Goal: Task Accomplishment & Management: Manage account settings

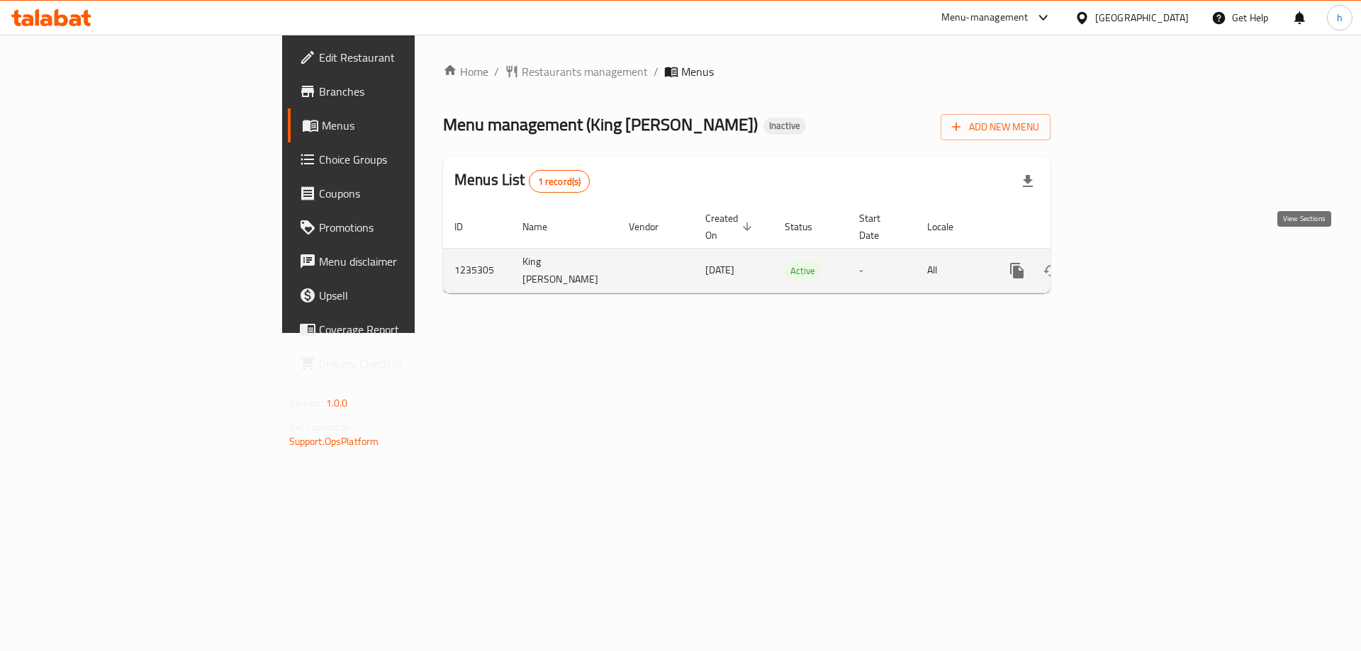
click at [1127, 262] on icon "enhanced table" at bounding box center [1118, 270] width 17 height 17
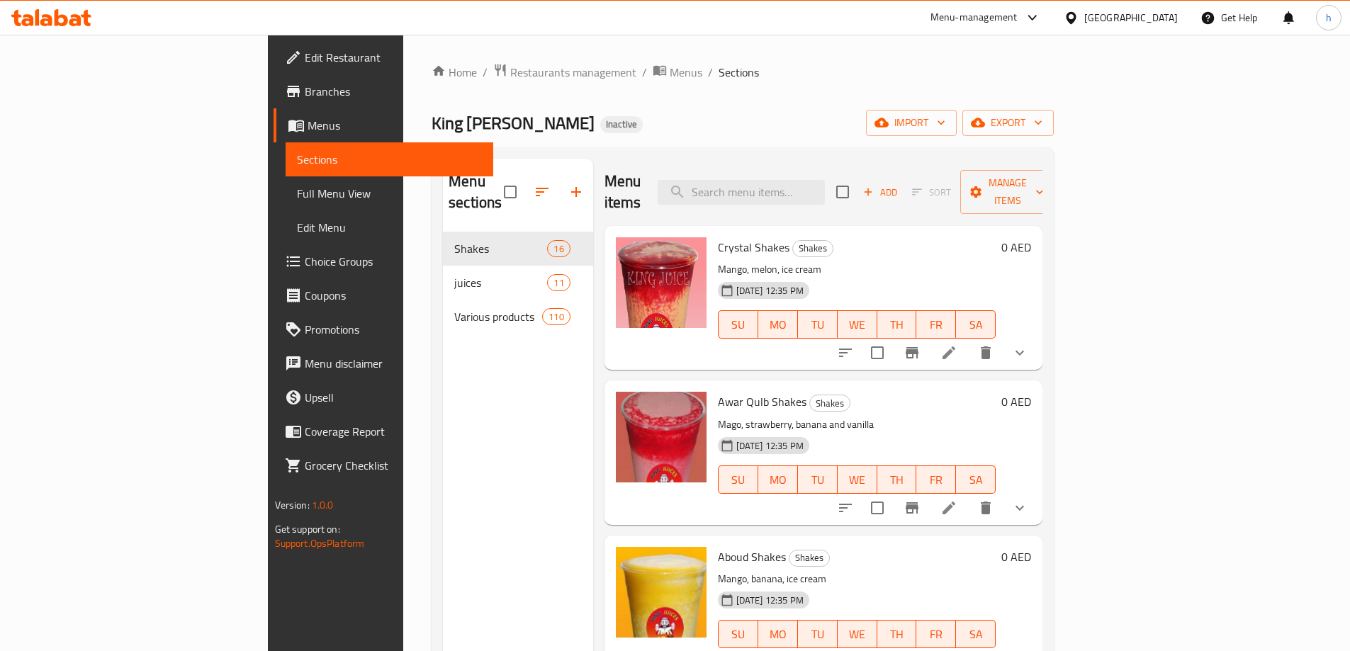
click at [297, 195] on span "Full Menu View" at bounding box center [389, 193] width 185 height 17
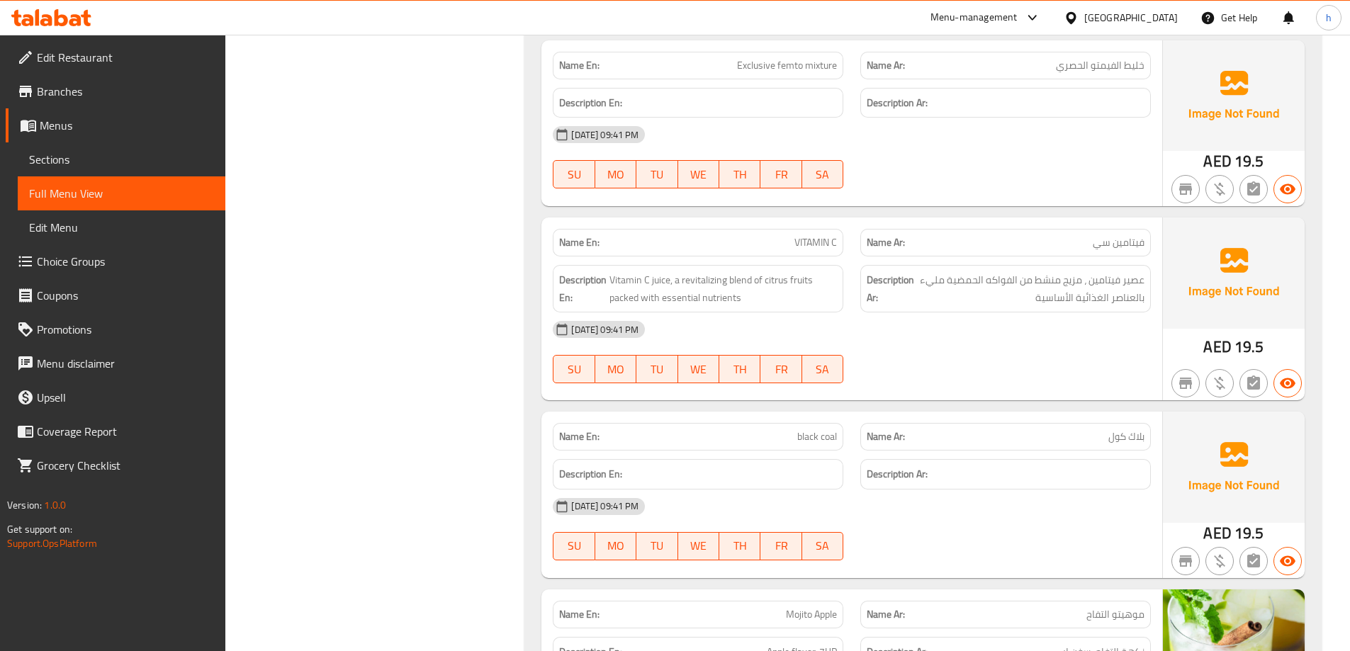
scroll to position [16794, 0]
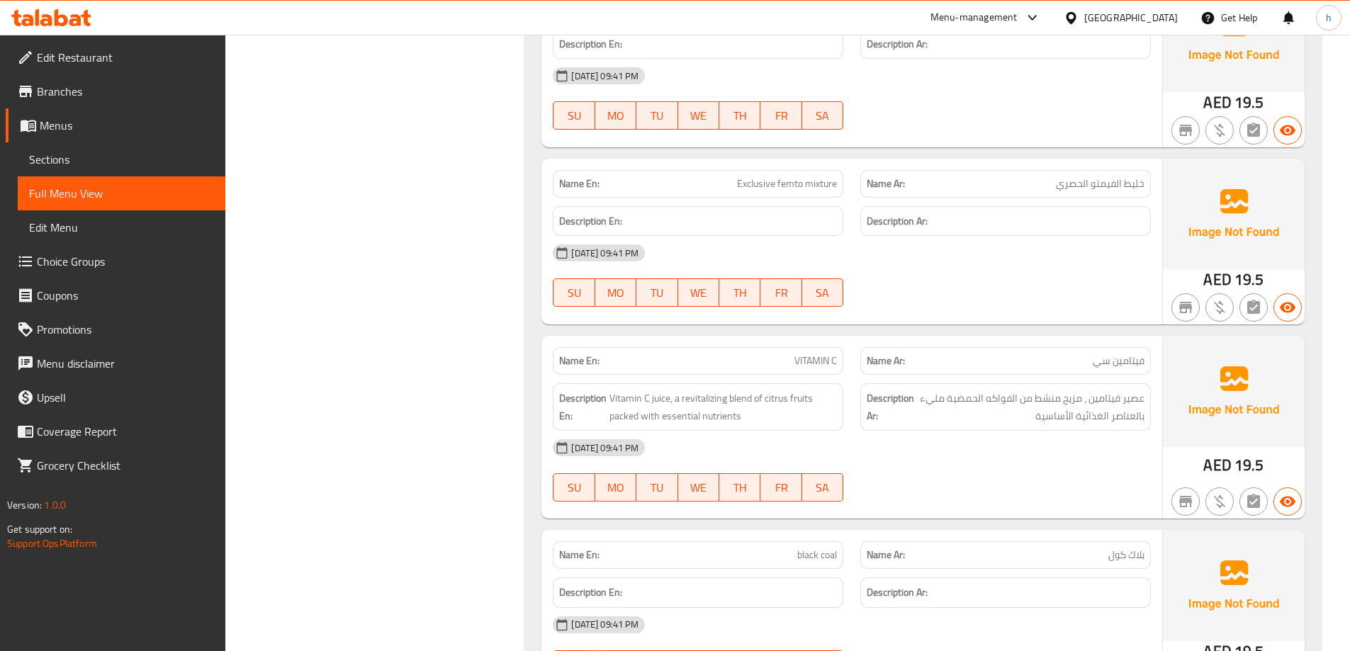
click at [123, 157] on span "Sections" at bounding box center [121, 159] width 185 height 17
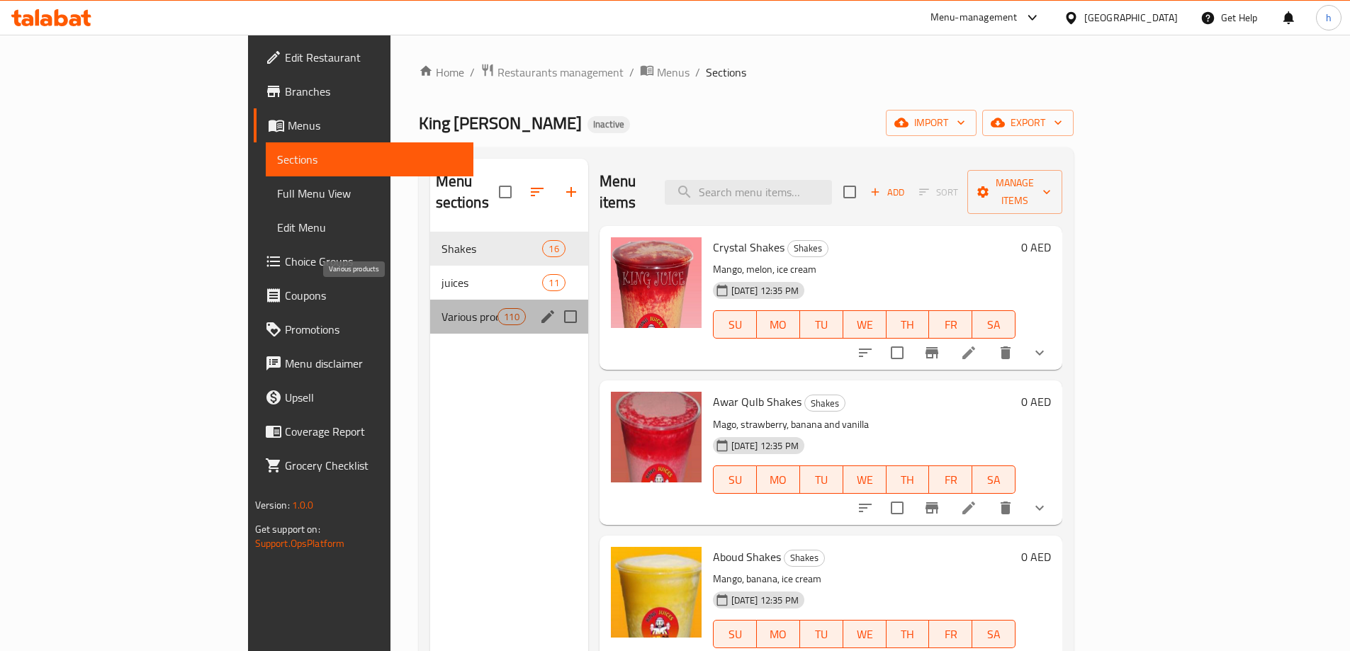
click at [441, 308] on span "Various products" at bounding box center [469, 316] width 57 height 17
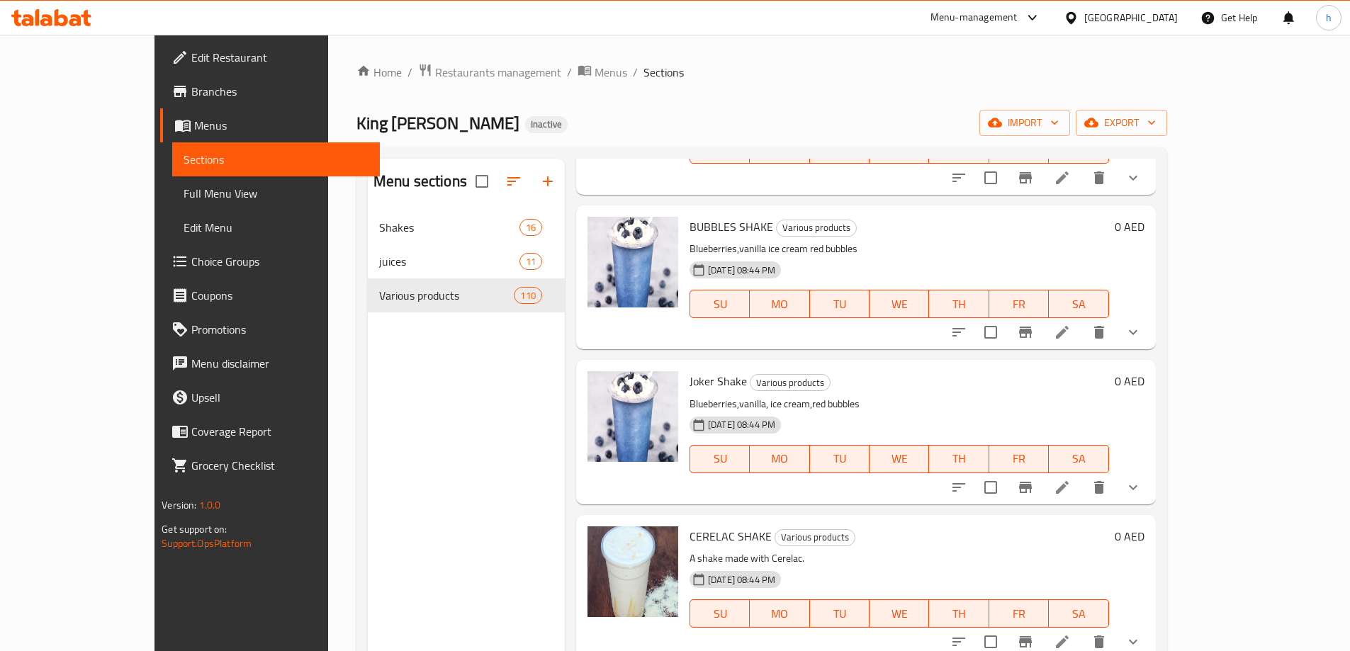
scroll to position [3330, 0]
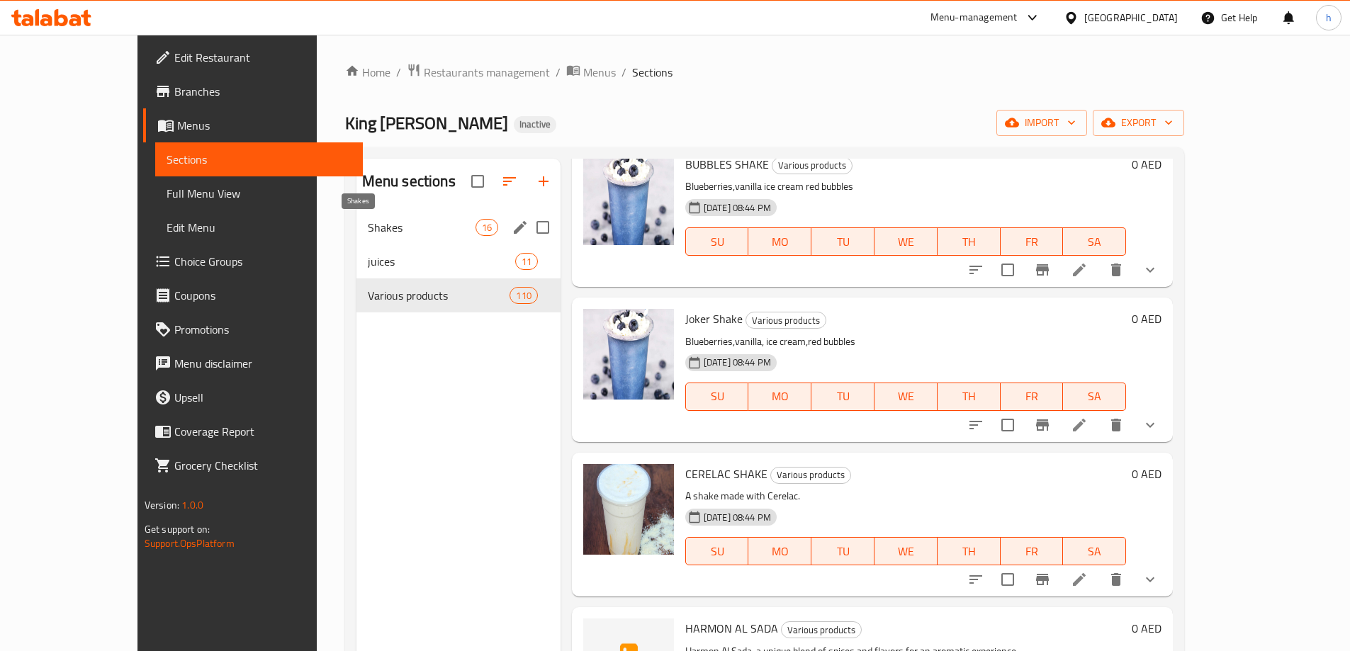
click at [368, 227] on span "Shakes" at bounding box center [422, 227] width 108 height 17
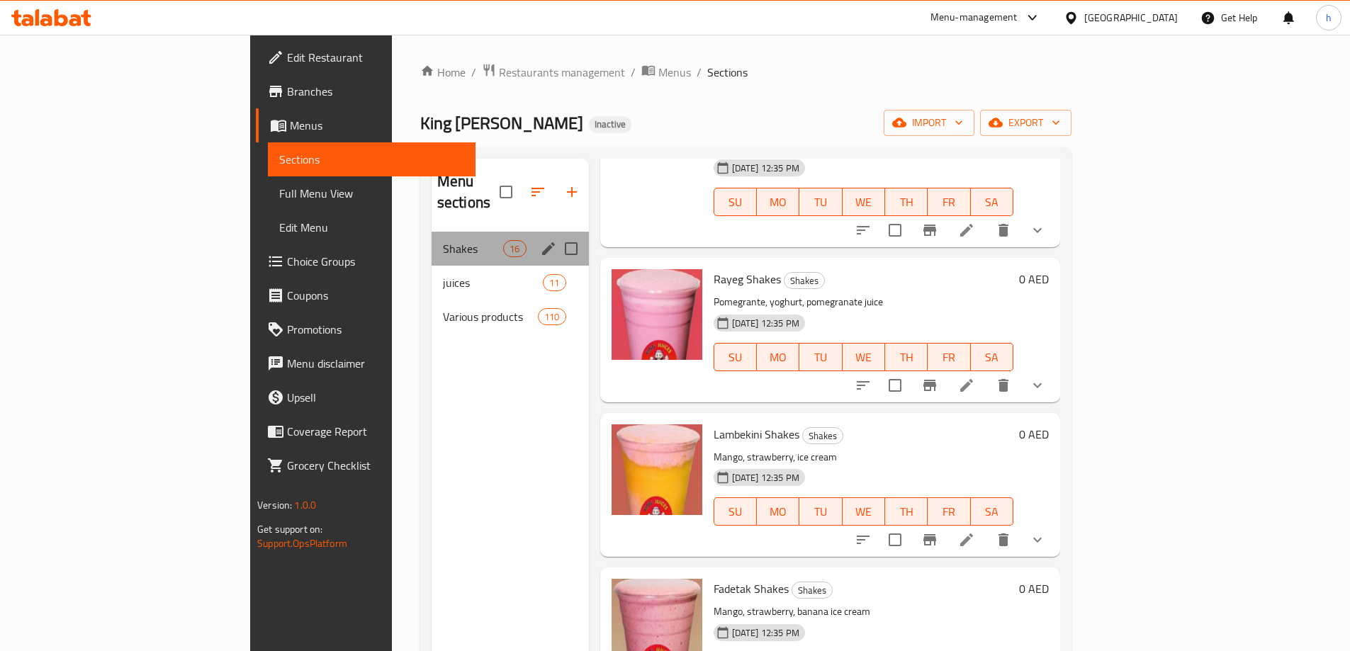
click at [432, 232] on div "Shakes 16" at bounding box center [510, 249] width 157 height 34
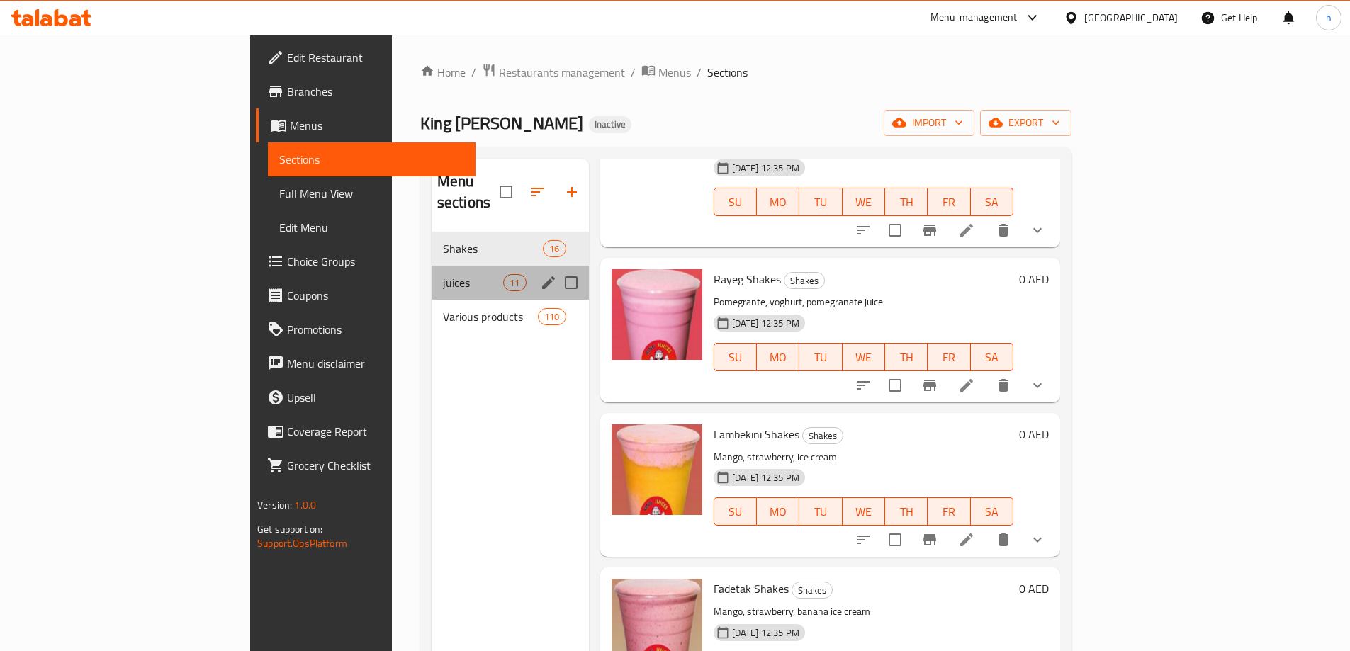
click at [432, 266] on div "juices 11" at bounding box center [510, 283] width 157 height 34
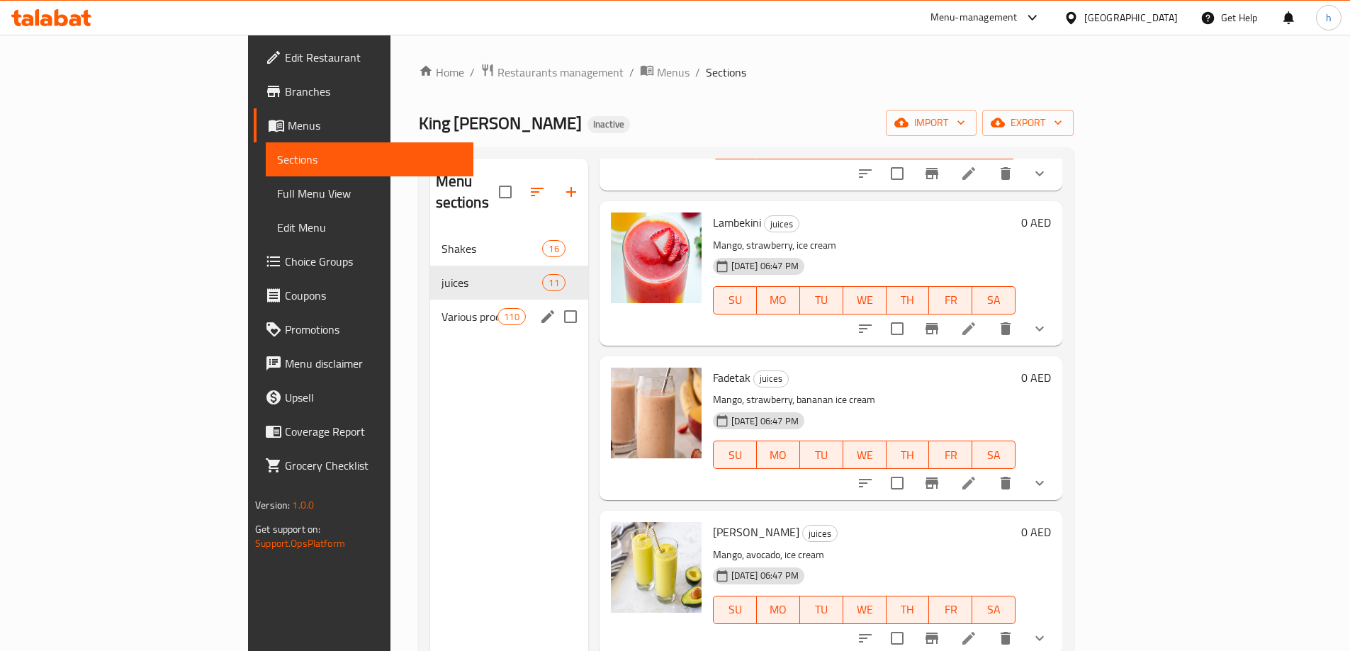
scroll to position [1087, 0]
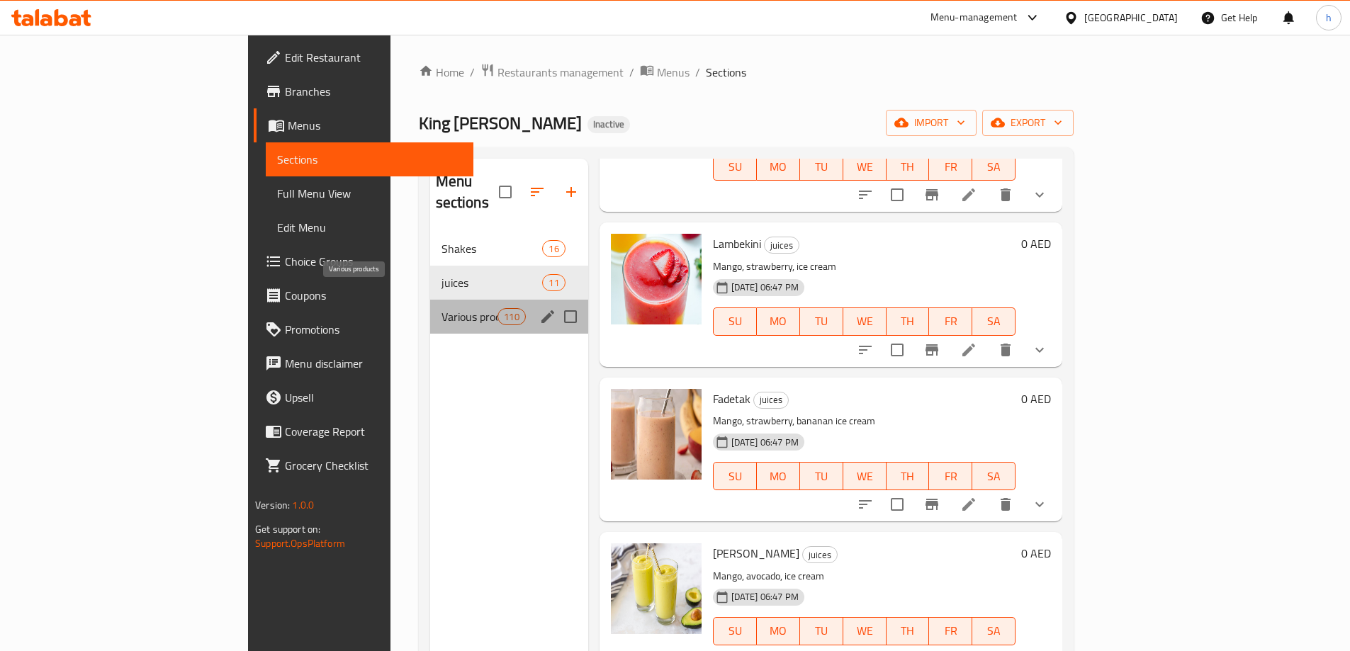
click at [441, 308] on span "Various products" at bounding box center [469, 316] width 57 height 17
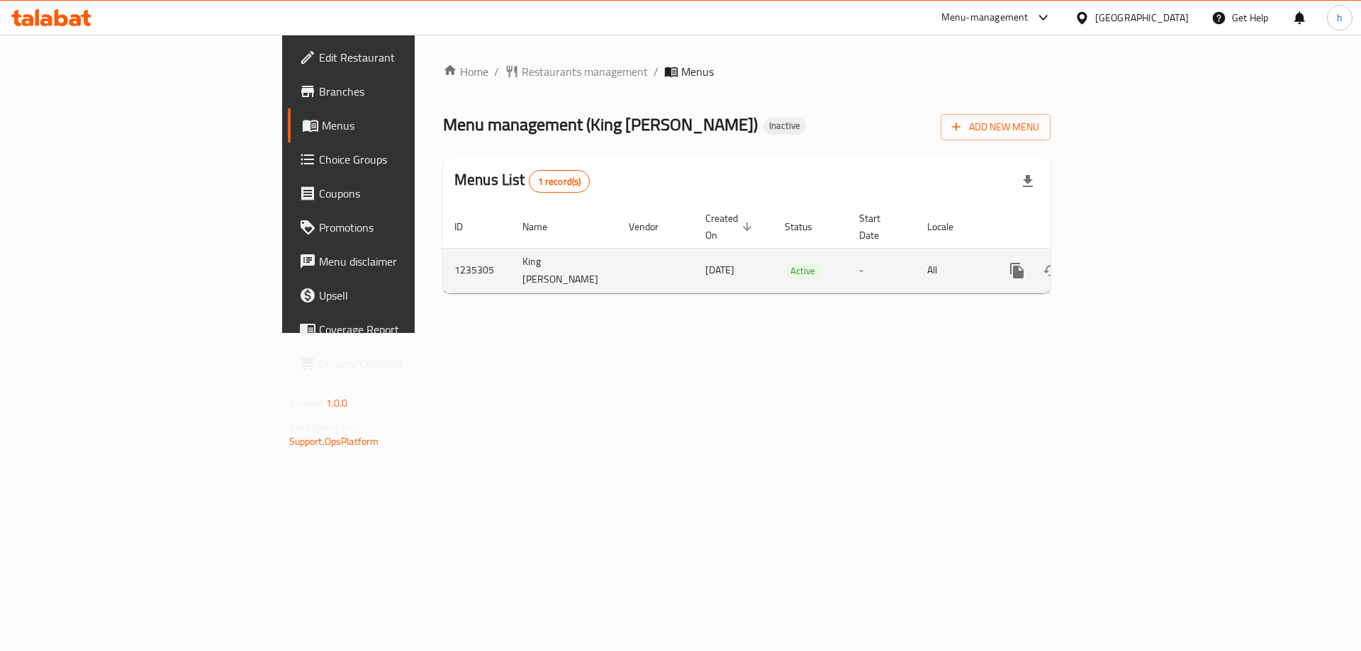
click at [1127, 262] on icon "enhanced table" at bounding box center [1118, 270] width 17 height 17
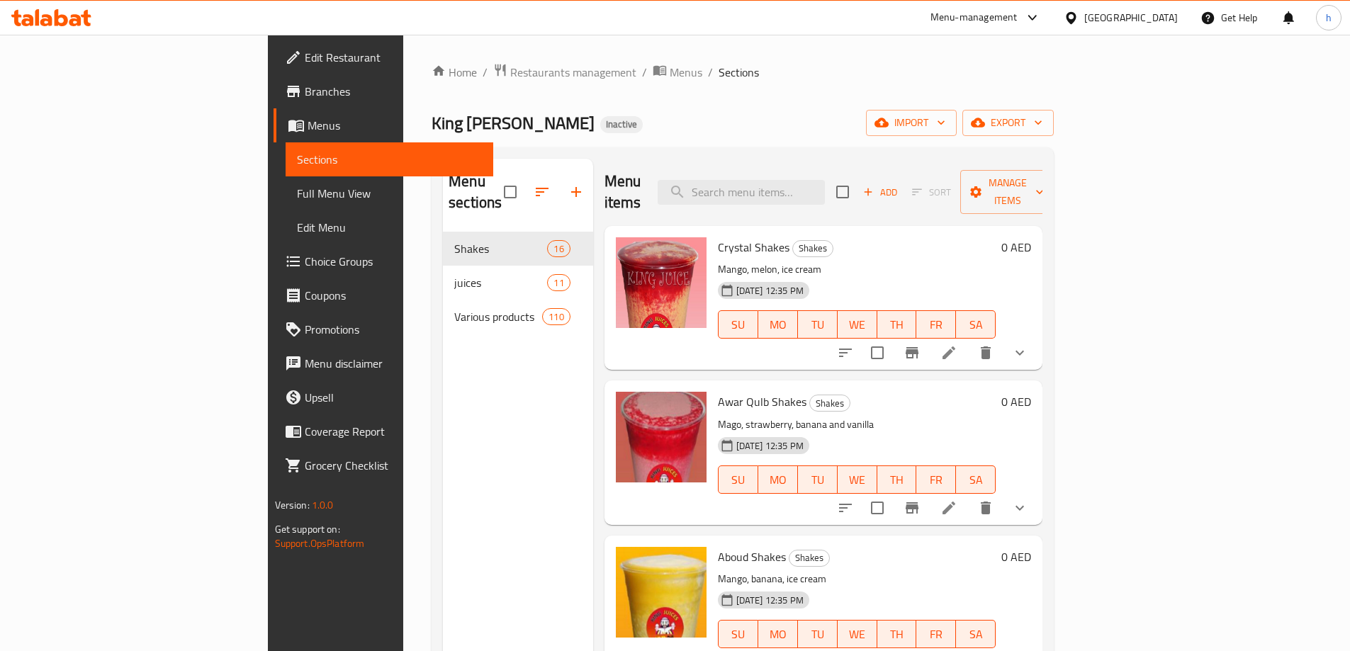
click at [297, 192] on span "Full Menu View" at bounding box center [389, 193] width 185 height 17
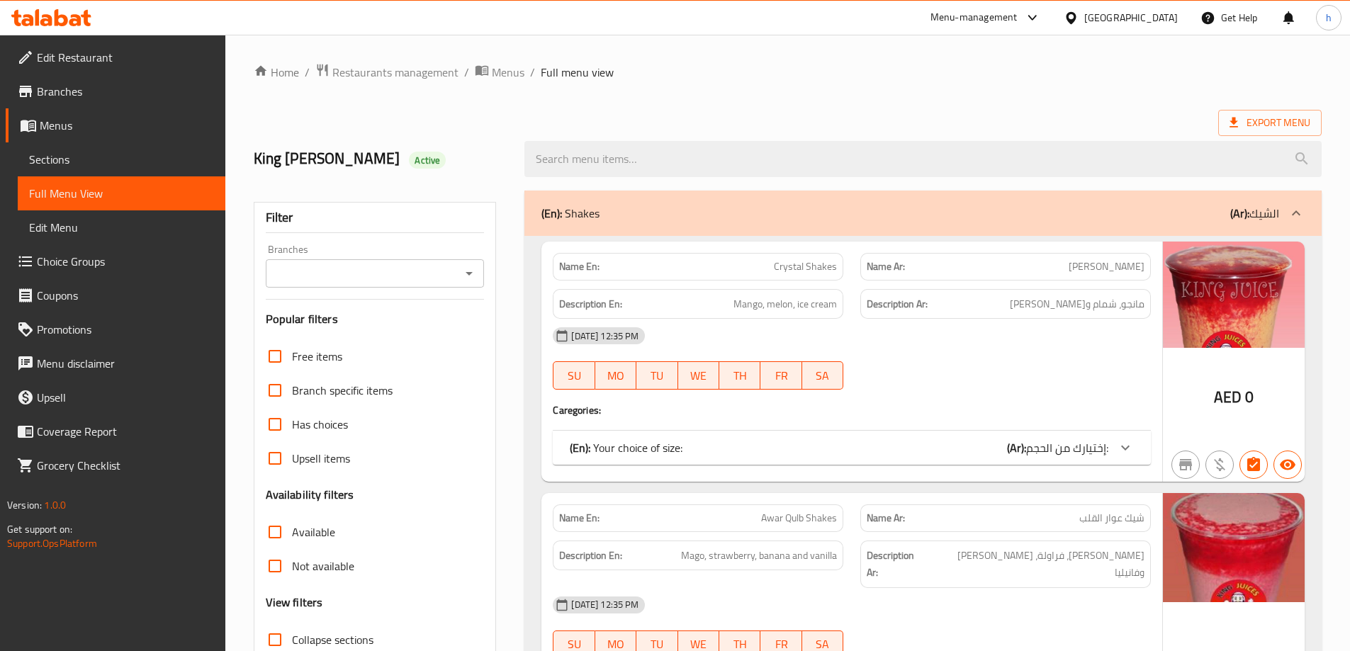
scroll to position [142, 0]
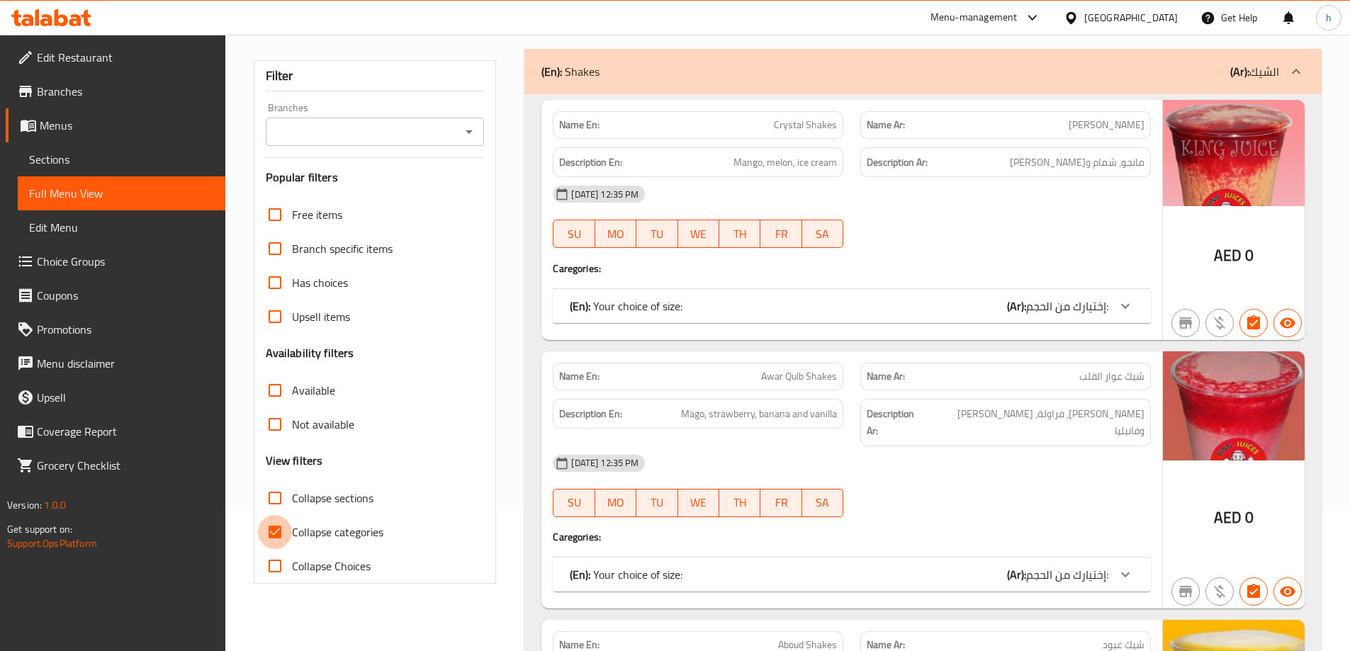
click at [280, 528] on input "Collapse categories" at bounding box center [275, 532] width 34 height 34
checkbox input "false"
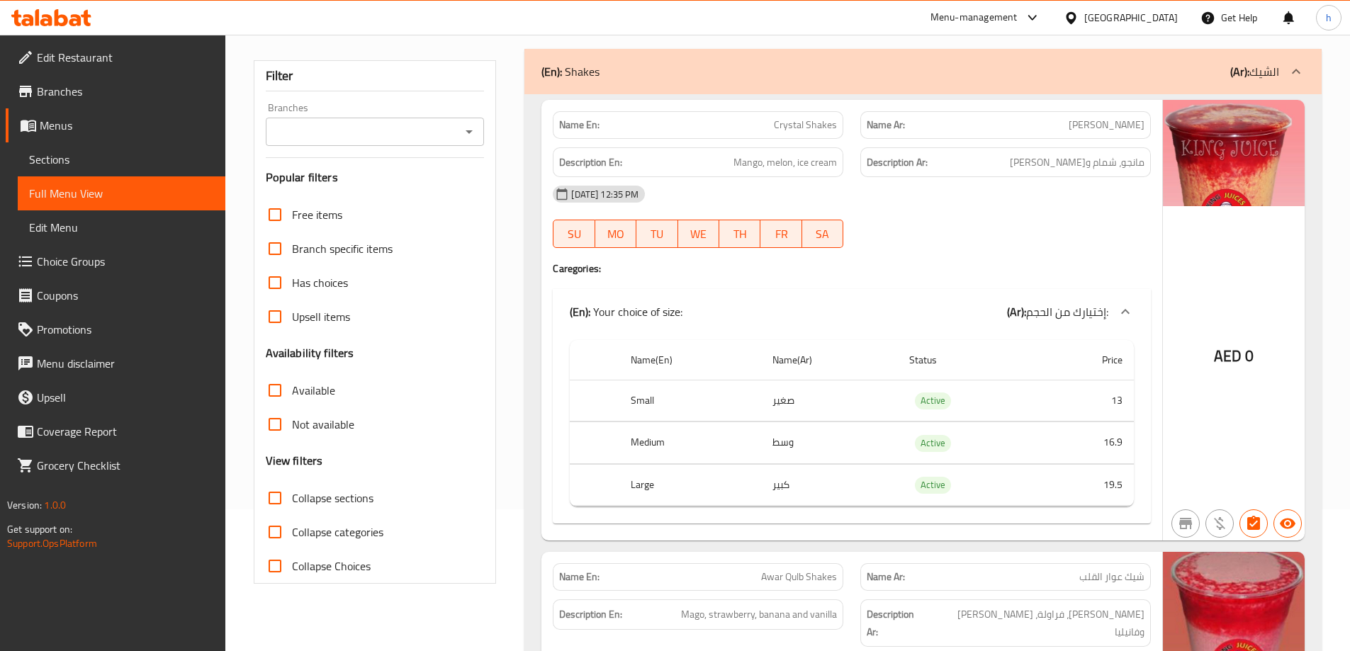
click at [994, 227] on div "24-05-2024 12:35 PM SU MO TU WE TH FR SA" at bounding box center [851, 216] width 615 height 79
click at [783, 162] on span "Mango, melon, ice cream" at bounding box center [784, 163] width 103 height 18
copy span "melon"
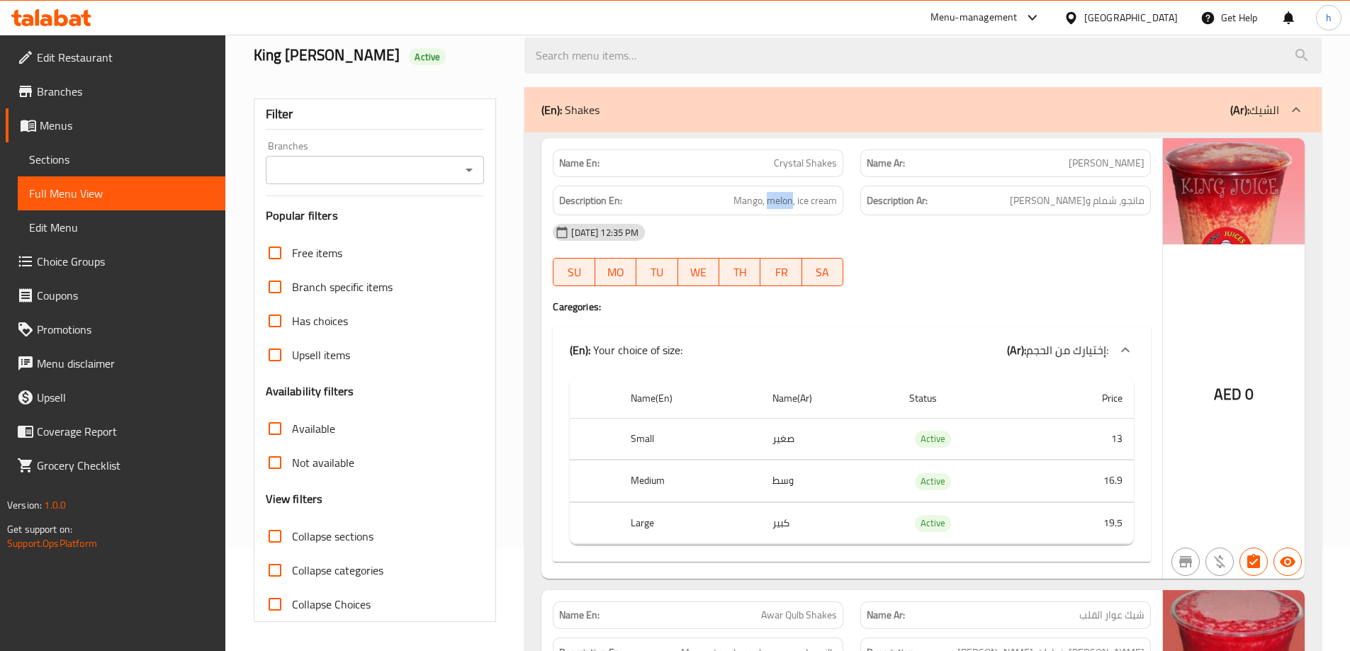
scroll to position [71, 0]
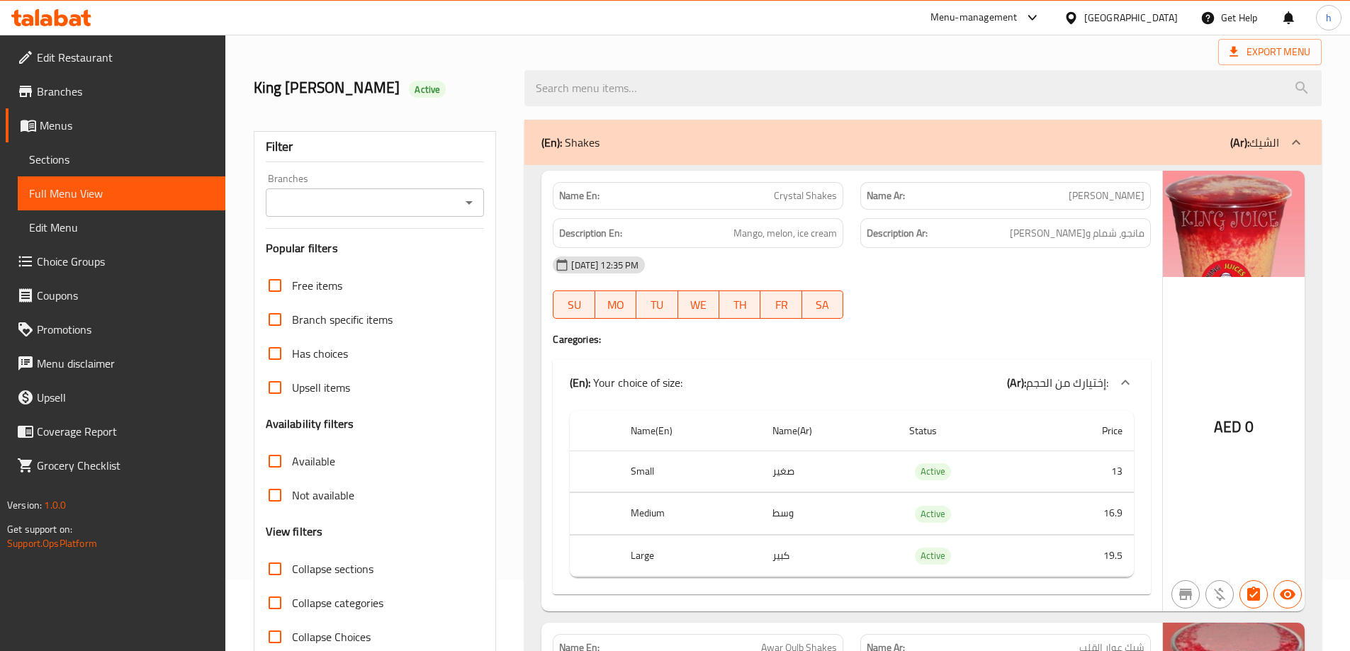
click at [940, 267] on div "[DATE] 12:35 PM" at bounding box center [851, 265] width 615 height 34
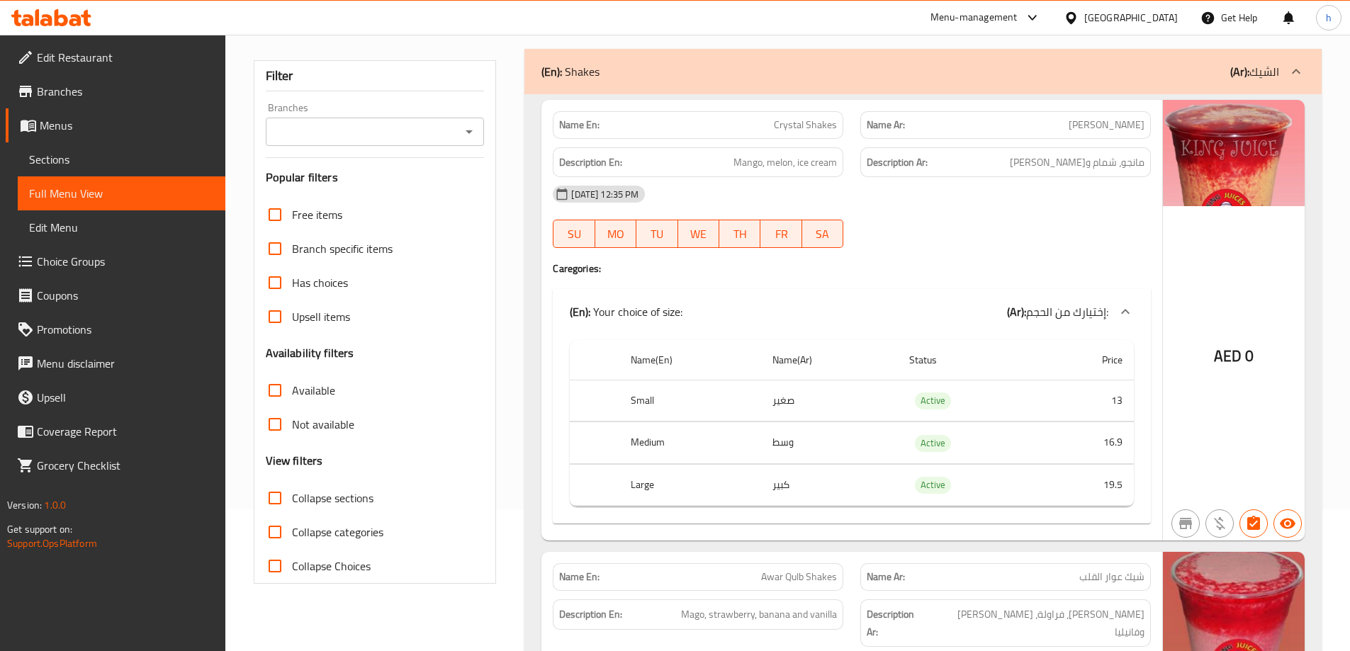
scroll to position [0, 0]
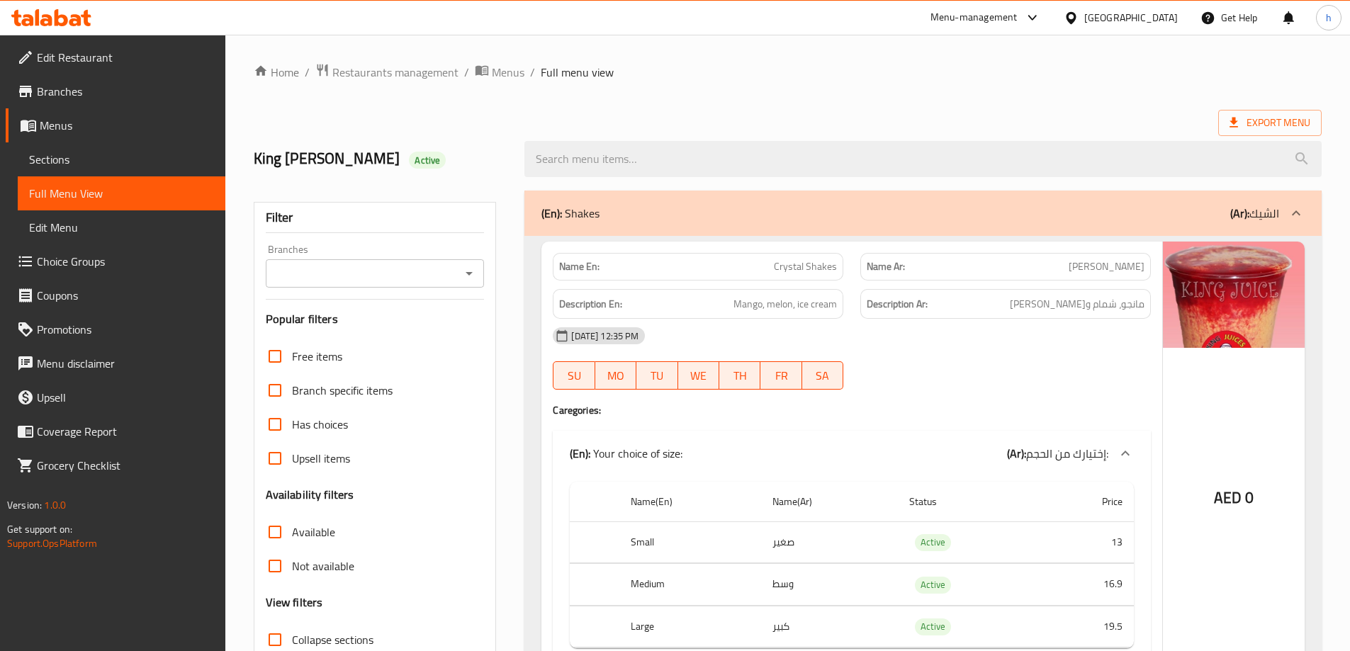
drag, startPoint x: 1212, startPoint y: 204, endPoint x: 1052, endPoint y: 229, distance: 161.4
click at [1212, 205] on div "(En): Shakes (Ar): الشيك" at bounding box center [910, 213] width 738 height 17
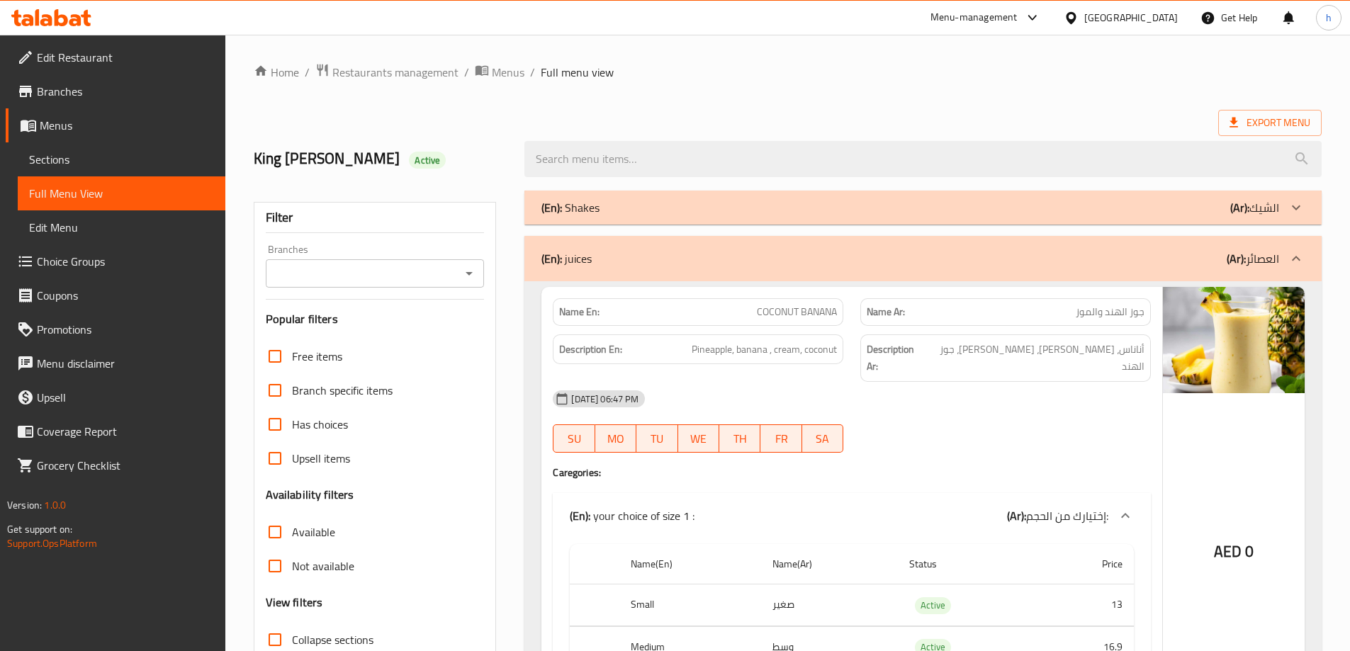
click at [1295, 268] on div at bounding box center [1296, 259] width 34 height 34
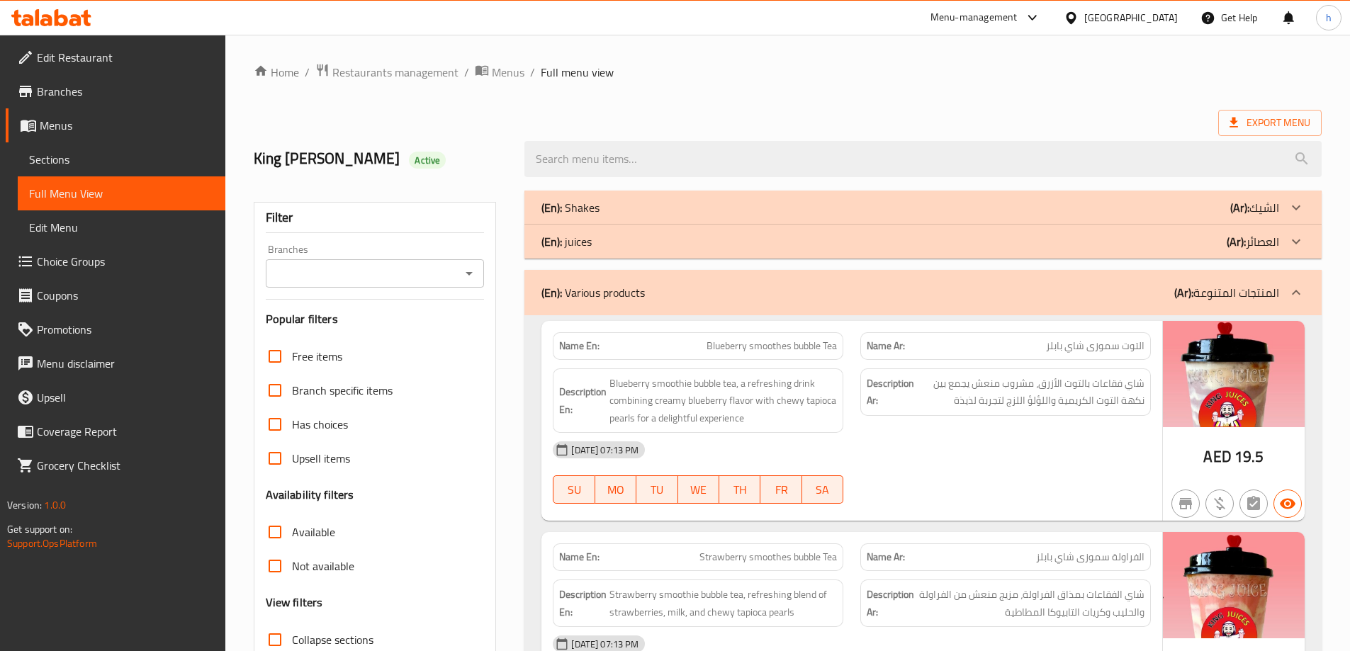
click at [1120, 200] on div "(En): Shakes (Ar): الشيك" at bounding box center [910, 207] width 738 height 17
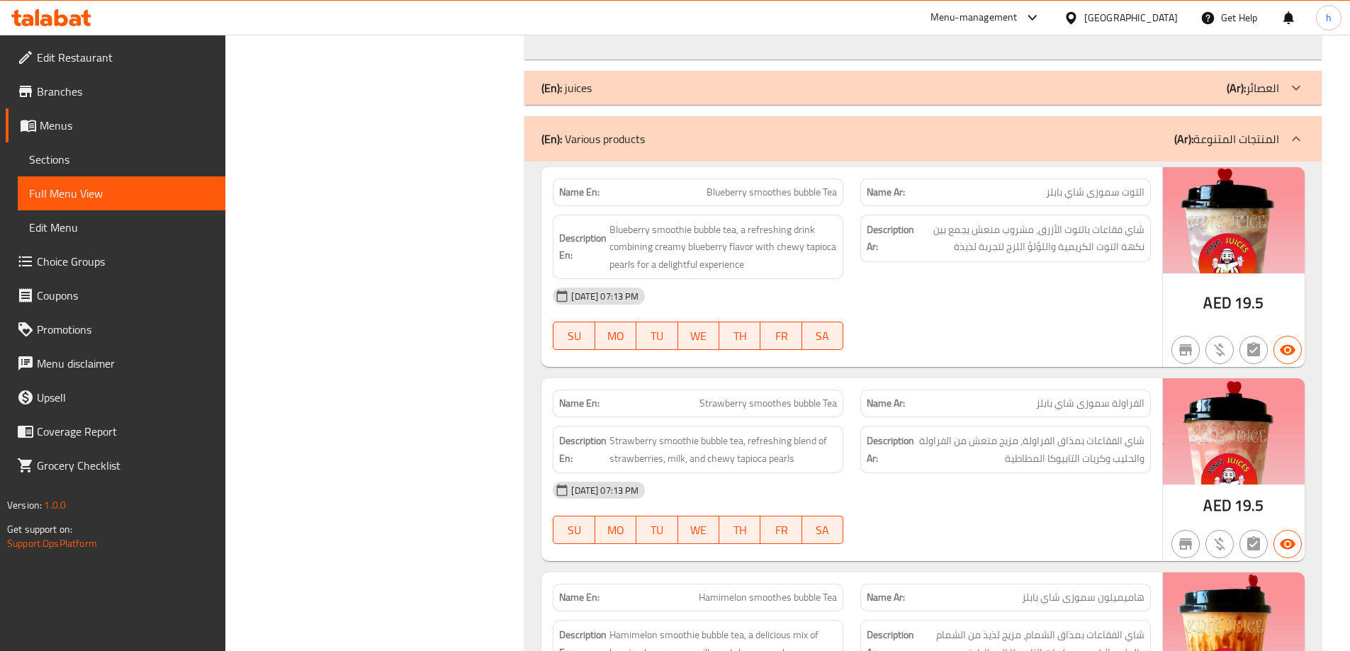
scroll to position [7568, 0]
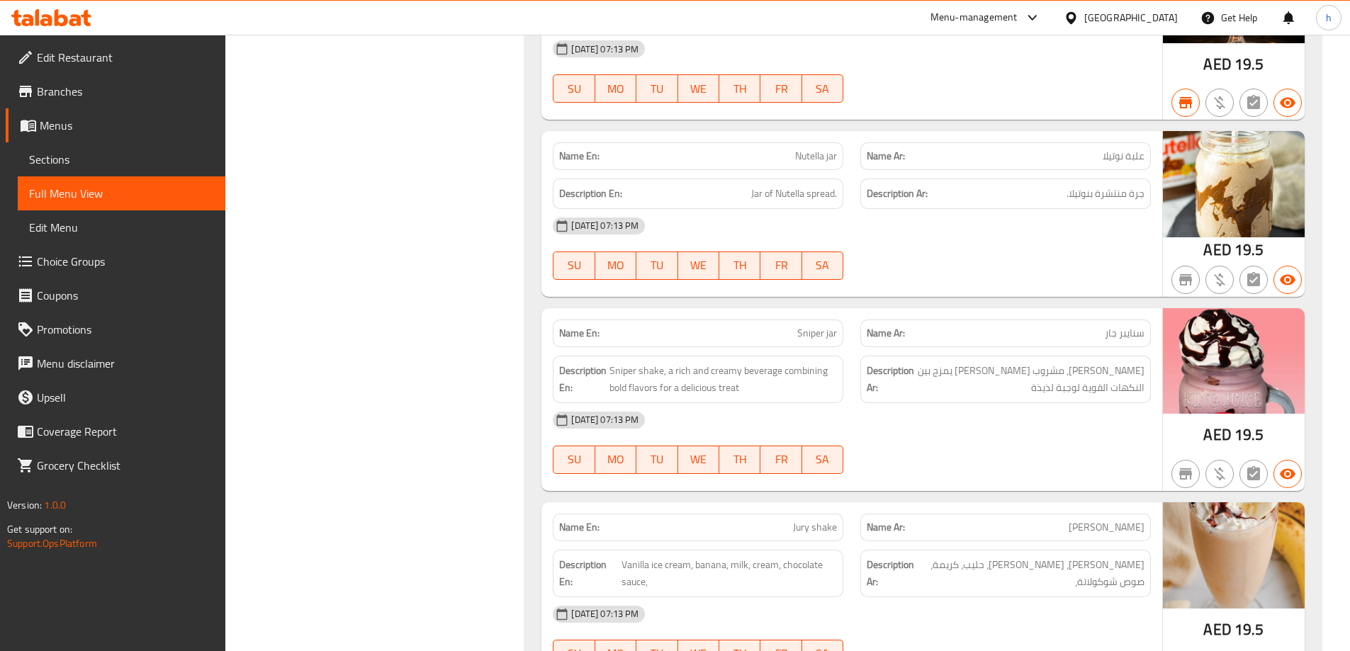
scroll to position [8758, 0]
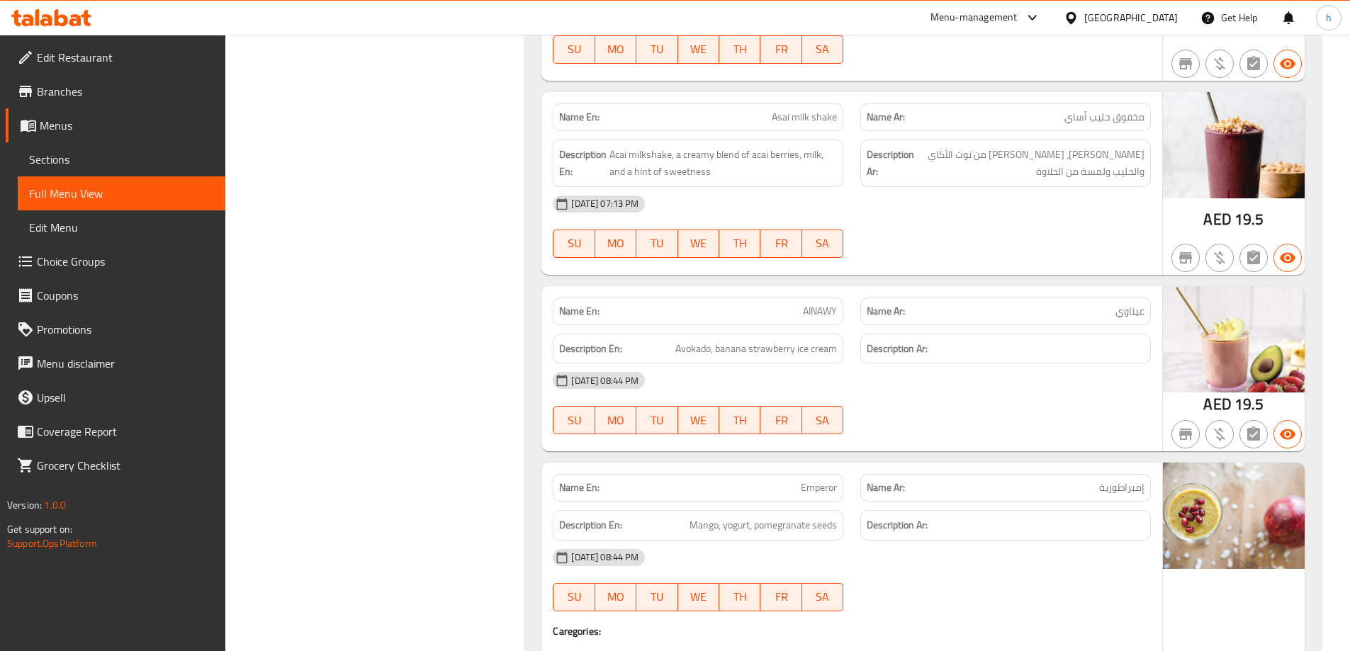
scroll to position [9566, 0]
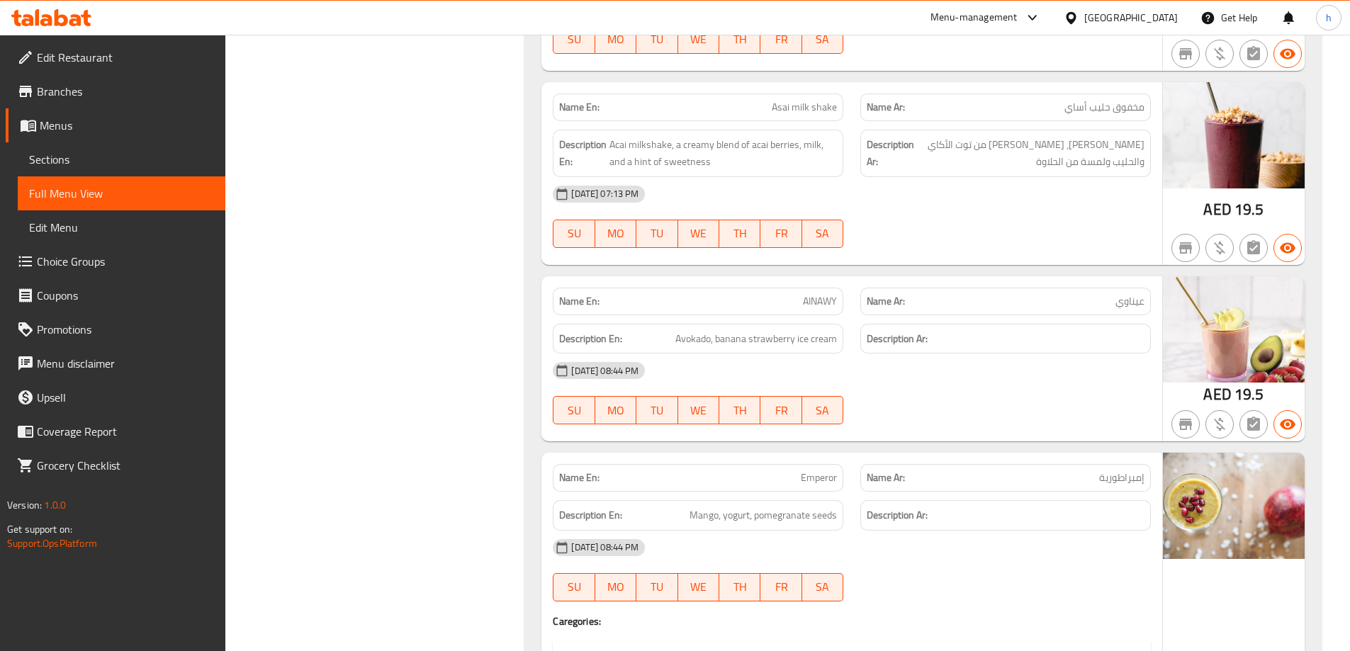
copy span "AINAWY"
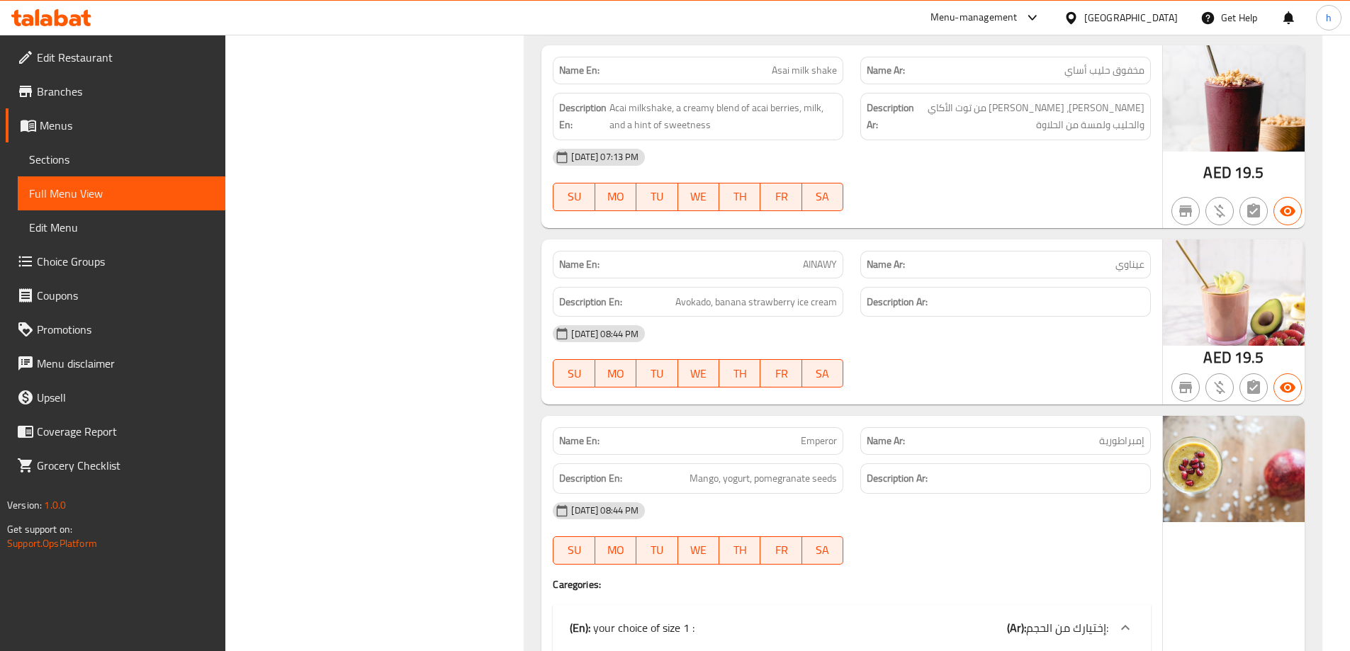
scroll to position [9637, 0]
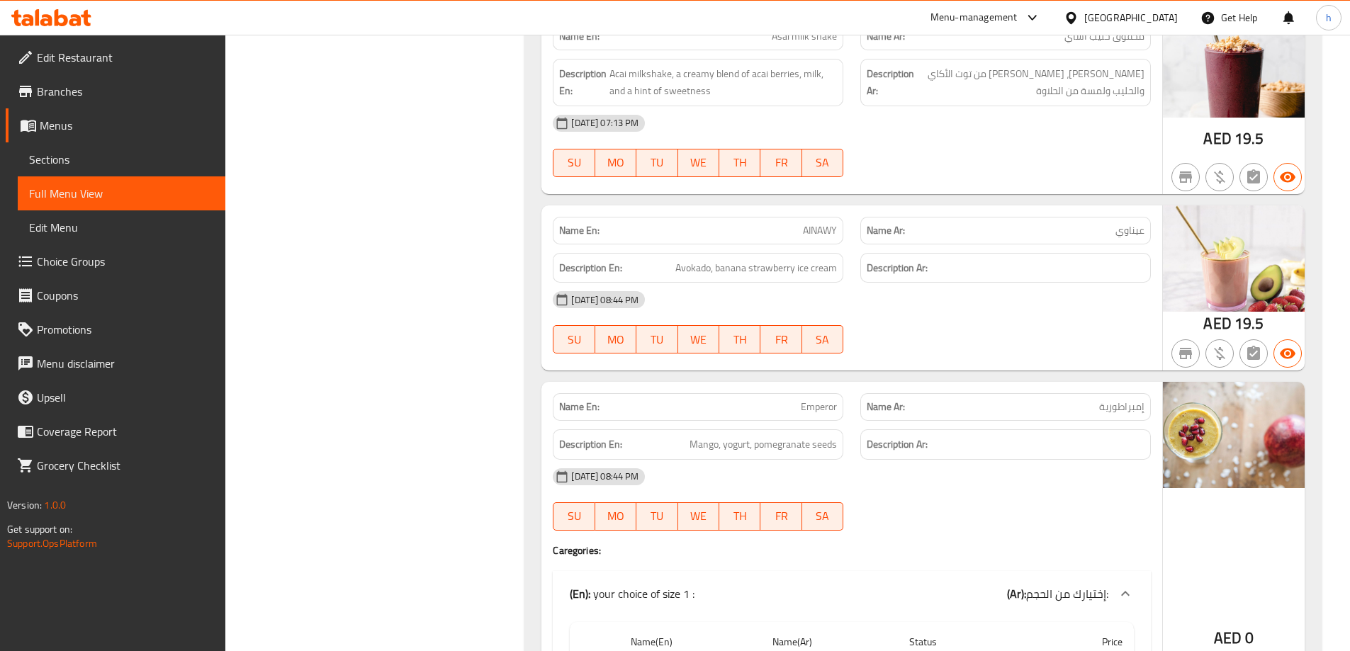
copy span "Emperor"
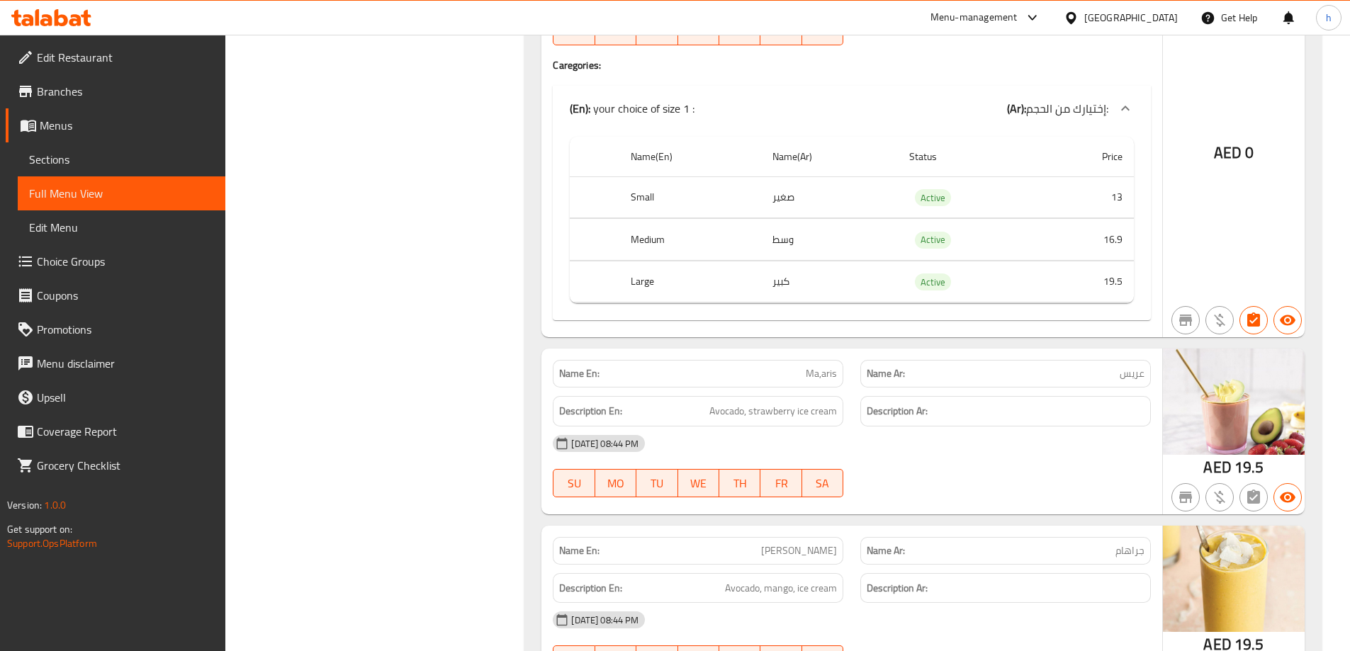
scroll to position [10133, 0]
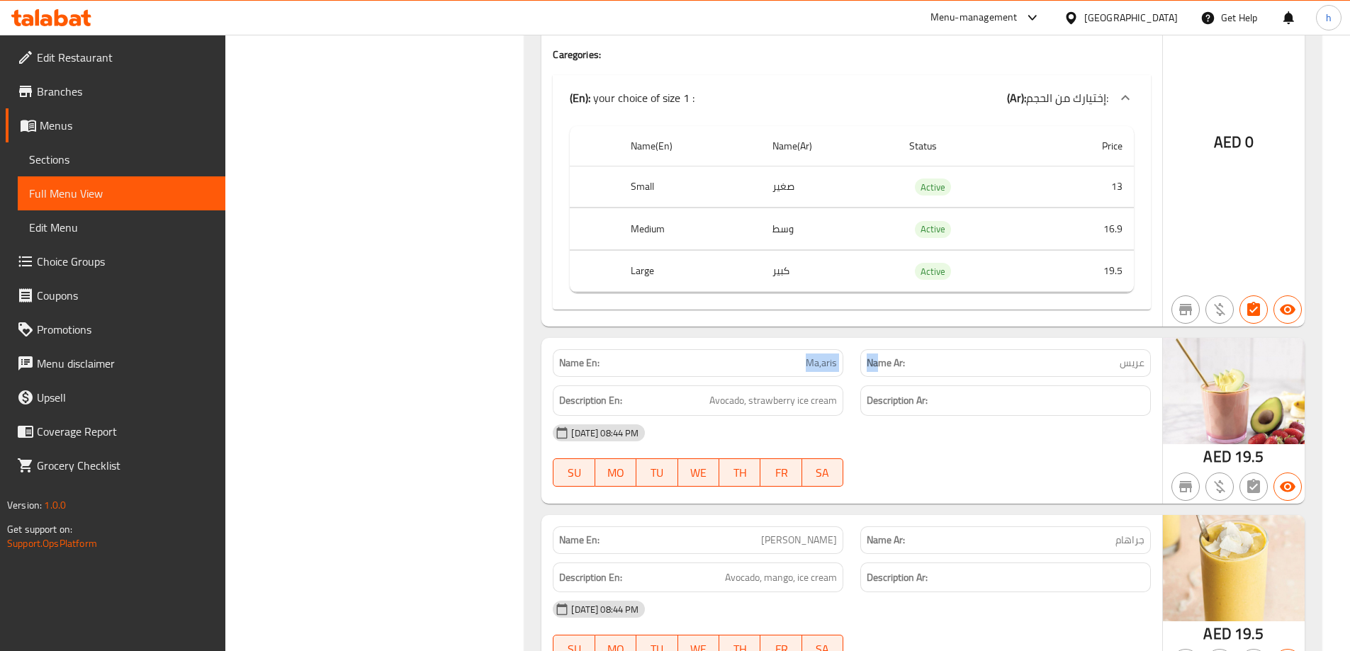
drag, startPoint x: 797, startPoint y: 310, endPoint x: 886, endPoint y: 286, distance: 92.5
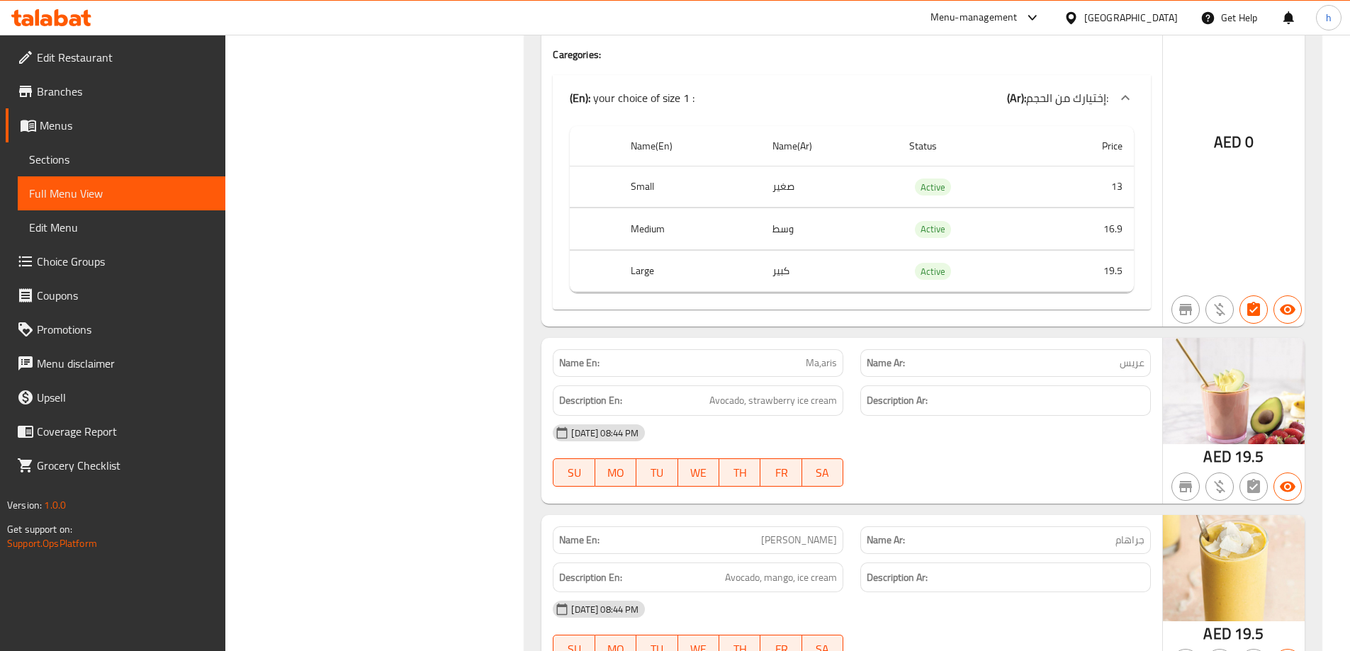
drag, startPoint x: 804, startPoint y: 305, endPoint x: 834, endPoint y: 312, distance: 31.3
copy span "Ma,aris"
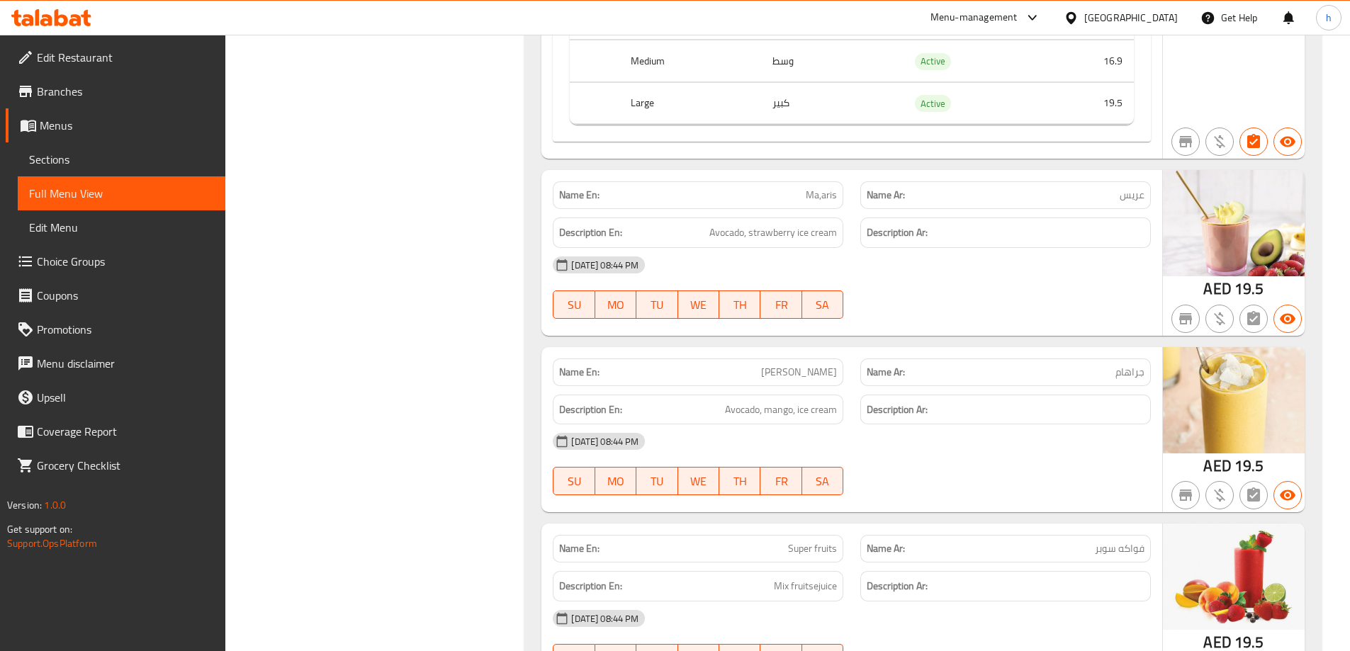
scroll to position [10346, 0]
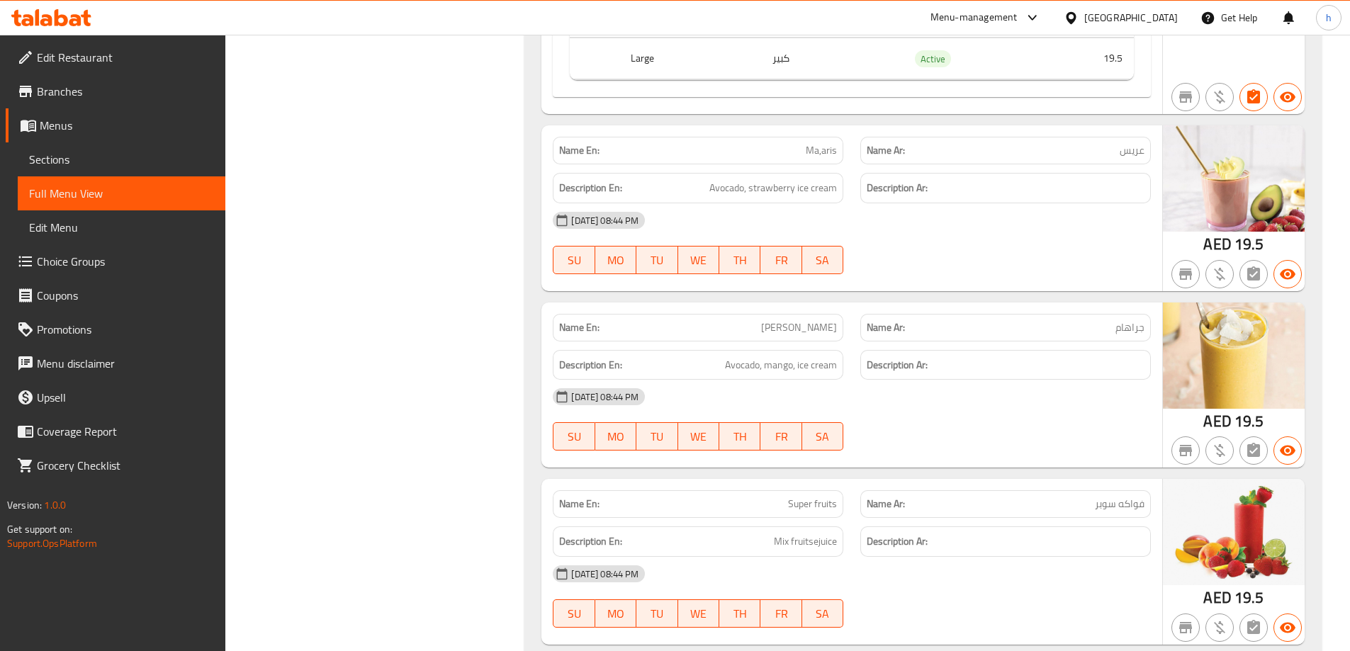
copy span "[PERSON_NAME]"
click at [785, 356] on span "Avocado, mango, ice cream" at bounding box center [781, 365] width 112 height 18
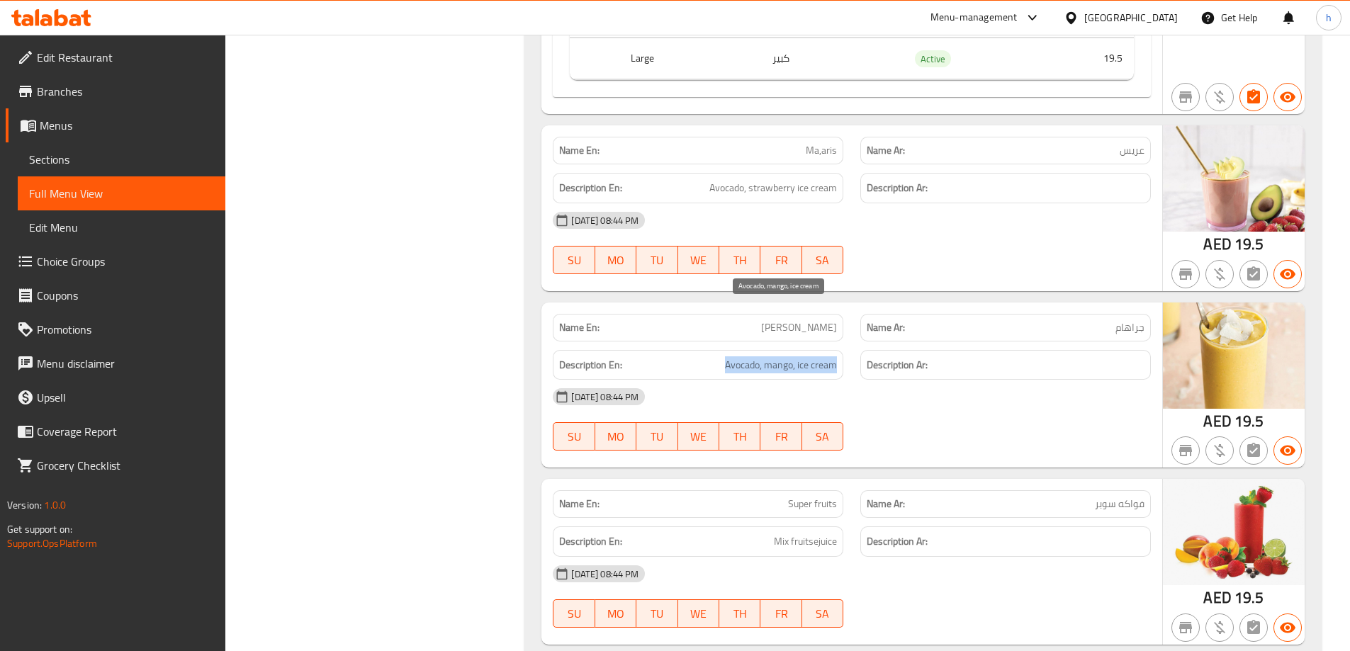
click at [785, 356] on span "Avocado, mango, ice cream" at bounding box center [781, 365] width 112 height 18
copy span "Avocado, mango, ice cream"
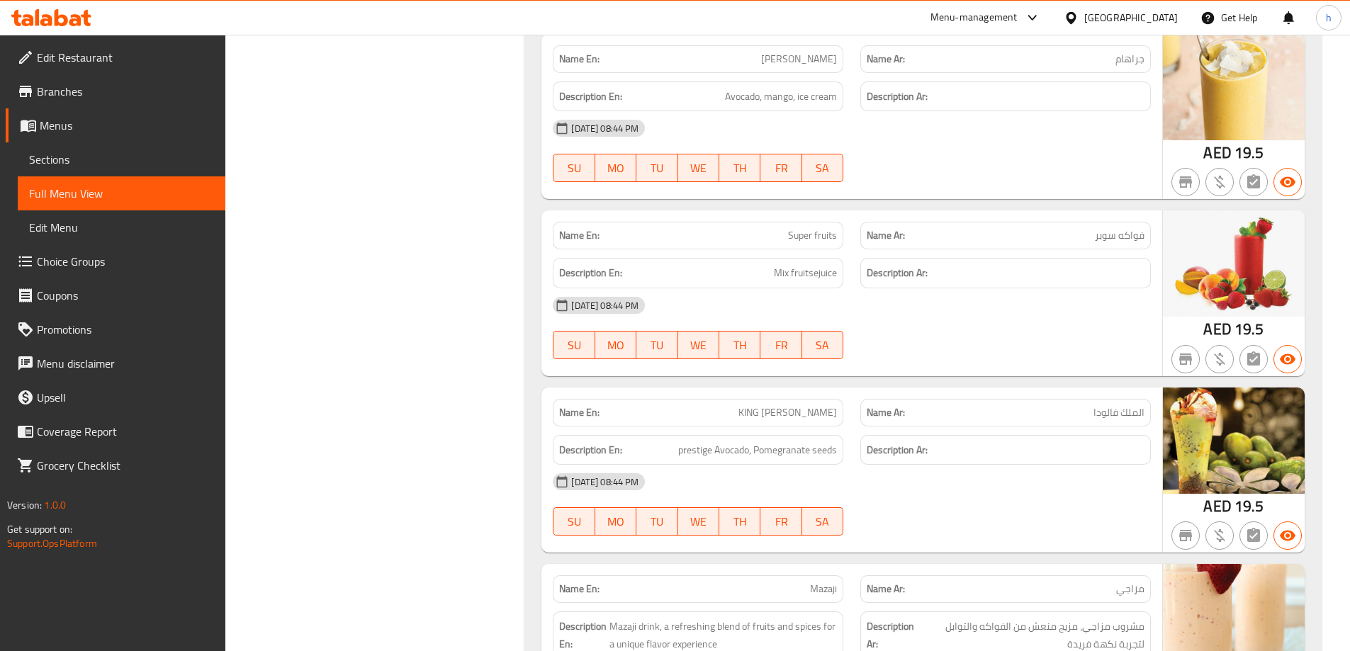
scroll to position [10629, 0]
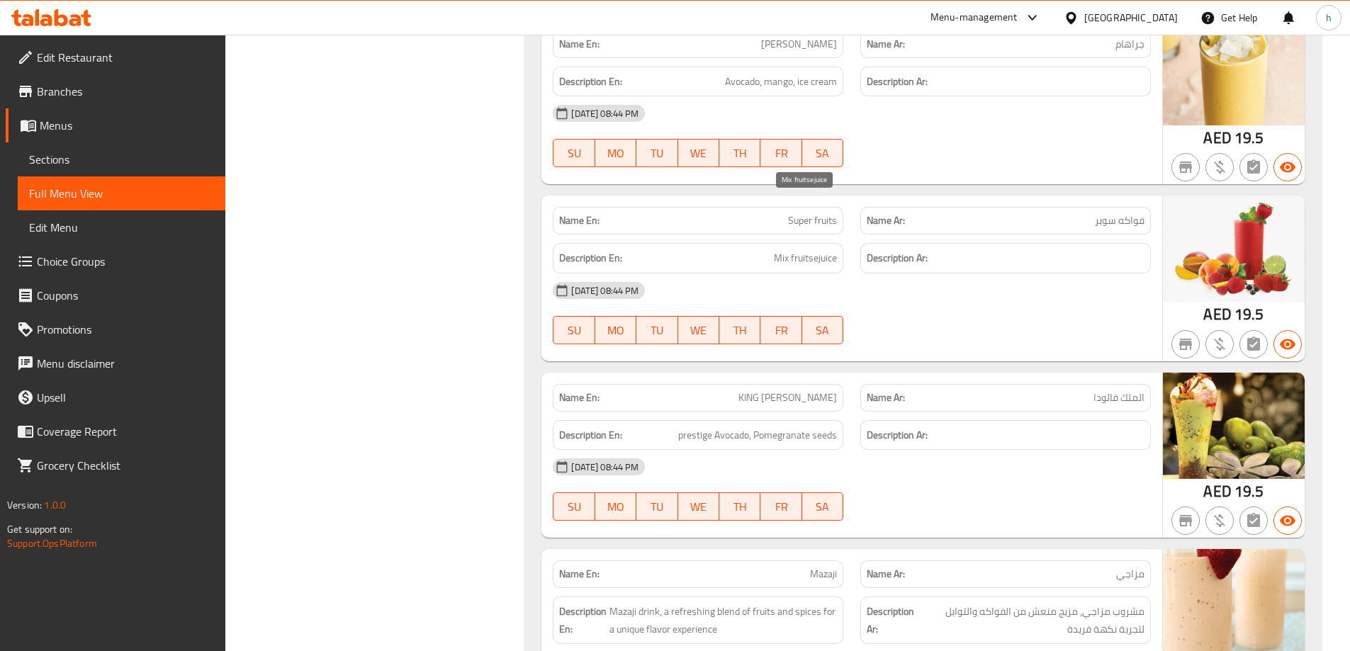
click at [826, 249] on span "Mix fruitsejuice" at bounding box center [805, 258] width 63 height 18
drag, startPoint x: 758, startPoint y: 201, endPoint x: 843, endPoint y: 212, distance: 86.4
copy span "Mix fruitsejuice"
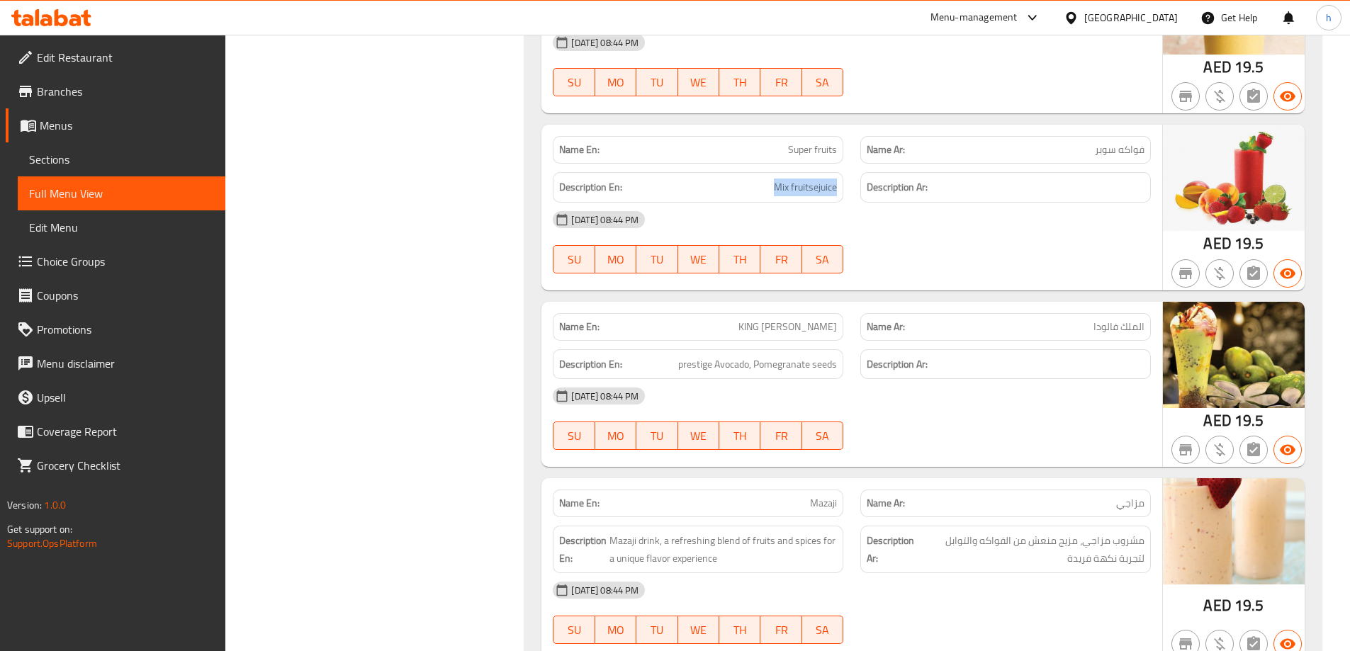
scroll to position [10558, 0]
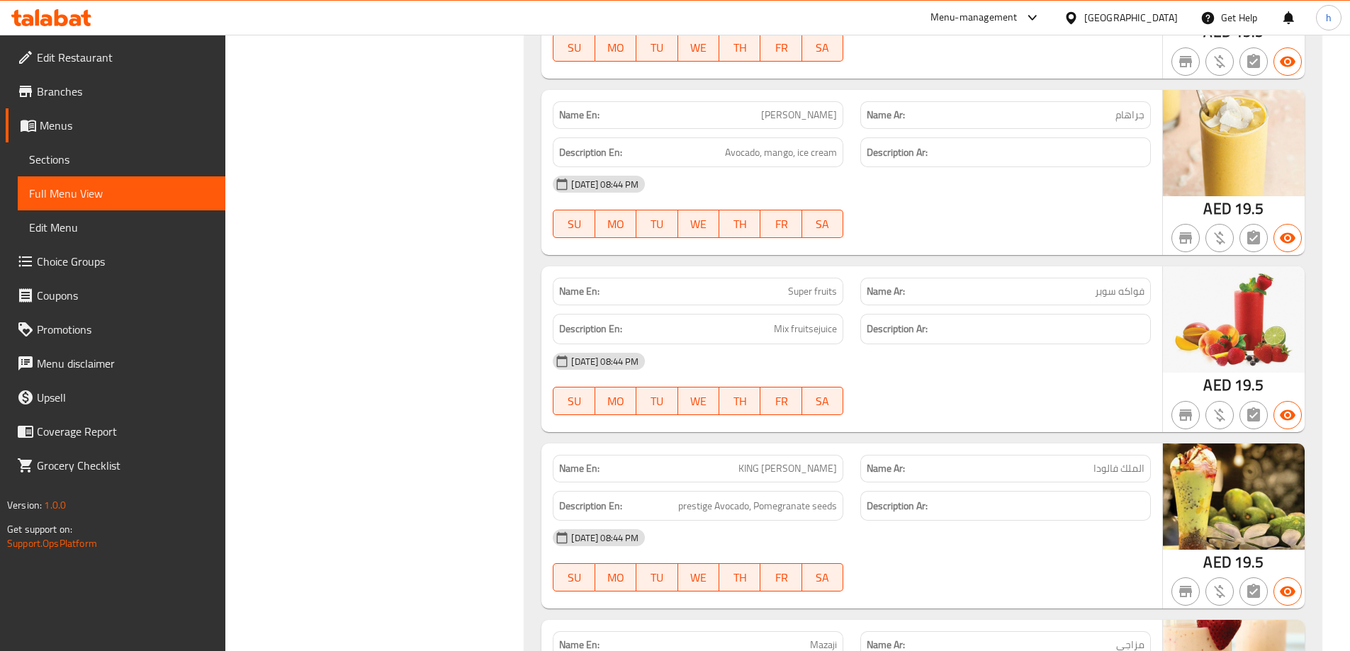
copy span "Super fruits"
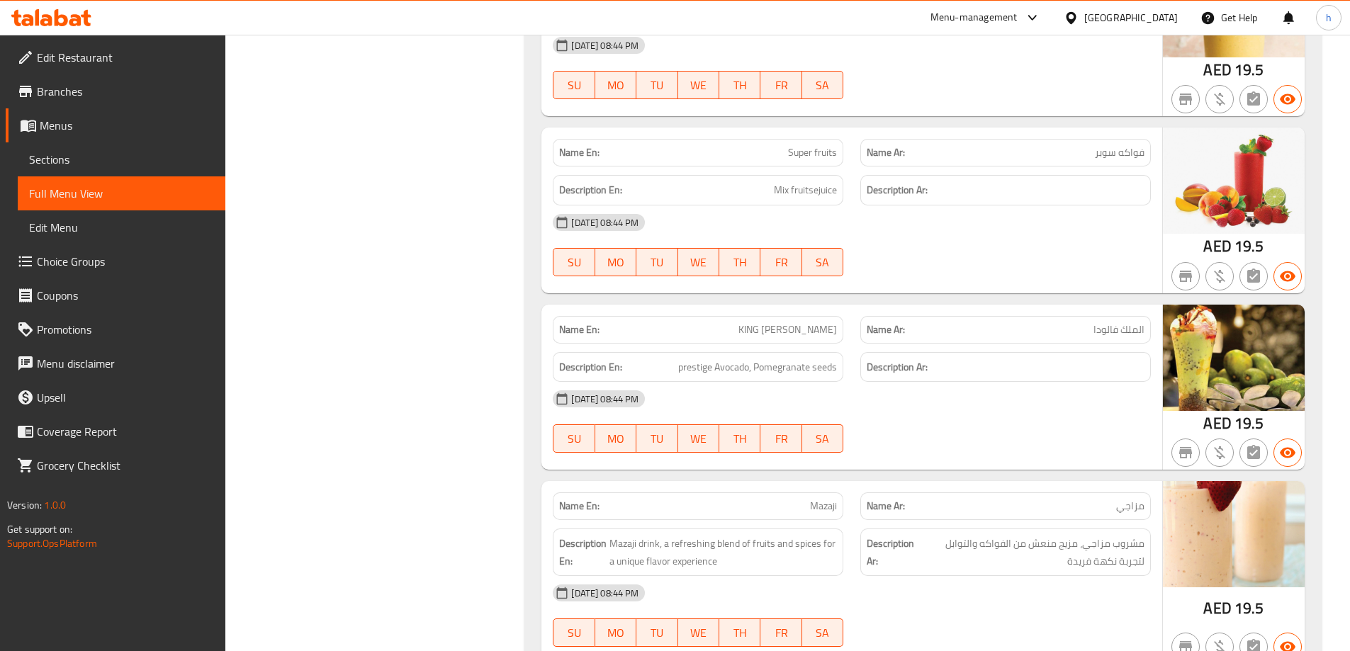
scroll to position [10700, 0]
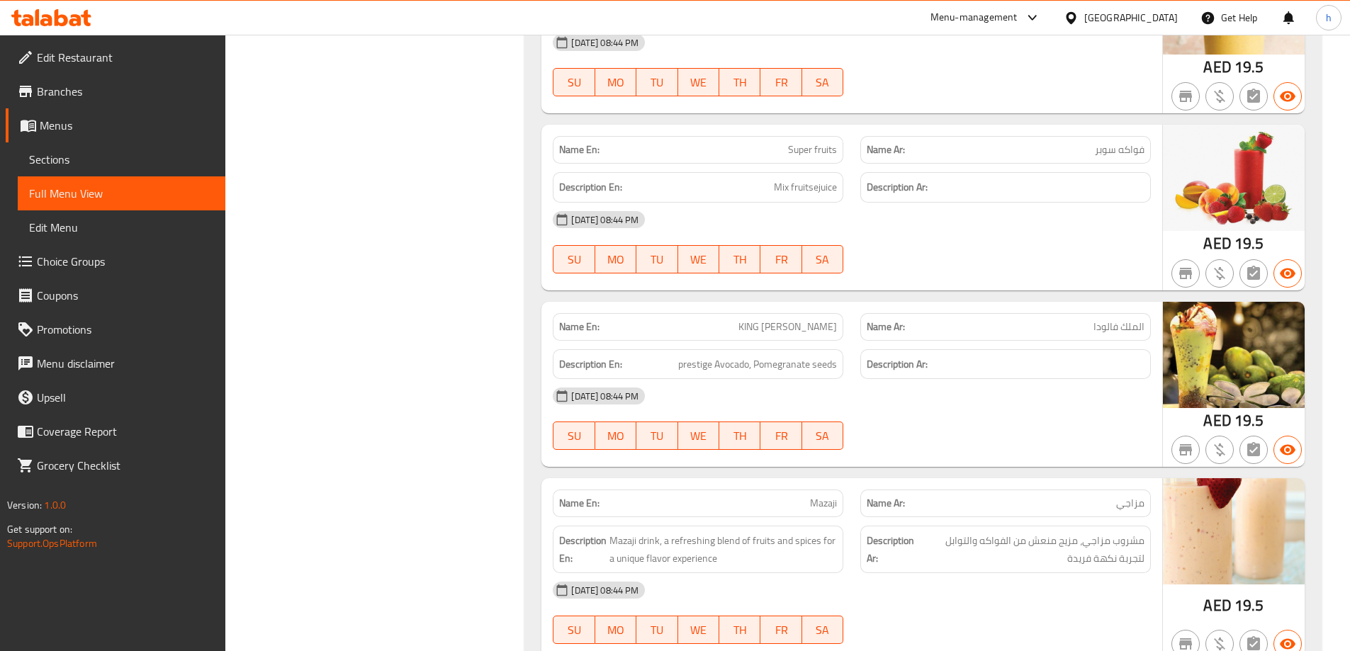
click at [792, 320] on span "KING [PERSON_NAME]" at bounding box center [787, 327] width 98 height 15
copy span "KING [PERSON_NAME]"
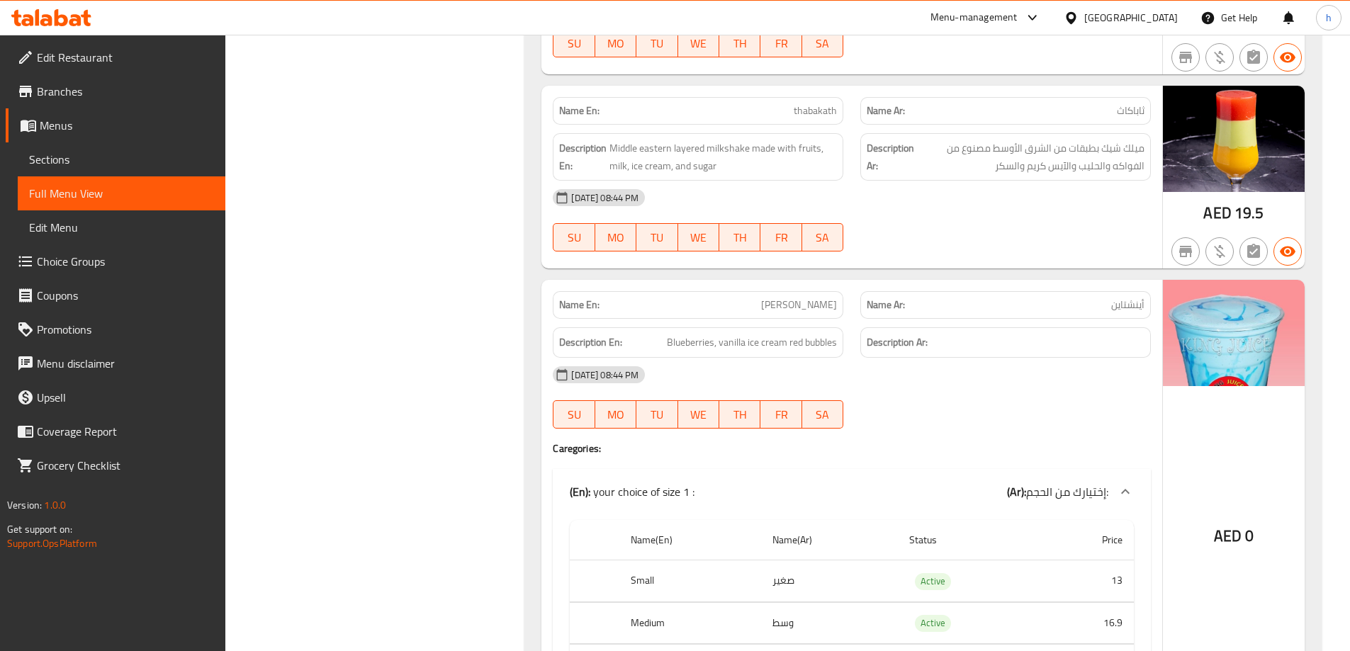
scroll to position [11550, 0]
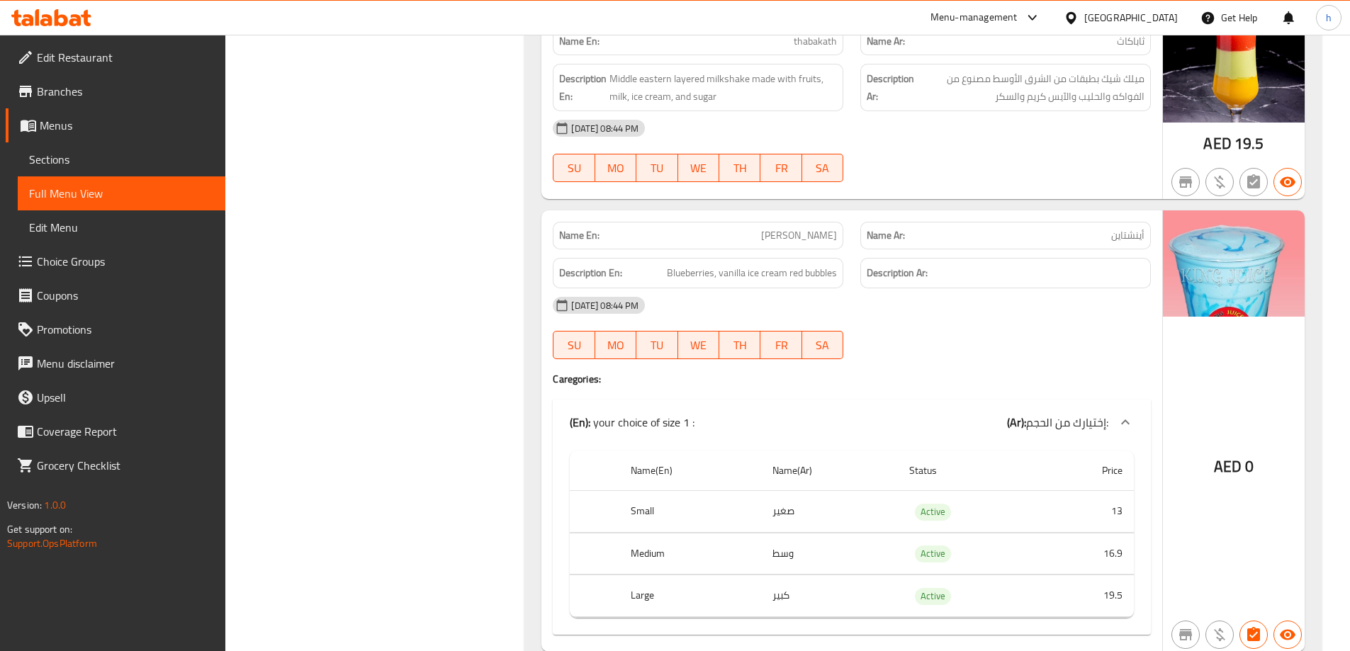
click at [823, 228] on span "[PERSON_NAME]" at bounding box center [799, 235] width 76 height 15
click at [822, 228] on span "[PERSON_NAME]" at bounding box center [799, 235] width 76 height 15
copy span "[PERSON_NAME]"
click at [818, 228] on span "[PERSON_NAME]" at bounding box center [799, 235] width 76 height 15
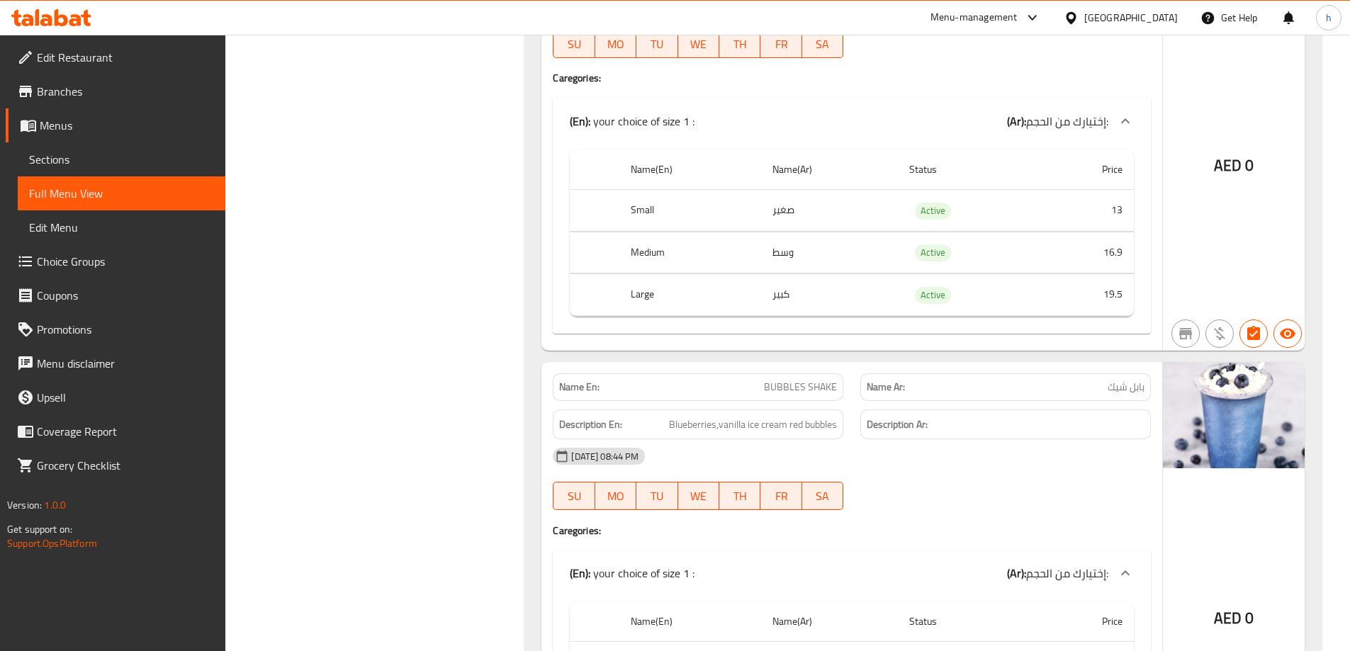
scroll to position [11976, 0]
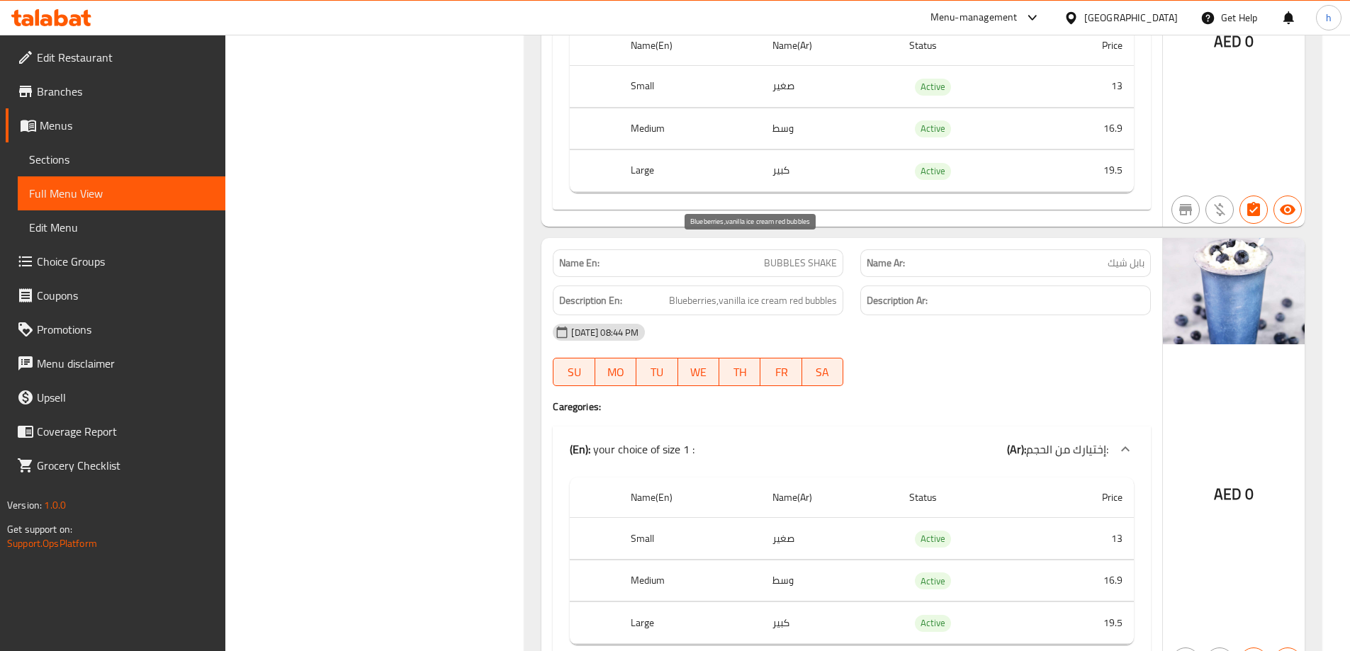
click at [689, 292] on span "Blueberries,vanilla ice cream red bubbles" at bounding box center [753, 301] width 168 height 18
click at [792, 256] on span "BUBBLES SHAKE" at bounding box center [800, 263] width 73 height 15
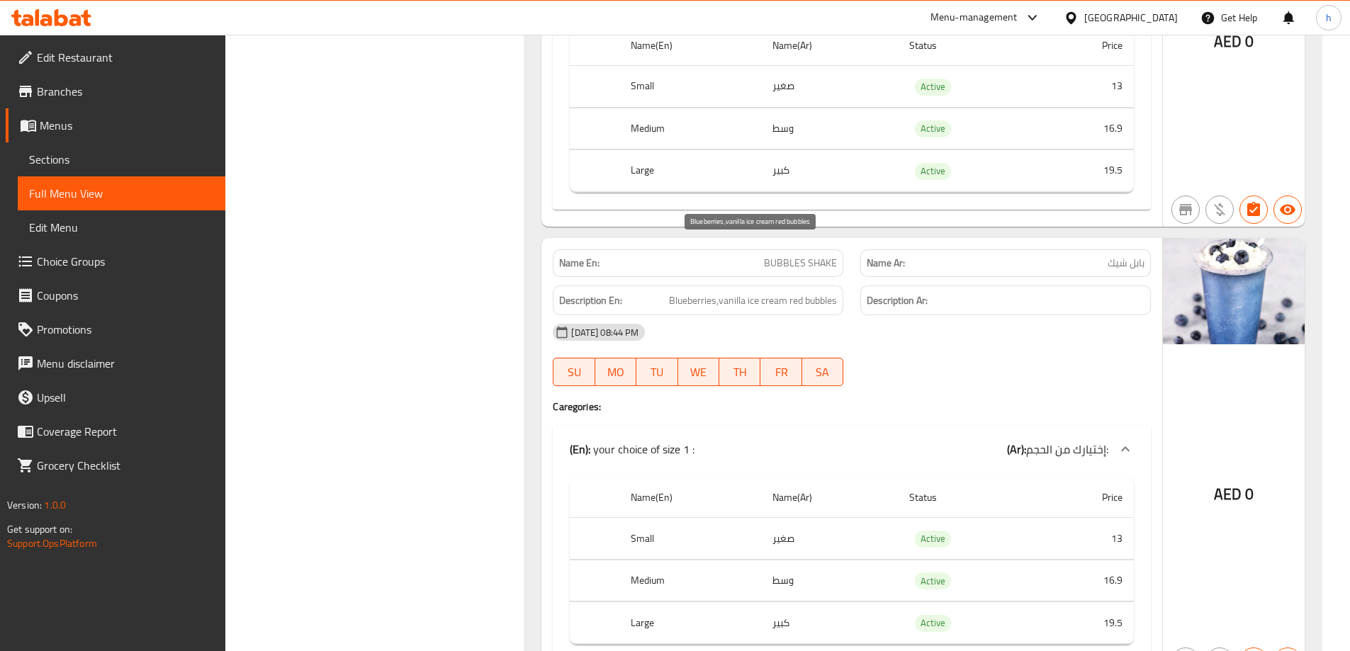
click at [719, 292] on span "Blueberries,vanilla ice cream red bubbles" at bounding box center [753, 301] width 168 height 18
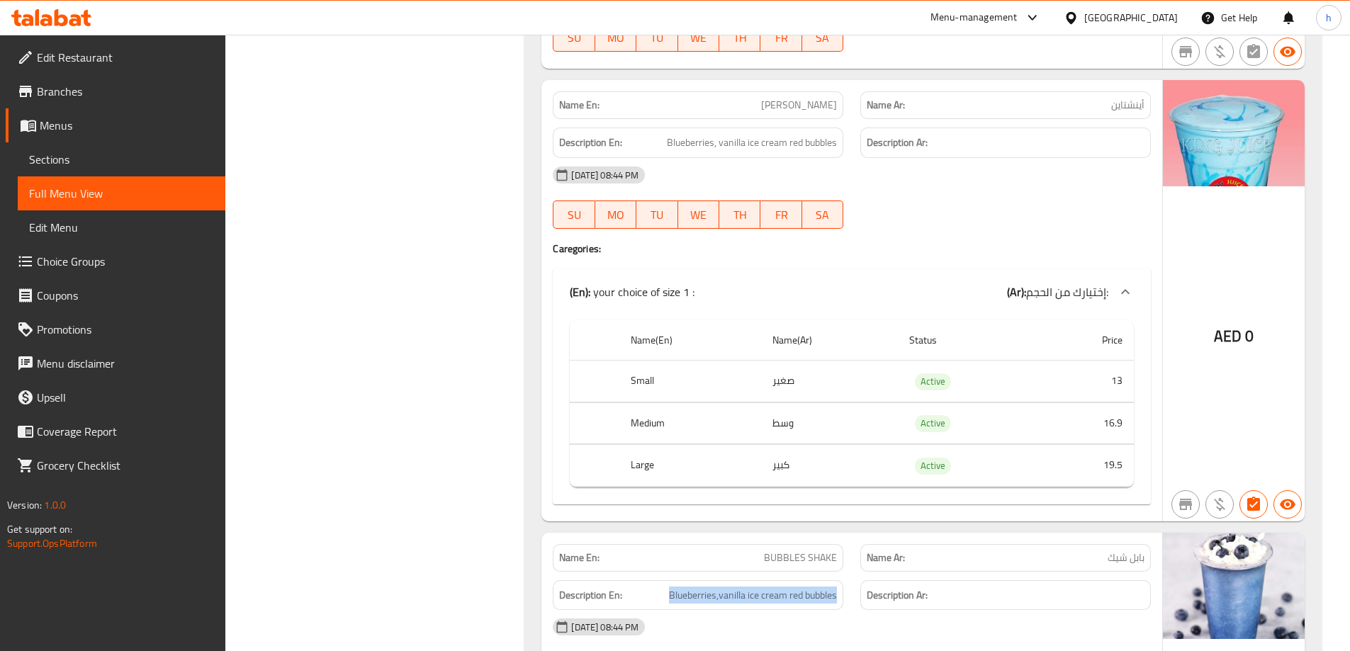
scroll to position [11763, 0]
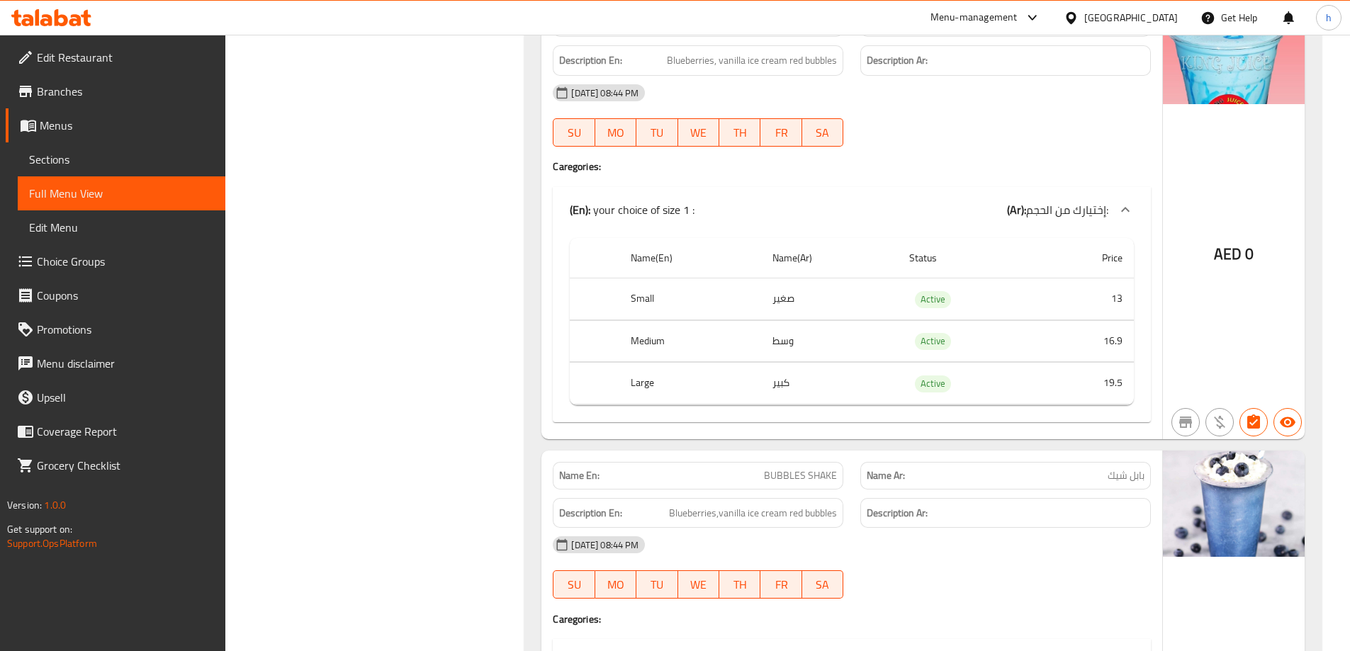
drag, startPoint x: 478, startPoint y: 422, endPoint x: 496, endPoint y: 420, distance: 17.9
click at [808, 468] on span "BUBBLES SHAKE" at bounding box center [800, 475] width 73 height 15
click at [807, 468] on span "BUBBLES SHAKE" at bounding box center [800, 475] width 73 height 15
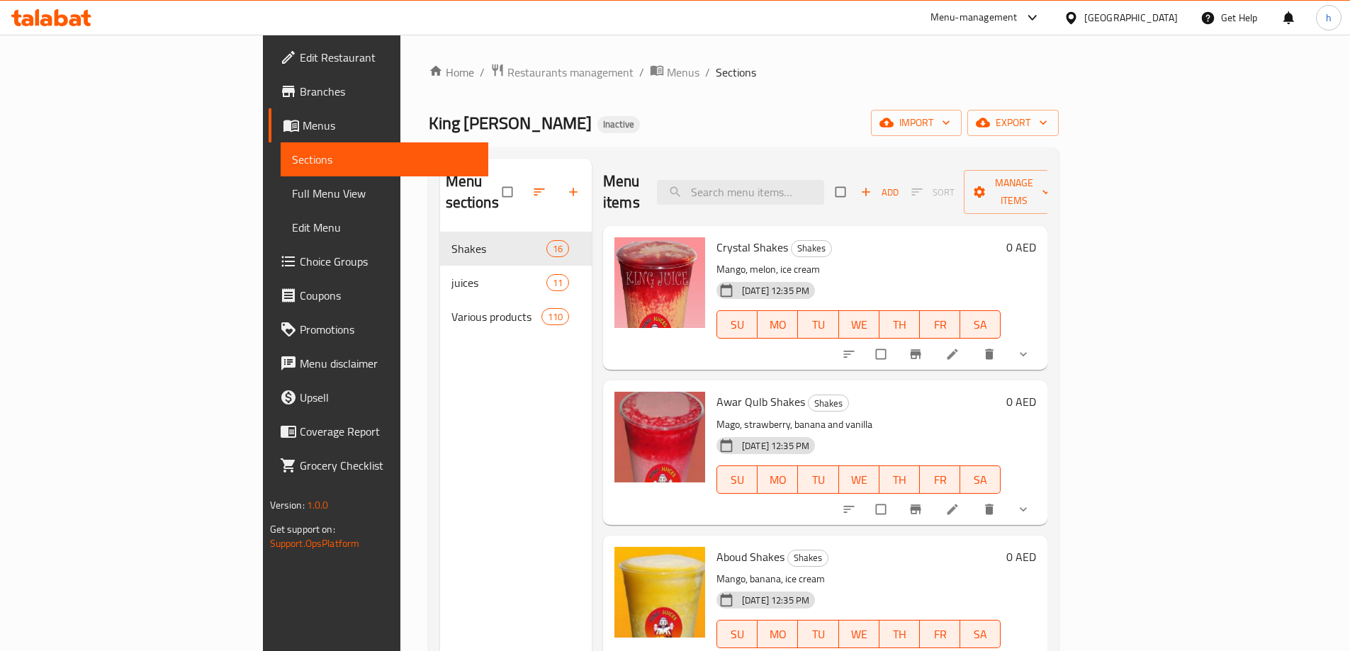
click at [716, 261] on p "Mango, melon, ice cream" at bounding box center [858, 270] width 284 height 18
copy p "melon"
click at [831, 81] on div "Home / Restaurants management / Menus / Sections King Juice Inactive import exp…" at bounding box center [744, 442] width 631 height 758
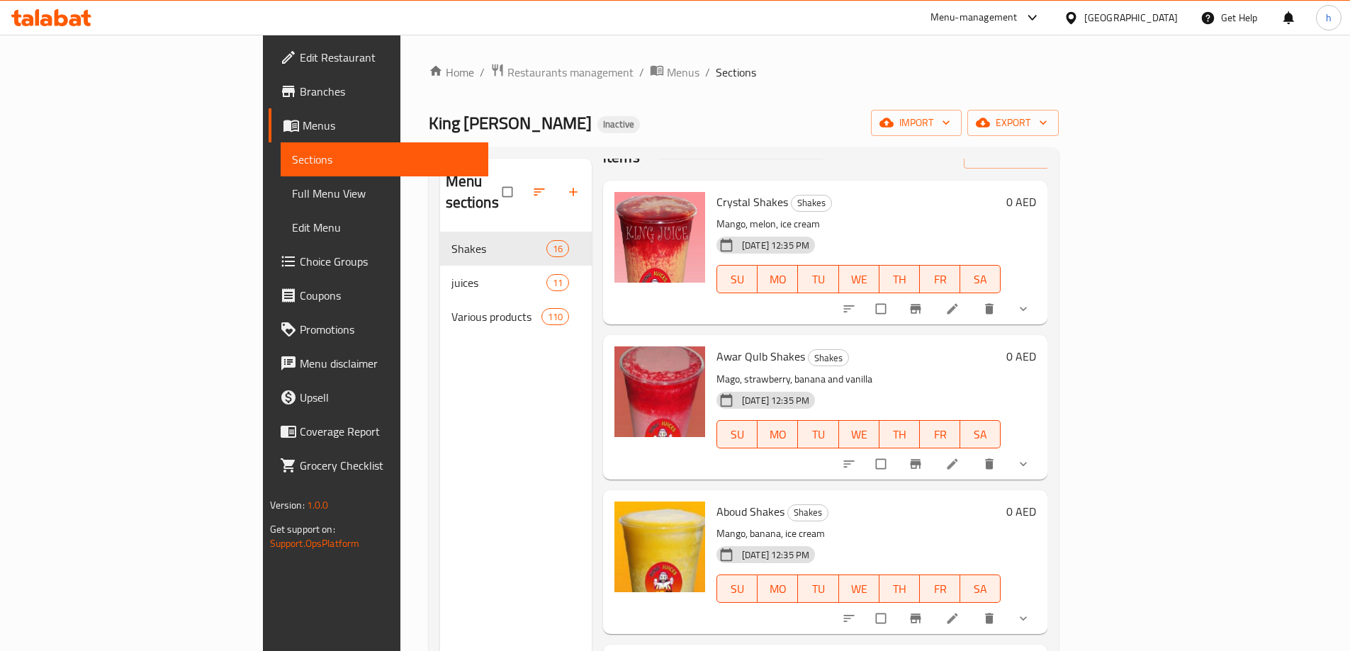
scroll to position [71, 0]
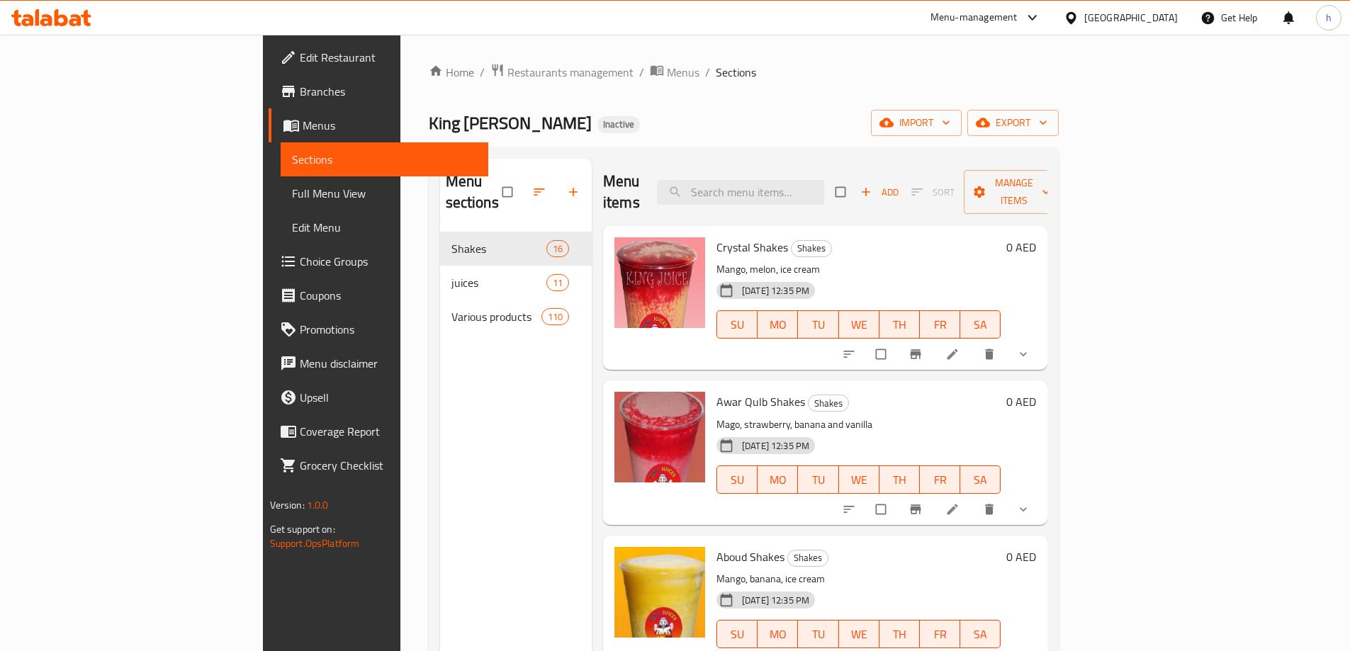
scroll to position [71, 0]
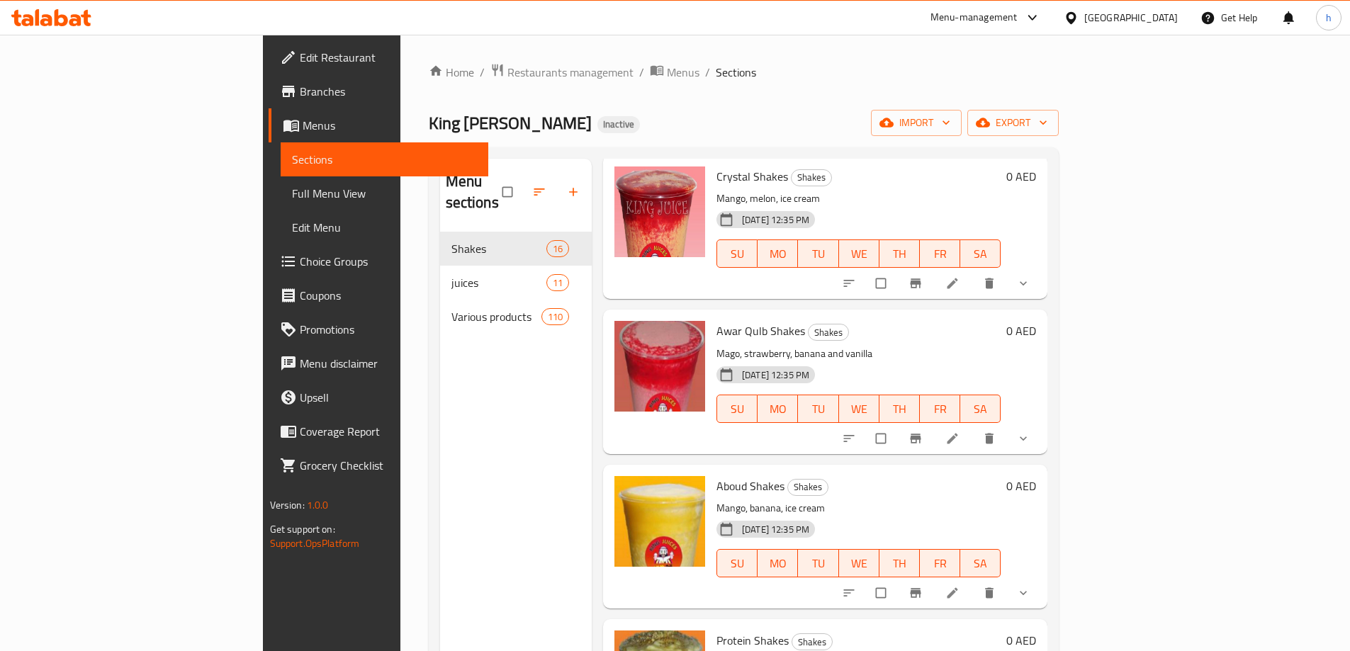
click at [741, 84] on div "Home / Restaurants management / Menus / Sections King Juice Inactive import exp…" at bounding box center [744, 442] width 631 height 758
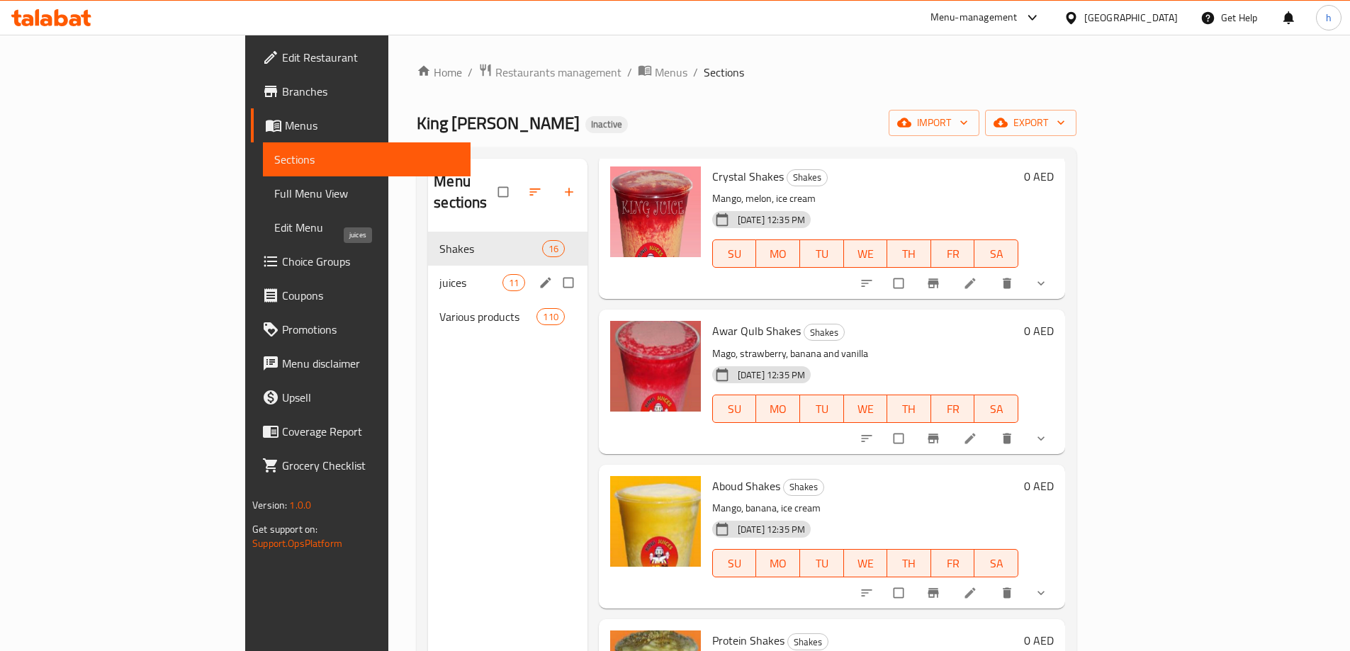
click at [439, 274] on span "juices" at bounding box center [470, 282] width 62 height 17
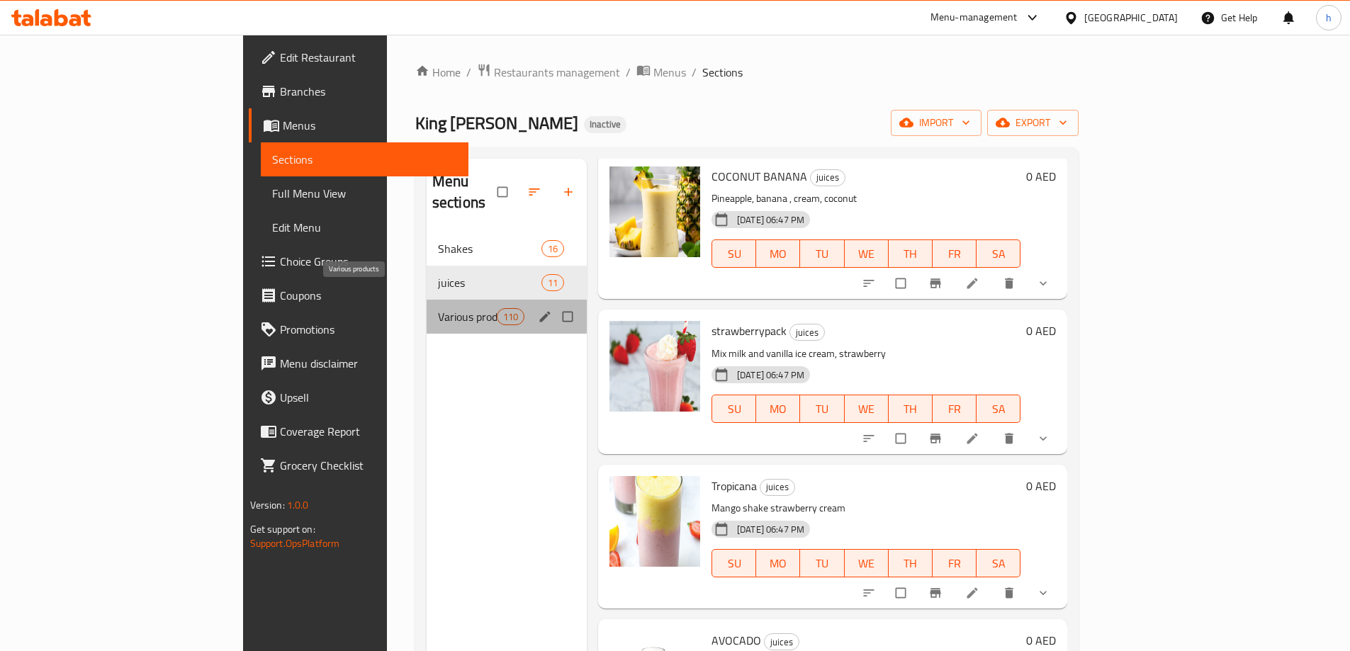
click at [438, 308] on span "Various products" at bounding box center [467, 316] width 59 height 17
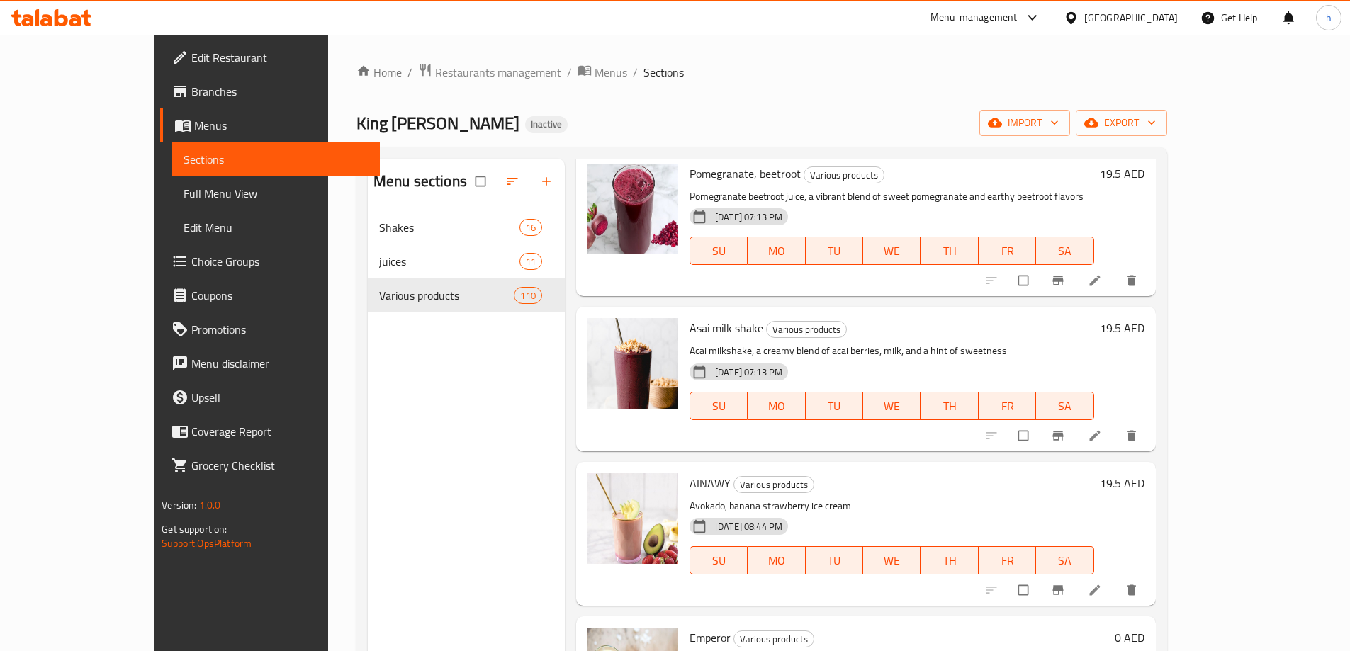
scroll to position [1499, 0]
click at [1102, 582] on icon at bounding box center [1095, 589] width 14 height 14
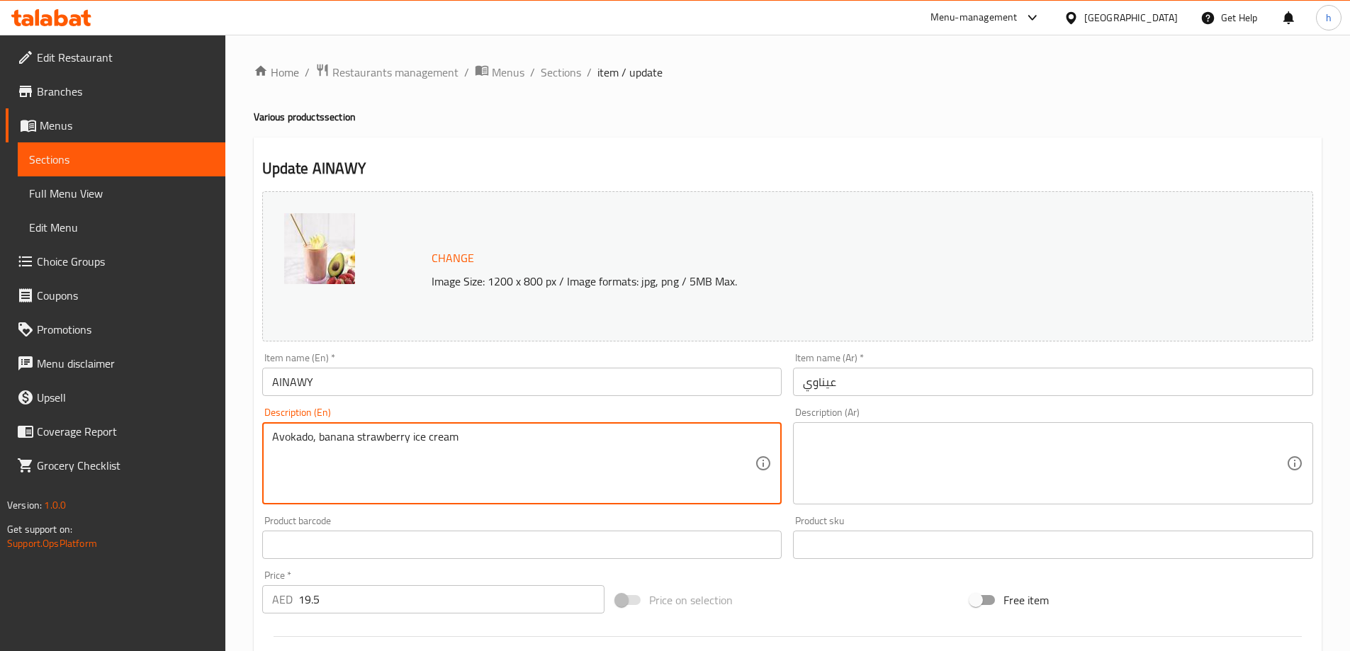
click at [413, 435] on textarea "Avokado, banana strawberry ice cream" at bounding box center [513, 463] width 483 height 67
click at [951, 452] on textarea at bounding box center [1044, 463] width 483 height 67
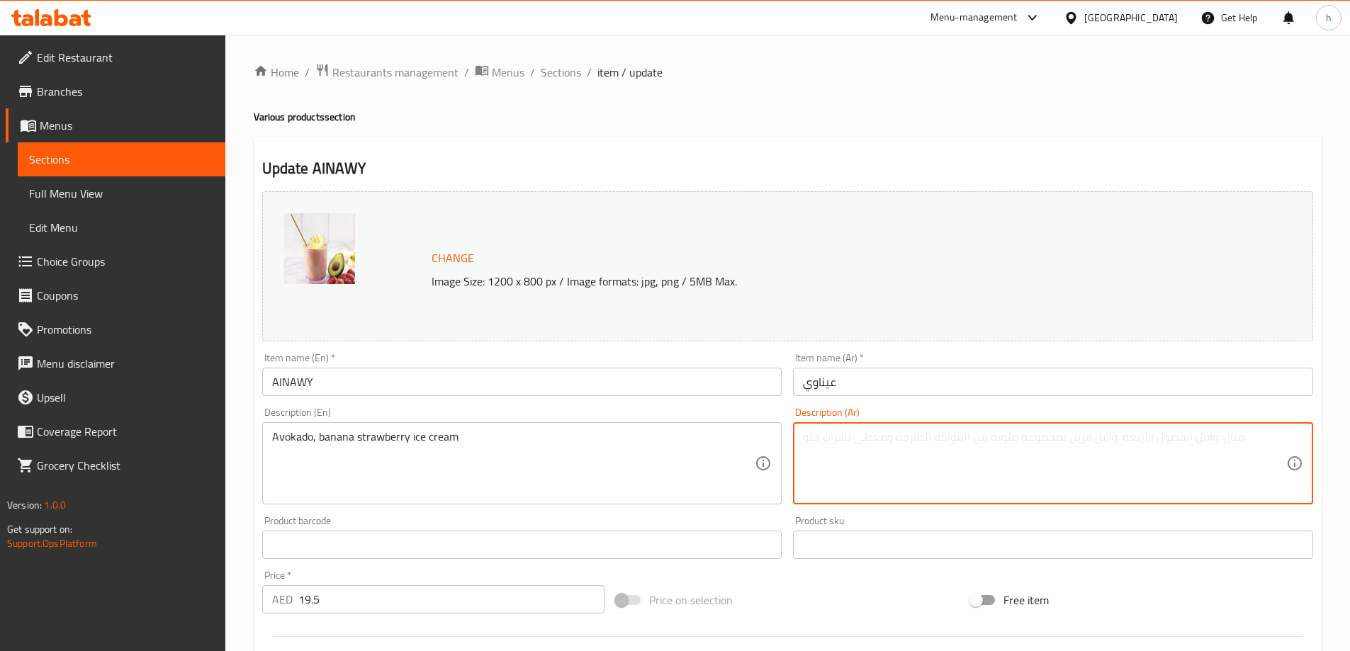
paste textarea "أفوكادو، آيس كريم موز وفراولة"
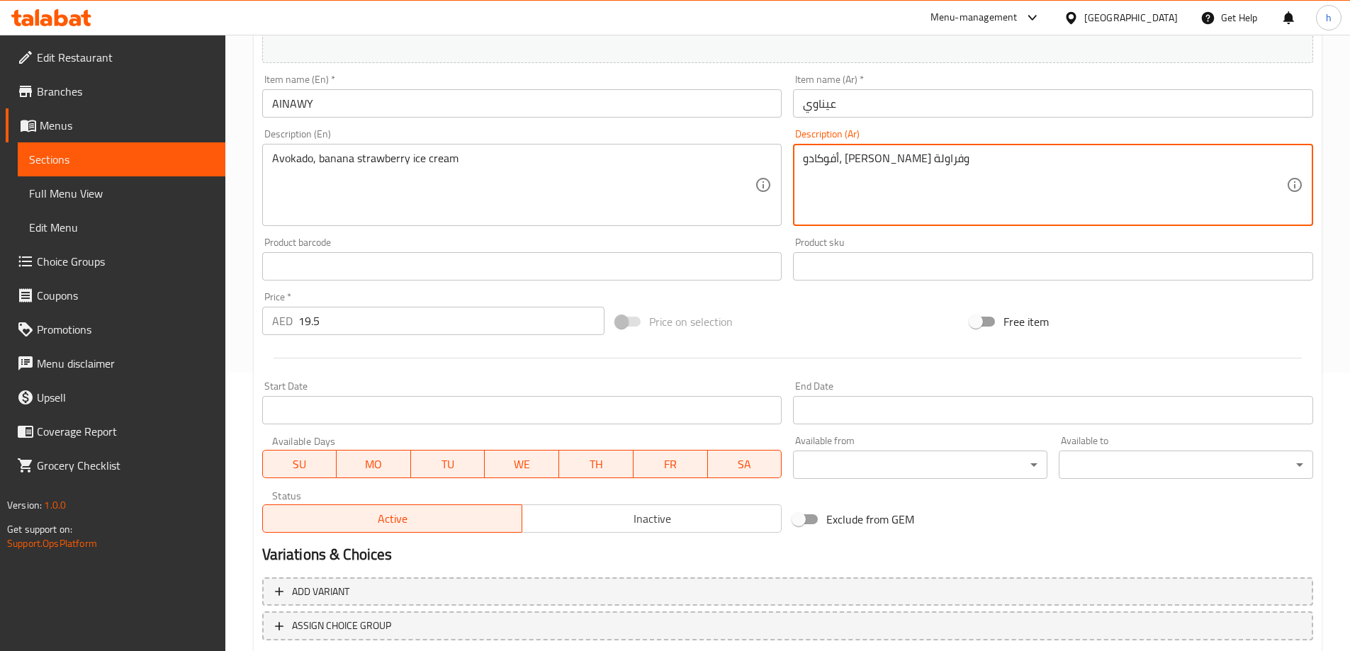
scroll to position [354, 0]
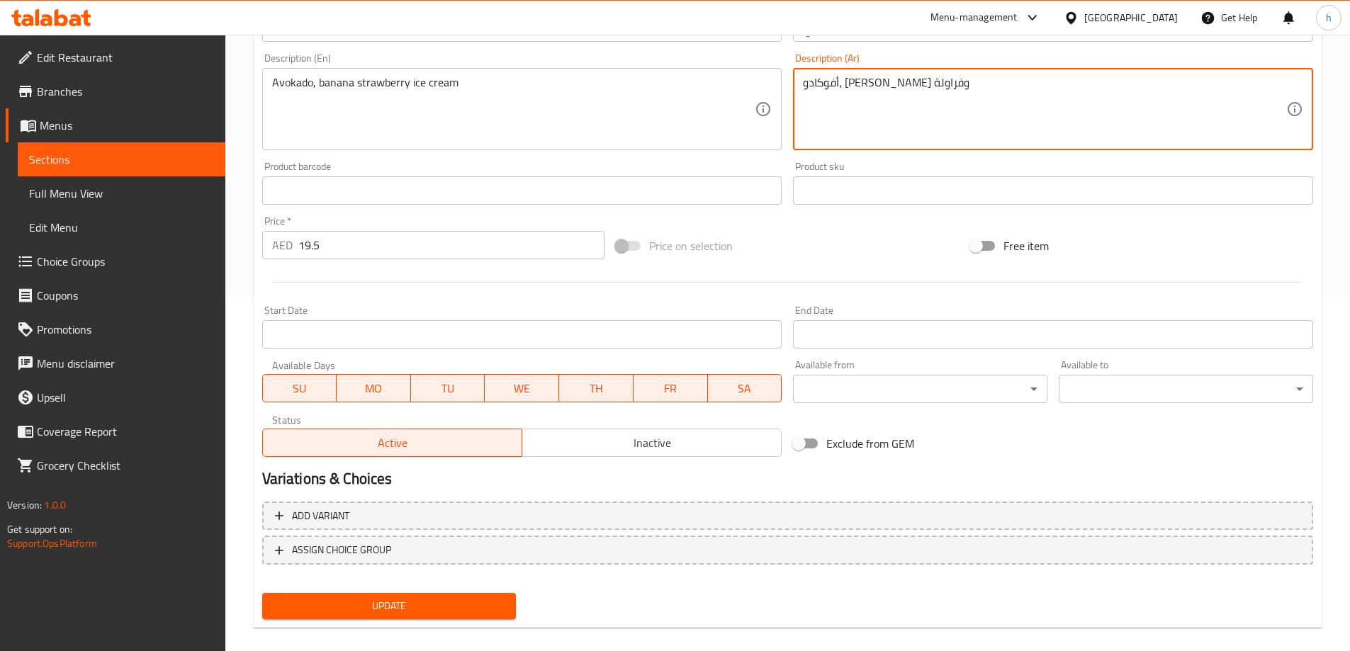
type textarea "أفوكادو، آيس كريم موز وفراولة"
click at [406, 603] on span "Update" at bounding box center [390, 606] width 232 height 18
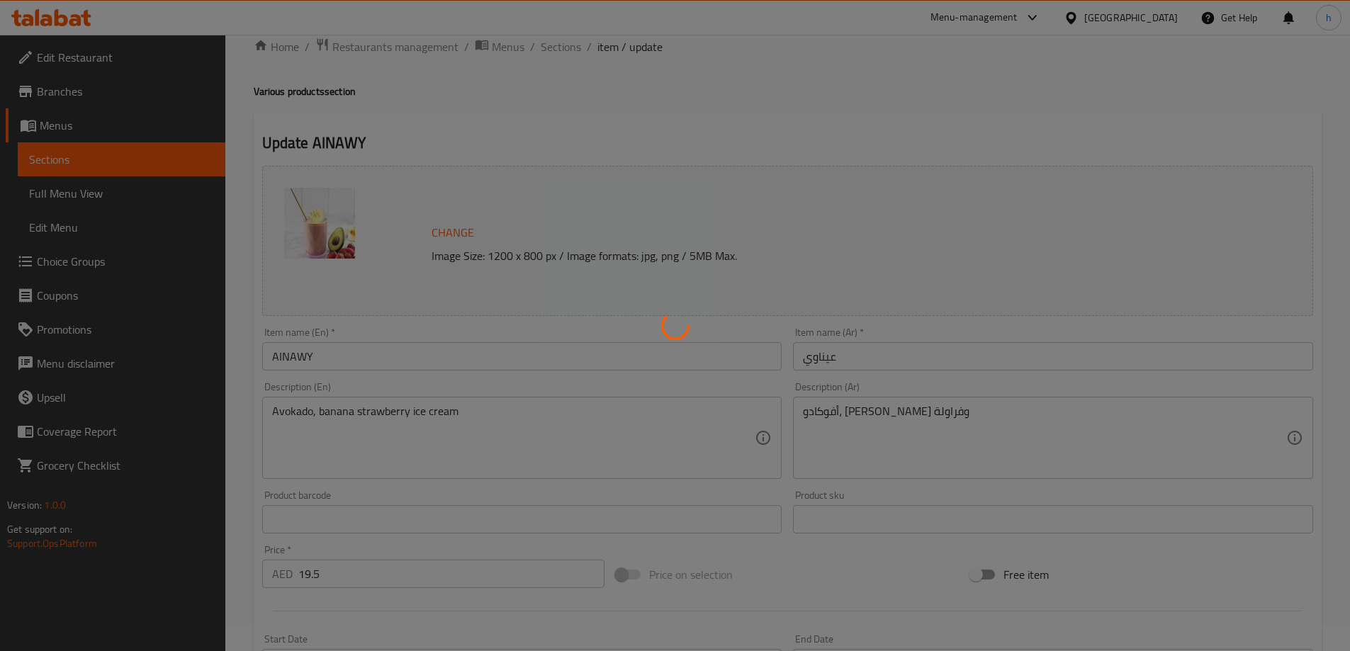
scroll to position [0, 0]
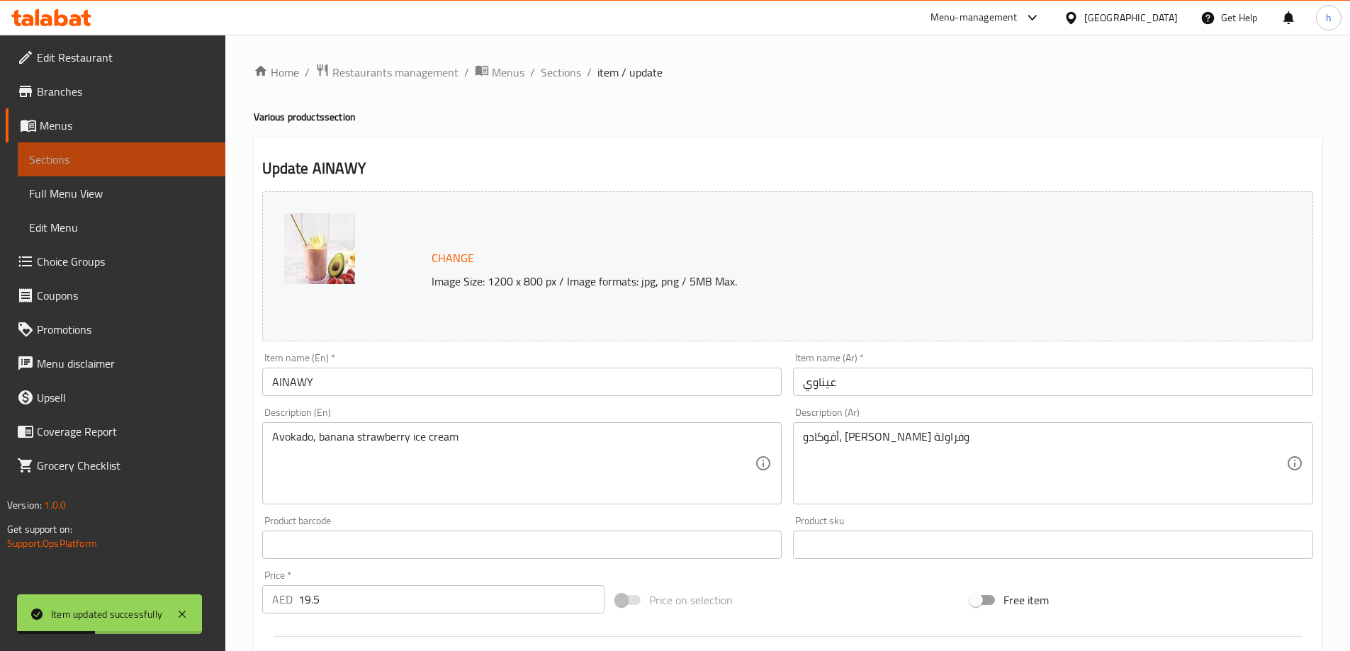
click at [108, 153] on span "Sections" at bounding box center [121, 159] width 185 height 17
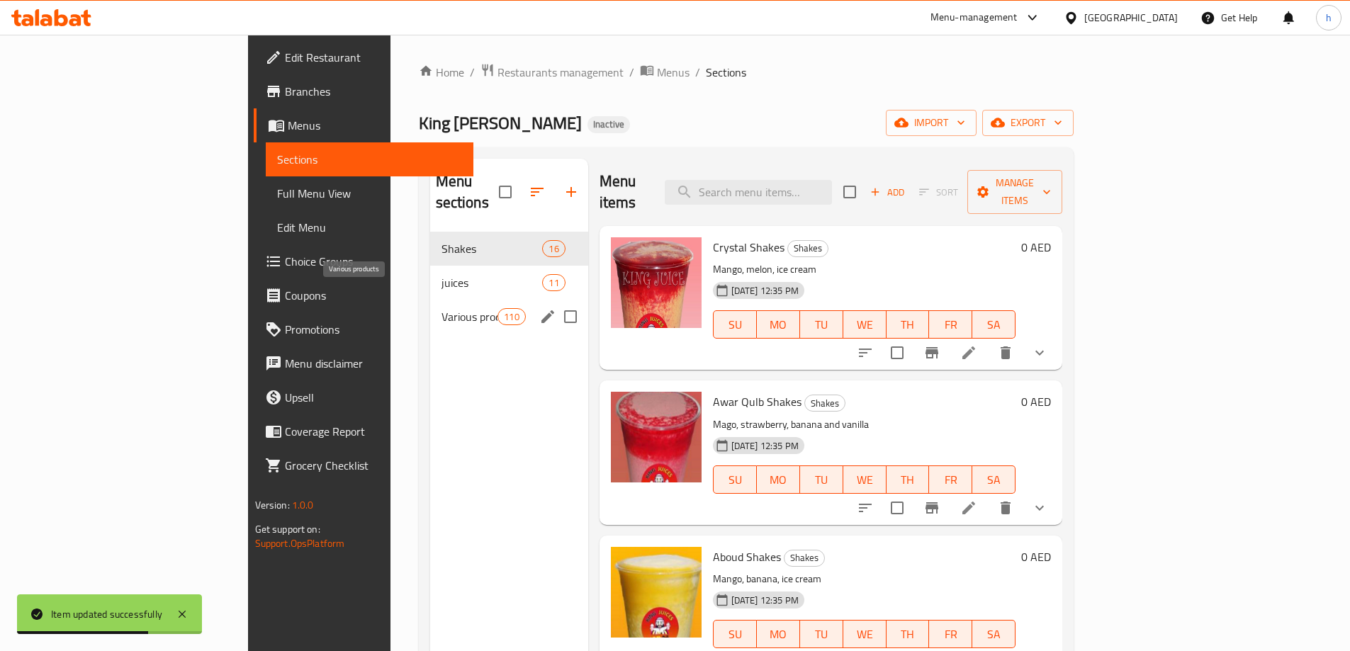
click at [441, 308] on span "Various products" at bounding box center [469, 316] width 57 height 17
click at [744, 101] on div "Home / Restaurants management / Menus / Sections King Juice Inactive import exp…" at bounding box center [746, 442] width 655 height 758
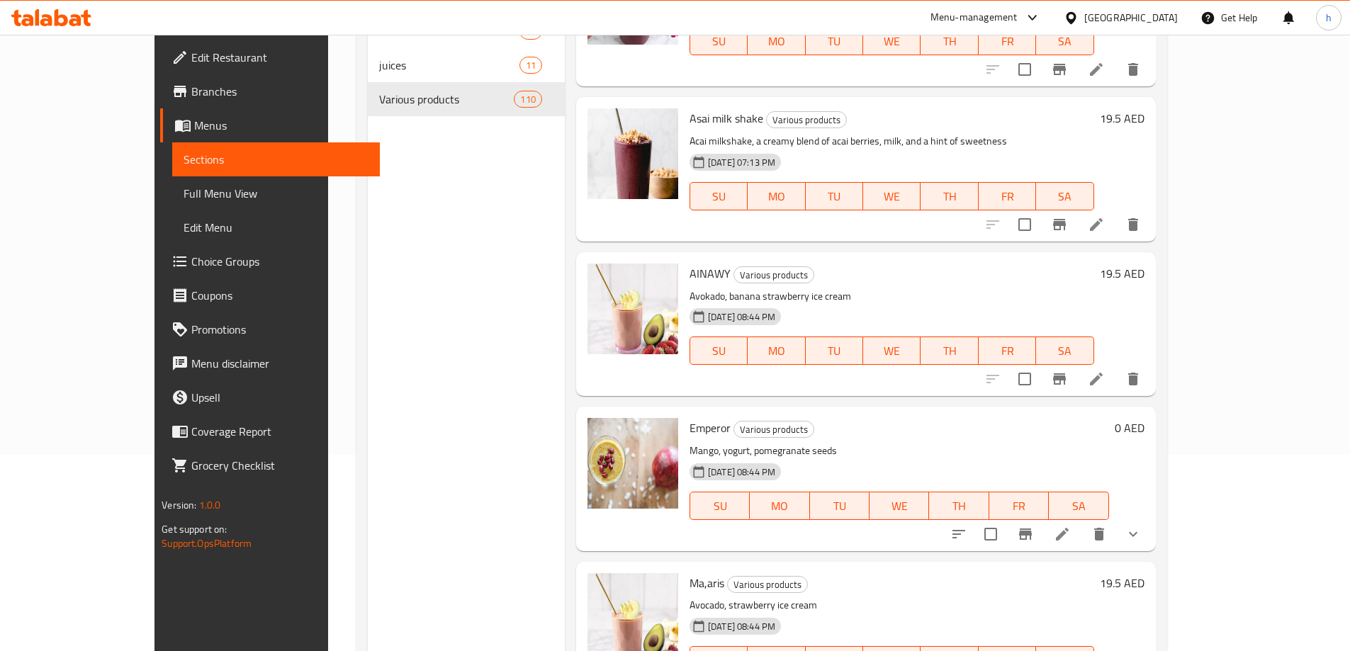
scroll to position [213, 0]
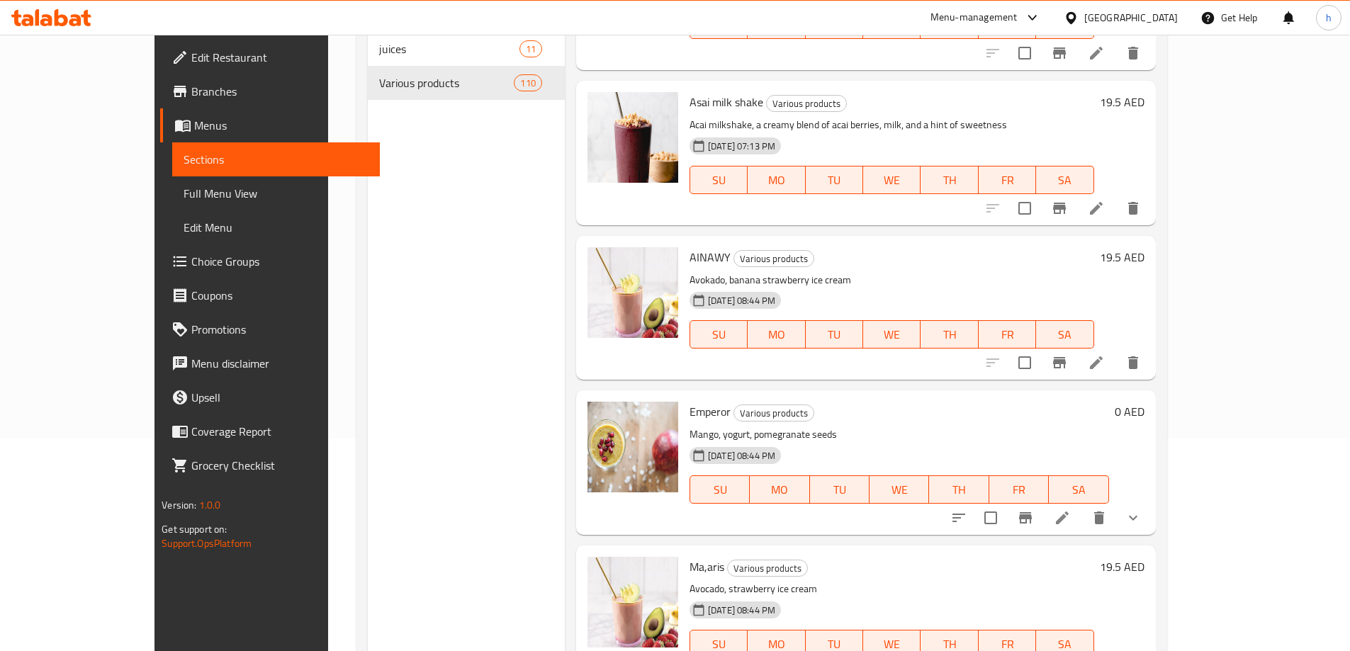
click at [1069, 512] on icon at bounding box center [1062, 518] width 13 height 13
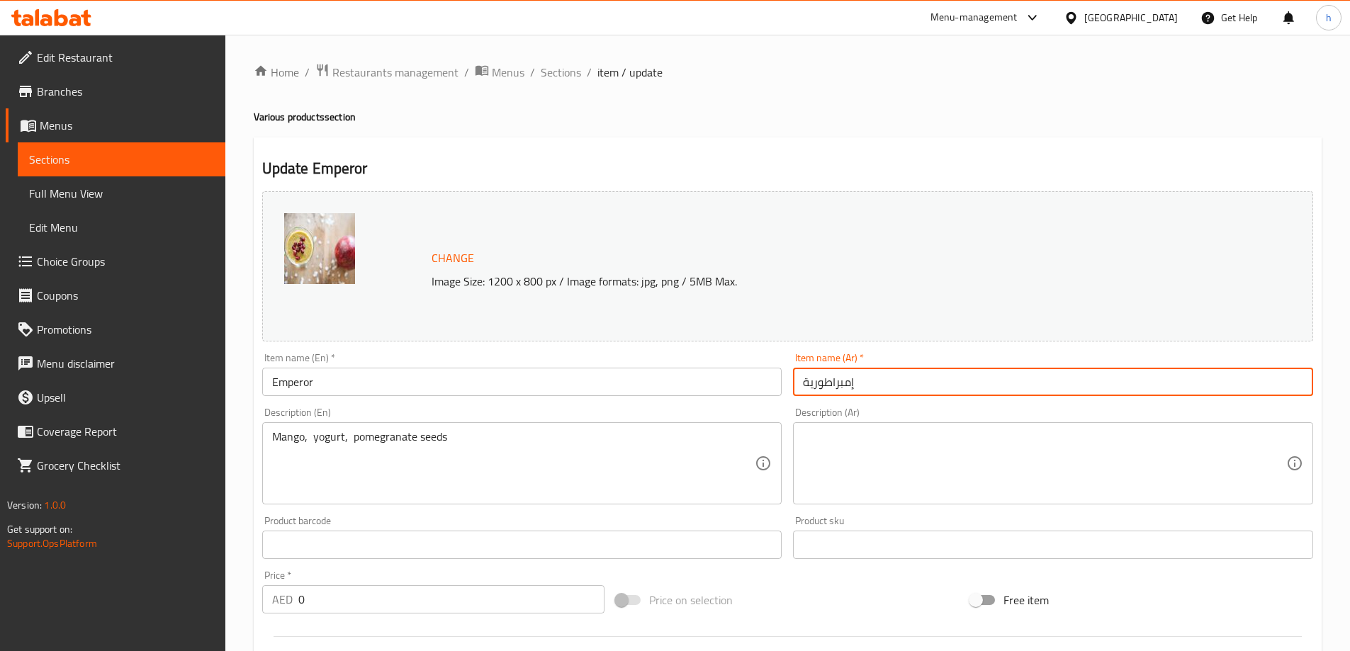
drag, startPoint x: 895, startPoint y: 379, endPoint x: 764, endPoint y: 387, distance: 131.3
click at [764, 387] on div "Change Image Size: 1200 x 800 px / Image formats: jpg, png / 5MB Max. Item name…" at bounding box center [788, 501] width 1062 height 631
paste input "لإمبراطور"
type input "الإمبراطور"
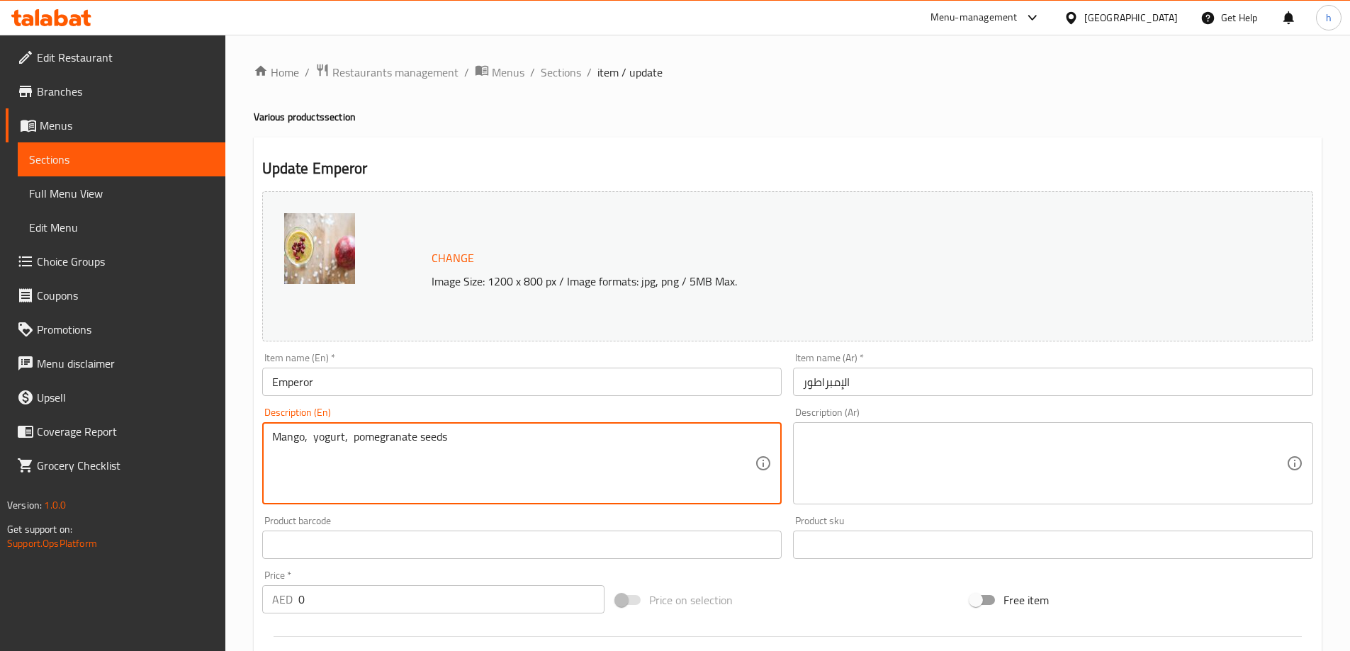
click at [387, 439] on textarea "Mango, yogurt, pomegranate seeds" at bounding box center [513, 463] width 483 height 67
click at [960, 454] on textarea at bounding box center [1044, 463] width 483 height 67
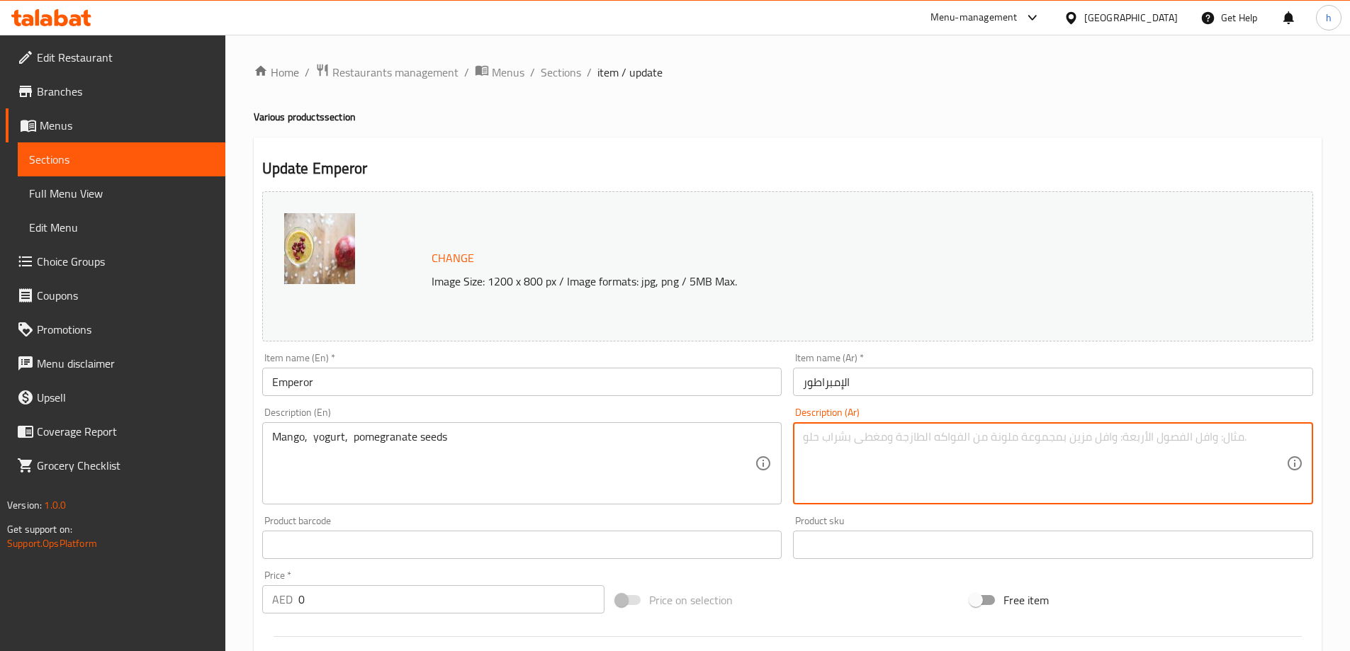
paste textarea "[PERSON_NAME]، [PERSON_NAME]، بذور رمان"
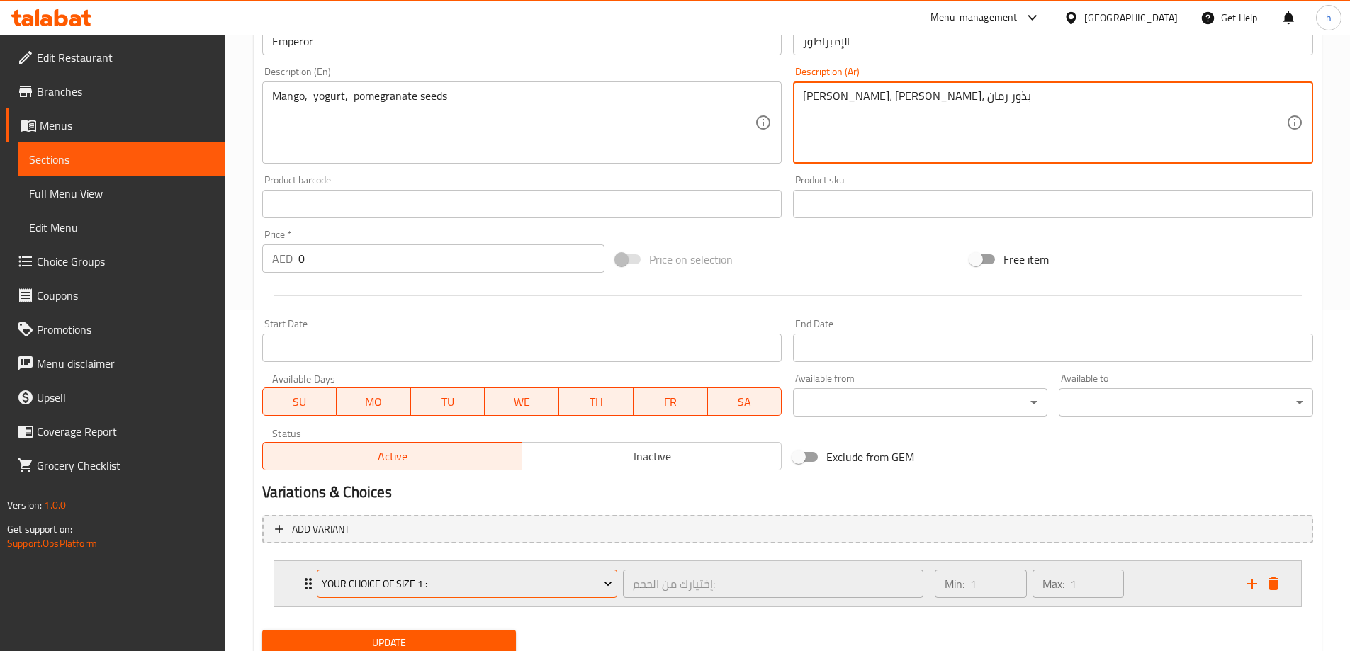
scroll to position [394, 0]
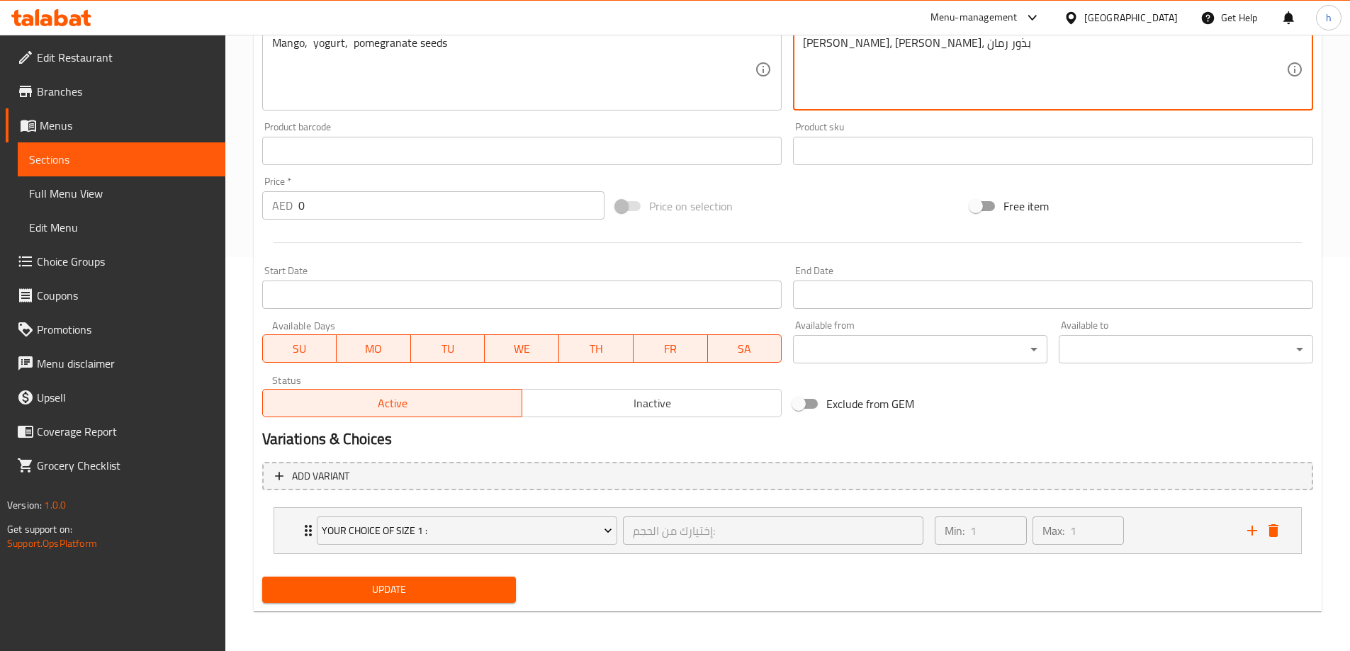
type textarea "[PERSON_NAME]، [PERSON_NAME]، بذور رمان"
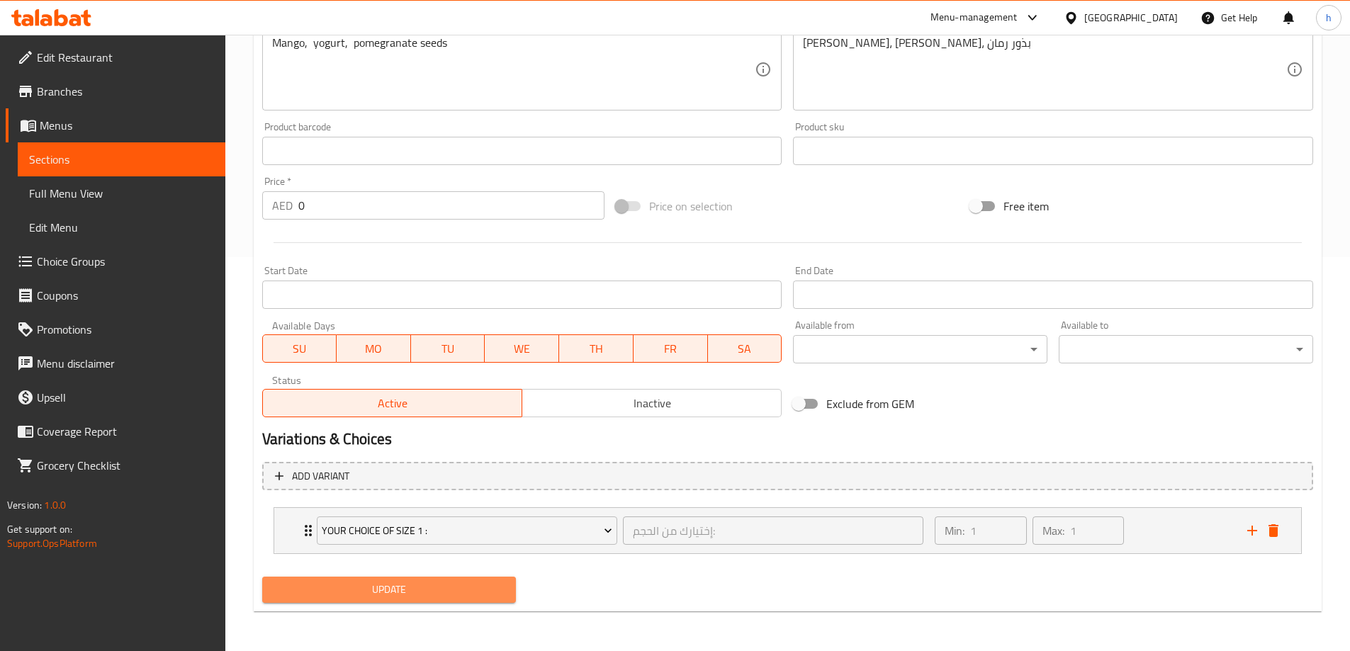
click at [429, 587] on span "Update" at bounding box center [390, 590] width 232 height 18
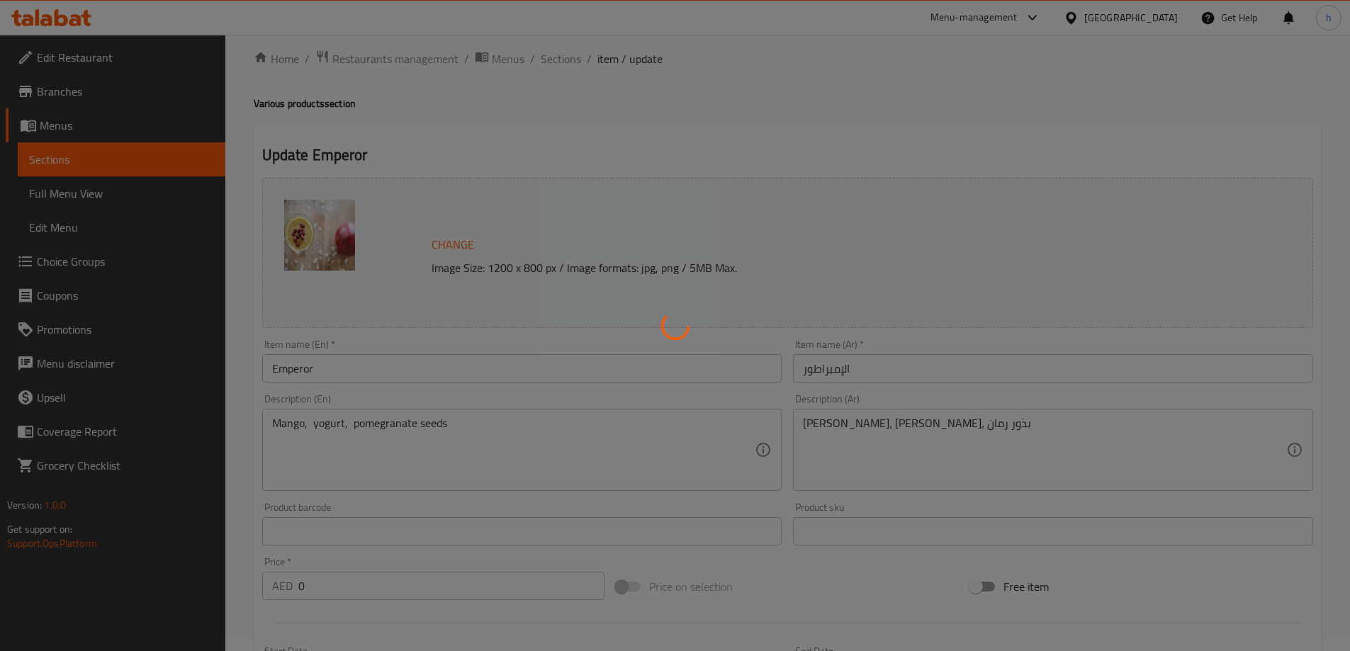
scroll to position [0, 0]
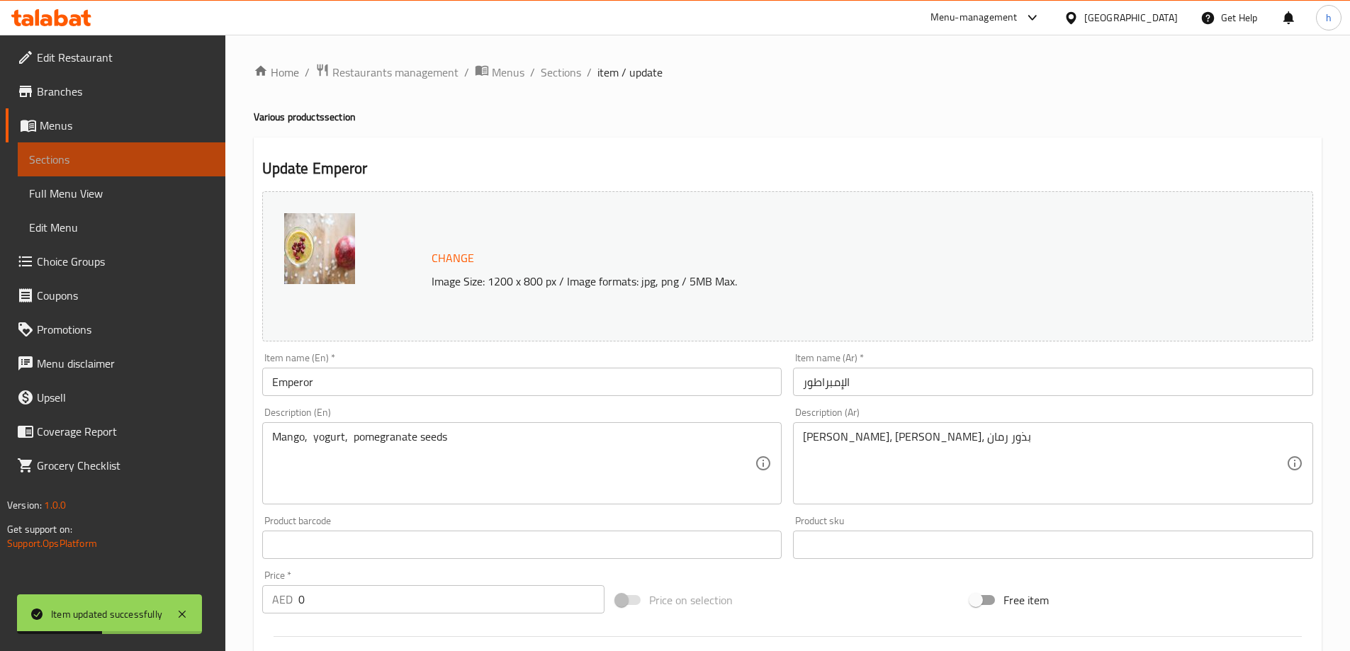
drag, startPoint x: 167, startPoint y: 162, endPoint x: 179, endPoint y: 158, distance: 12.6
click at [167, 162] on span "Sections" at bounding box center [121, 159] width 185 height 17
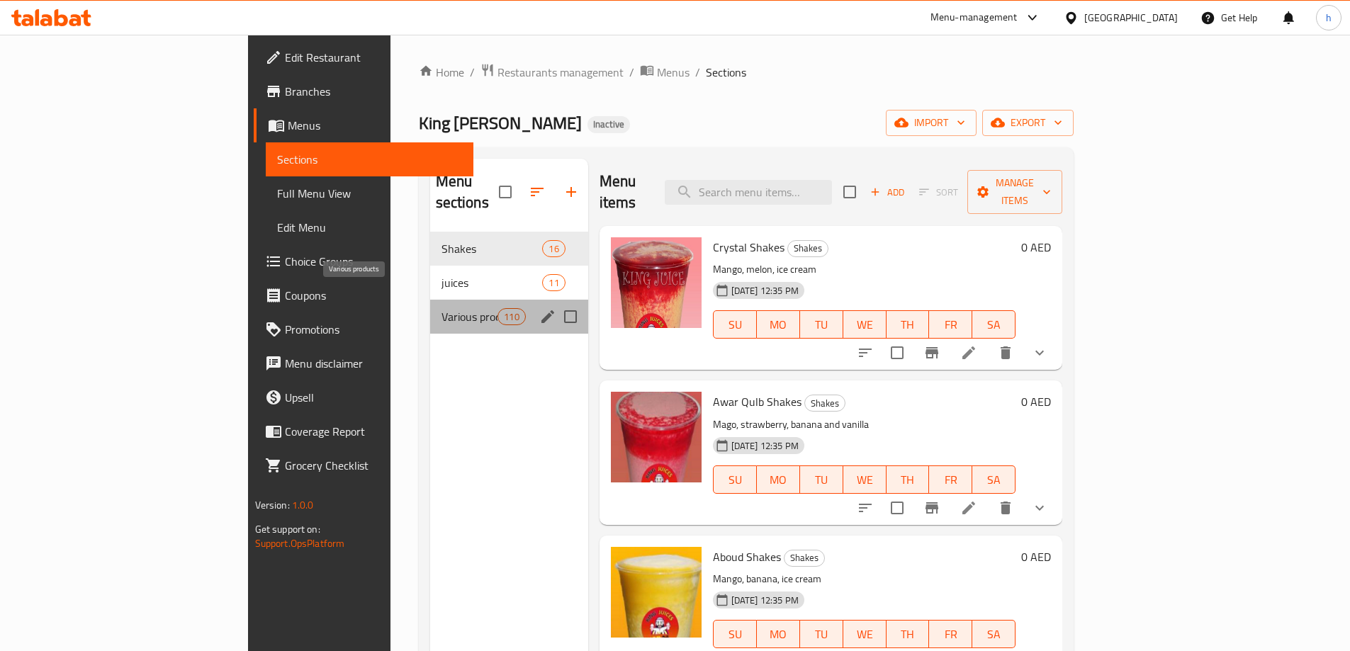
click at [441, 308] on span "Various products" at bounding box center [469, 316] width 57 height 17
click at [661, 91] on div "Home / Restaurants management / Menus / Sections King Juice Inactive import exp…" at bounding box center [746, 442] width 655 height 758
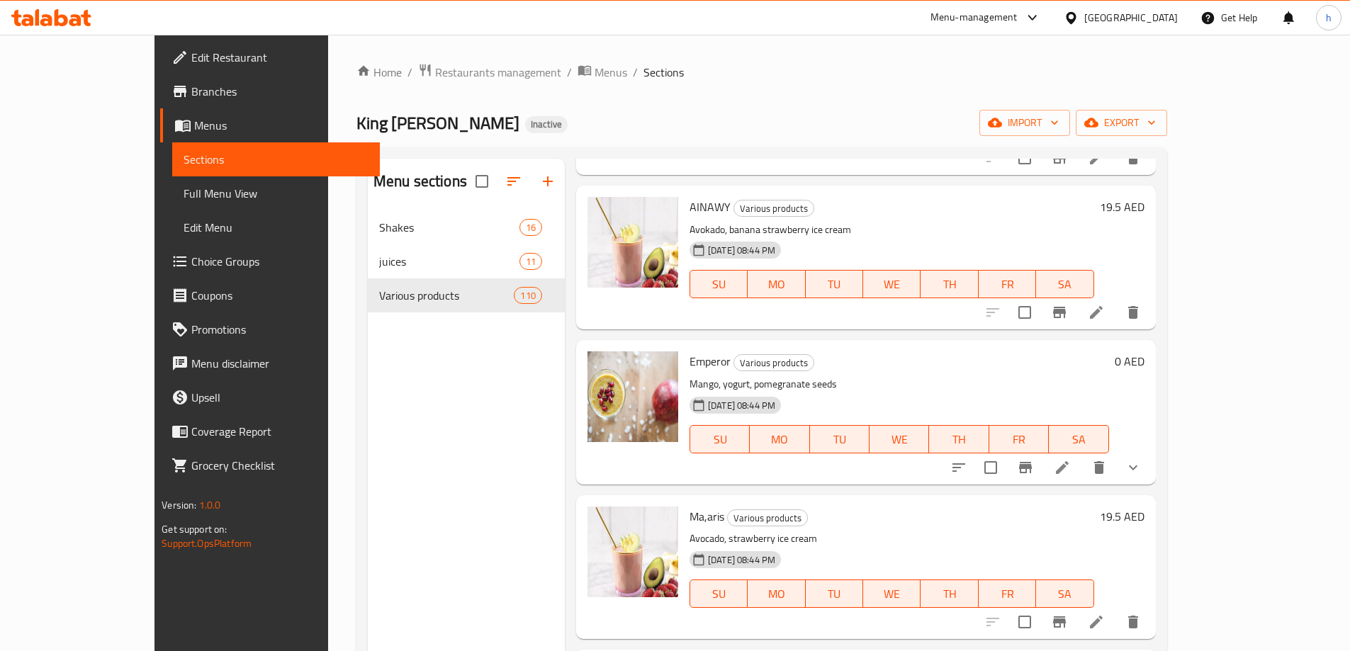
scroll to position [1808, 0]
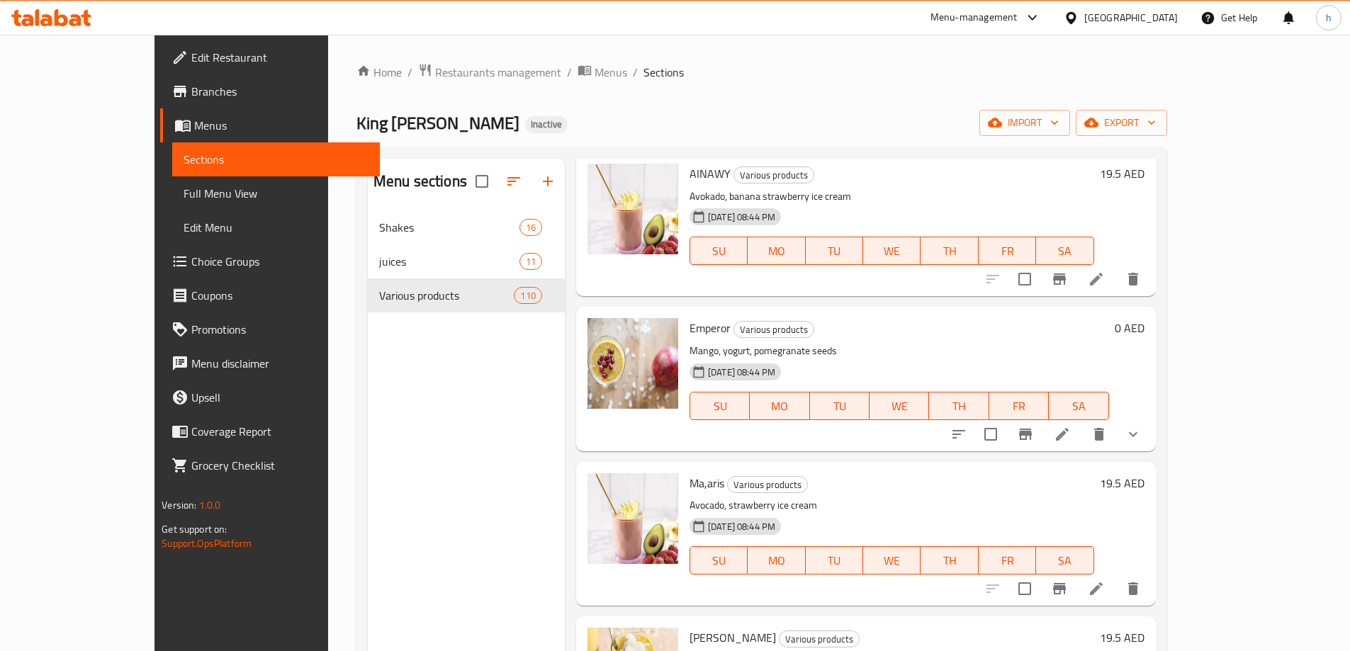
click at [1116, 576] on li at bounding box center [1096, 589] width 40 height 26
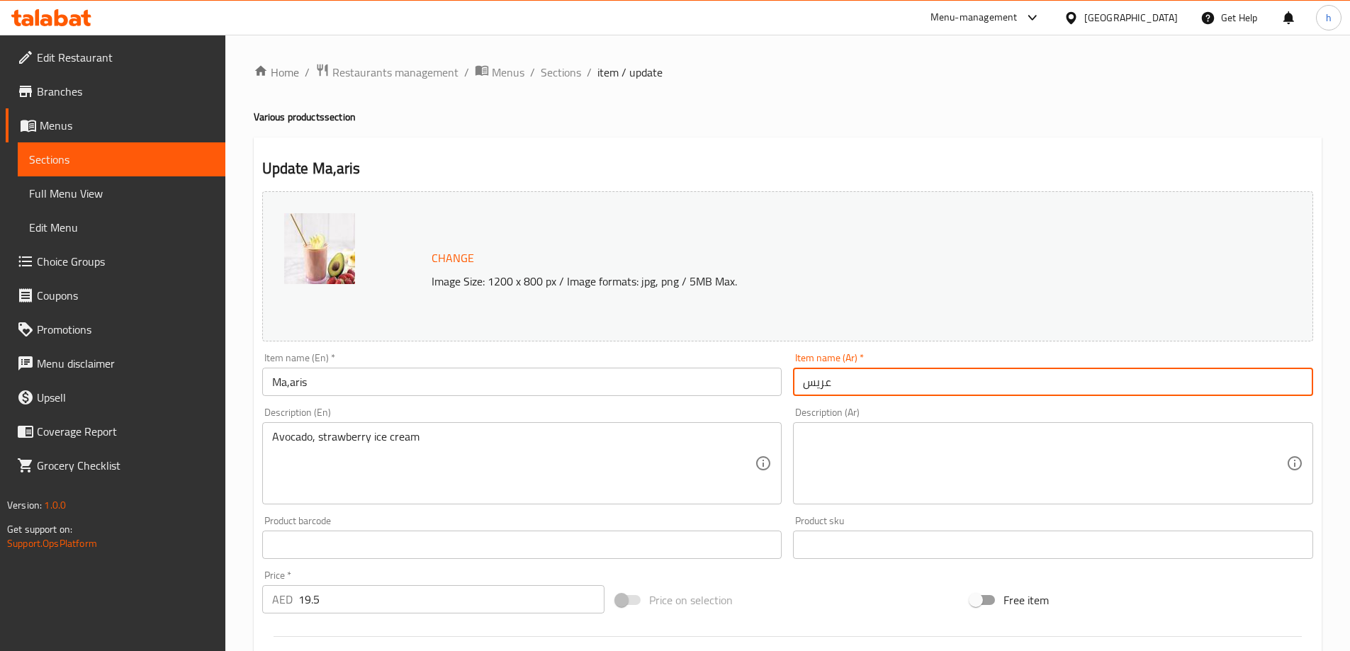
drag, startPoint x: 847, startPoint y: 371, endPoint x: 788, endPoint y: 378, distance: 59.2
click at [788, 378] on div "Item name (Ar)   * عريس Item name (Ar) *" at bounding box center [1052, 374] width 531 height 55
paste input "ما،ا"
click at [945, 138] on div "Update Ma,aris Change Image Size: 1200 x 800 px / Image formats: jpg, png / 5MB…" at bounding box center [788, 559] width 1068 height 845
drag, startPoint x: 828, startPoint y: 385, endPoint x: 782, endPoint y: 381, distance: 47.0
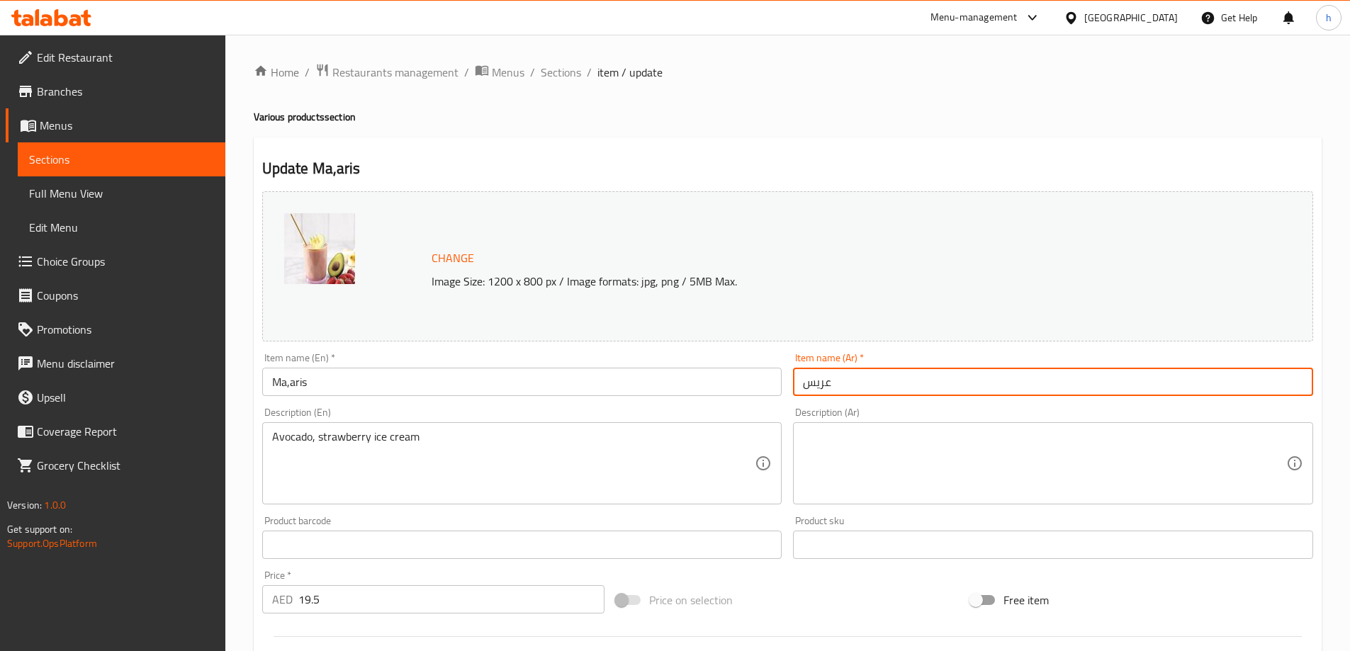
click at [782, 381] on div "Change Image Size: 1200 x 800 px / Image formats: jpg, png / 5MB Max. Item name…" at bounding box center [788, 501] width 1062 height 631
paste input "ما،ا"
type input "ما،اريس"
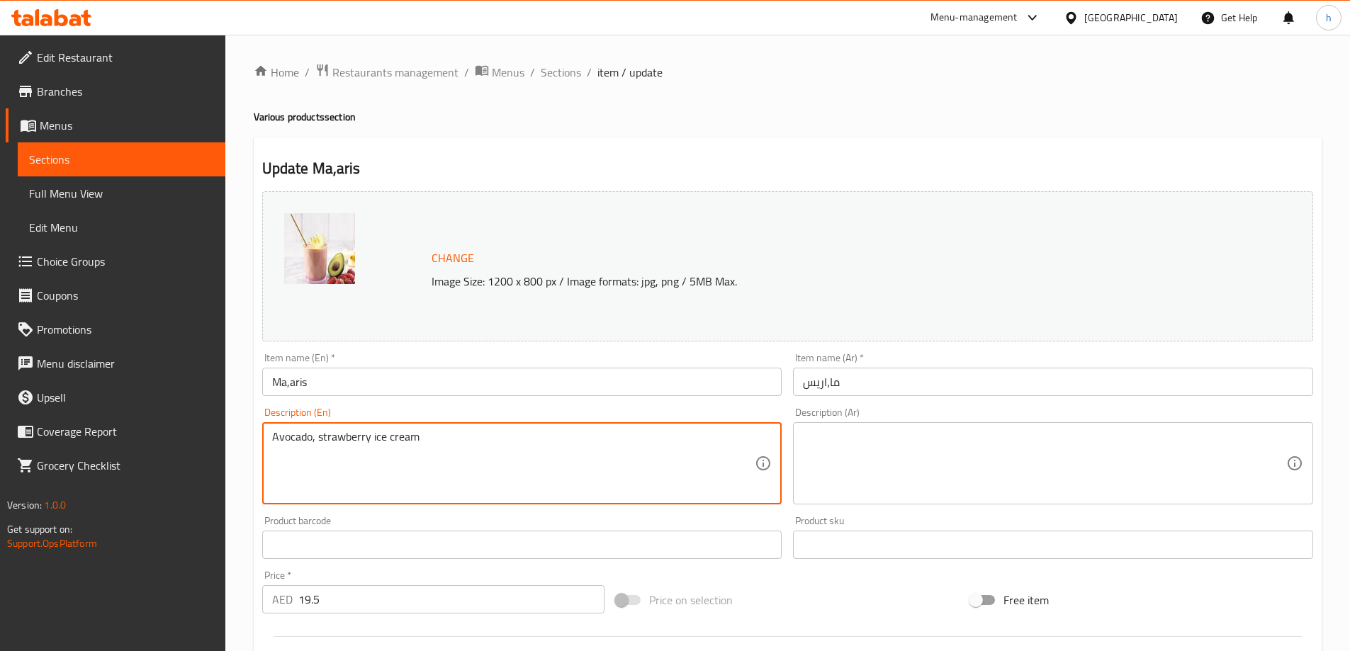
click at [363, 434] on textarea "Avocado, strawberry ice cream" at bounding box center [513, 463] width 483 height 67
click at [820, 439] on textarea at bounding box center [1044, 463] width 483 height 67
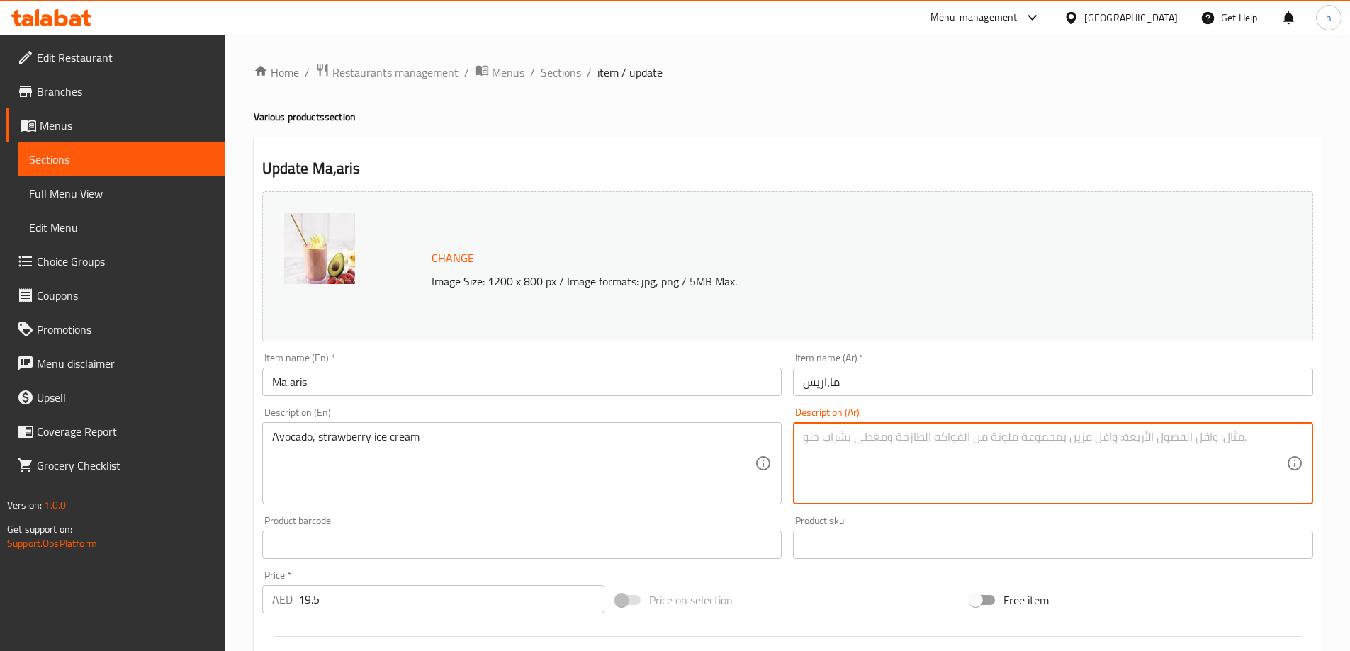
paste textarea "آيس كريم الأفوكادو والفراولة"
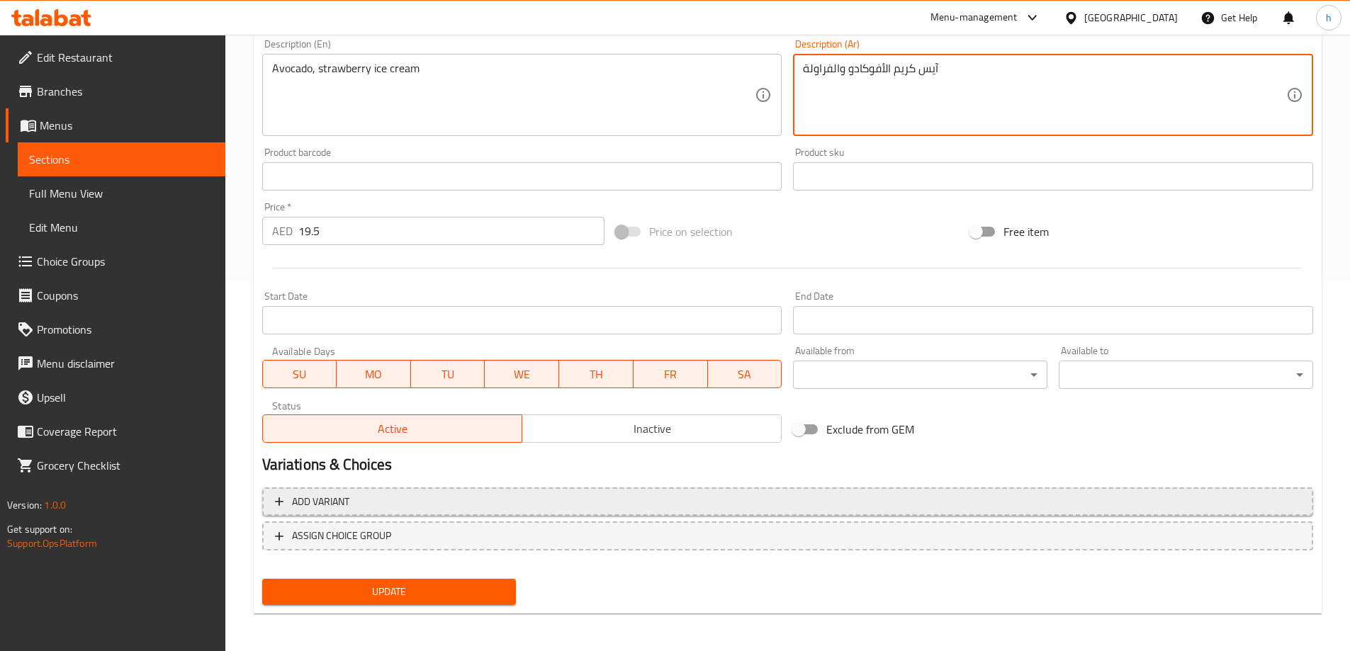
scroll to position [371, 0]
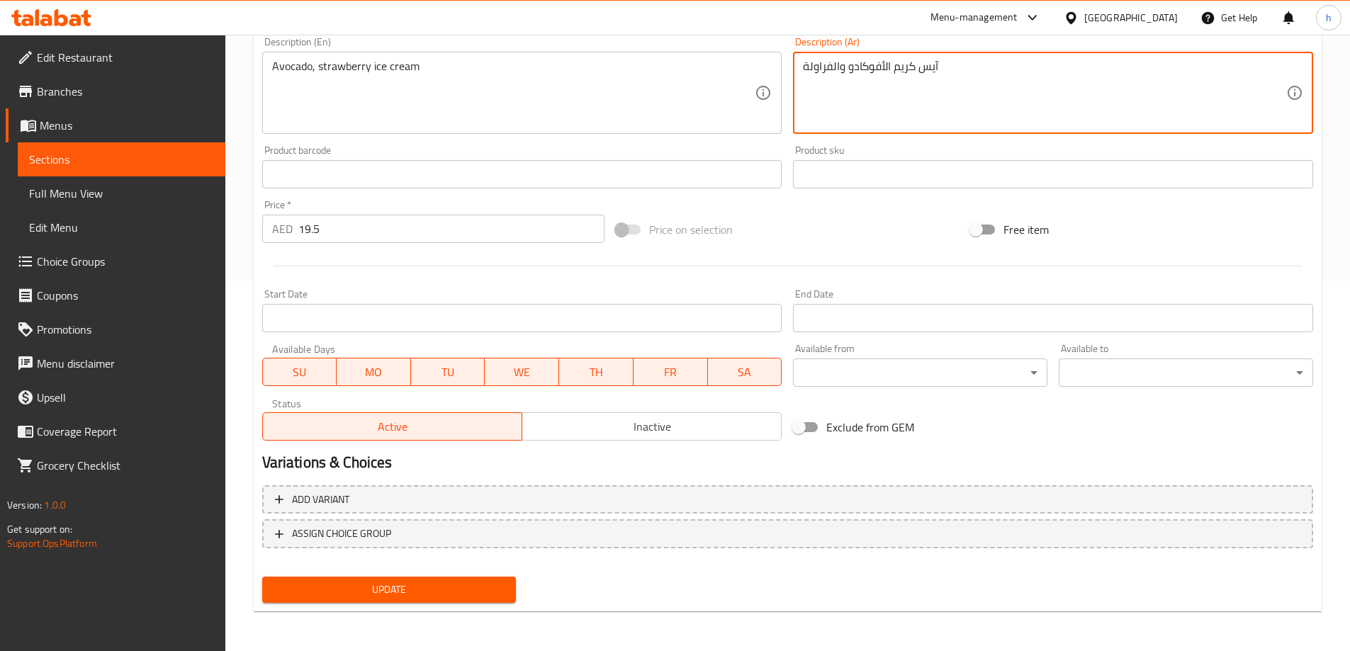
type textarea "آيس كريم الأفوكادو والفراولة"
click at [416, 591] on span "Update" at bounding box center [390, 590] width 232 height 18
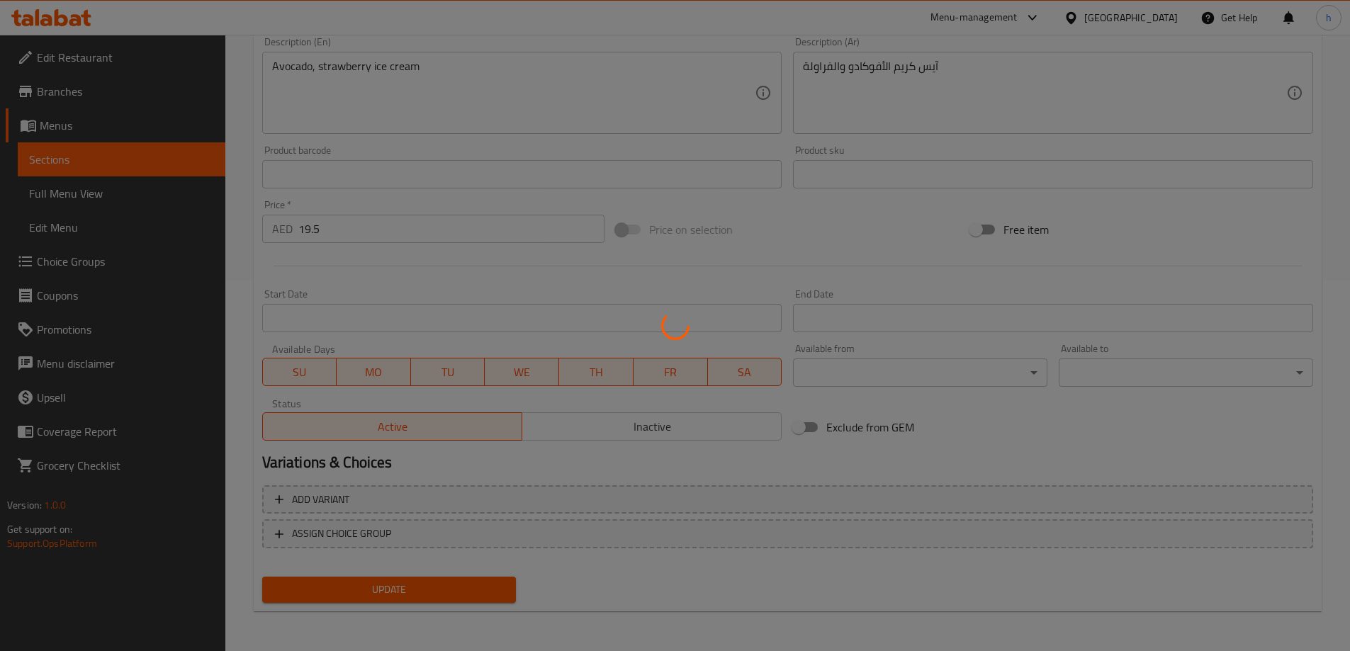
scroll to position [0, 0]
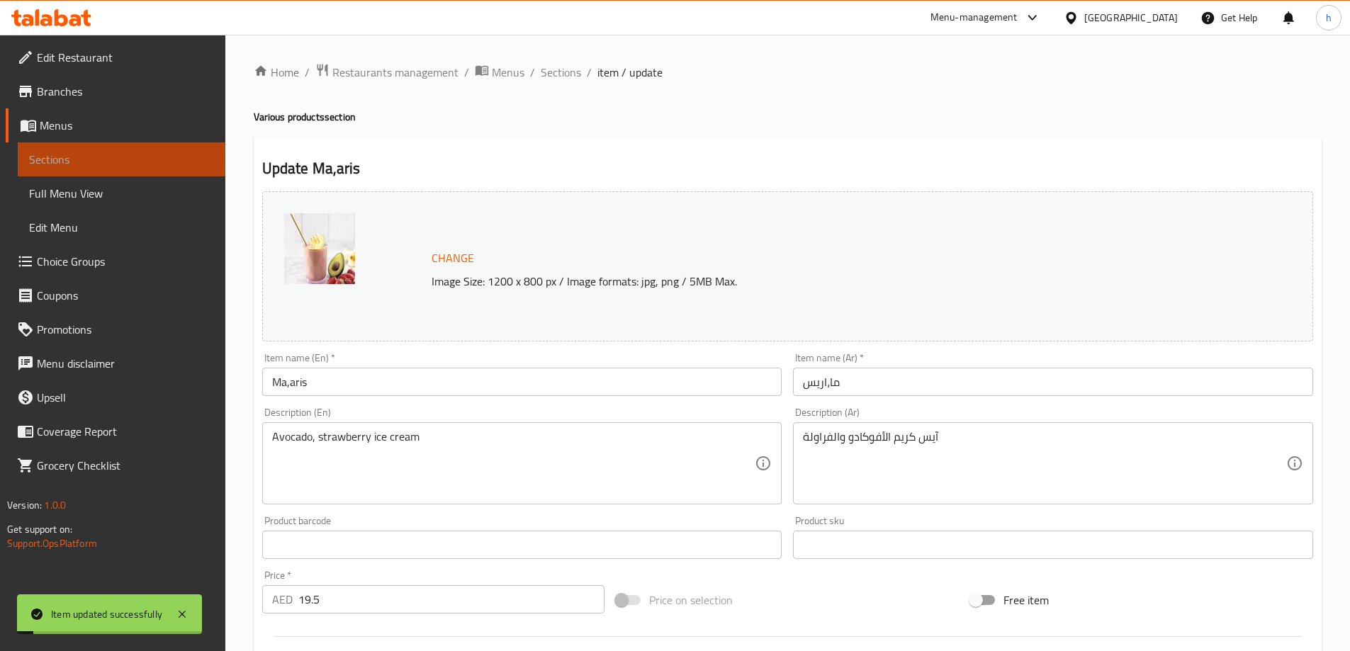
click at [171, 164] on span "Sections" at bounding box center [121, 159] width 185 height 17
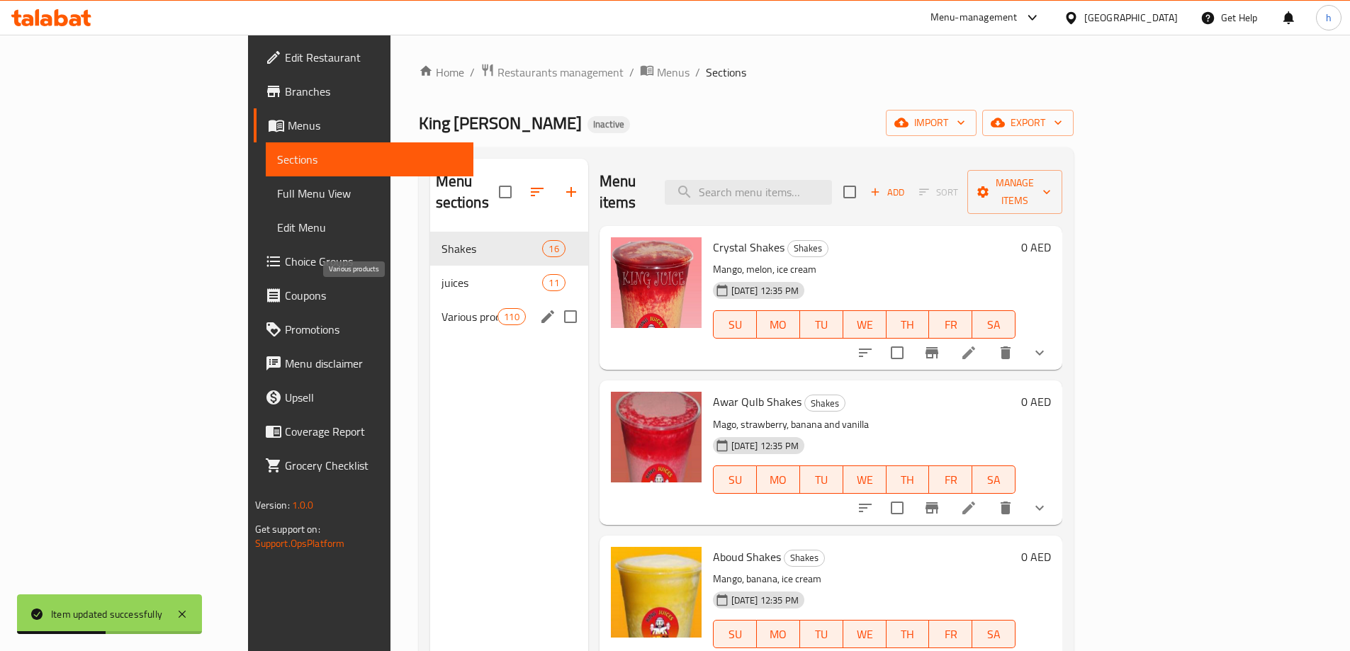
click at [441, 308] on span "Various products" at bounding box center [469, 316] width 57 height 17
click at [767, 128] on div "King Juice Inactive import export" at bounding box center [746, 123] width 655 height 26
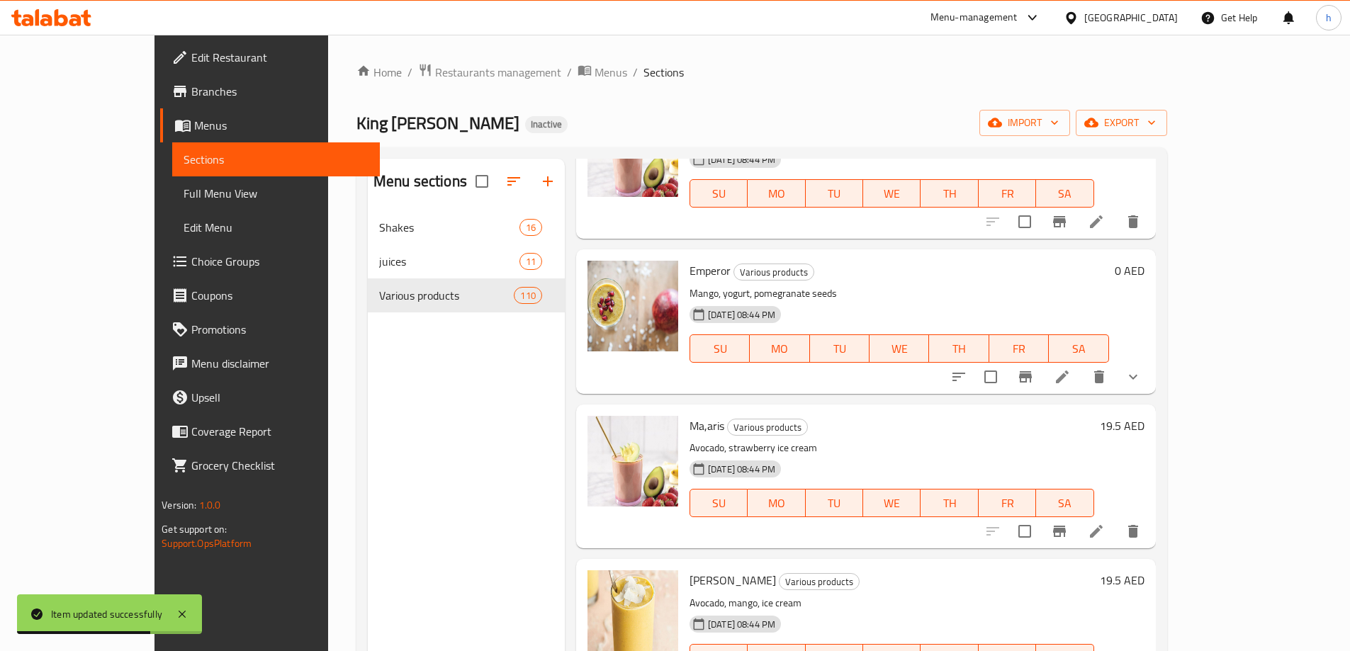
scroll to position [1964, 0]
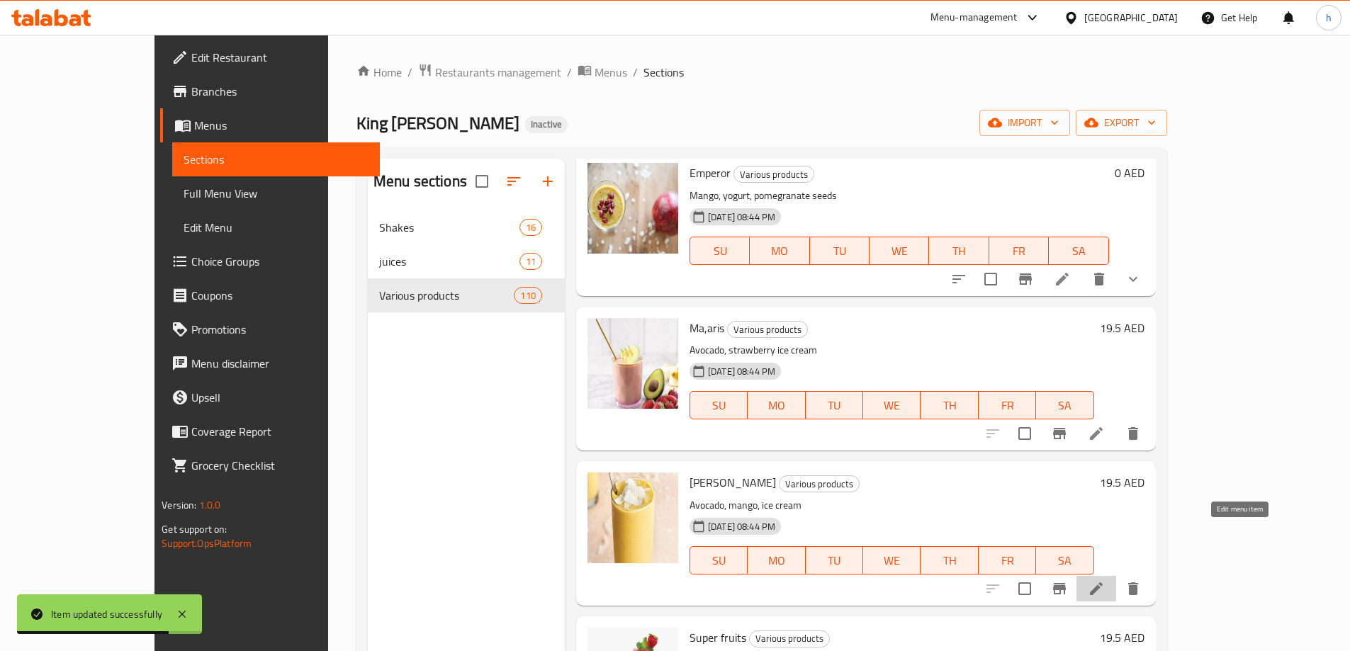
click at [1105, 580] on icon at bounding box center [1096, 588] width 17 height 17
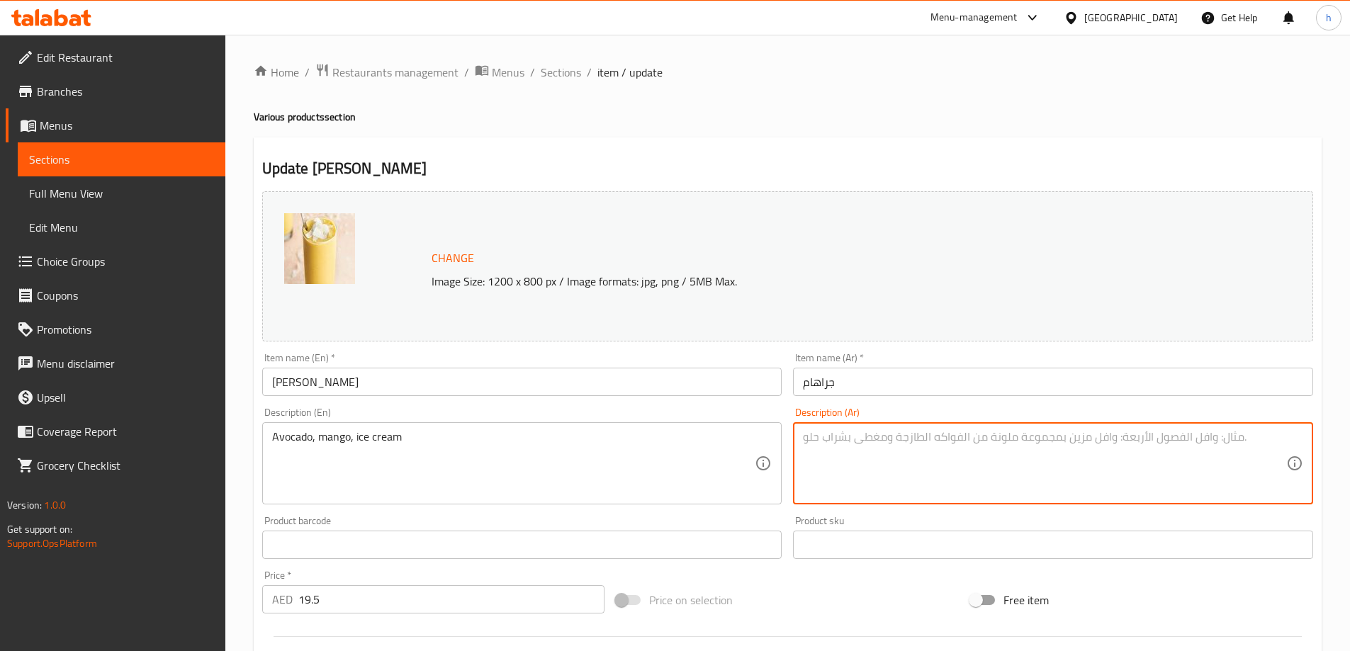
click at [846, 440] on textarea at bounding box center [1044, 463] width 483 height 67
paste textarea "الأفوكادو والمانجو والآيس كريم"
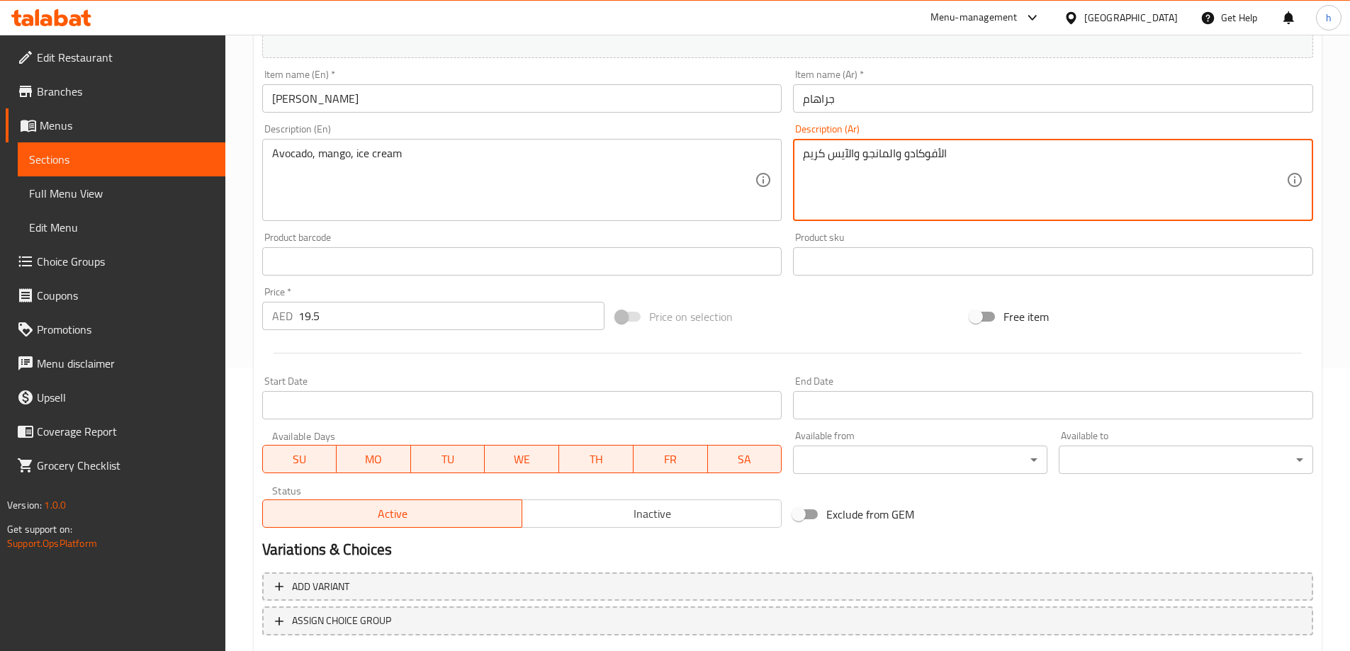
scroll to position [371, 0]
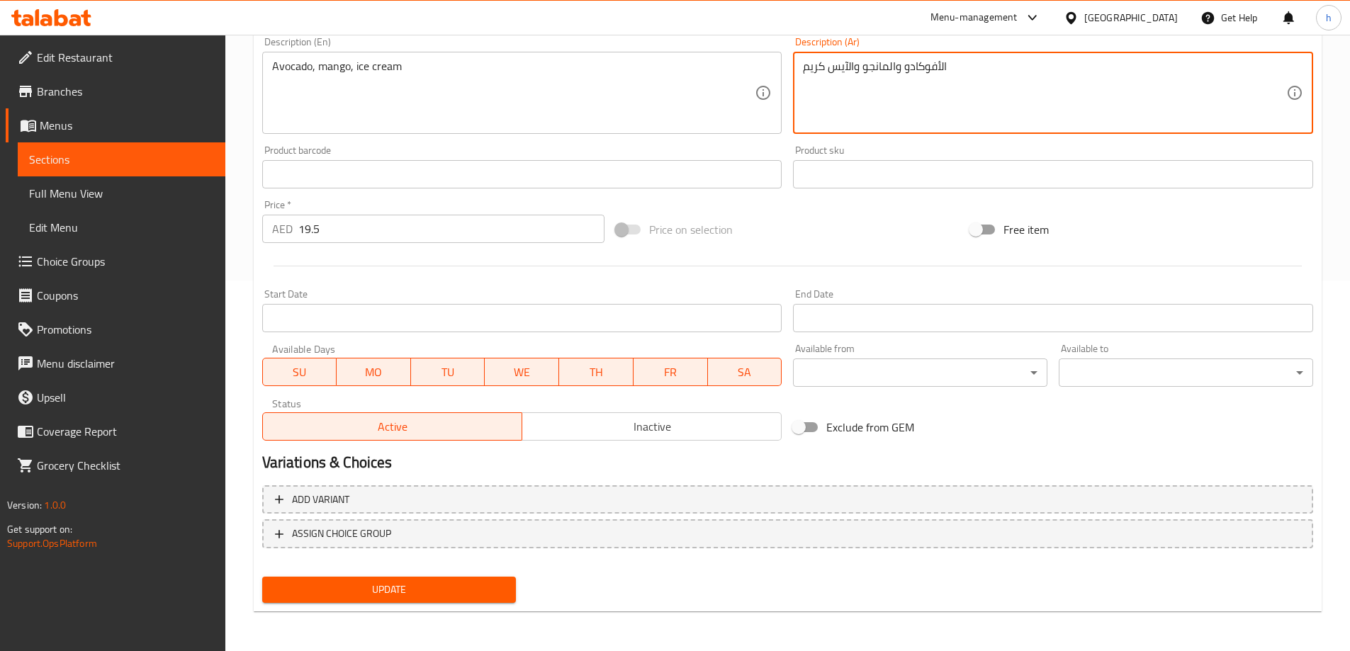
type textarea "الأفوكادو والمانجو والآيس كريم"
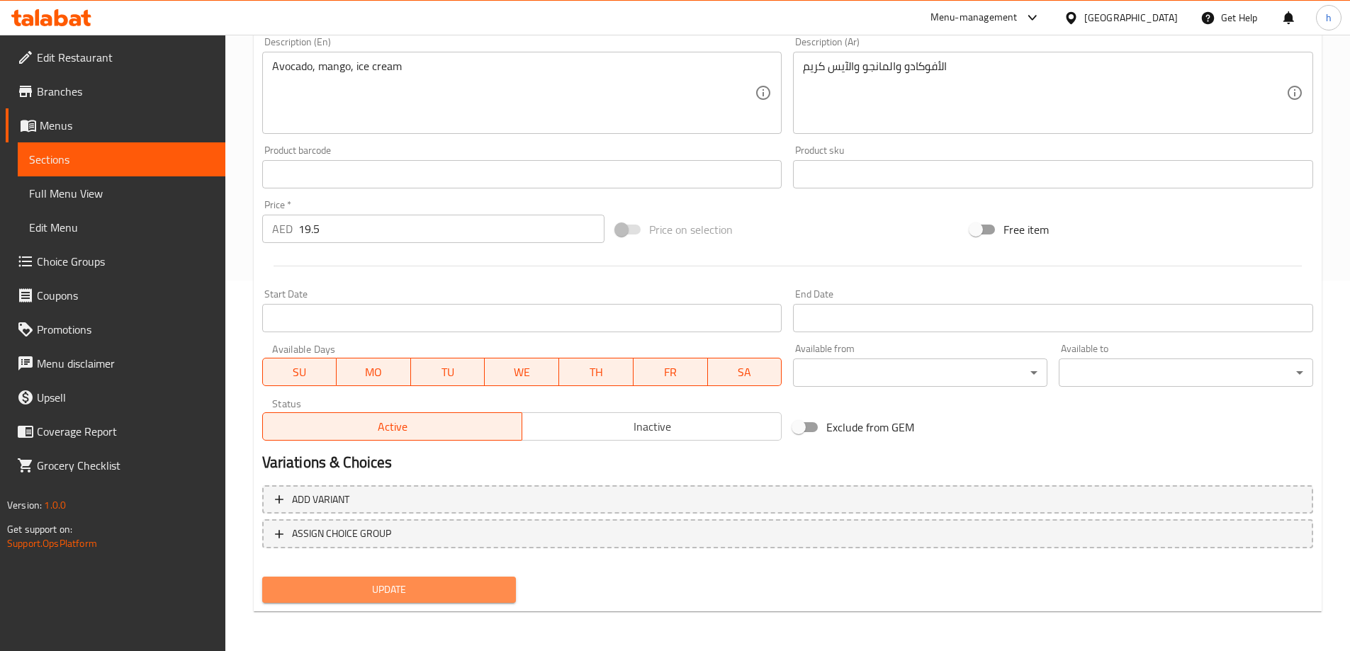
click at [485, 587] on span "Update" at bounding box center [390, 590] width 232 height 18
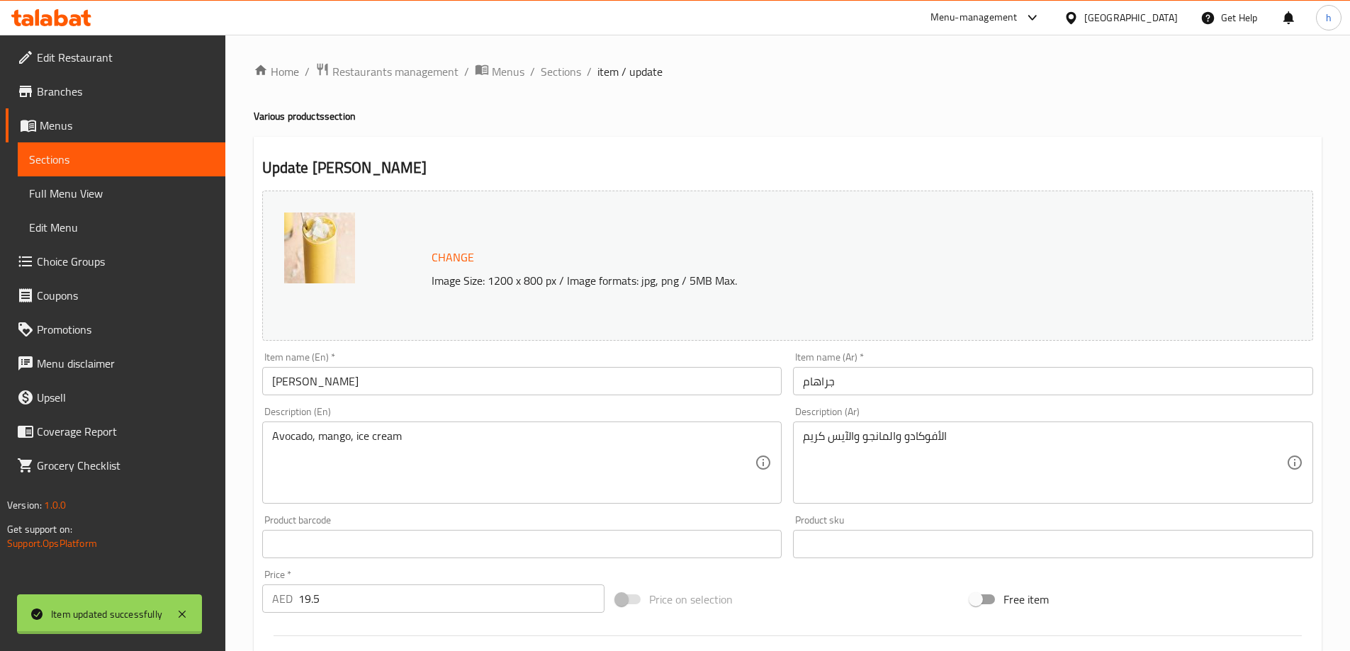
scroll to position [0, 0]
click at [193, 161] on span "Sections" at bounding box center [121, 159] width 185 height 17
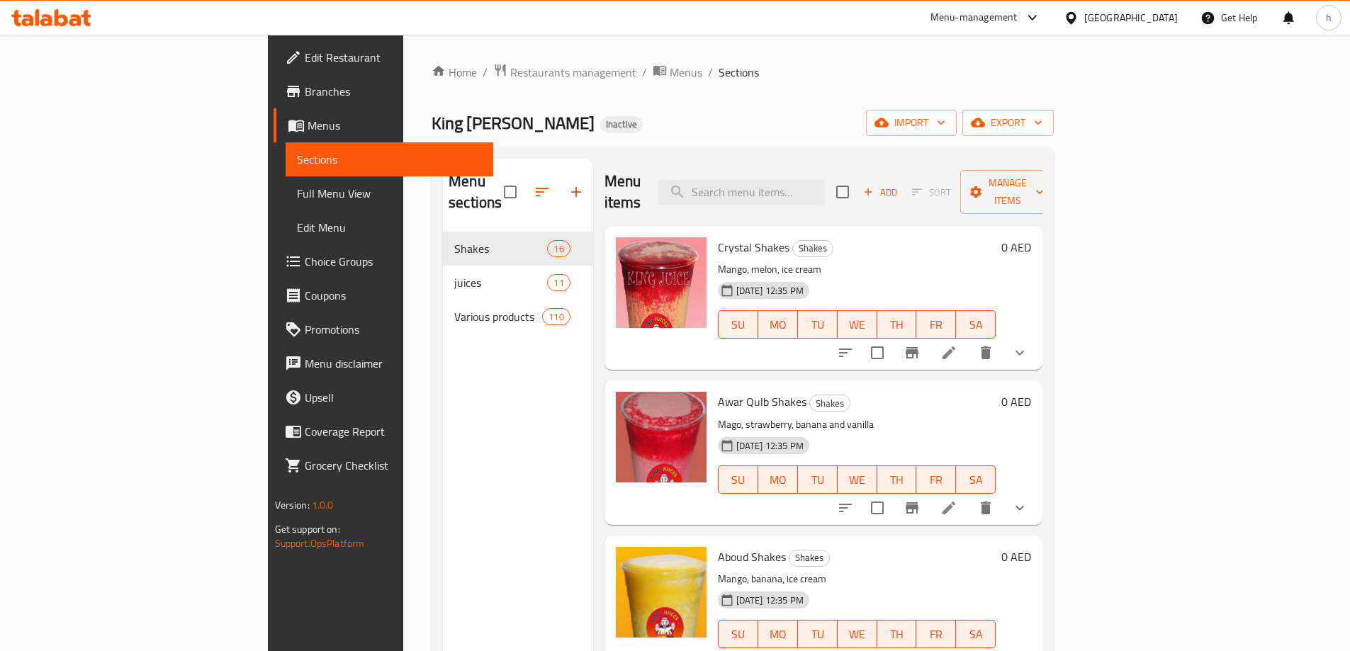
click at [763, 96] on div "Home / Restaurants management / Menus / Sections King Juice Inactive import exp…" at bounding box center [743, 442] width 622 height 758
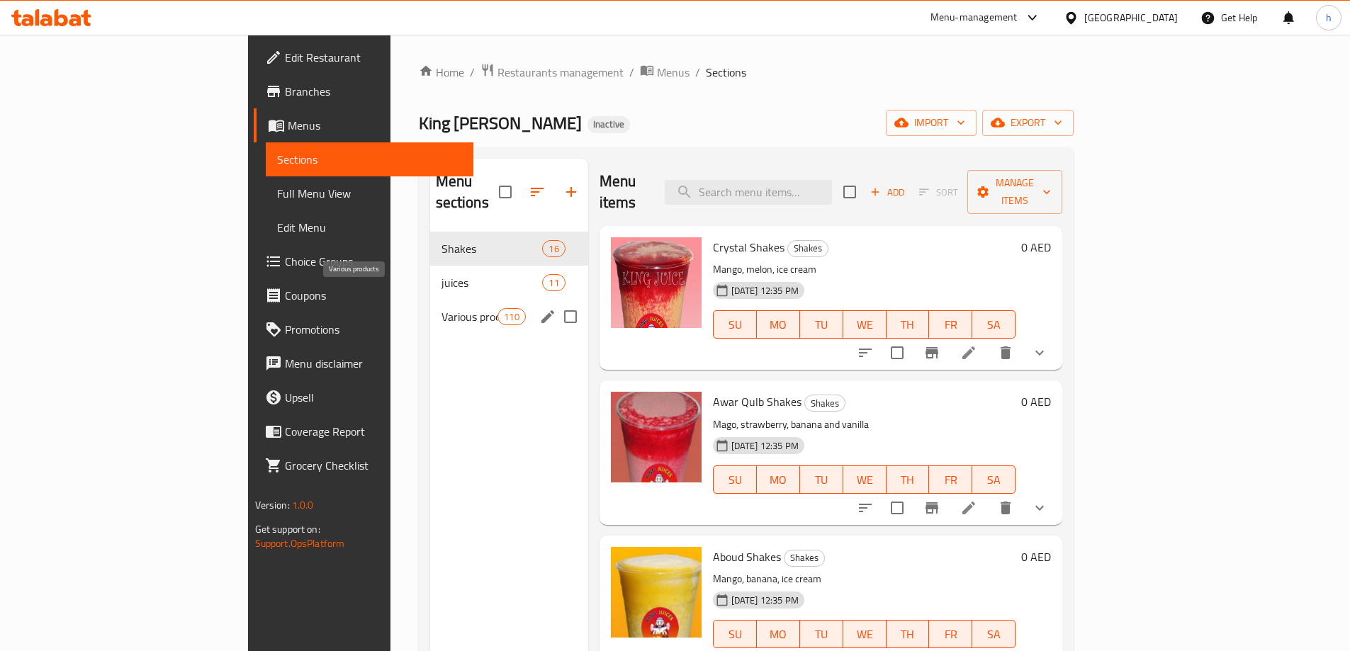
click at [441, 308] on span "Various products" at bounding box center [469, 316] width 57 height 17
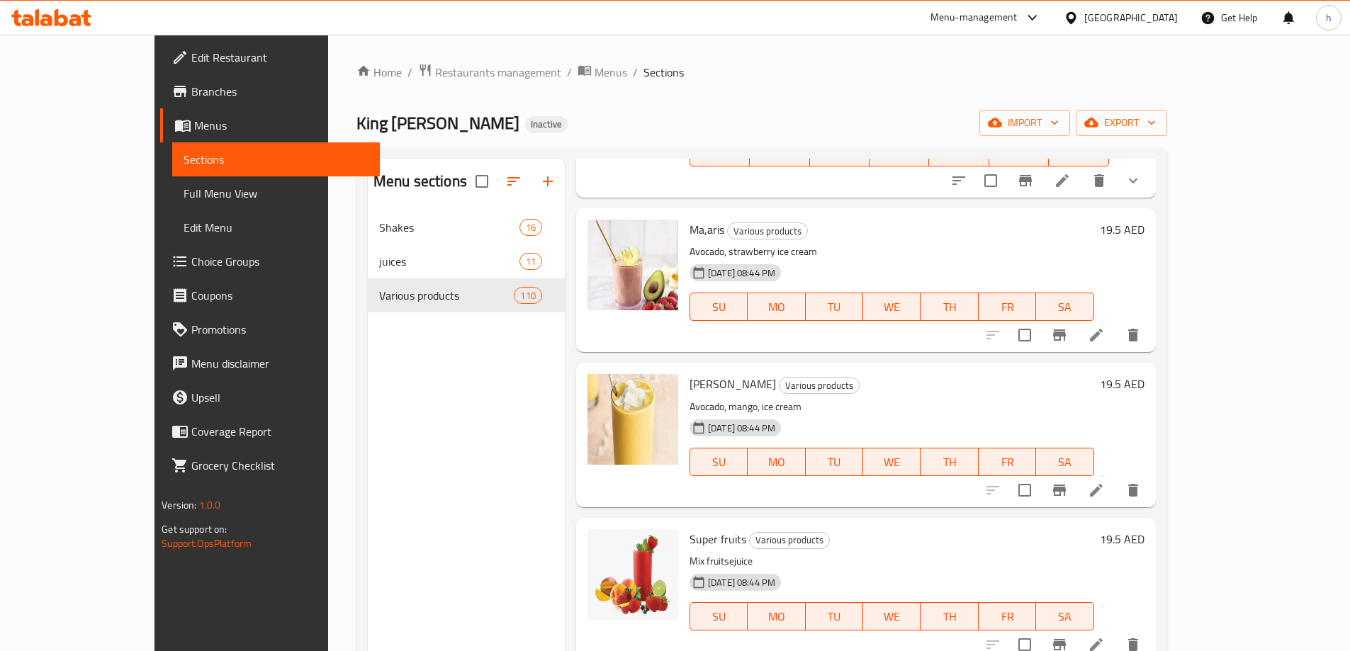
scroll to position [2189, 0]
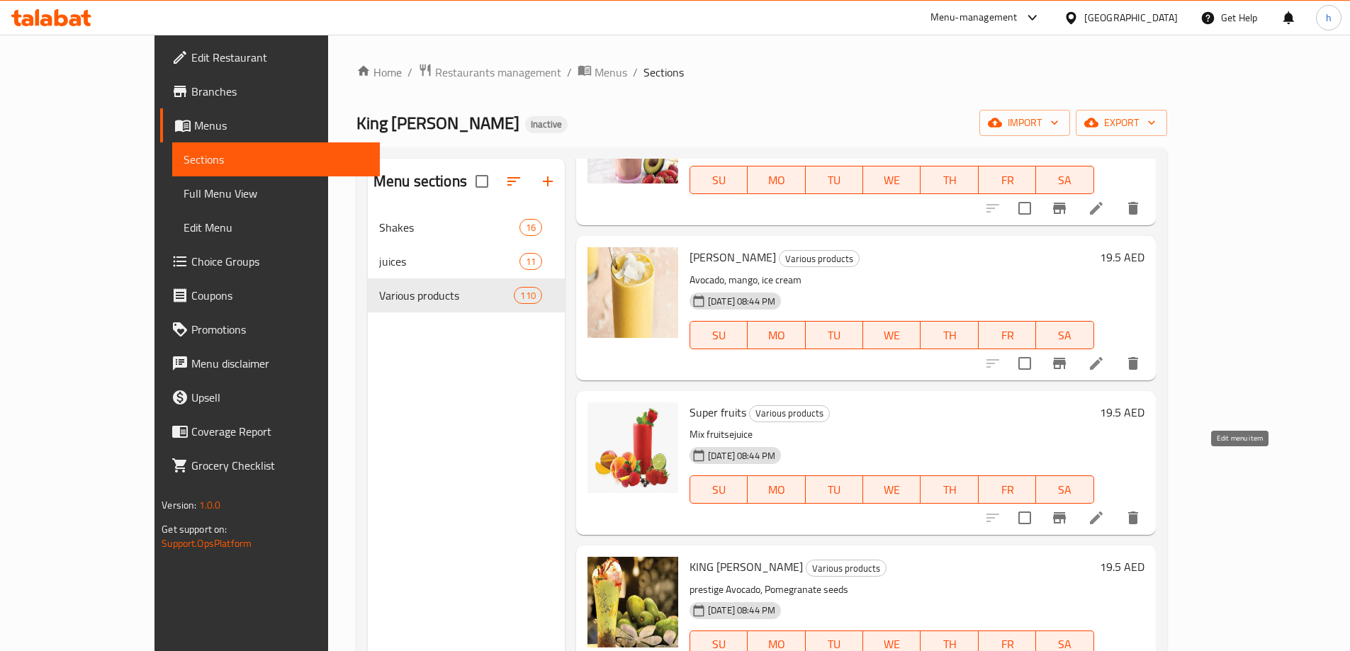
click at [1105, 509] on icon at bounding box center [1096, 517] width 17 height 17
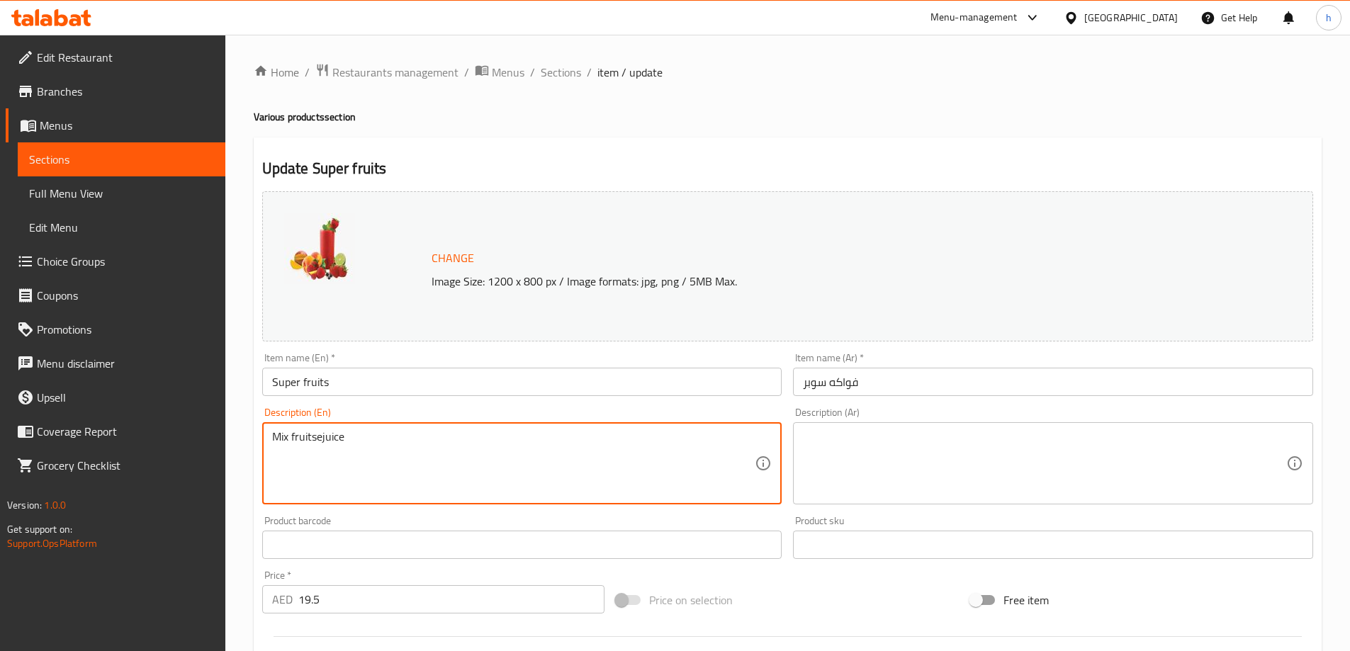
drag, startPoint x: 352, startPoint y: 444, endPoint x: 260, endPoint y: 442, distance: 92.1
paste textarea
type textarea "Mix fruit juice"
click at [955, 452] on textarea at bounding box center [1044, 463] width 483 height 67
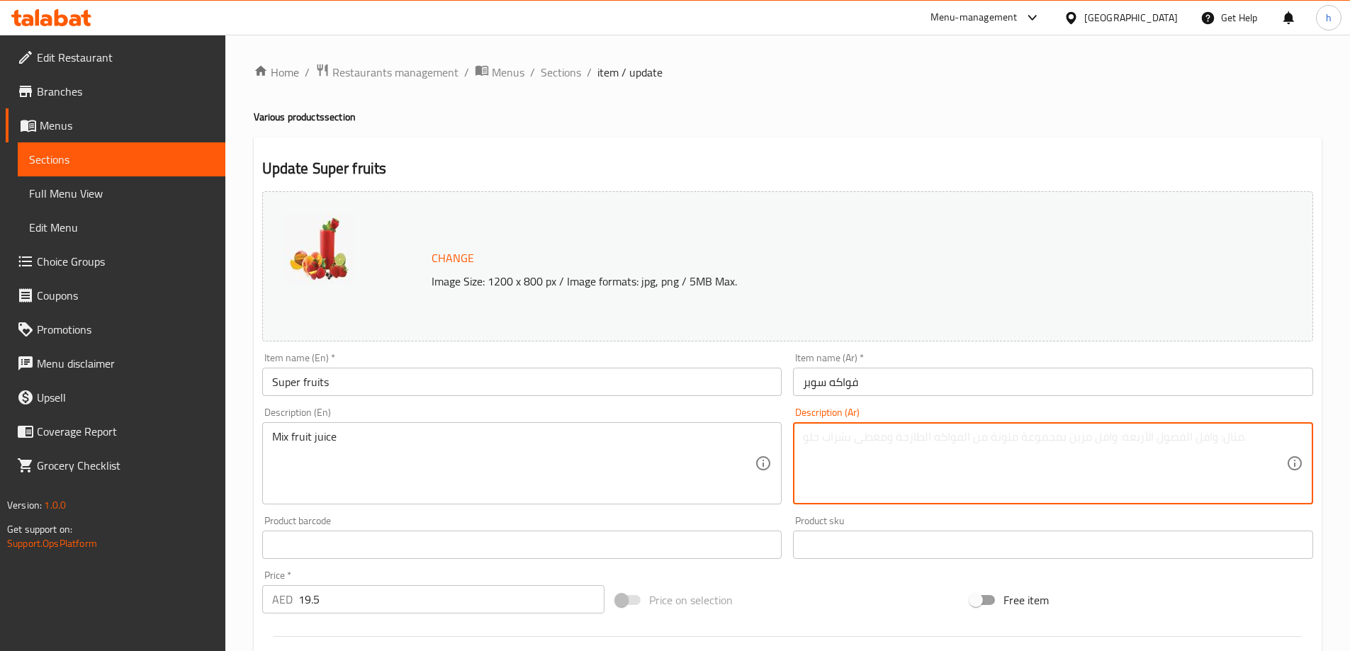
paste textarea "مزيج عصير الفاكهة"
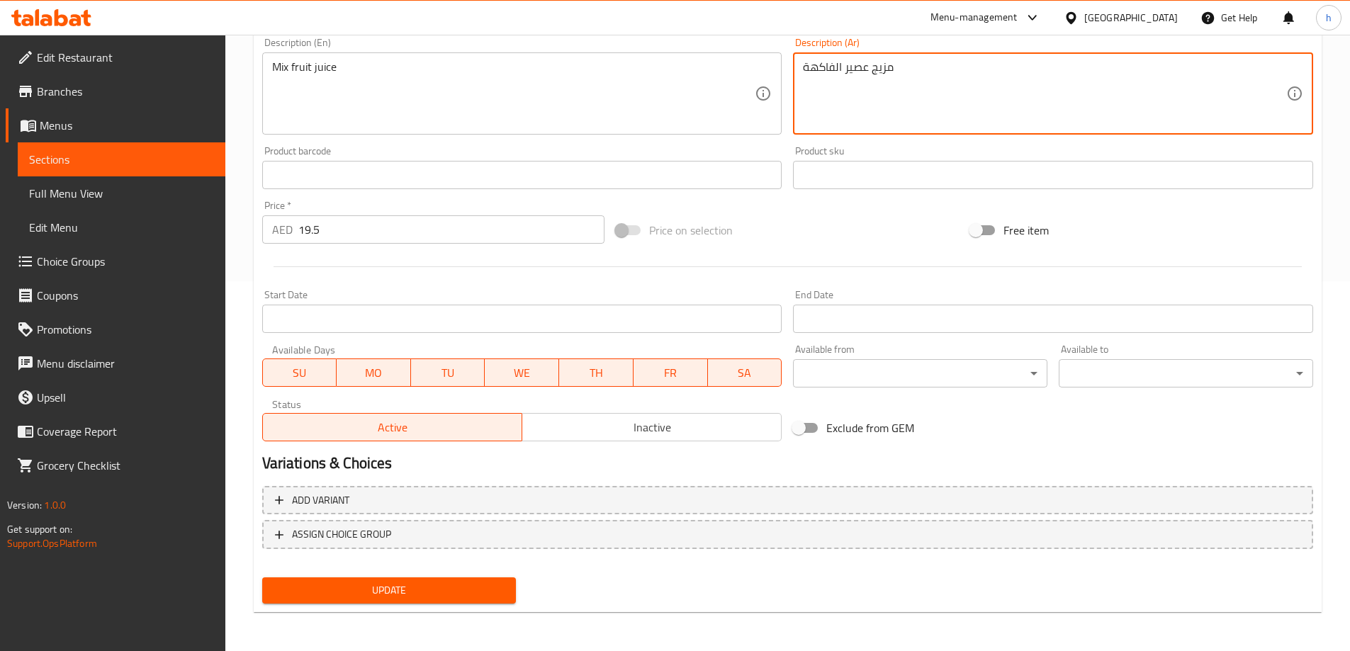
scroll to position [371, 0]
type textarea "مزيج عصير الفاكهة"
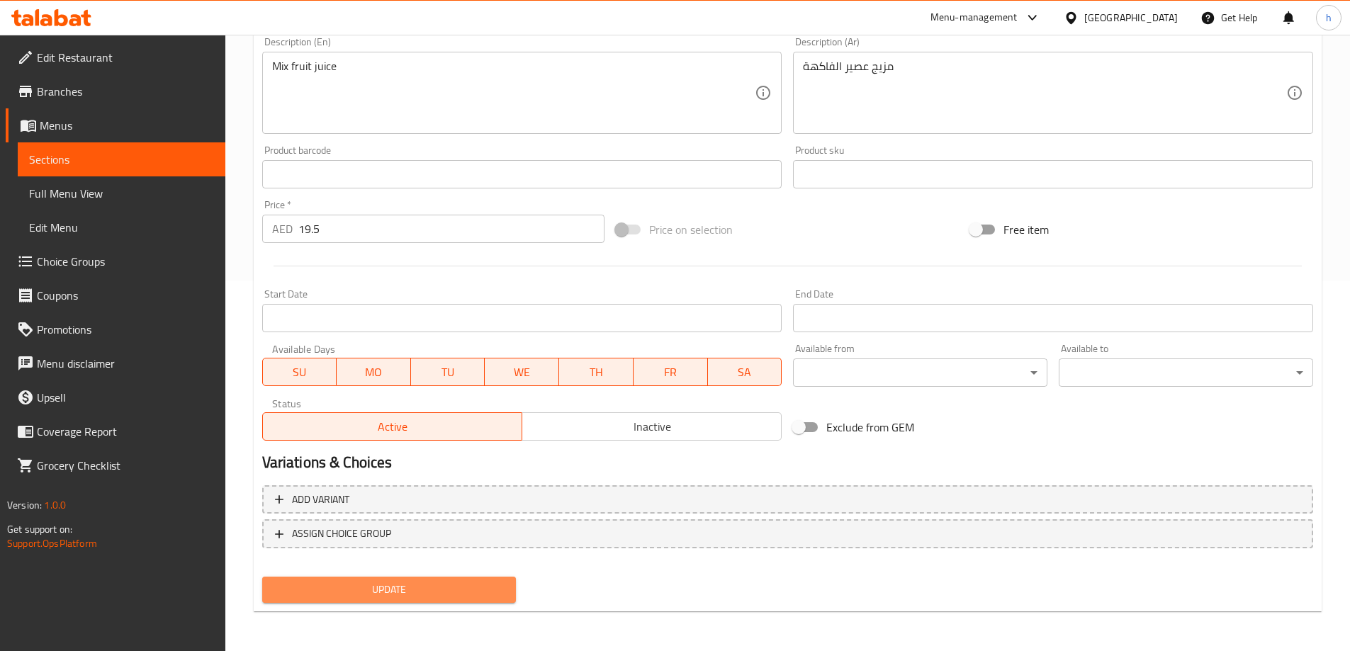
click at [440, 587] on span "Update" at bounding box center [390, 590] width 232 height 18
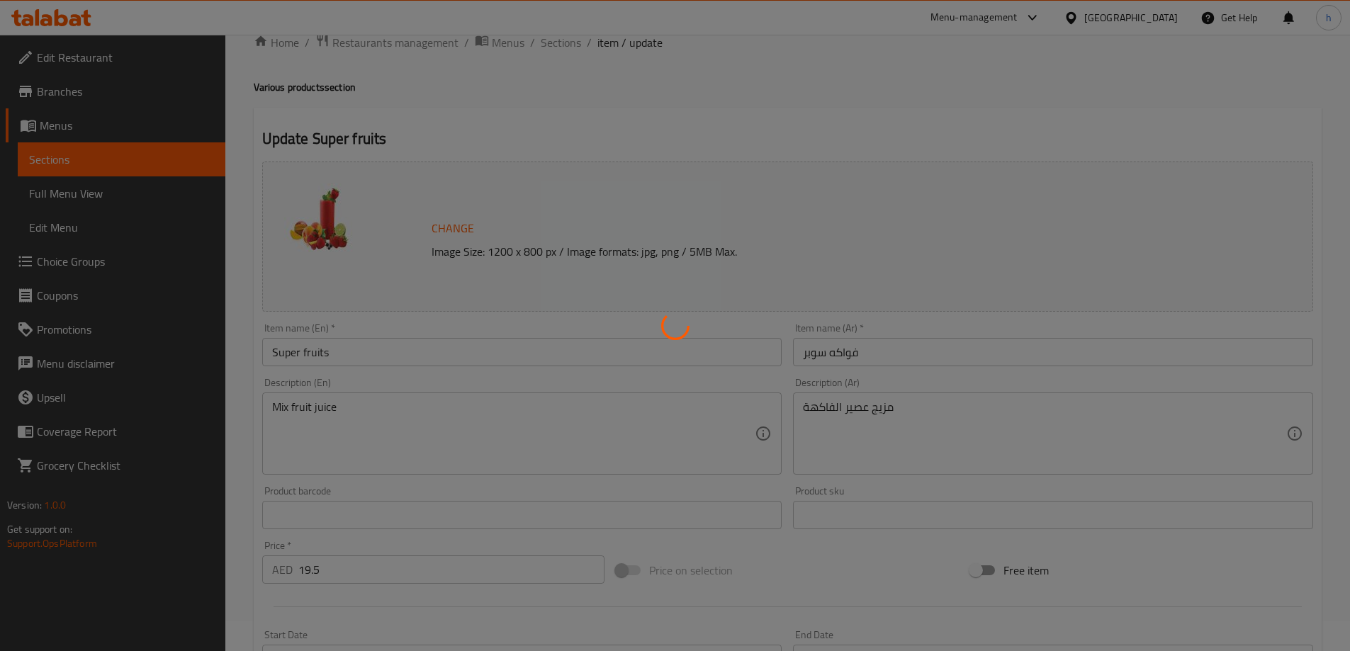
scroll to position [0, 0]
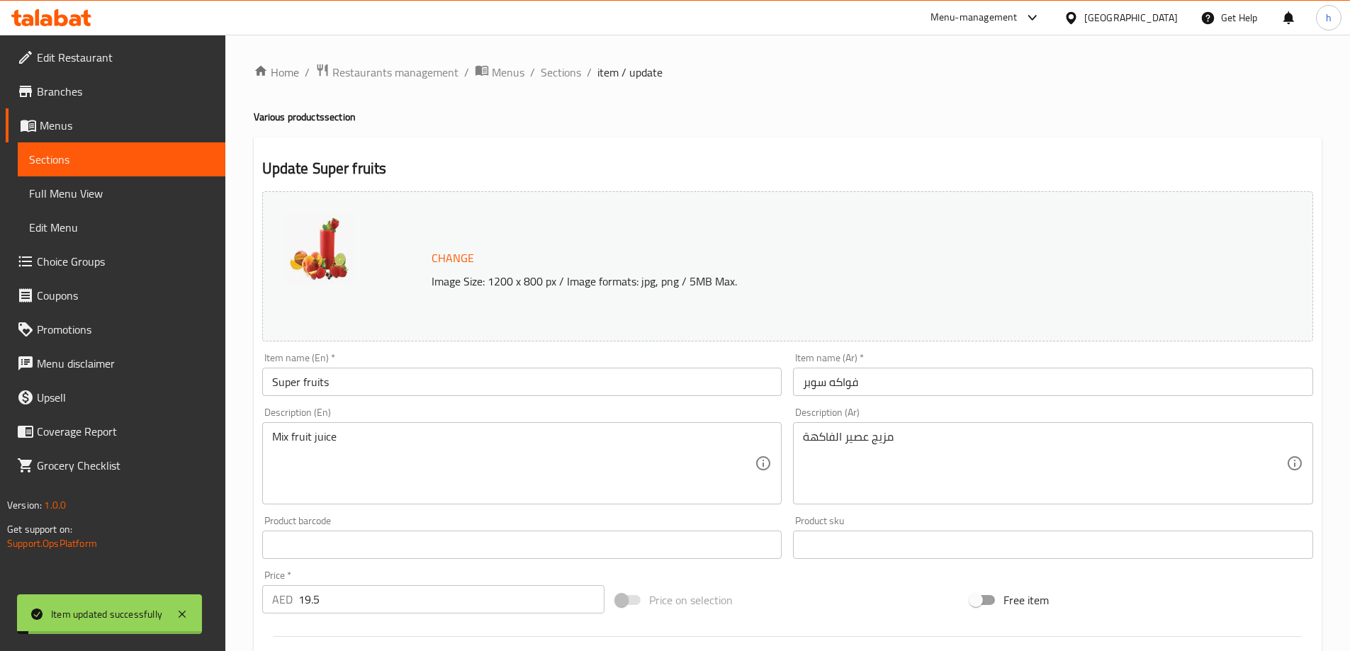
drag, startPoint x: 96, startPoint y: 156, endPoint x: 99, endPoint y: 5, distance: 151.0
click at [96, 156] on span "Sections" at bounding box center [121, 159] width 185 height 17
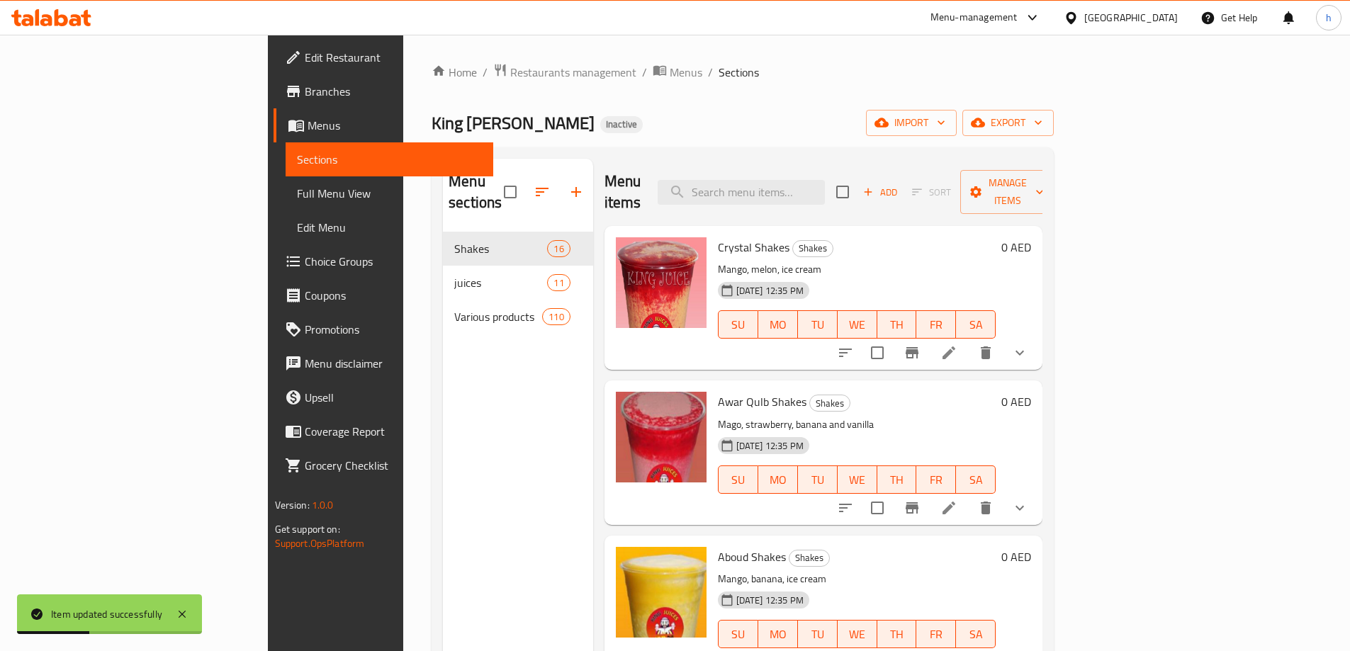
click at [668, 75] on ol "Home / Restaurants management / Menus / Sections" at bounding box center [743, 72] width 622 height 18
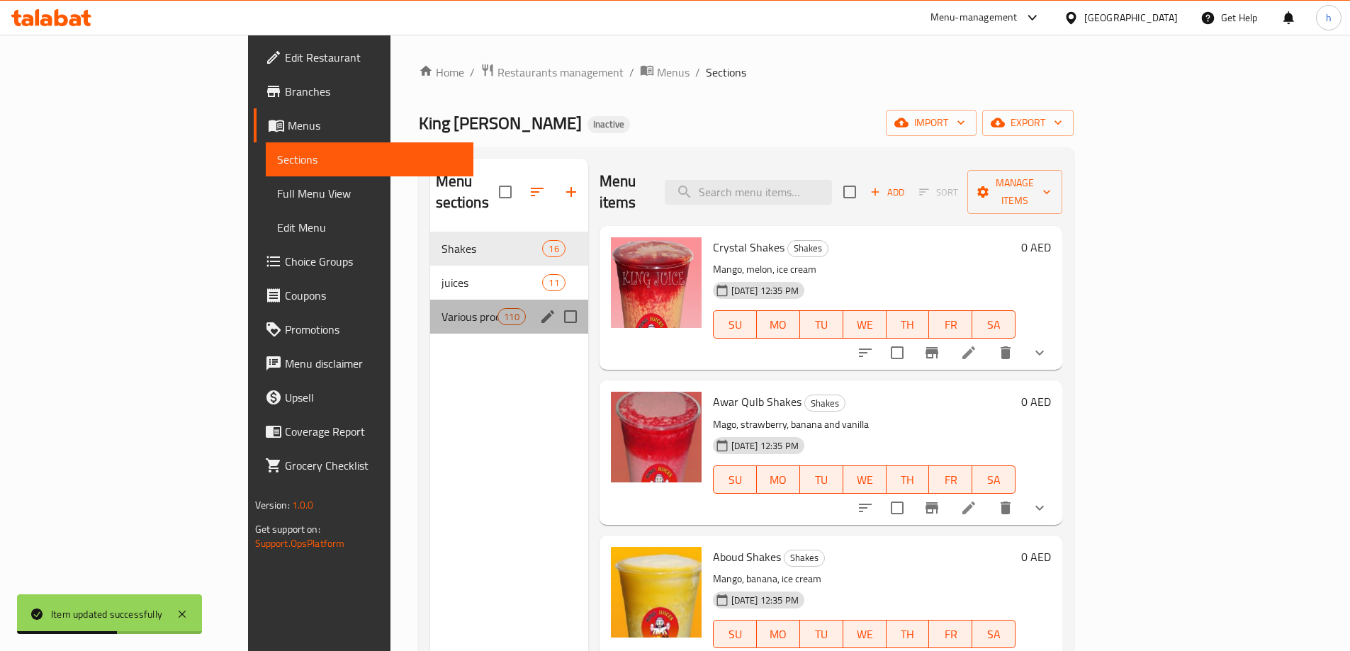
click at [430, 300] on div "Various products 110" at bounding box center [509, 317] width 158 height 34
click at [739, 77] on ol "Home / Restaurants management / Menus / Sections" at bounding box center [746, 72] width 655 height 18
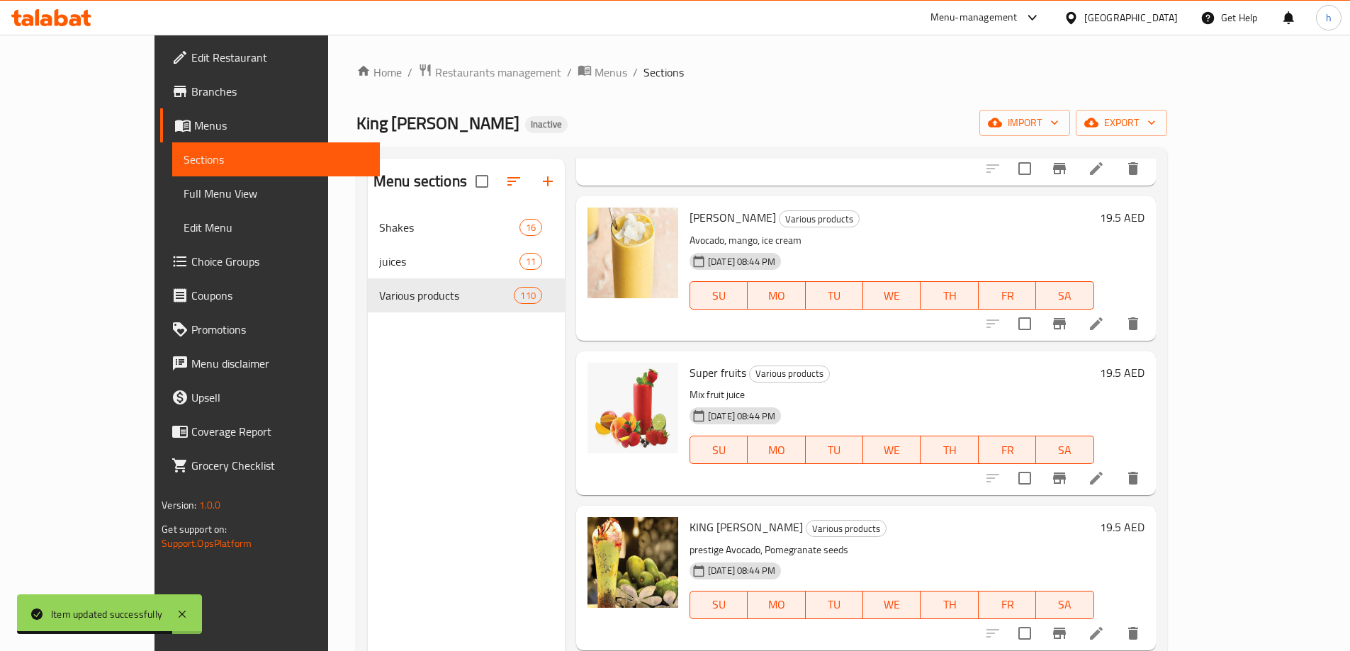
scroll to position [2415, 0]
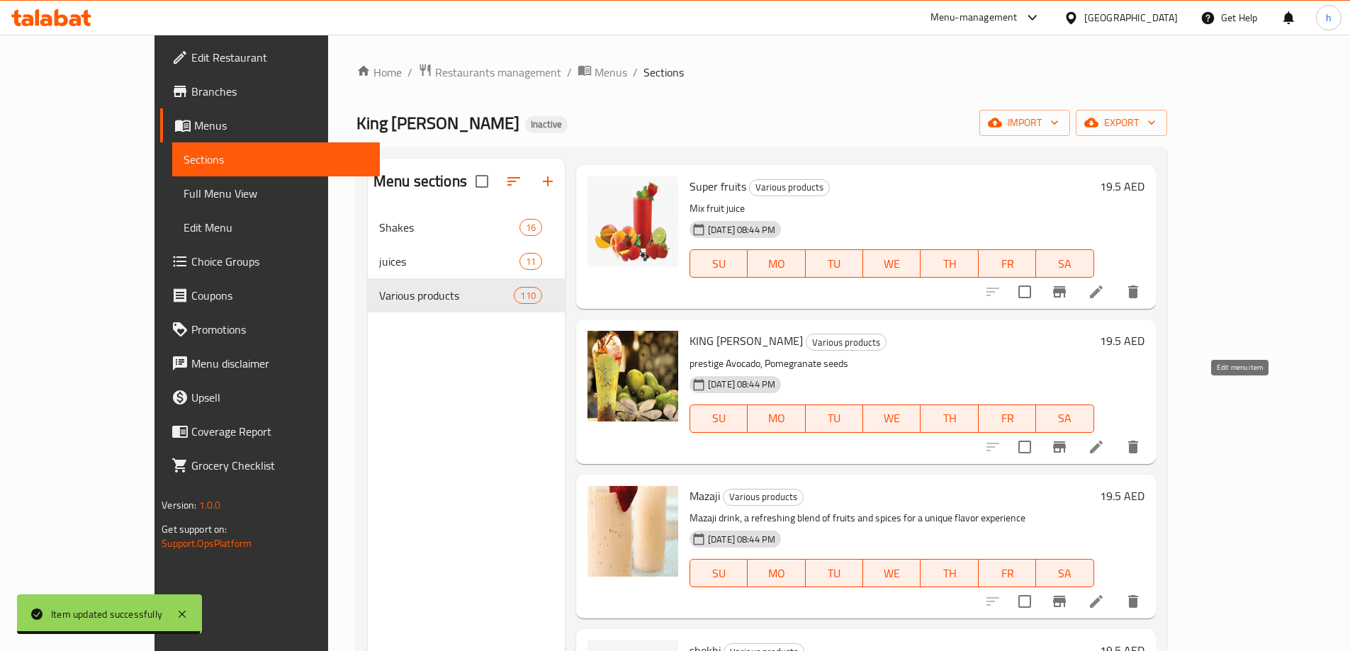
click at [1105, 439] on icon at bounding box center [1096, 447] width 17 height 17
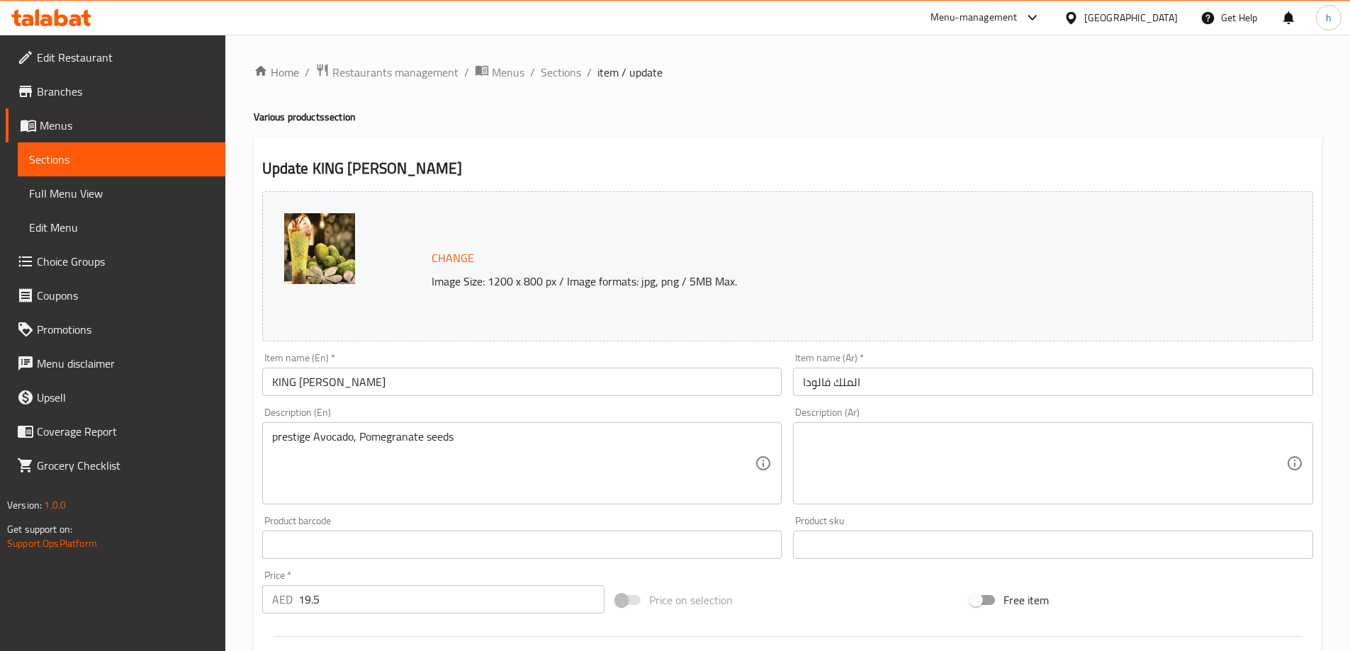
click at [846, 383] on input "الملك فالودا" at bounding box center [1053, 382] width 520 height 28
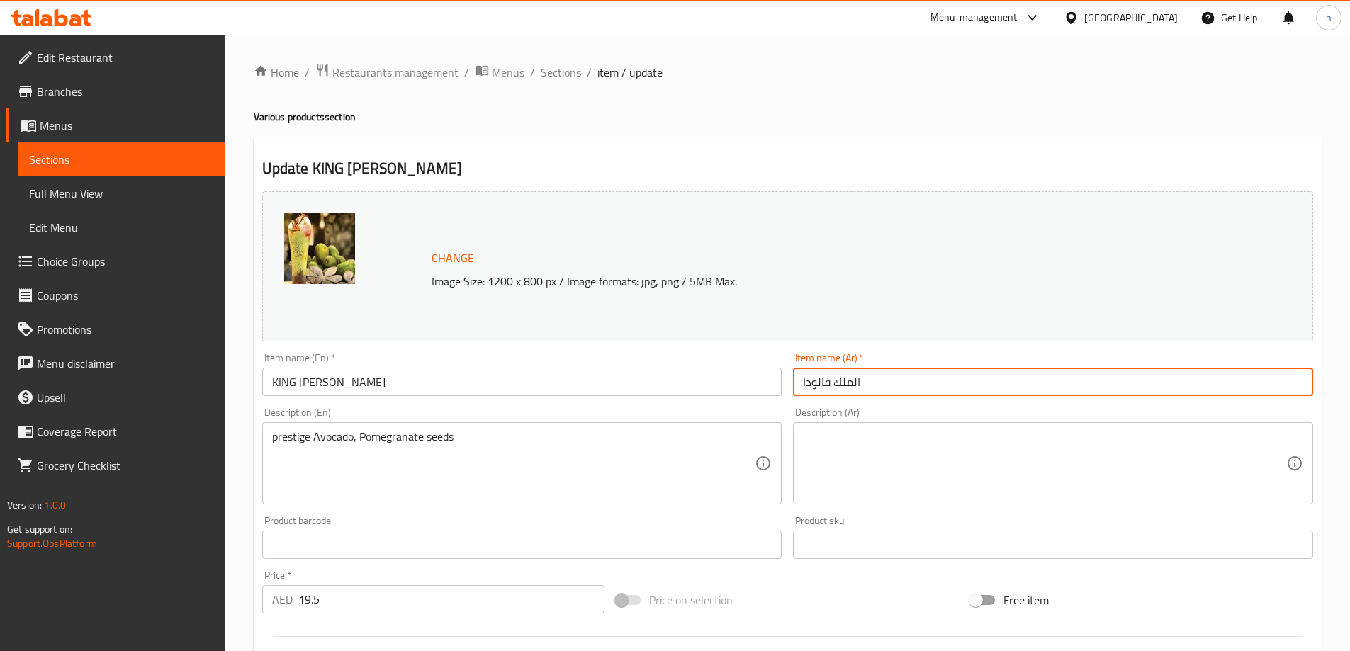
click at [846, 383] on input "الملك فالودا" at bounding box center [1053, 382] width 520 height 28
type input "كنج فالودا"
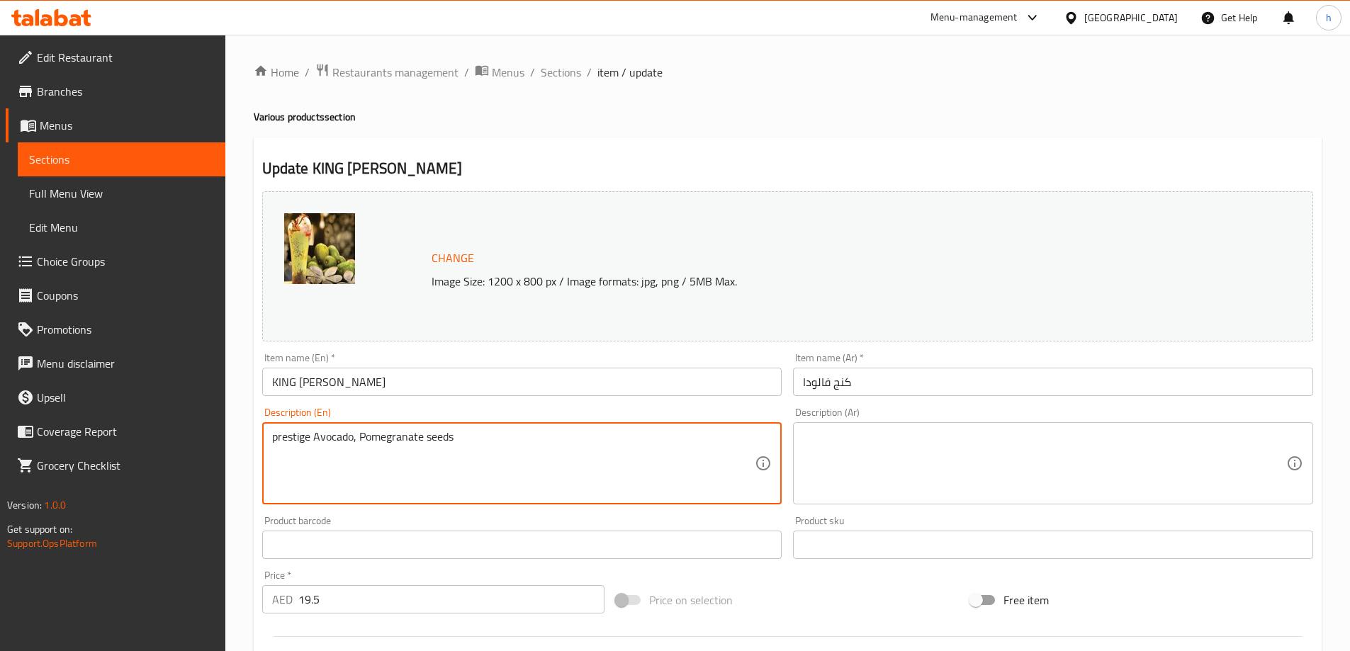
click at [385, 437] on textarea "prestige Avocado, Pomegranate seeds" at bounding box center [513, 463] width 483 height 67
click at [863, 450] on textarea at bounding box center [1044, 463] width 483 height 67
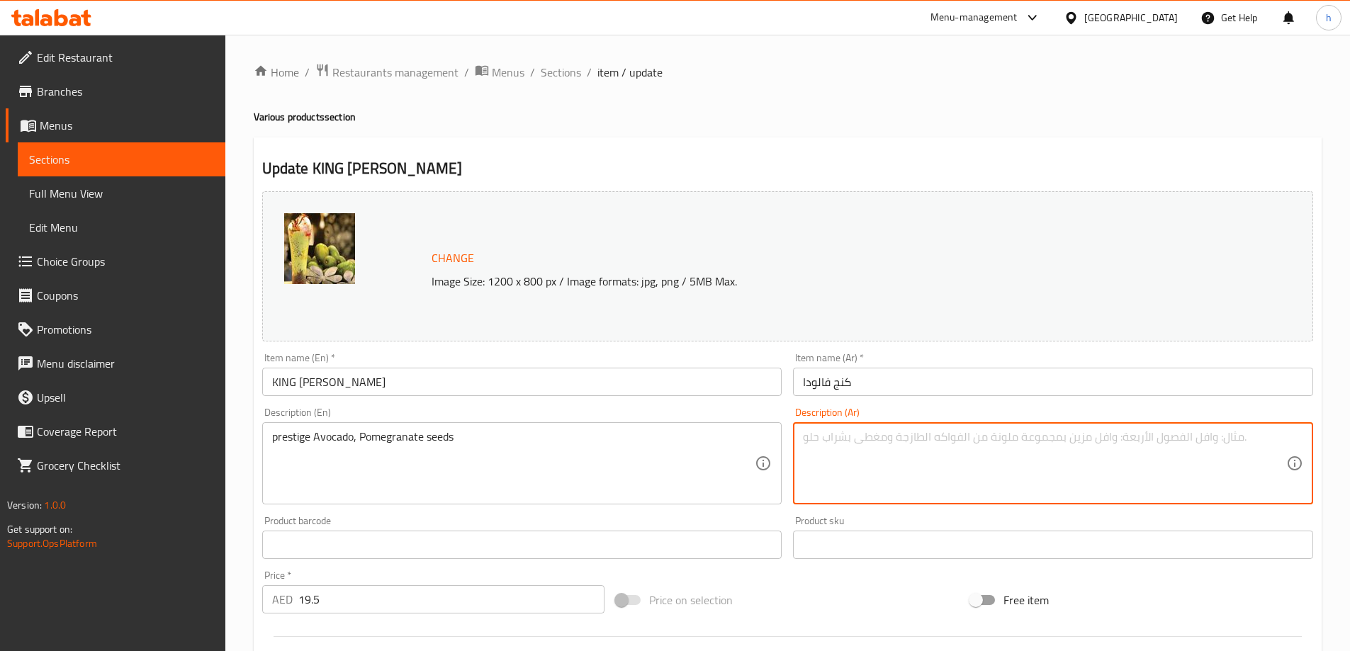
paste textarea "أفوكادو فاخر وبذور رمان"
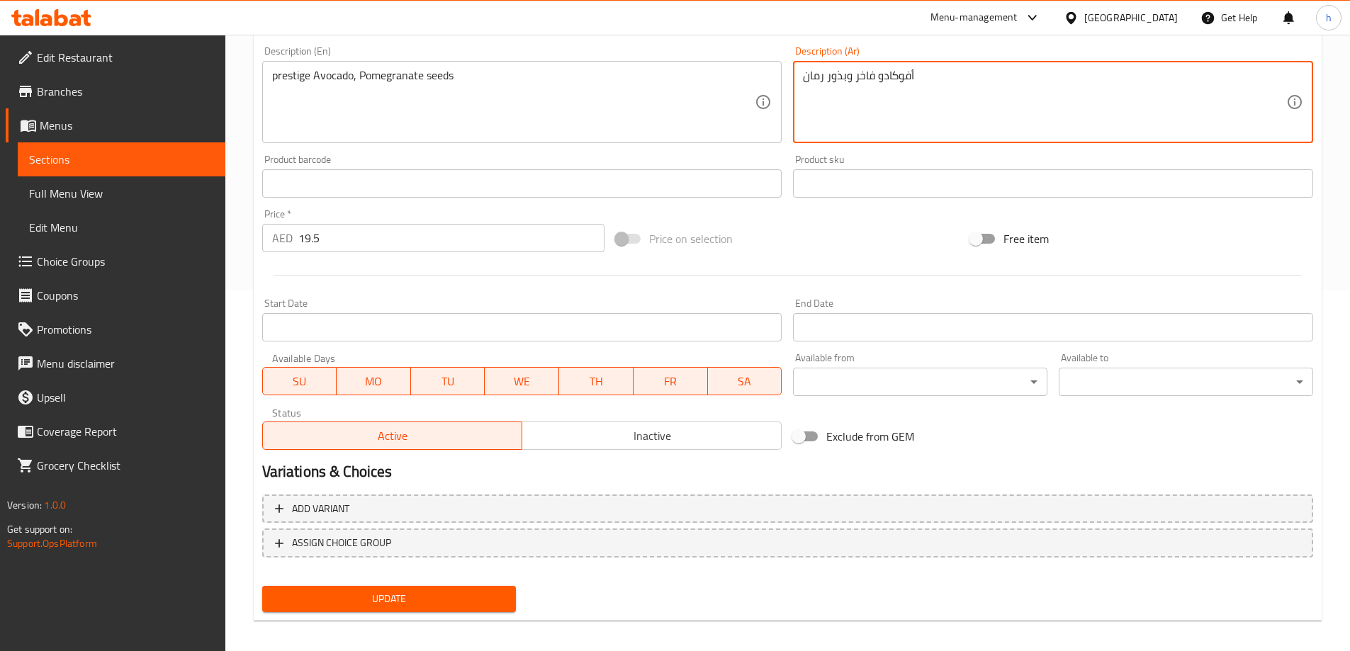
scroll to position [371, 0]
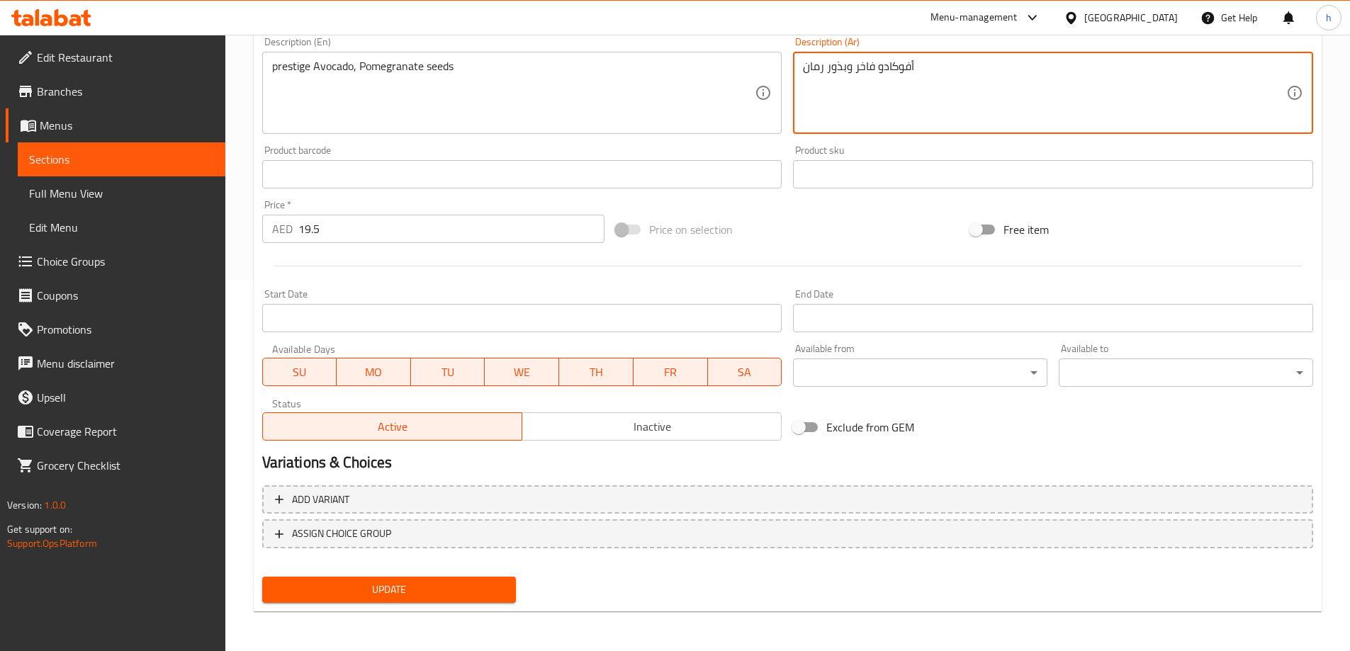
type textarea "أفوكادو فاخر وبذور رمان"
click at [458, 587] on span "Update" at bounding box center [390, 590] width 232 height 18
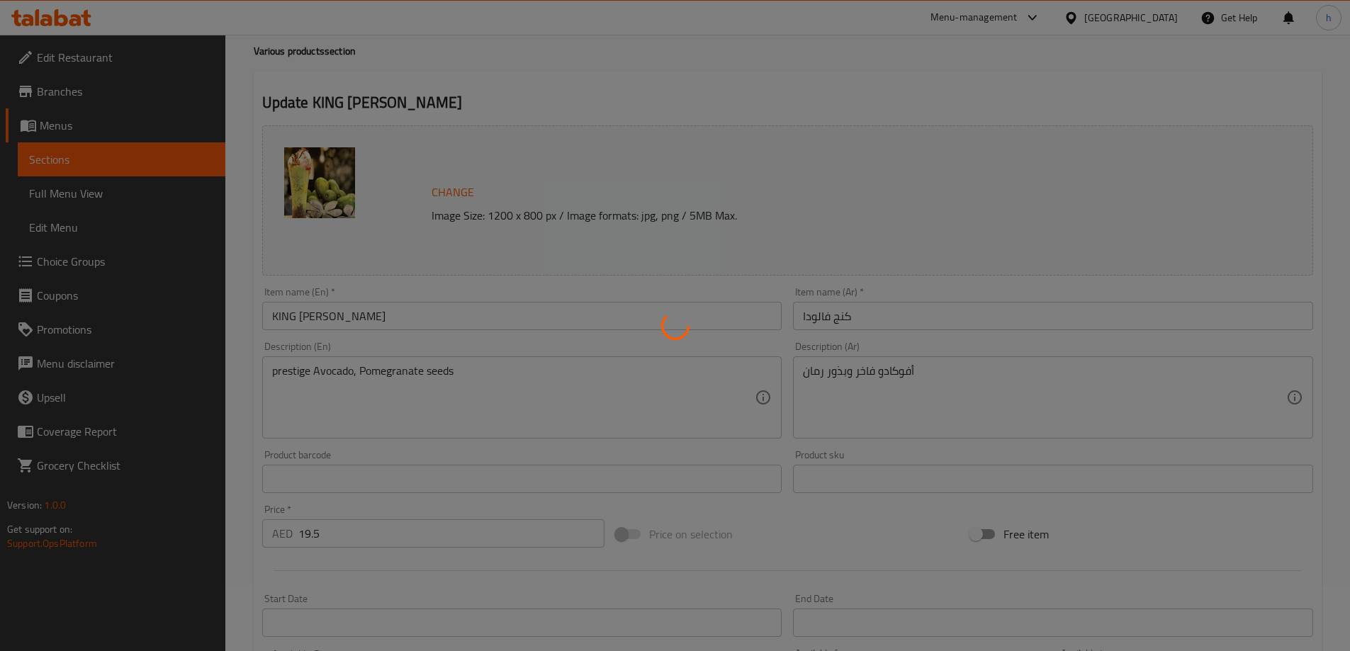
scroll to position [0, 0]
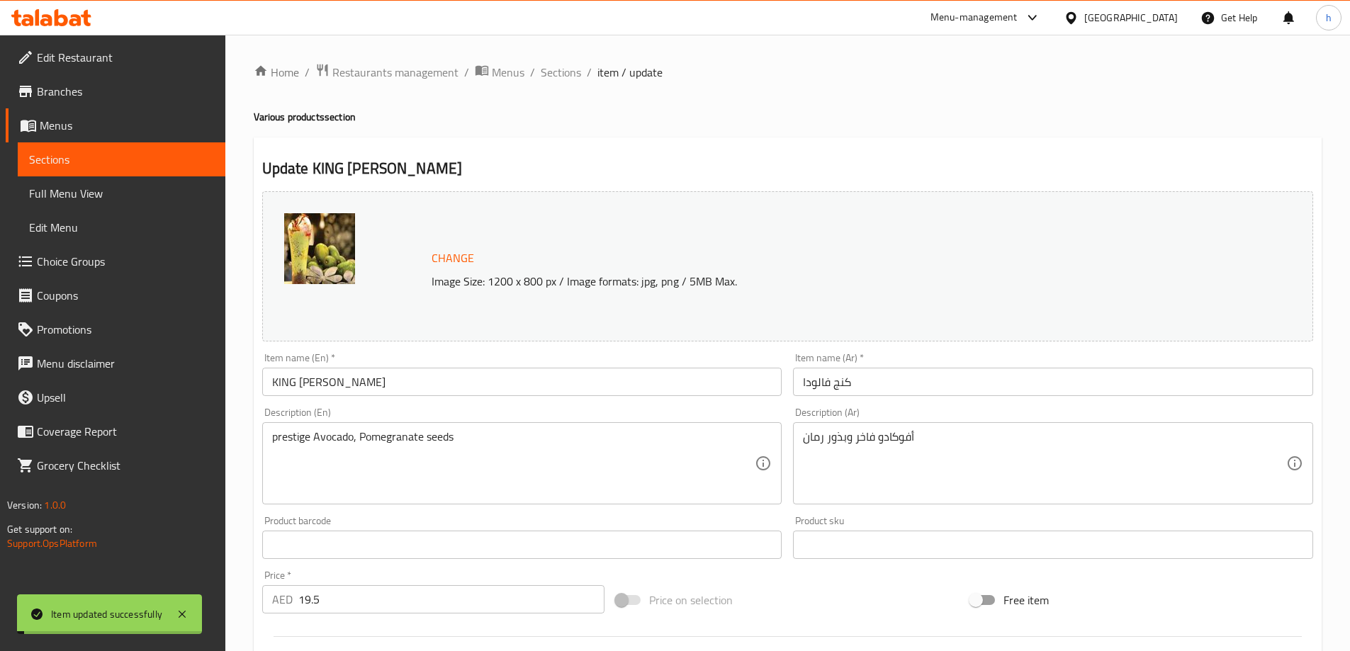
click at [120, 162] on span "Sections" at bounding box center [121, 159] width 185 height 17
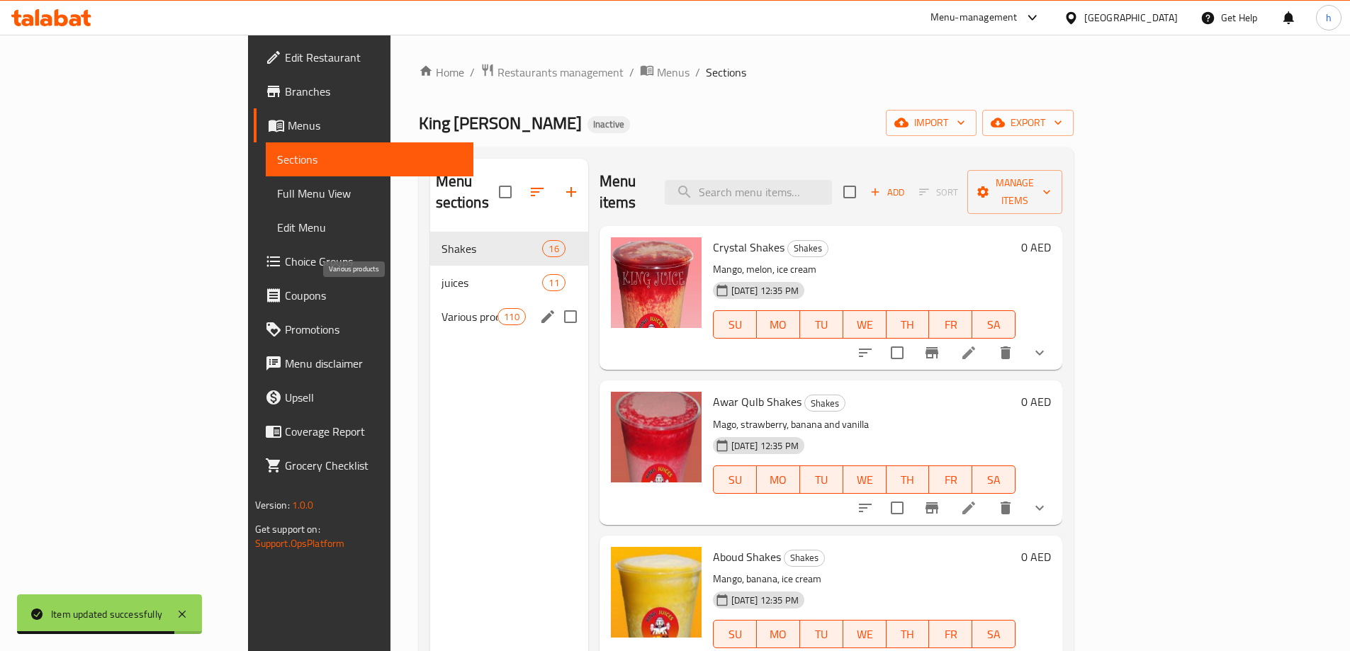
click at [441, 308] on span "Various products" at bounding box center [469, 316] width 57 height 17
click at [784, 106] on div "Home / Restaurants management / Menus / Sections King Juice Inactive import exp…" at bounding box center [746, 442] width 655 height 758
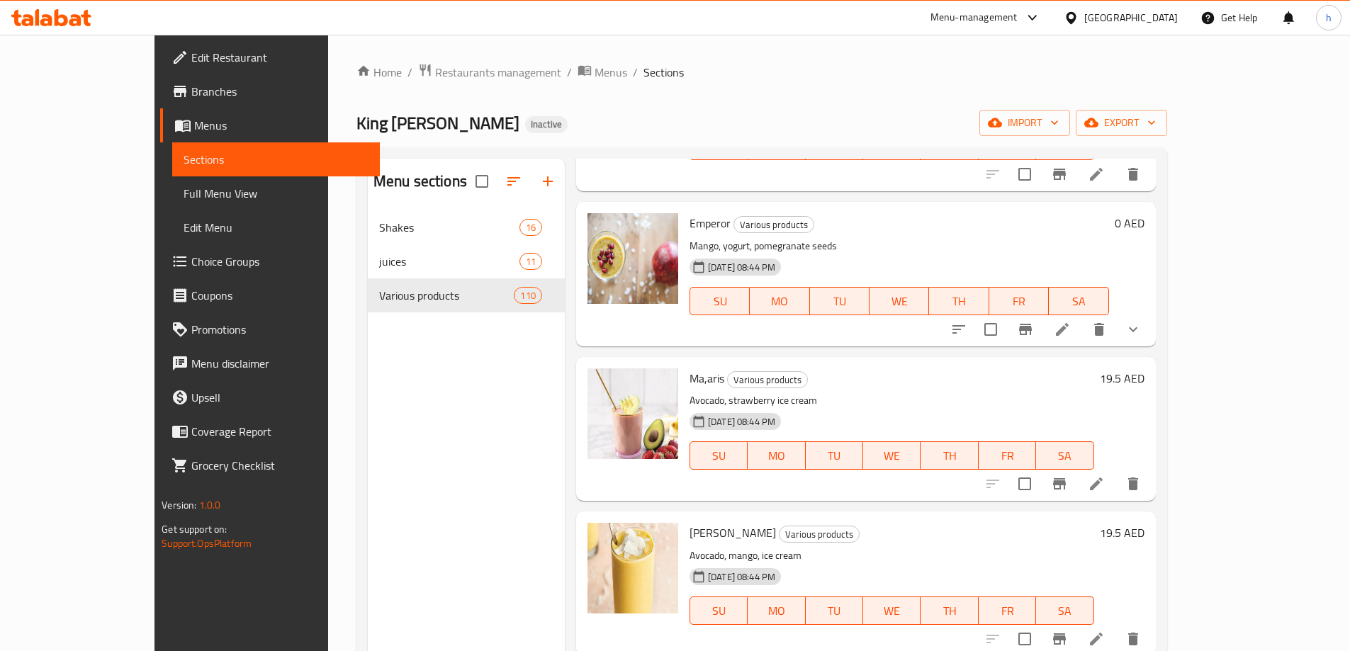
scroll to position [373, 0]
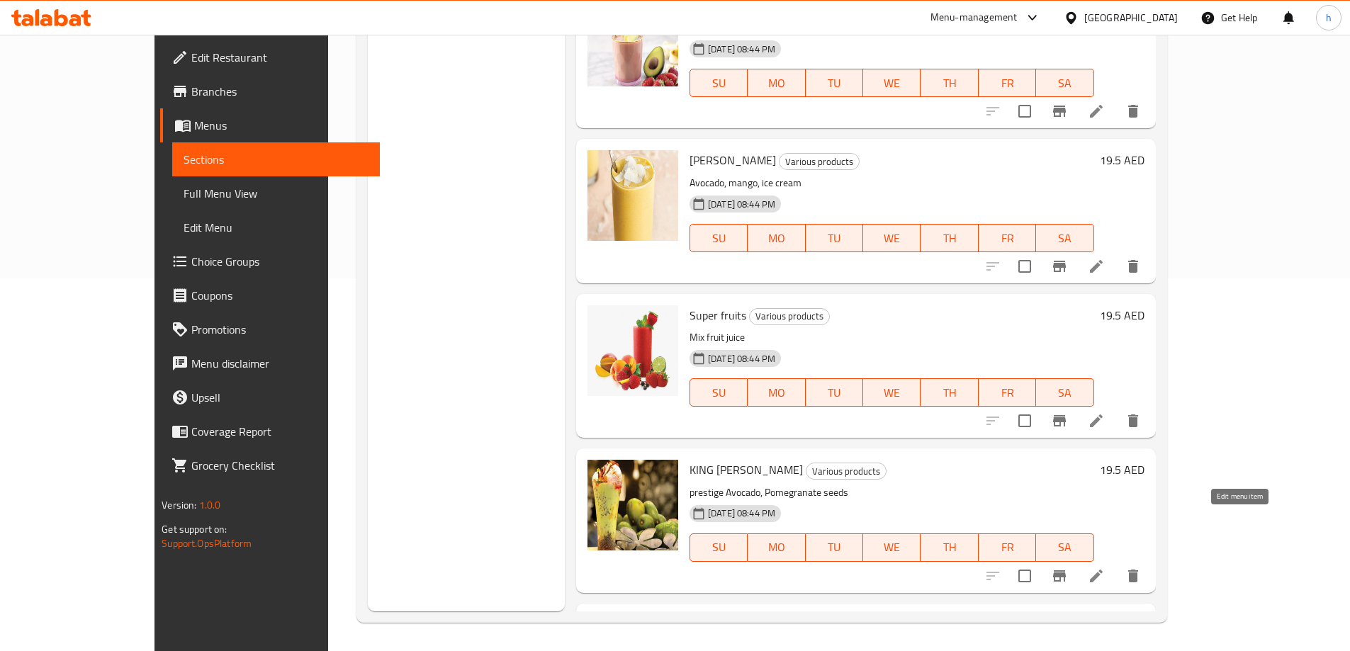
click at [1105, 568] on icon at bounding box center [1096, 576] width 17 height 17
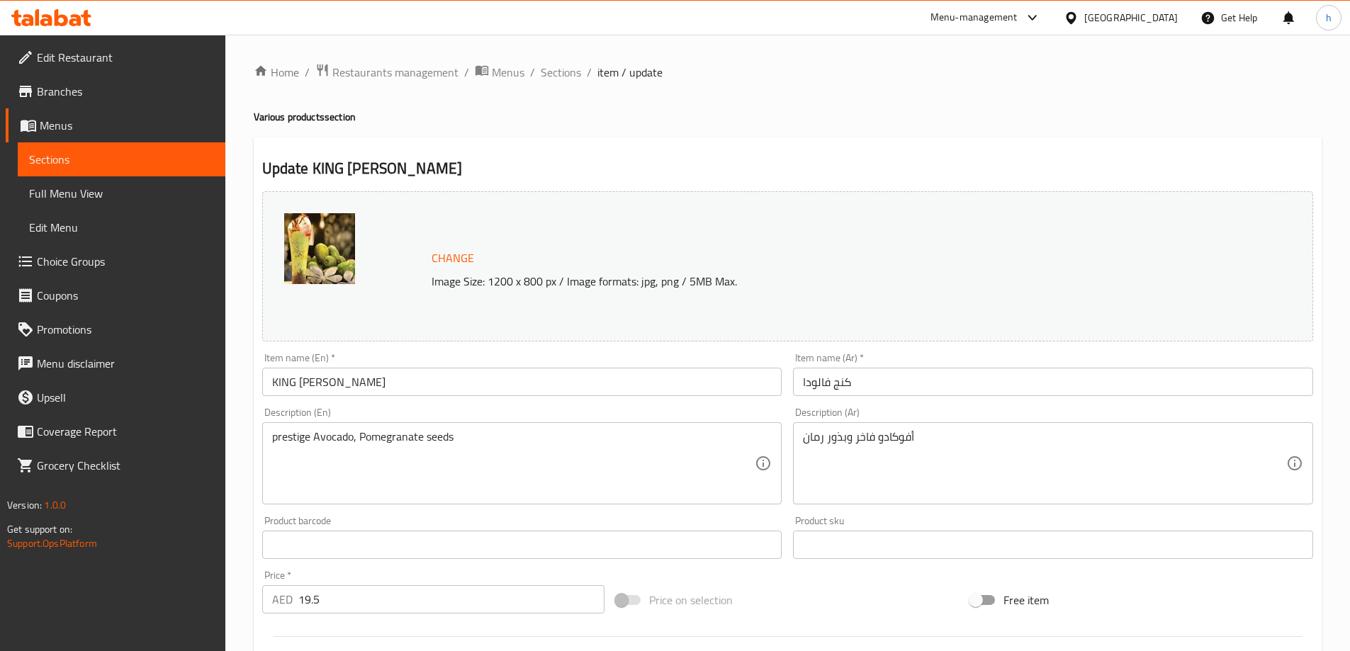
click at [129, 161] on span "Sections" at bounding box center [121, 159] width 185 height 17
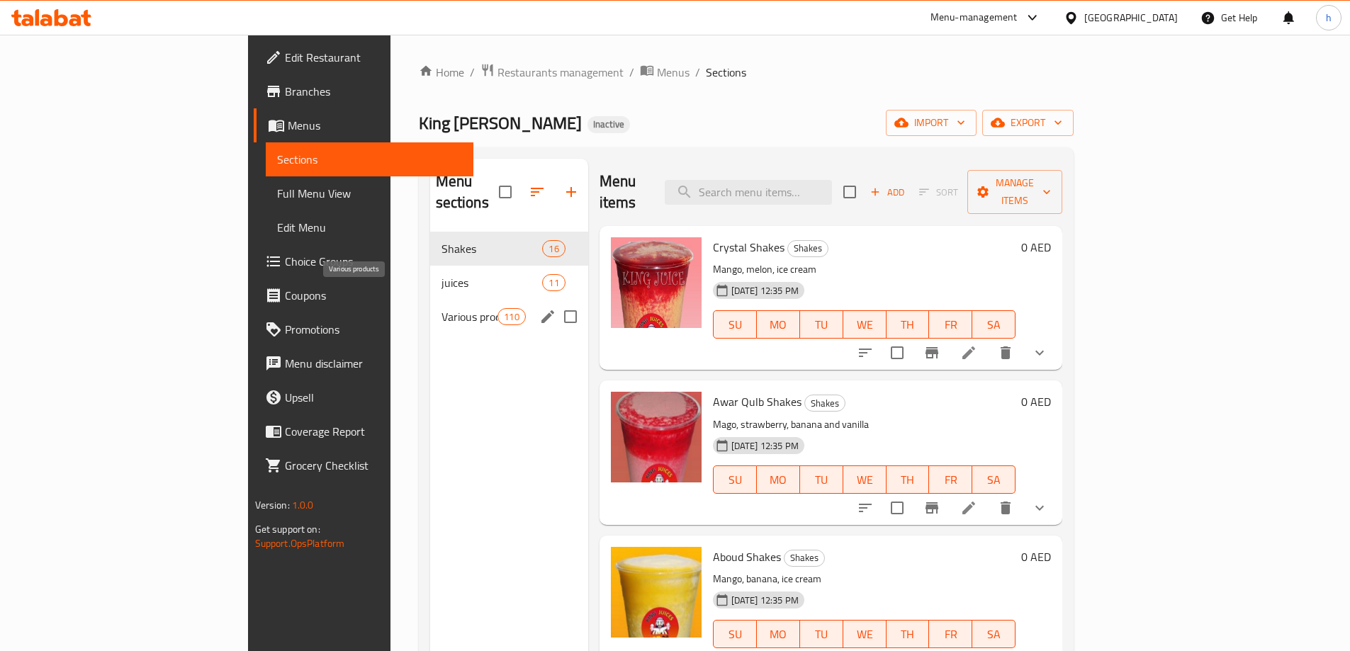
click at [441, 308] on span "Various products" at bounding box center [469, 316] width 57 height 17
click at [718, 92] on div "Home / Restaurants management / Menus / Sections King Juice Inactive import exp…" at bounding box center [746, 442] width 655 height 758
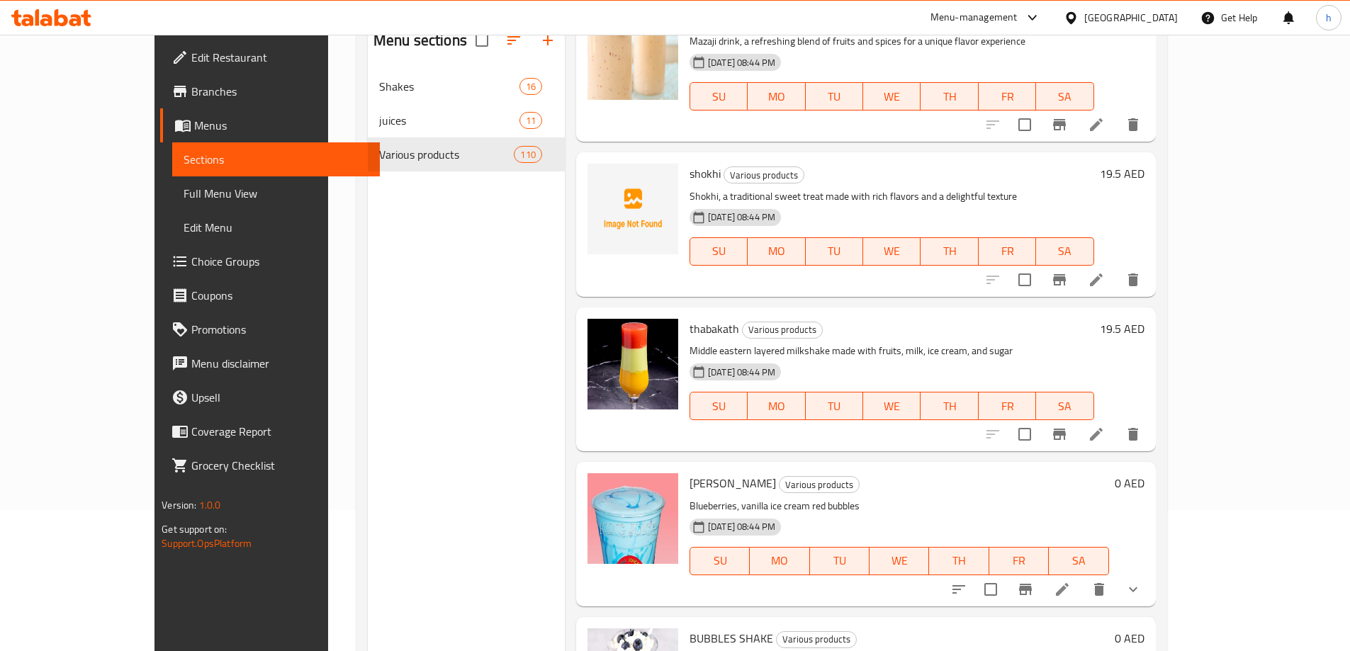
scroll to position [142, 0]
click at [1071, 580] on icon at bounding box center [1062, 588] width 17 height 17
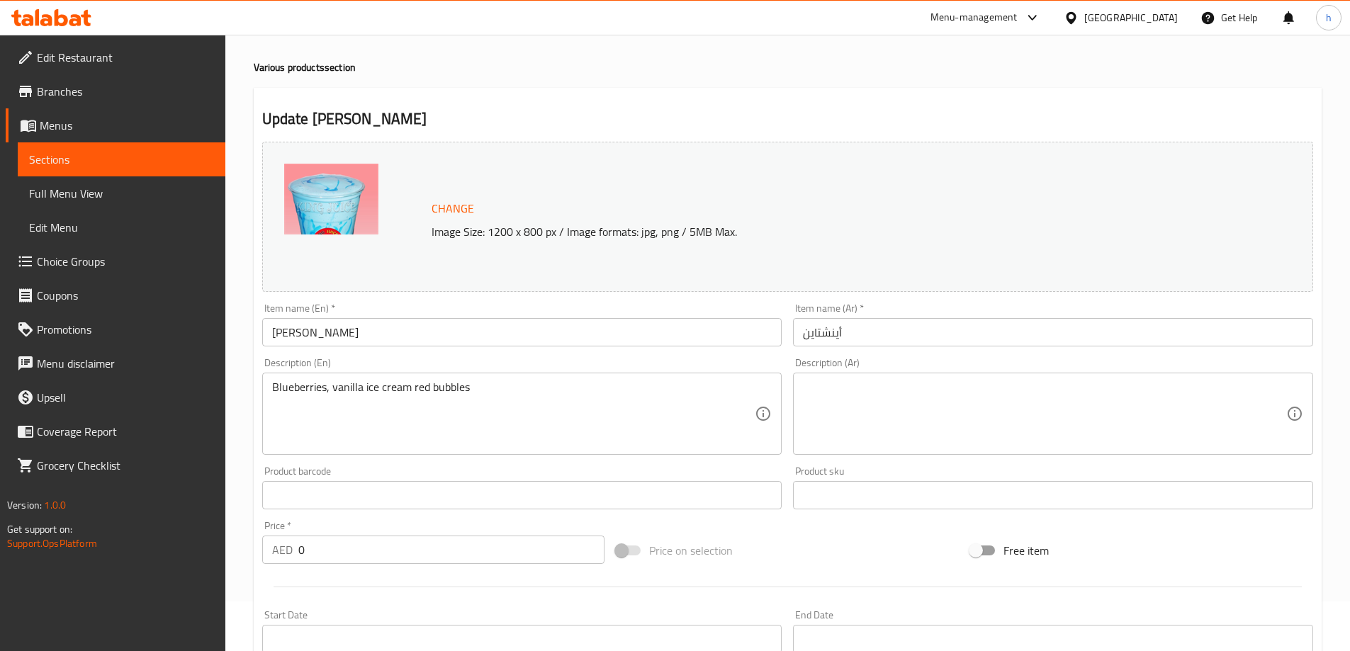
scroll to position [142, 0]
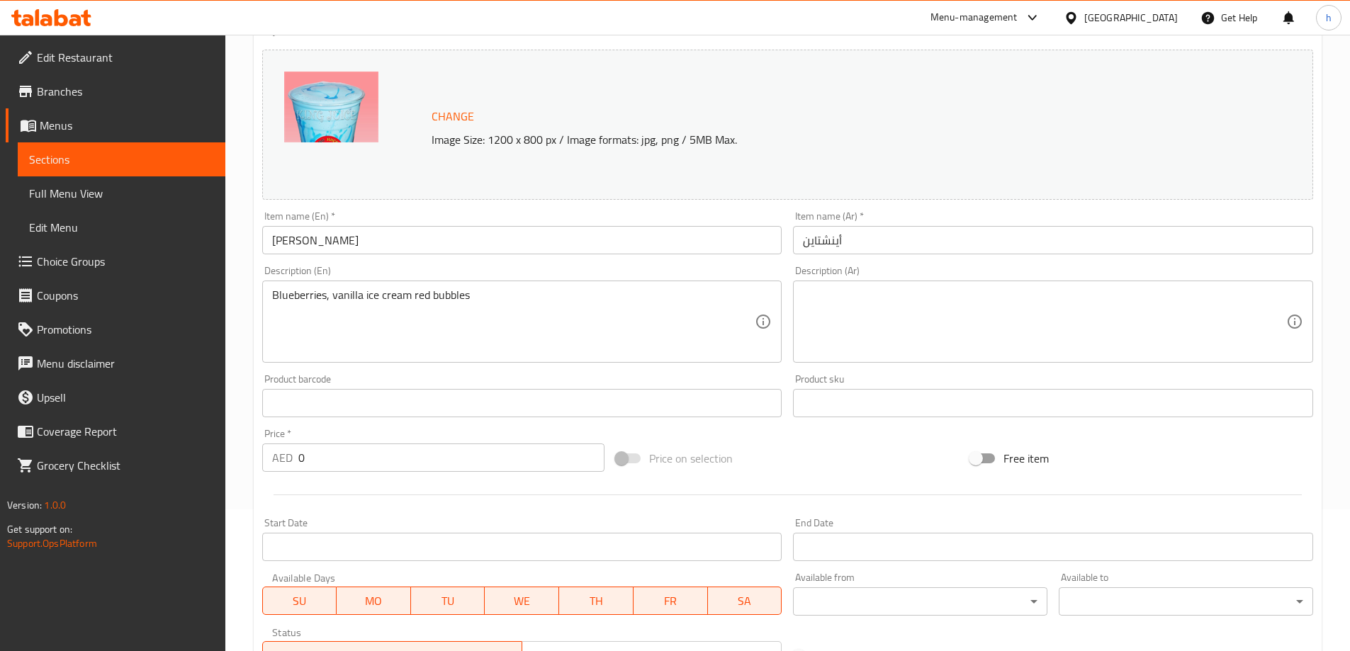
click at [300, 244] on input "[PERSON_NAME]" at bounding box center [522, 240] width 520 height 28
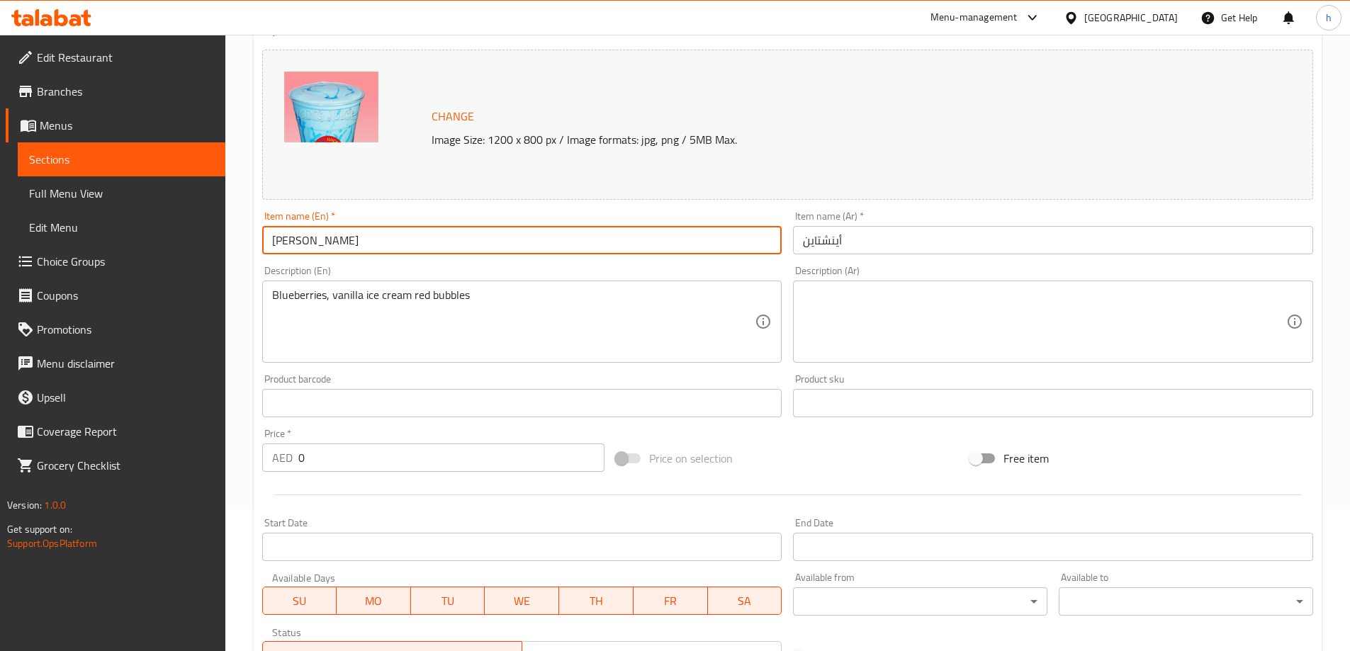
click at [300, 244] on input "[PERSON_NAME]" at bounding box center [522, 240] width 520 height 28
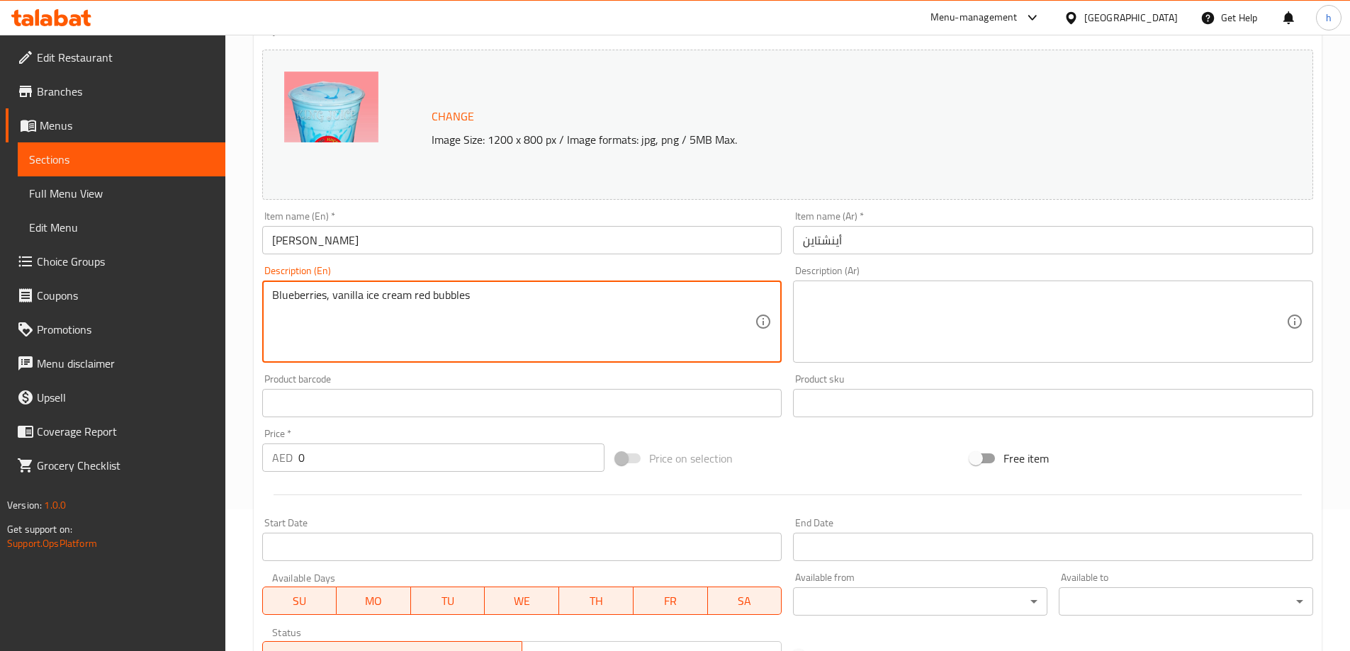
drag, startPoint x: 492, startPoint y: 303, endPoint x: 227, endPoint y: 317, distance: 265.4
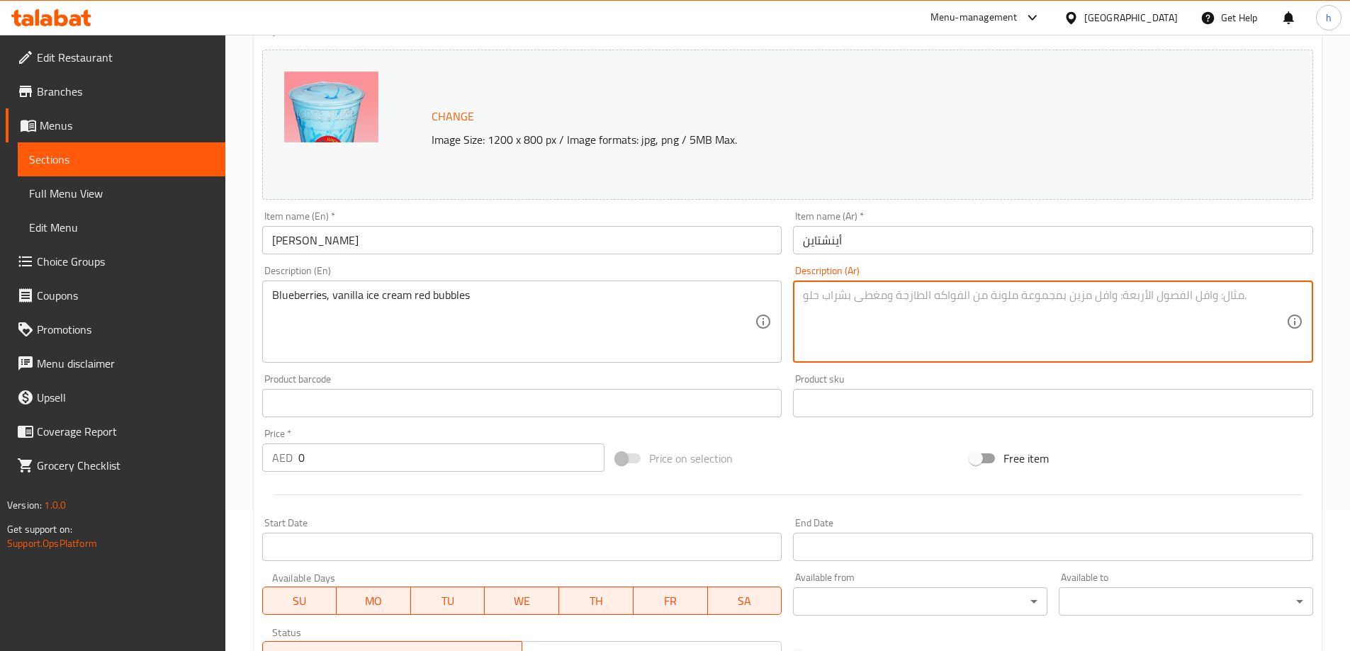
click at [862, 312] on textarea at bounding box center [1044, 321] width 483 height 67
paste textarea "التوت الأزرق، آيس كريم الفانيليا، الفقاعات الحمراء"
click at [873, 296] on textarea "التوت الأزرق، آيس كريم الفانيليا، الفقاعات الحمراء" at bounding box center [1044, 321] width 483 height 67
drag, startPoint x: 873, startPoint y: 296, endPoint x: 832, endPoint y: 299, distance: 41.2
click at [832, 299] on textarea "التوت الأزرق، آيس كريم الفانيليا، الفقاعات الحمراء" at bounding box center [1044, 321] width 483 height 67
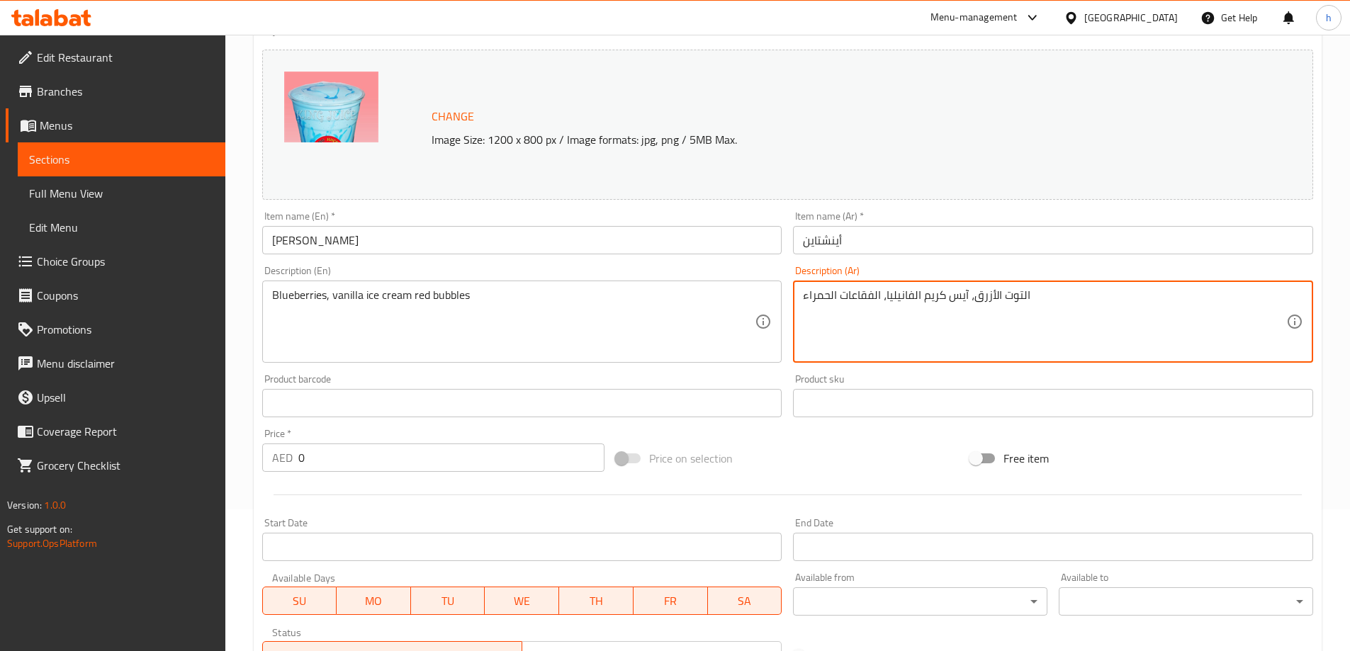
click at [830, 299] on textarea "التوت الأزرق، آيس كريم الفانيليا، الفقاعات الحمراء" at bounding box center [1044, 321] width 483 height 67
click at [820, 298] on textarea "التوت الأزرق، آيس كريم الفانيليا، الفقاعات الحمراء" at bounding box center [1044, 321] width 483 height 67
click at [821, 298] on textarea "التوت الأزرق، آيس كريم الفانيليا، الفقاعات الحمراء" at bounding box center [1044, 321] width 483 height 67
click at [821, 297] on textarea "التوت الأزرق، آيس كريم الفانيليا، الفقاعات الحمراء" at bounding box center [1044, 321] width 483 height 67
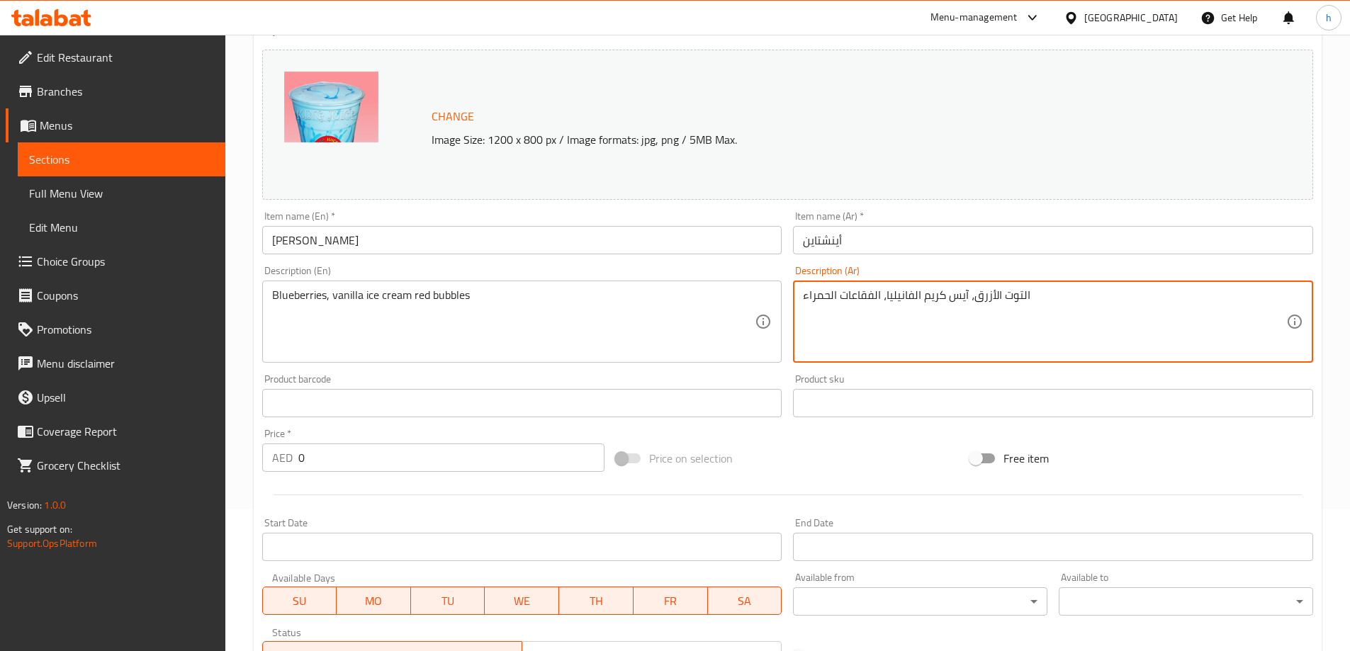
click at [853, 295] on textarea "التوت الأزرق، آيس كريم الفانيليا، الفقاعات الحمراء" at bounding box center [1044, 321] width 483 height 67
click at [826, 293] on textarea "التوت الأزرق، آيس كريم الفانيليا، الحمراء" at bounding box center [1044, 321] width 483 height 67
click at [826, 292] on textarea "التوت الأزرق، آيس كريم الفانيليا، الحمراء" at bounding box center [1044, 321] width 483 height 67
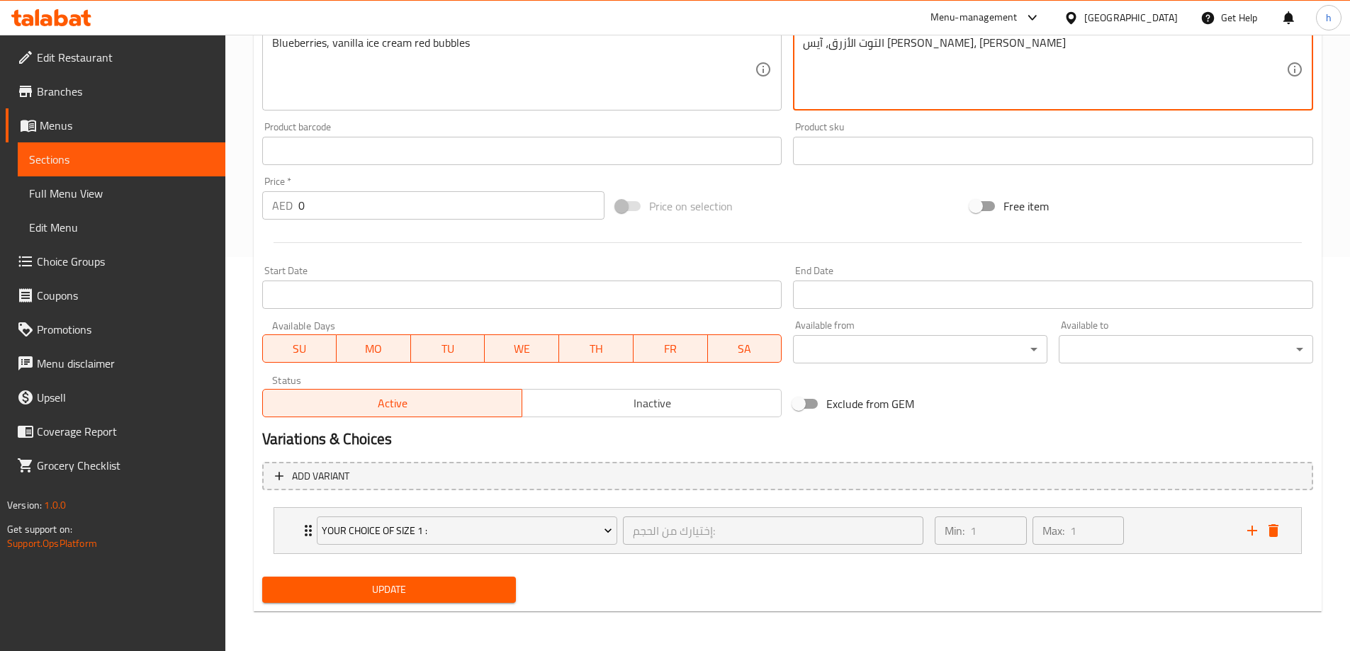
type textarea "التوت الأزرق، آيس [PERSON_NAME]، [PERSON_NAME]"
click at [417, 580] on button "Update" at bounding box center [389, 590] width 254 height 26
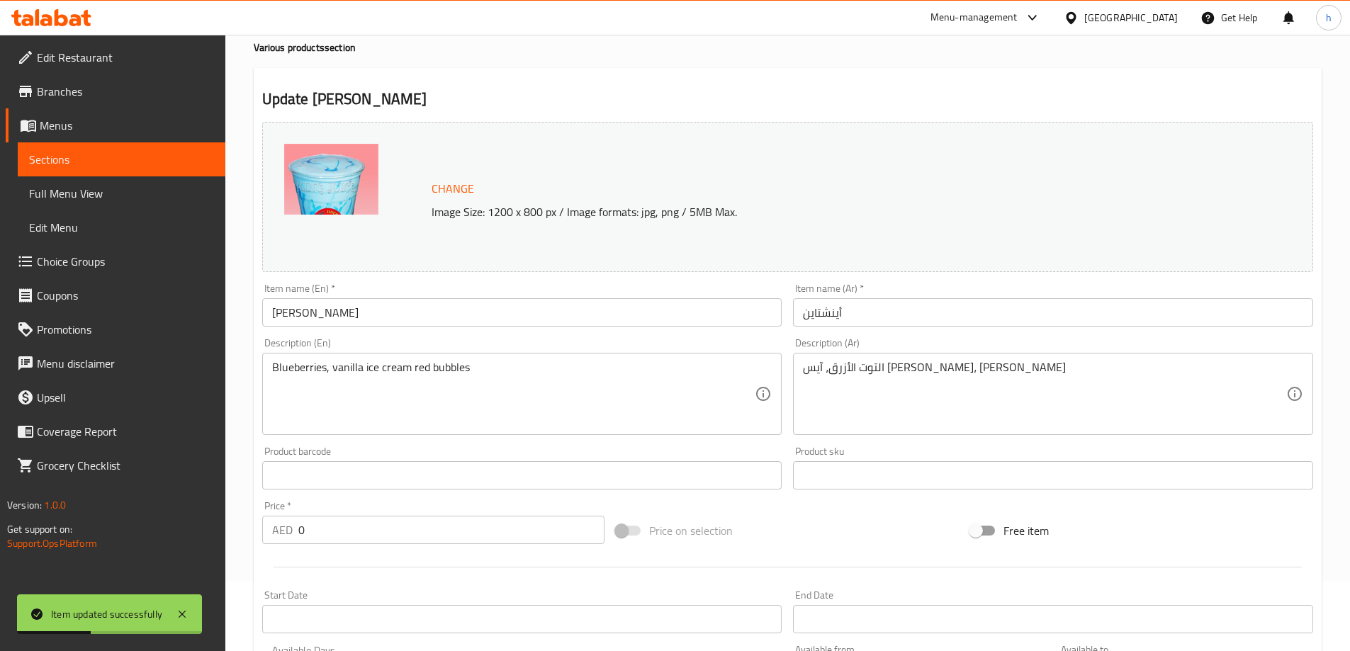
scroll to position [0, 0]
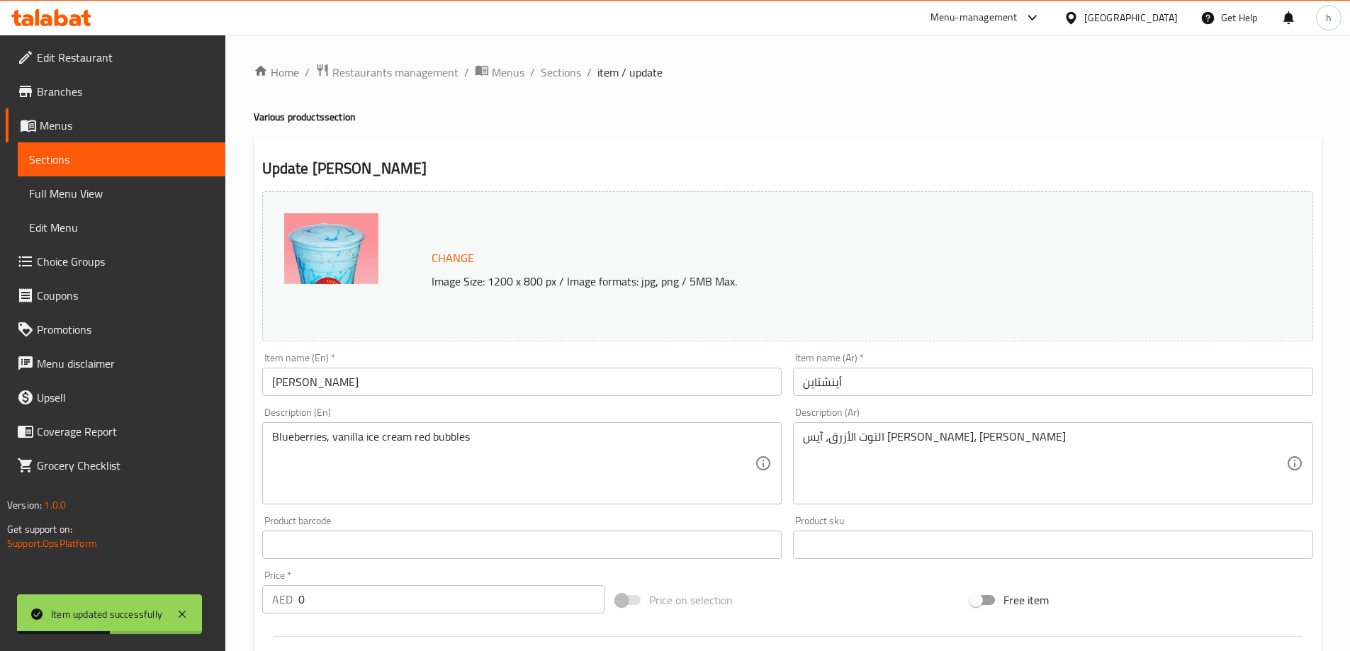
click at [180, 159] on span "Sections" at bounding box center [121, 159] width 185 height 17
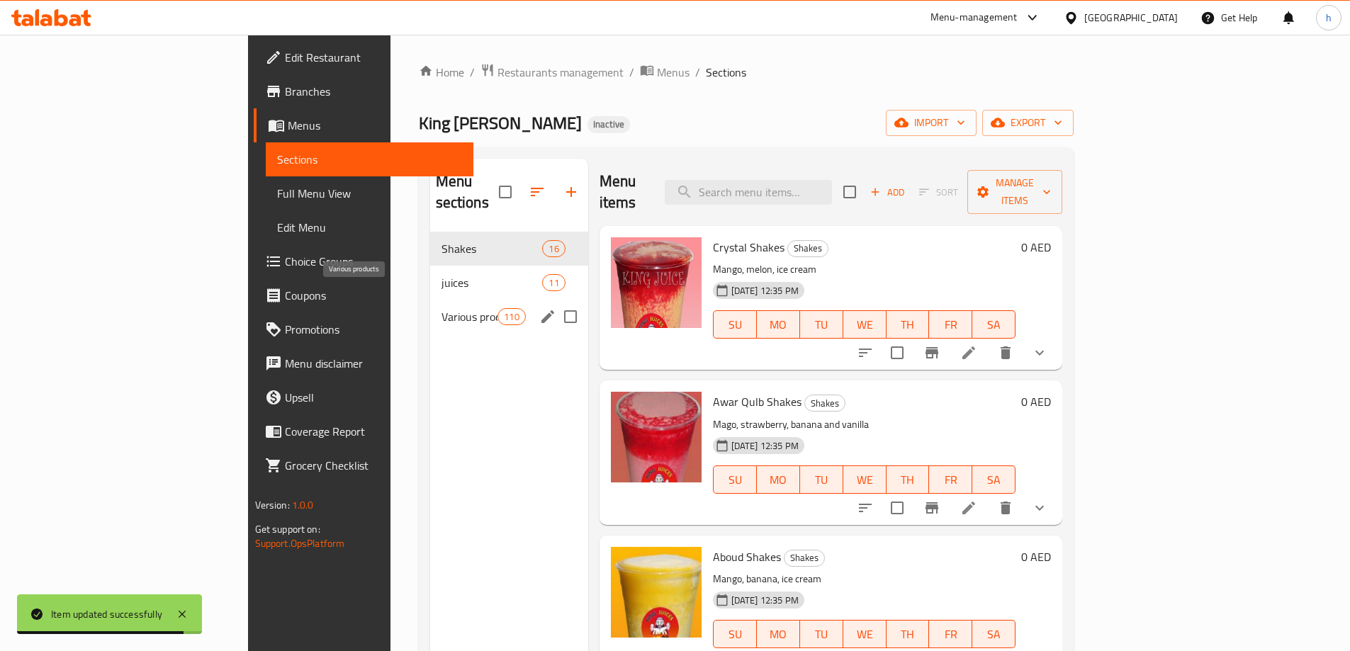
drag, startPoint x: 312, startPoint y: 288, endPoint x: 700, endPoint y: 81, distance: 439.7
click at [441, 308] on span "Various products" at bounding box center [469, 316] width 57 height 17
click at [701, 84] on div "Home / Restaurants management / Menus / Sections King Juice Inactive import exp…" at bounding box center [746, 442] width 655 height 758
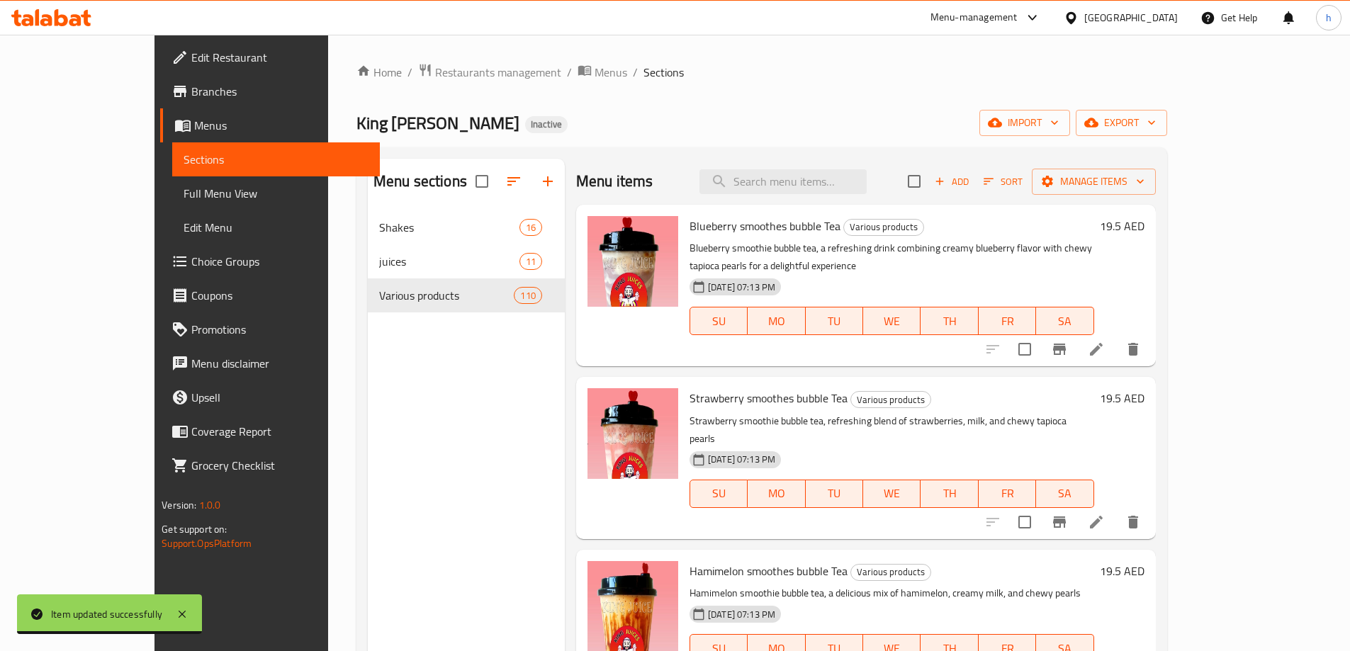
click at [697, 81] on div "Home / Restaurants management / Menus / Sections King Juice Inactive import exp…" at bounding box center [761, 529] width 811 height 933
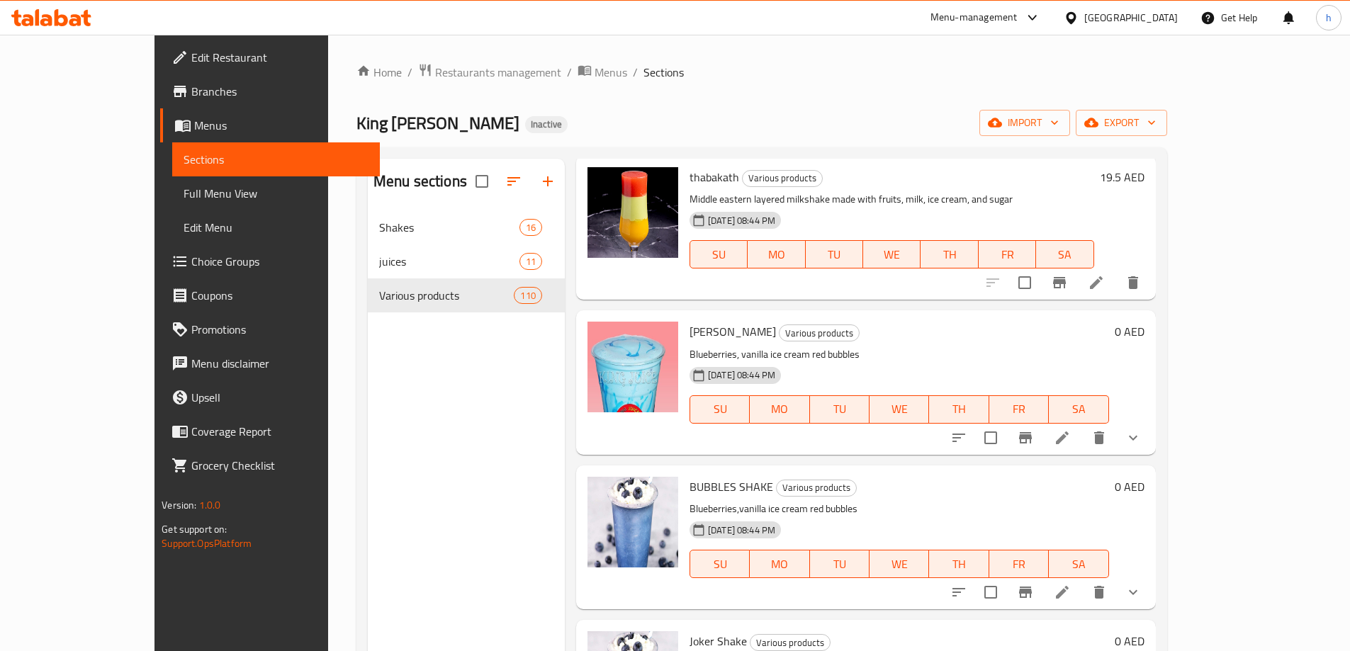
scroll to position [3047, 0]
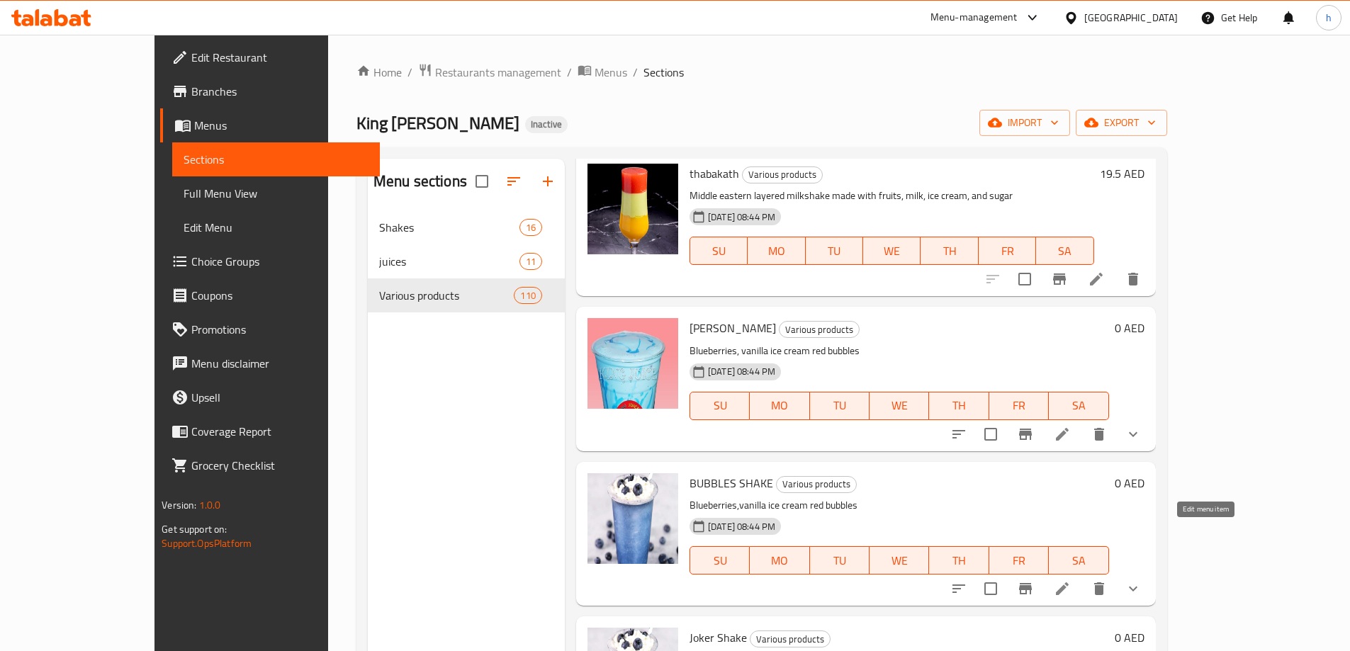
click at [1069, 582] on icon at bounding box center [1062, 588] width 13 height 13
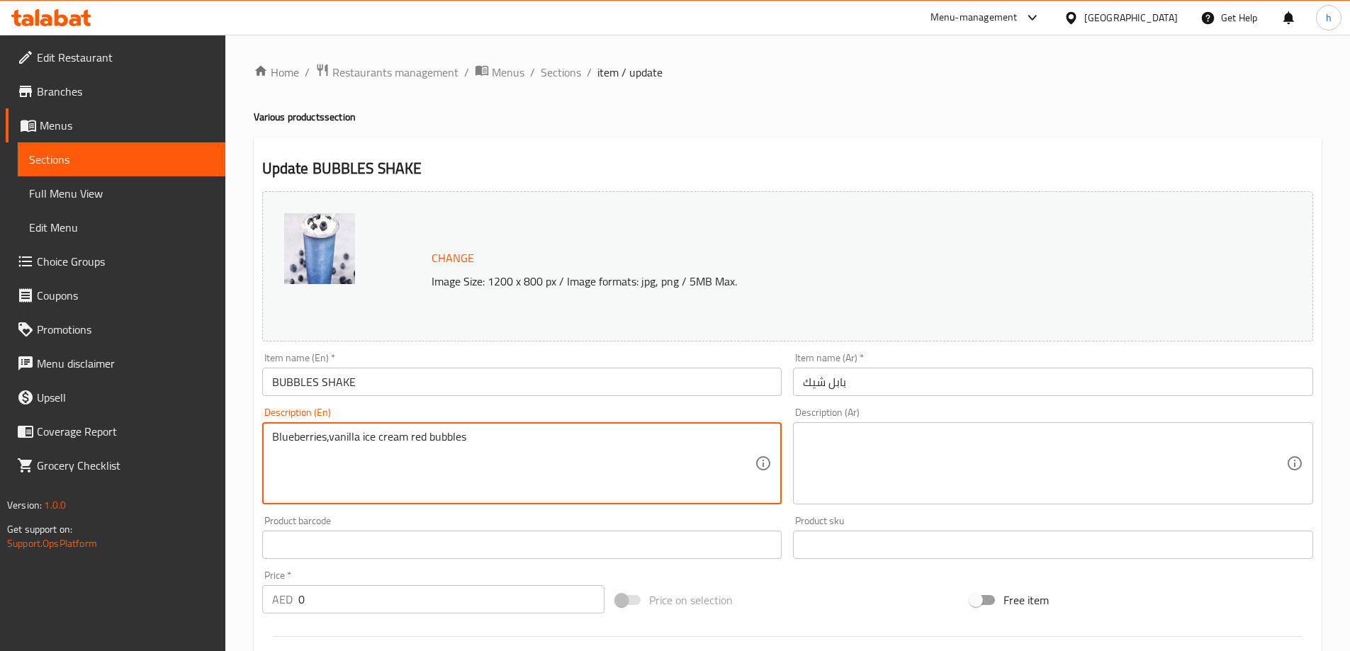
click at [385, 436] on textarea "Blueberries,vanilla ice cream red bubbles" at bounding box center [513, 463] width 483 height 67
click at [857, 440] on textarea at bounding box center [1044, 463] width 483 height 67
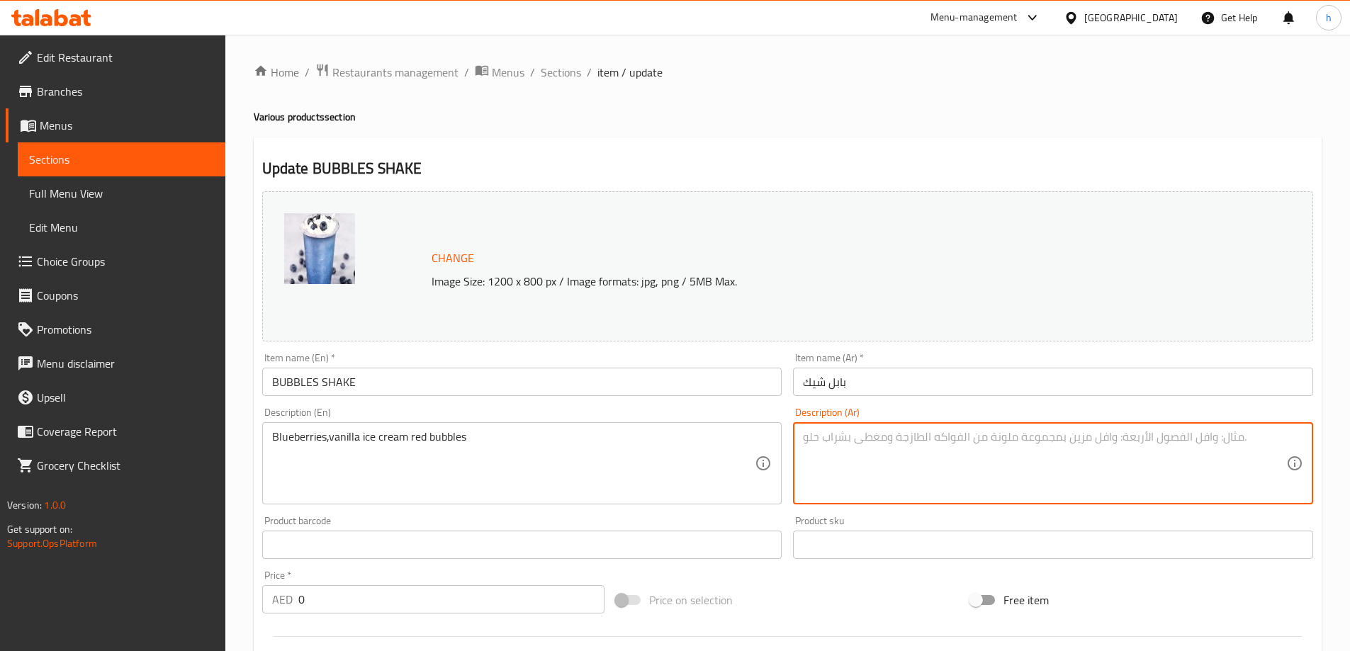
paste textarea "التوت الأزرق، آيس [PERSON_NAME]، [PERSON_NAME]"
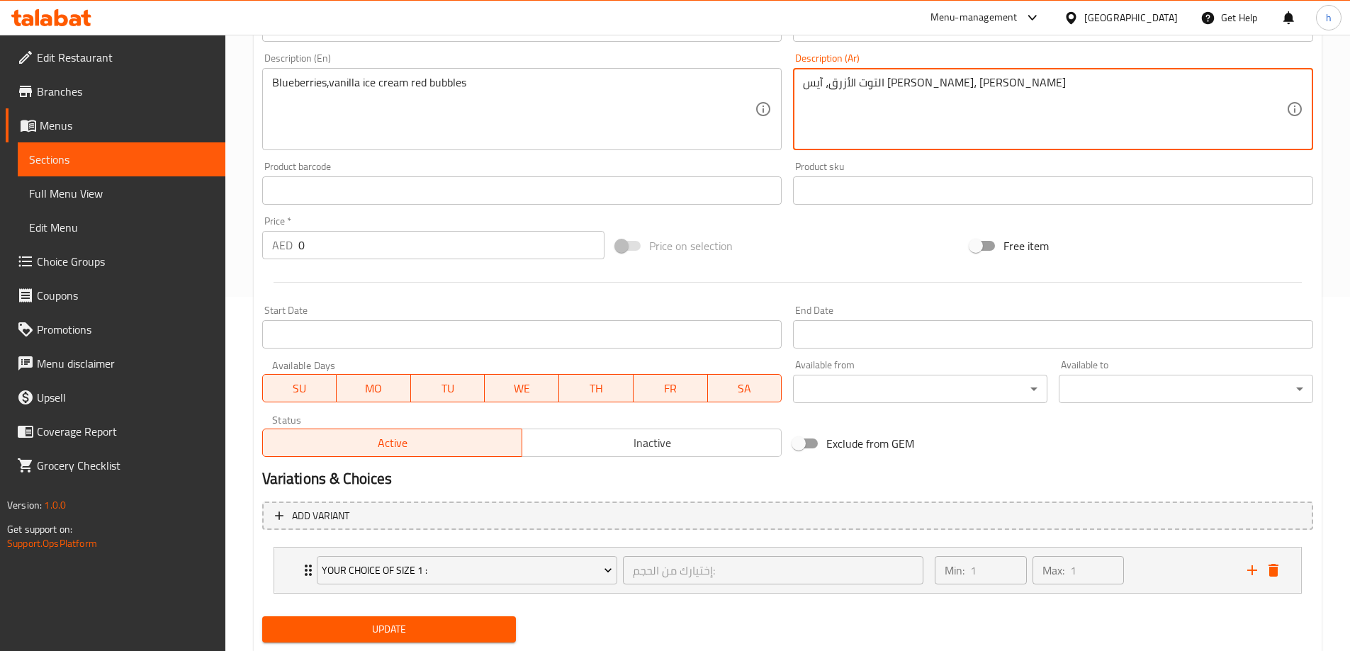
type textarea "التوت الأزرق، آيس [PERSON_NAME]، [PERSON_NAME]"
click at [420, 631] on span "Update" at bounding box center [390, 630] width 232 height 18
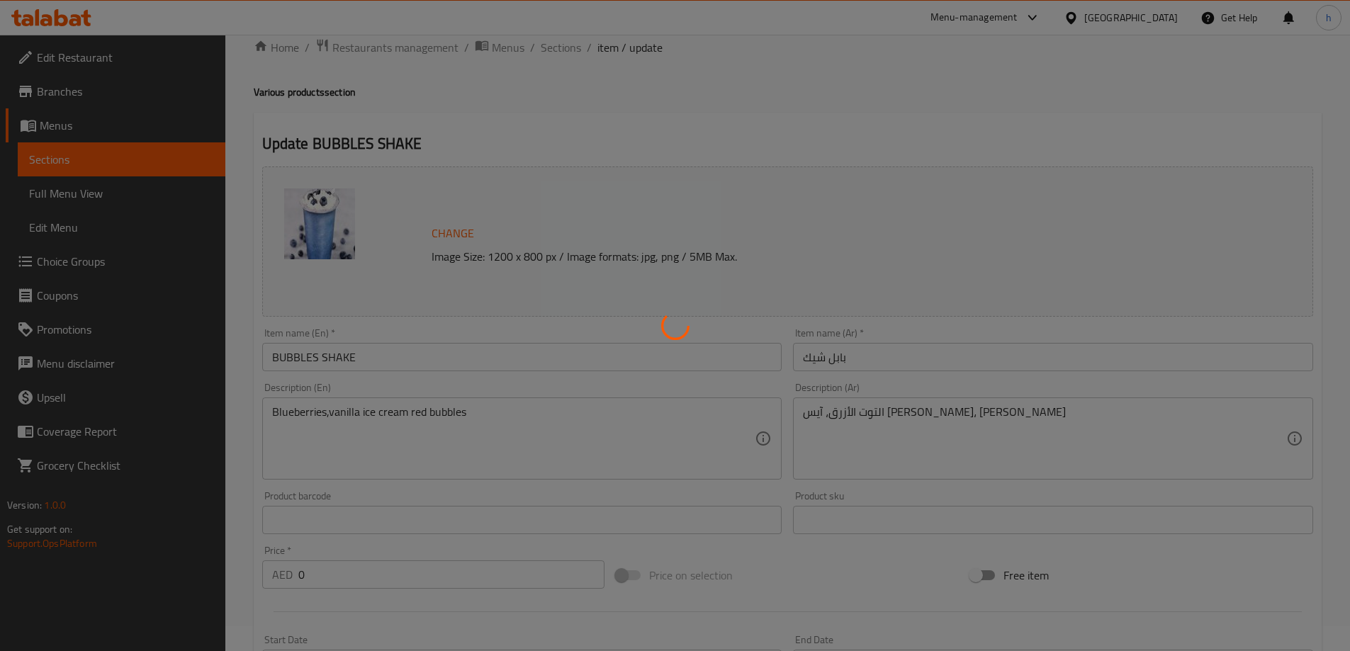
scroll to position [0, 0]
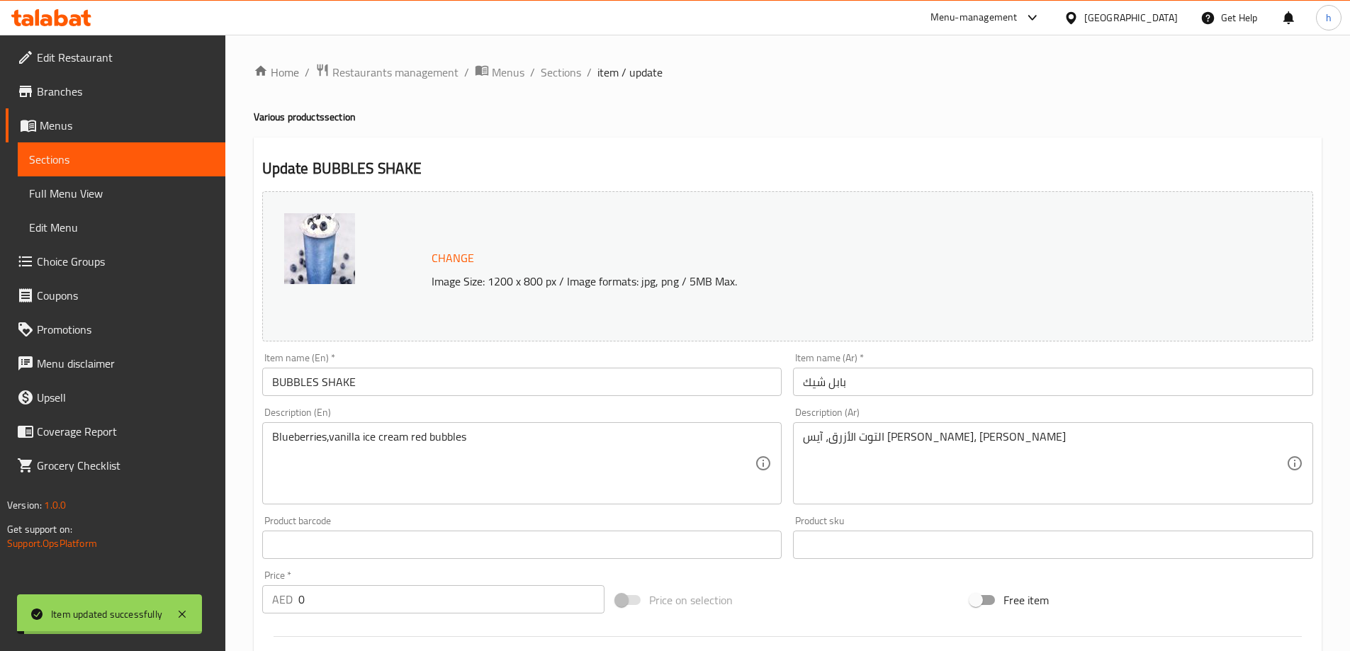
click at [136, 157] on span "Sections" at bounding box center [121, 159] width 185 height 17
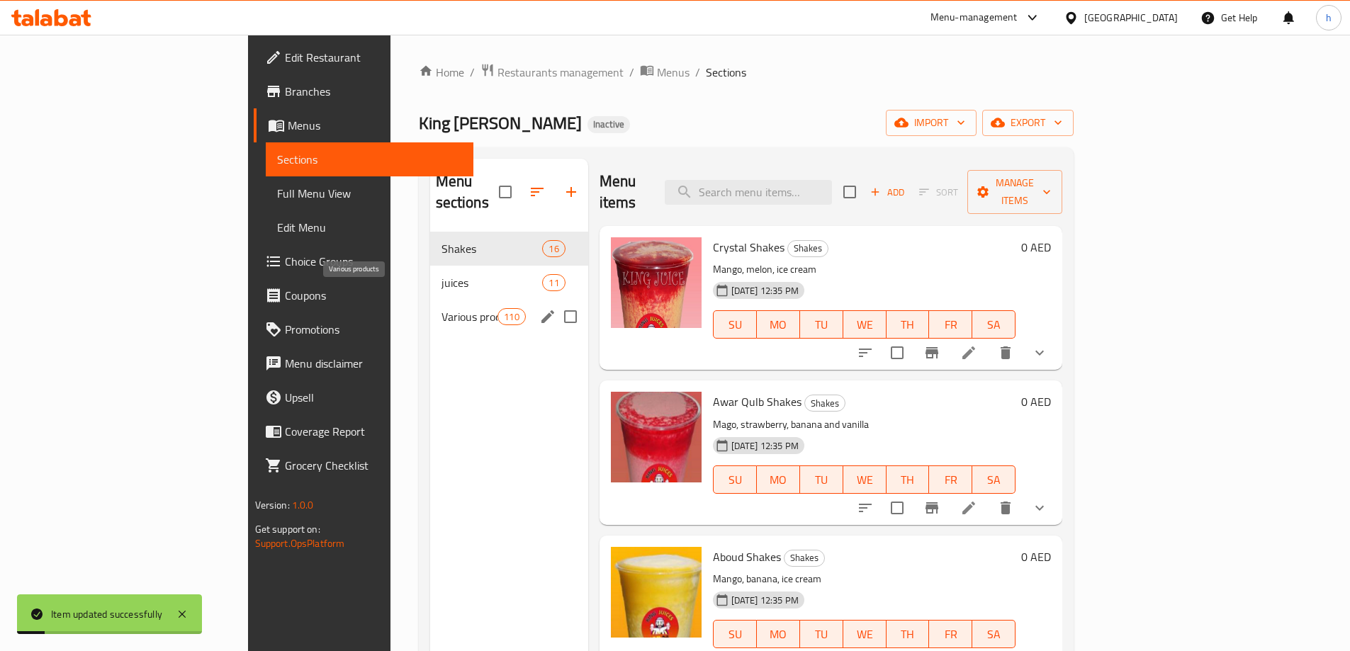
click at [441, 308] on span "Various products" at bounding box center [469, 316] width 57 height 17
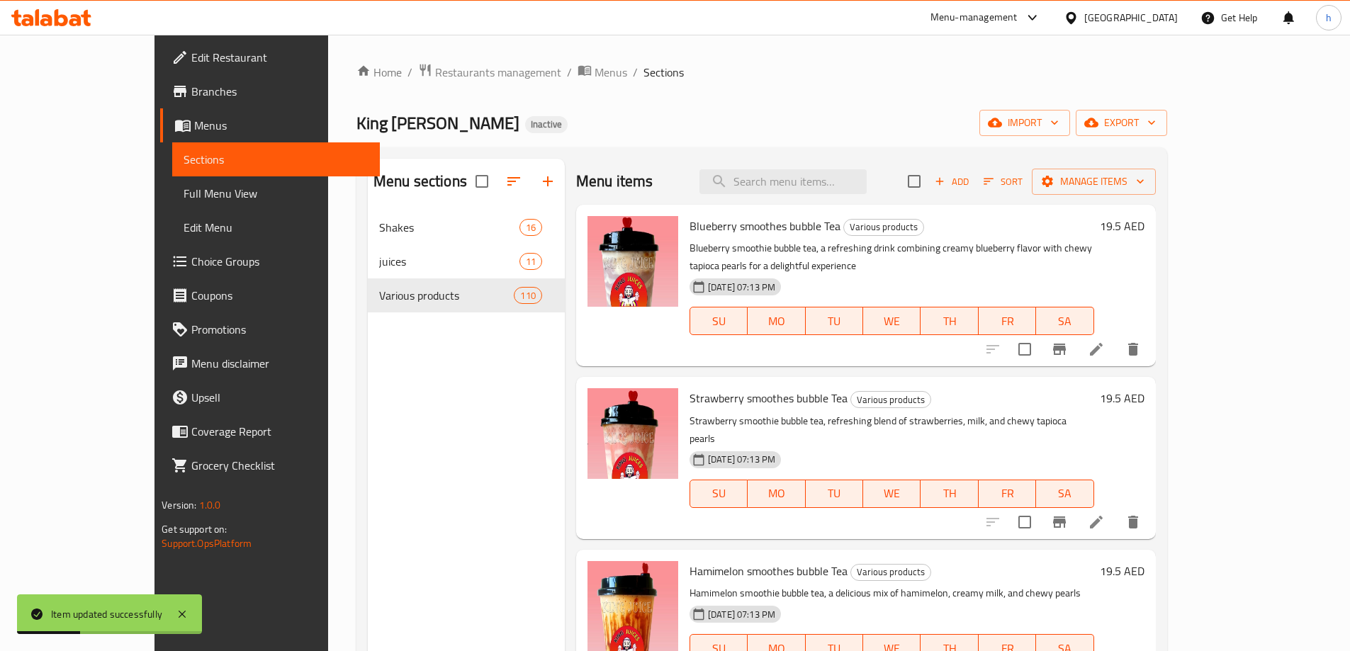
click at [796, 105] on div "Home / Restaurants management / Menus / Sections King Juice Inactive import exp…" at bounding box center [761, 529] width 811 height 933
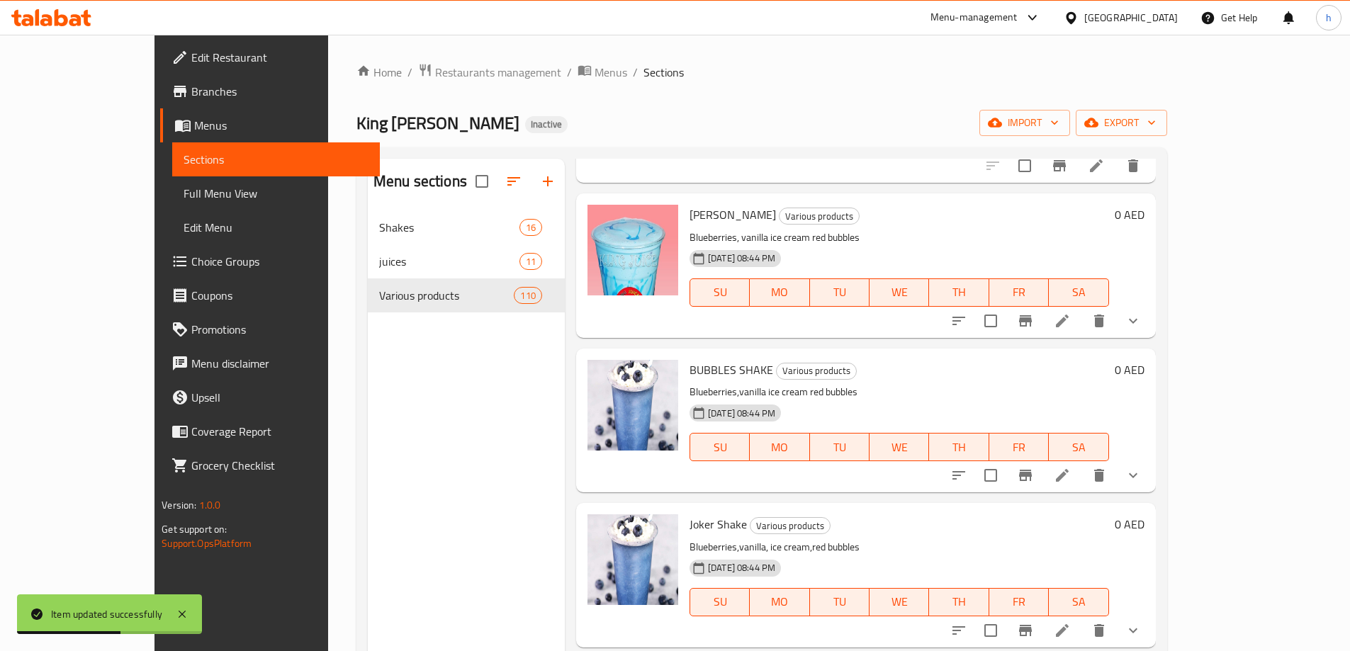
scroll to position [3273, 0]
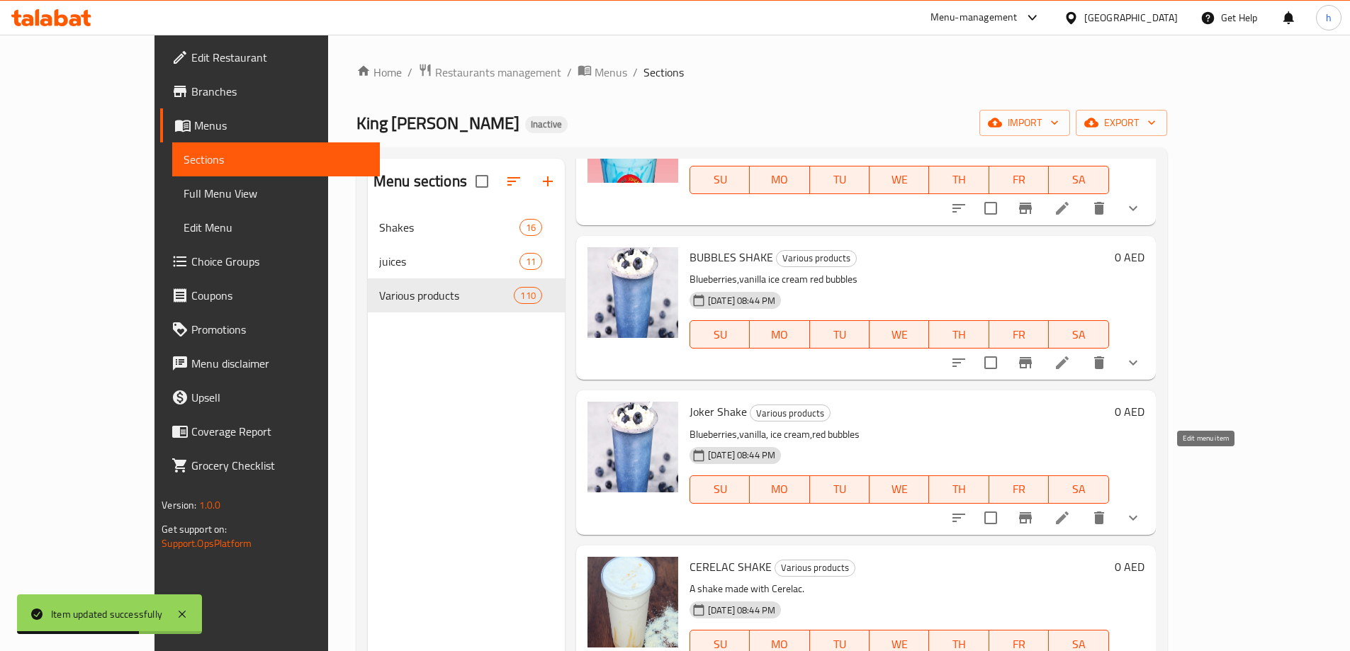
click at [1071, 509] on icon at bounding box center [1062, 517] width 17 height 17
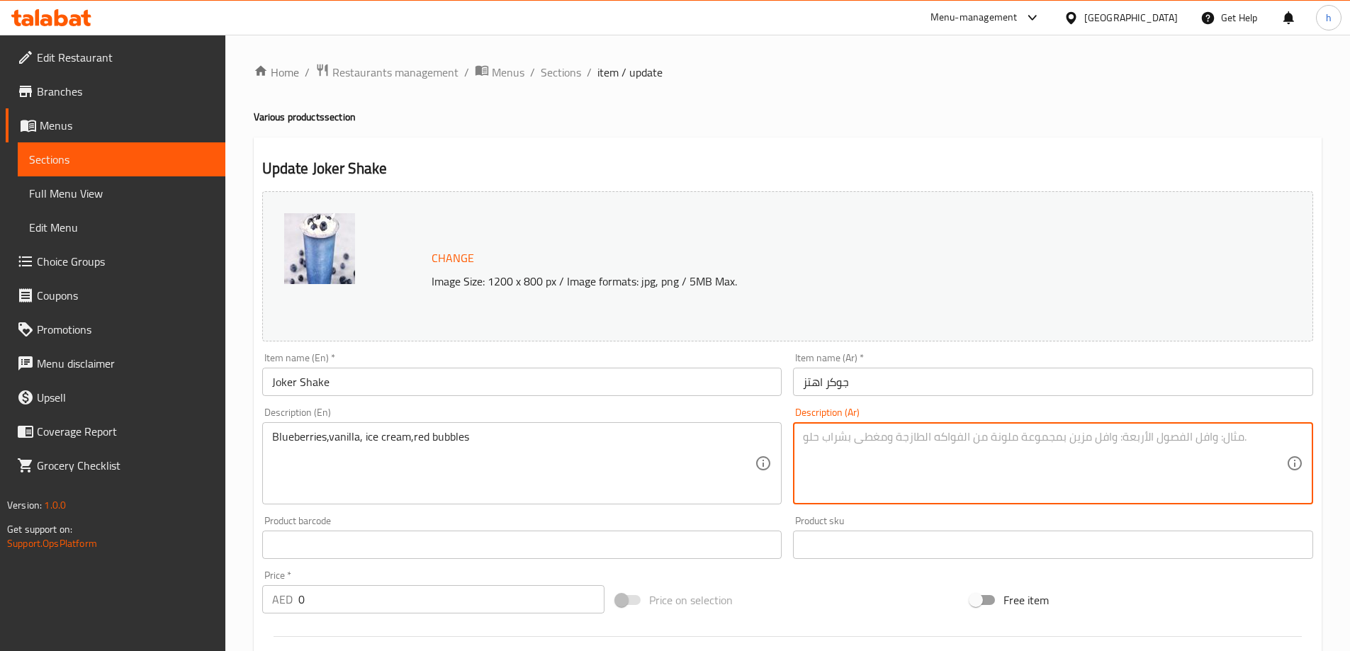
click at [912, 461] on textarea at bounding box center [1044, 463] width 483 height 67
paste textarea "التوت الأزرق، آيس [PERSON_NAME]، [PERSON_NAME]"
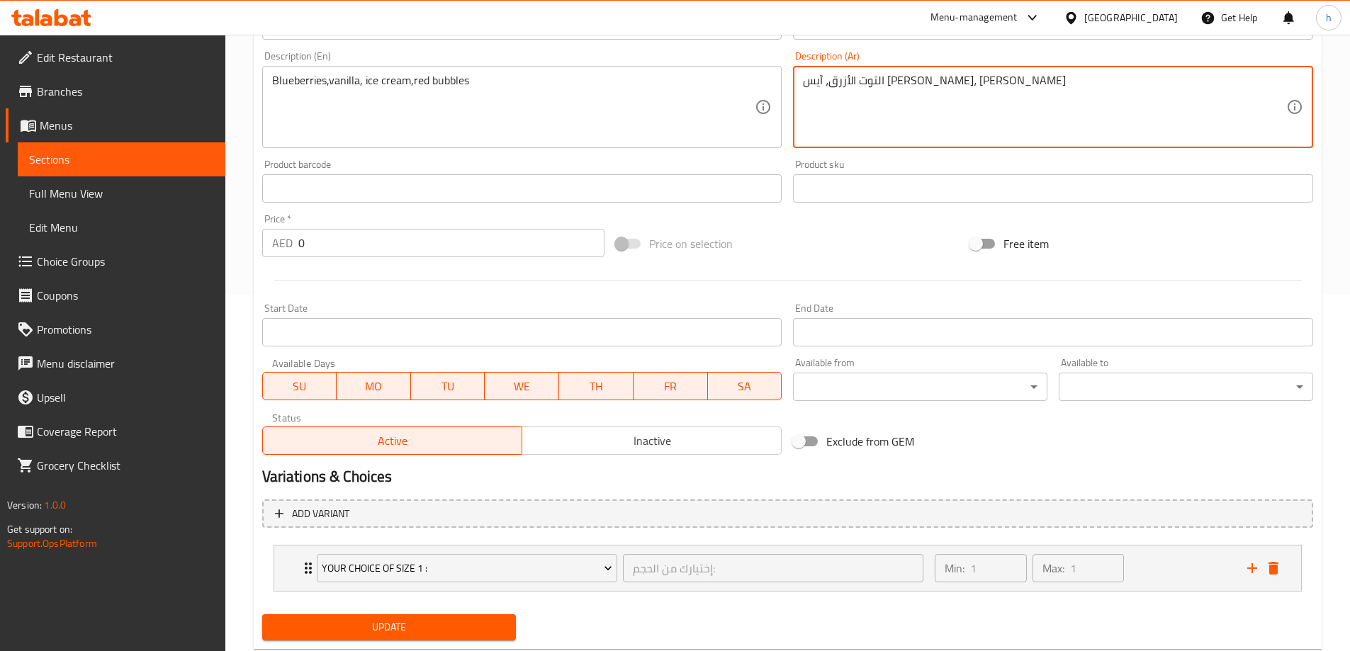
scroll to position [394, 0]
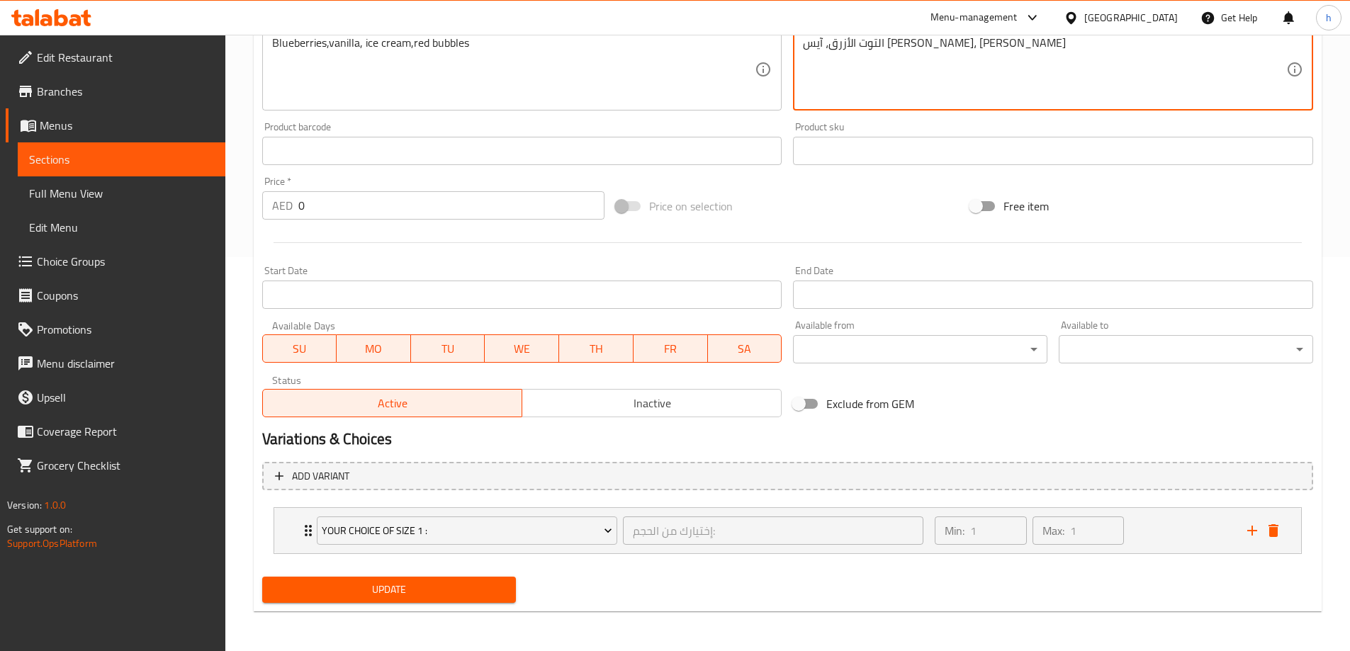
type textarea "التوت الأزرق، آيس [PERSON_NAME]، [PERSON_NAME]"
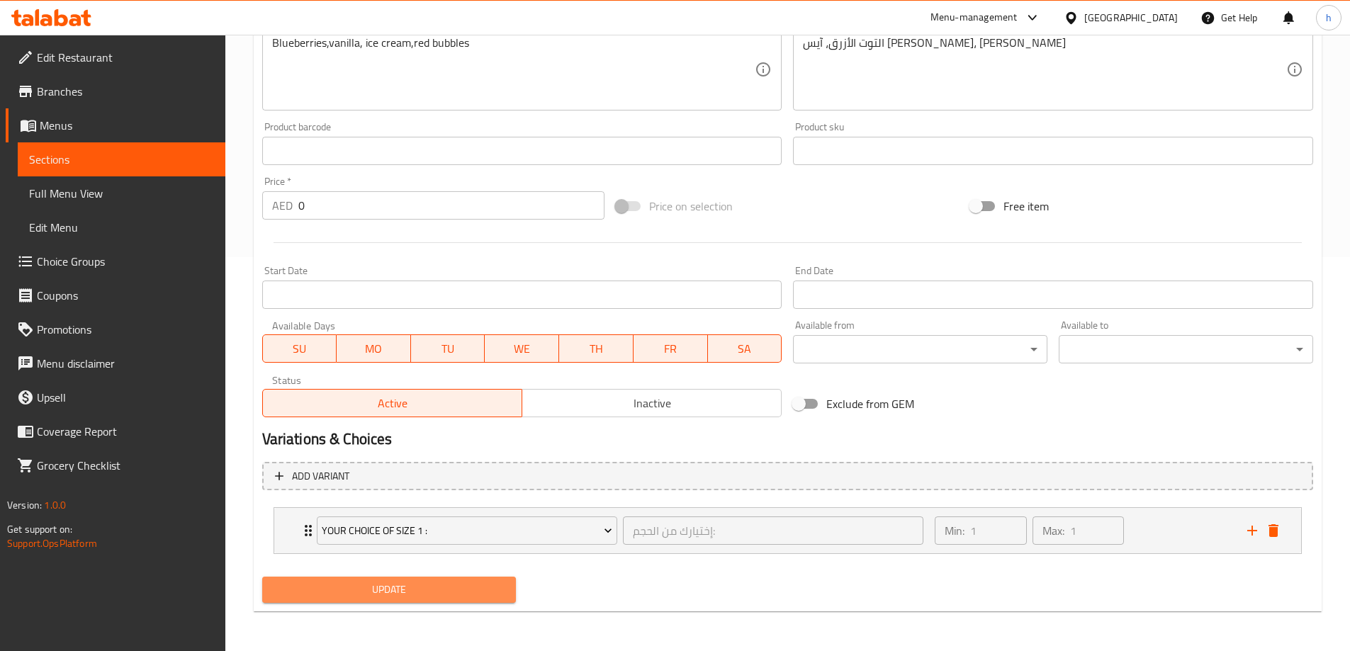
click at [490, 591] on span "Update" at bounding box center [390, 590] width 232 height 18
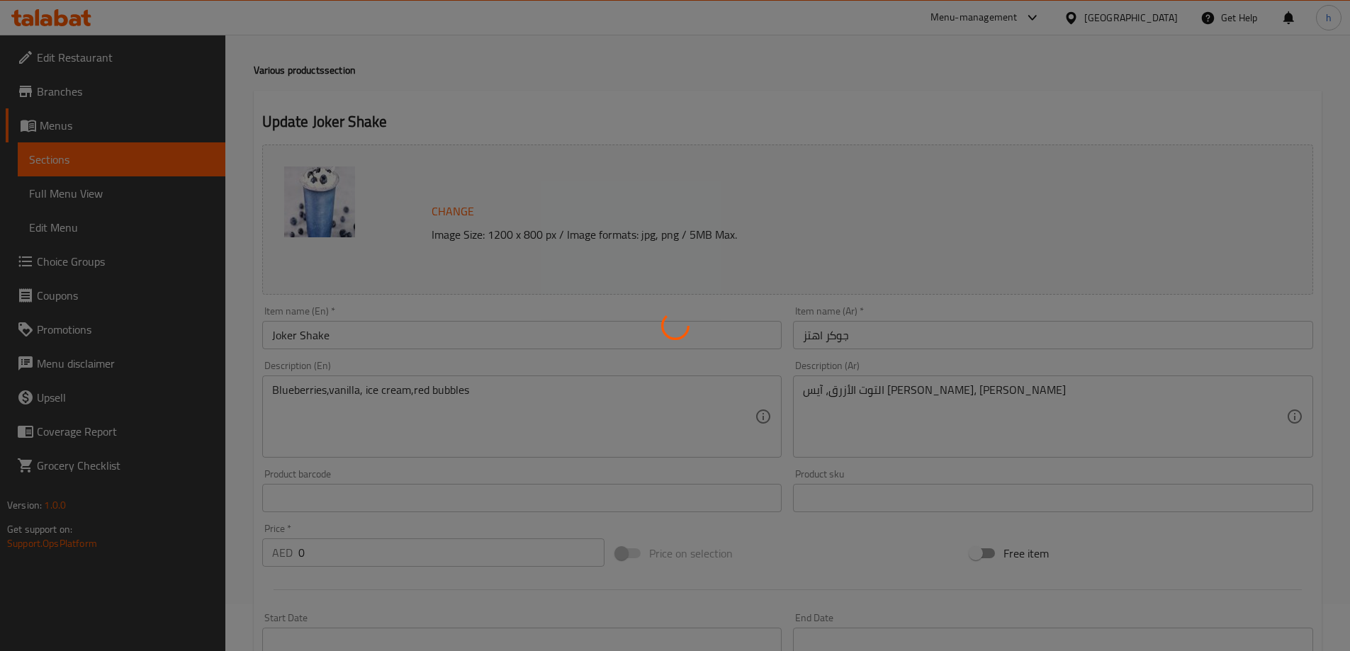
scroll to position [0, 0]
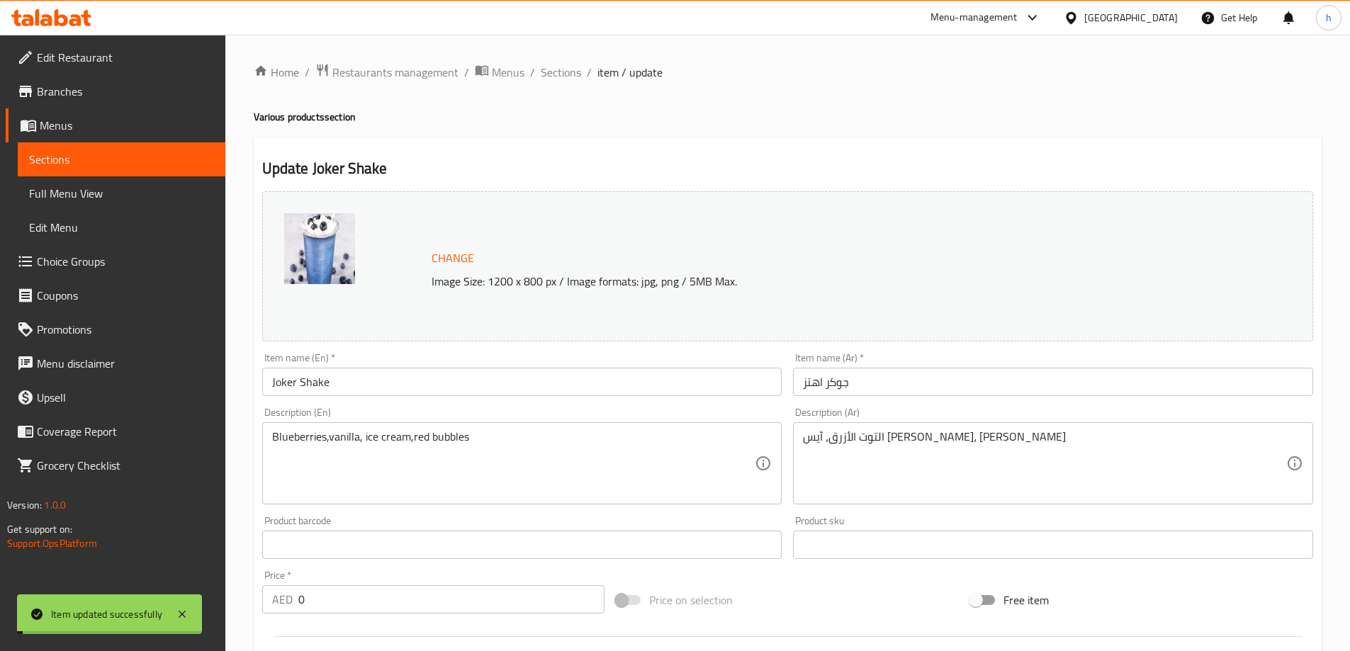
click at [173, 158] on span "Sections" at bounding box center [121, 159] width 185 height 17
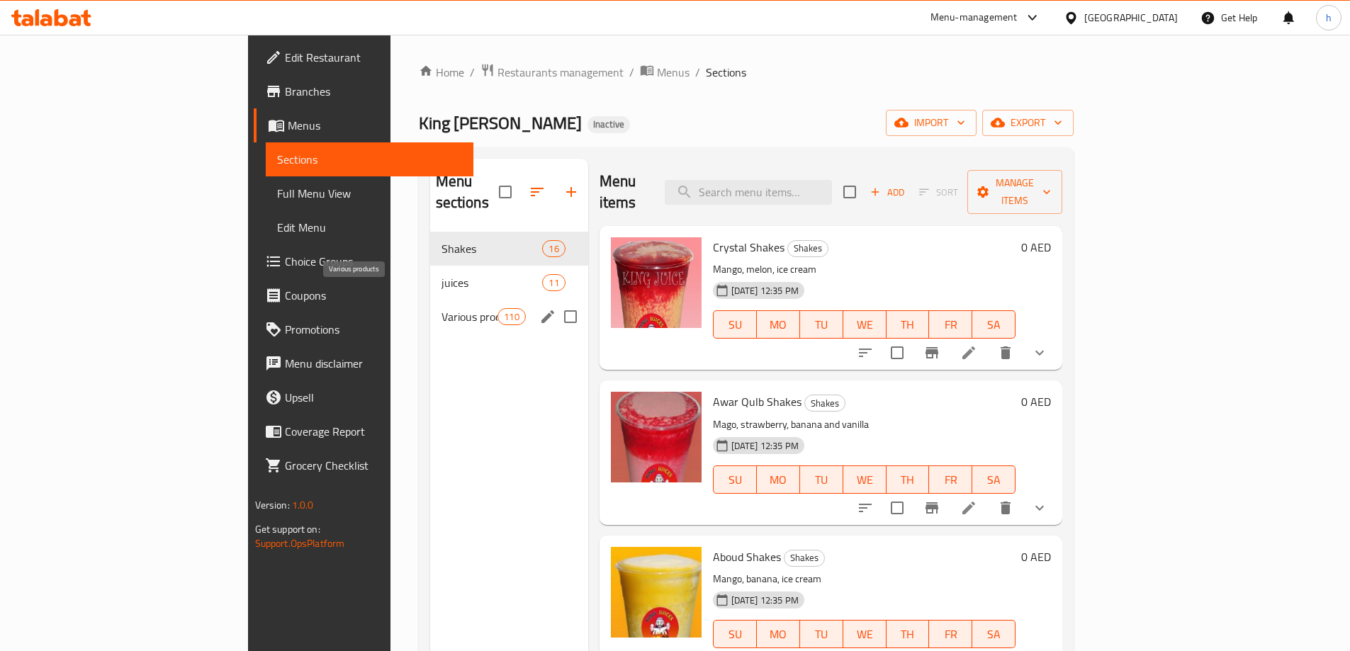
click at [441, 308] on span "Various products" at bounding box center [469, 316] width 57 height 17
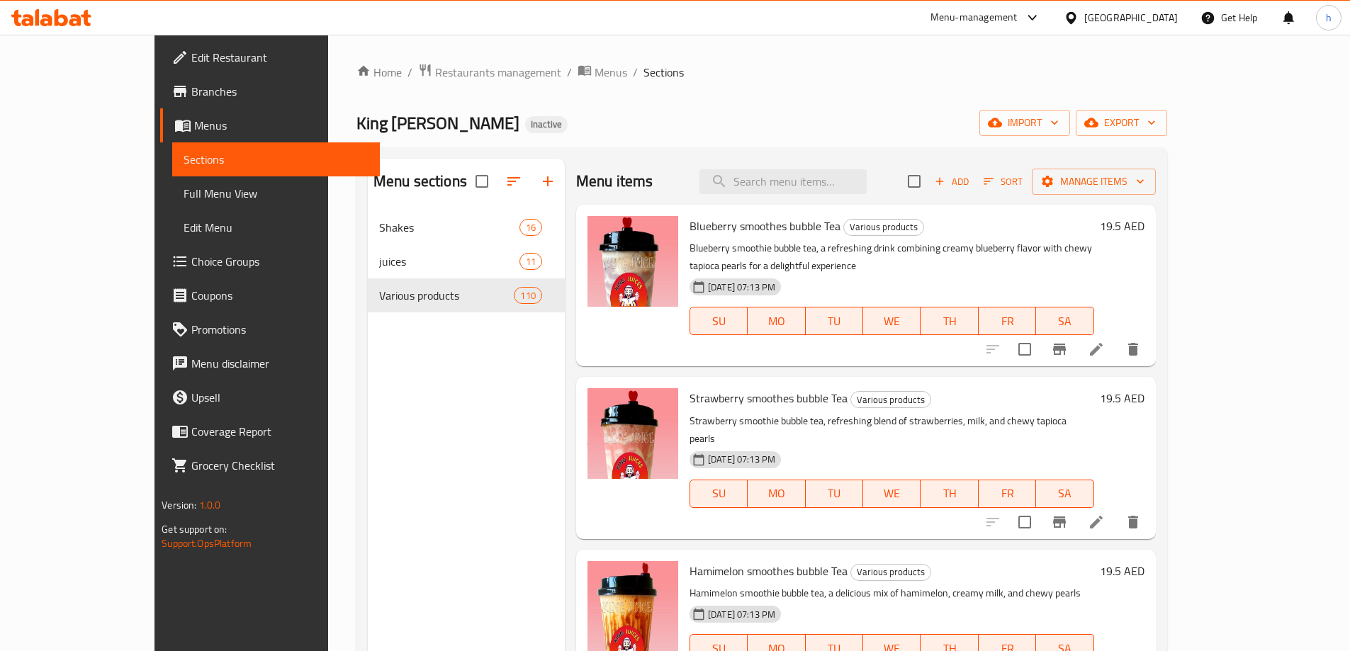
click at [702, 89] on div "Home / Restaurants management / Menus / Sections King Juice Inactive import exp…" at bounding box center [761, 529] width 811 height 933
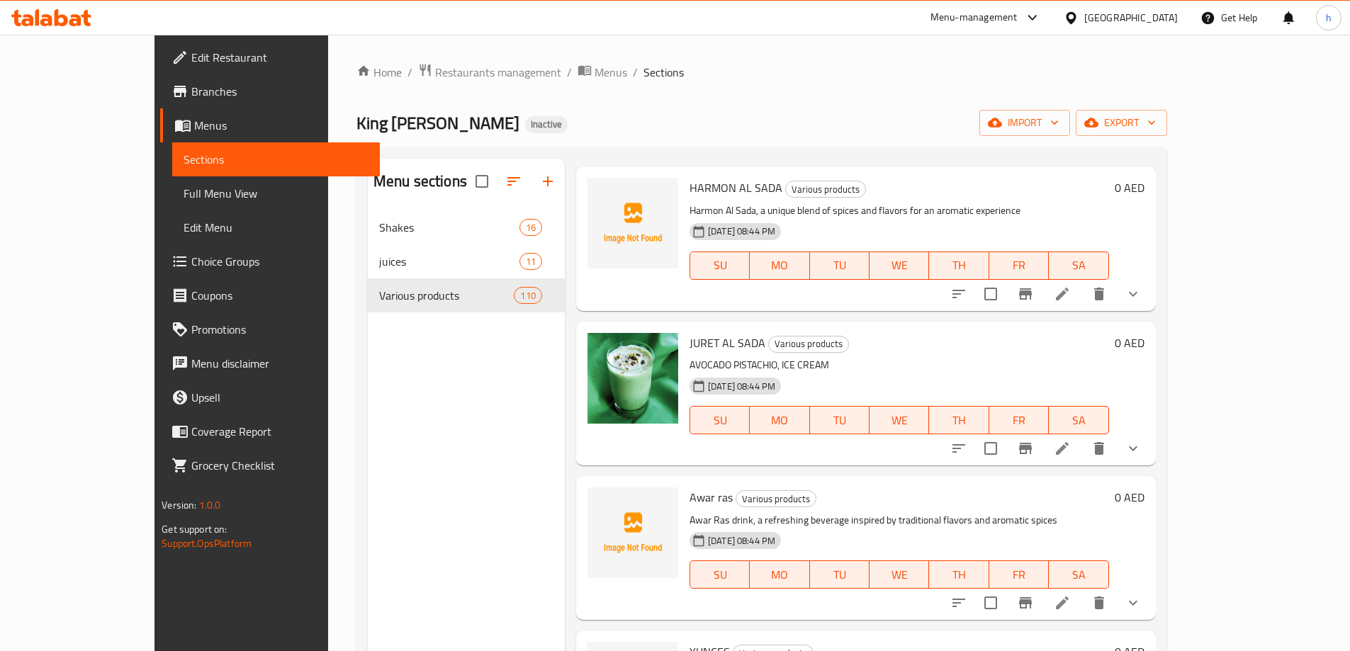
scroll to position [3808, 0]
click at [1071, 439] on icon at bounding box center [1062, 447] width 17 height 17
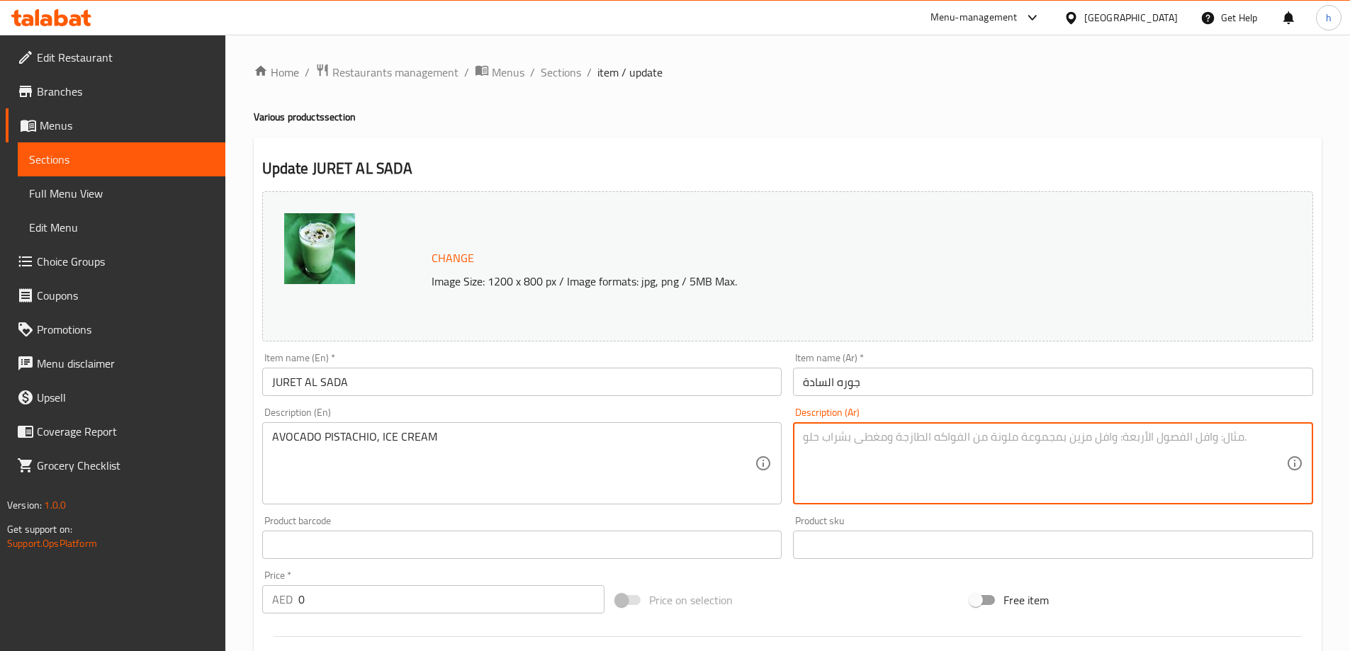
click at [906, 448] on textarea at bounding box center [1044, 463] width 483 height 67
paste textarea "أفوكادو فستق، آيس كريم"
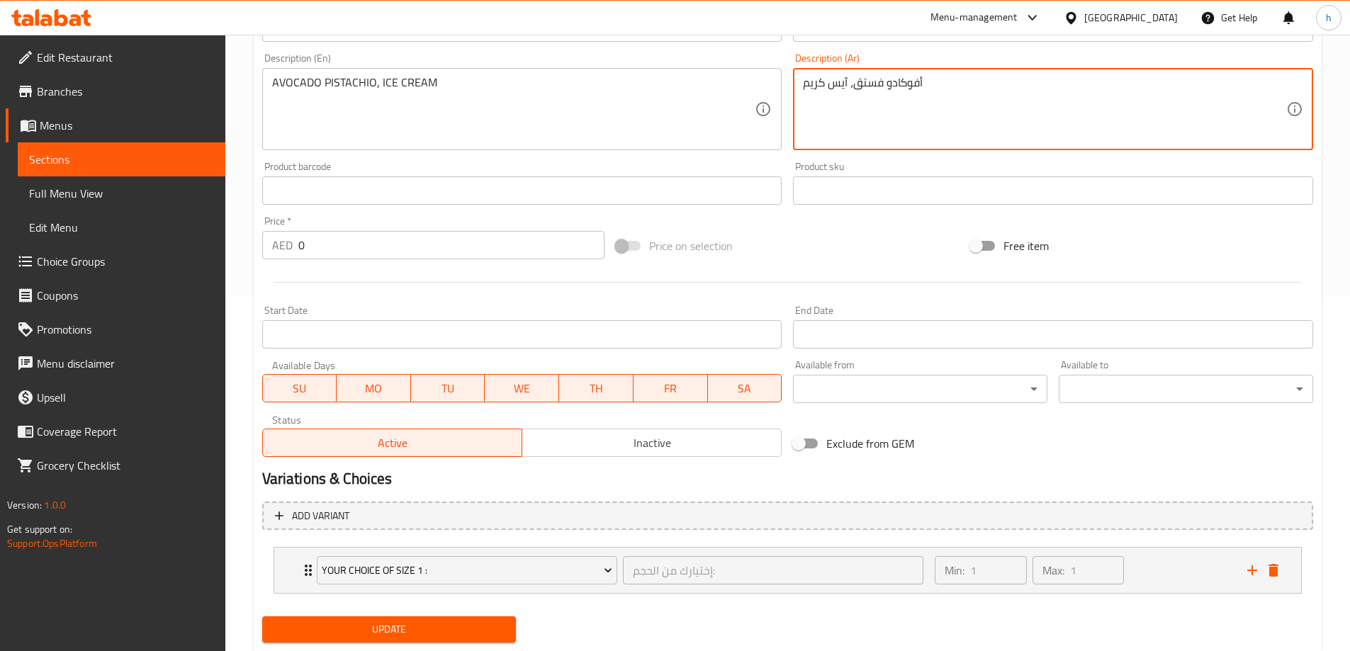
scroll to position [394, 0]
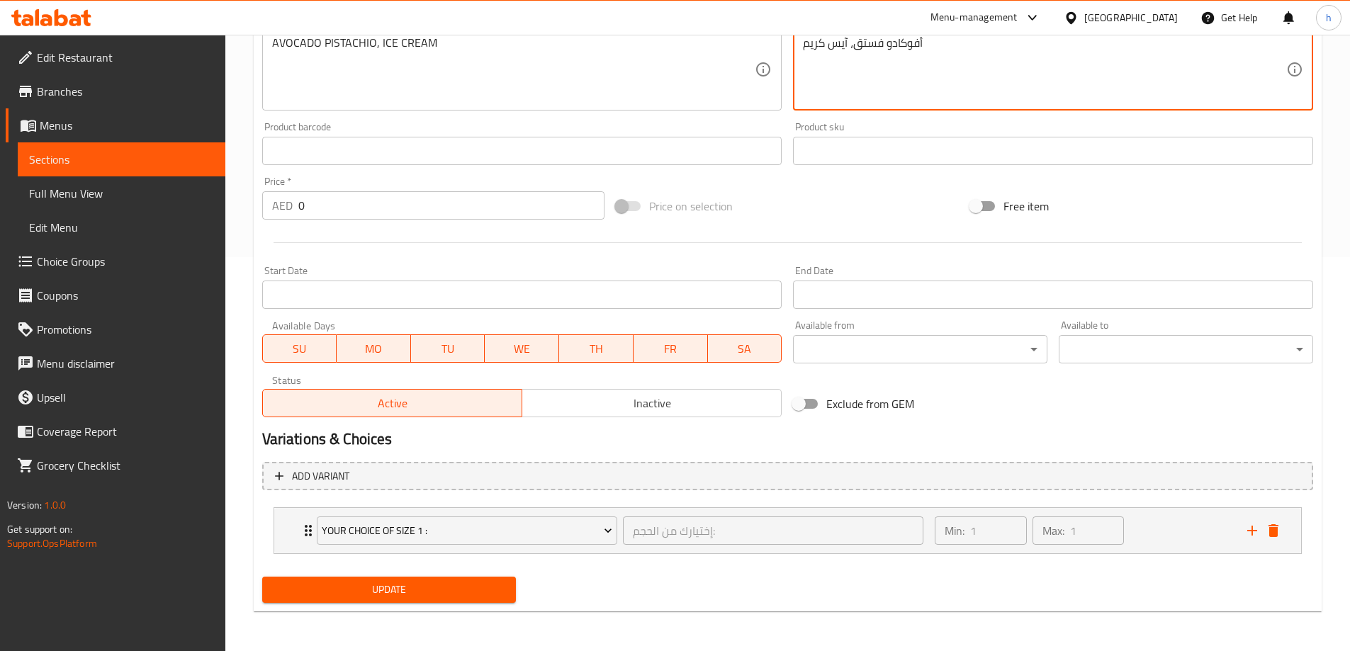
type textarea "أفوكادو فستق، آيس كريم"
click at [456, 586] on span "Update" at bounding box center [390, 590] width 232 height 18
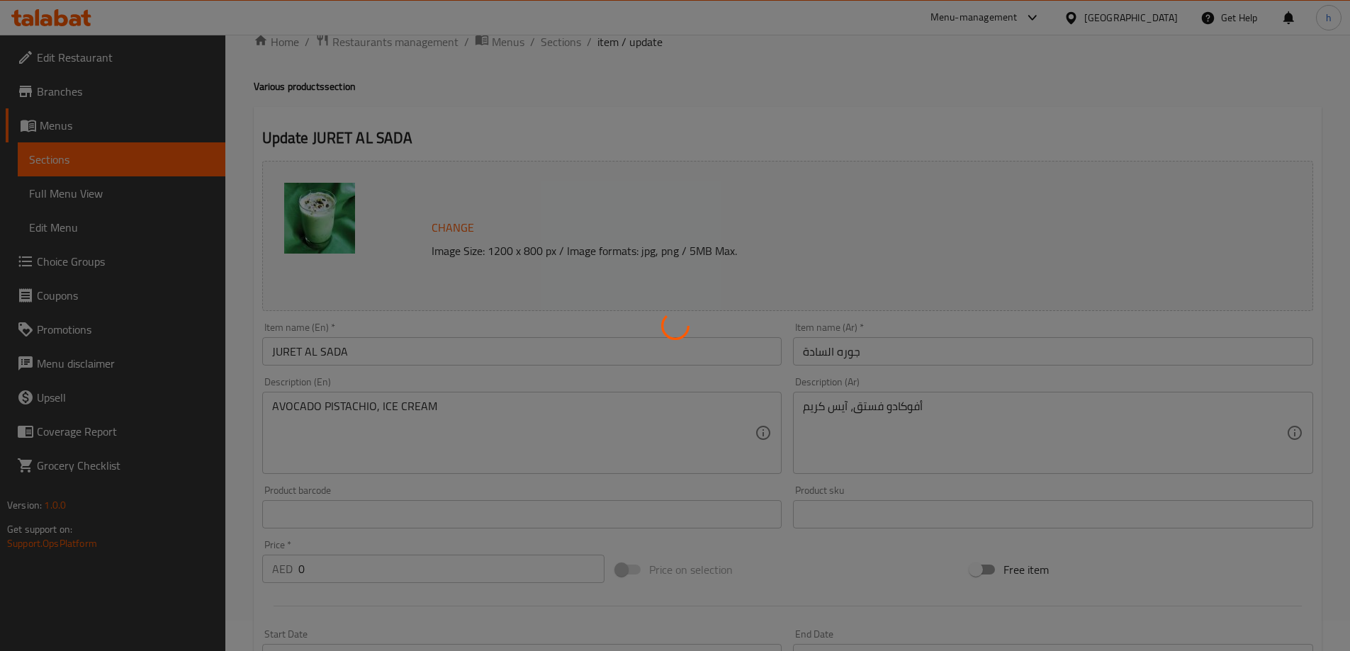
scroll to position [0, 0]
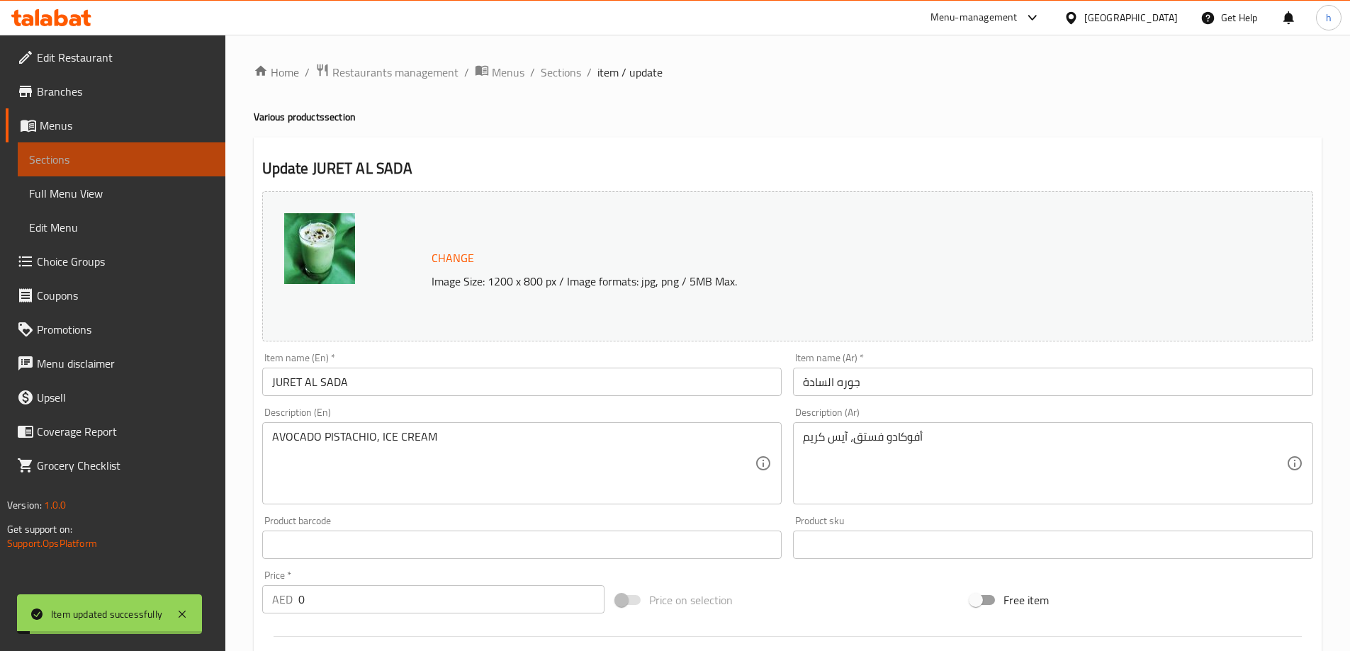
click at [177, 162] on span "Sections" at bounding box center [121, 159] width 185 height 17
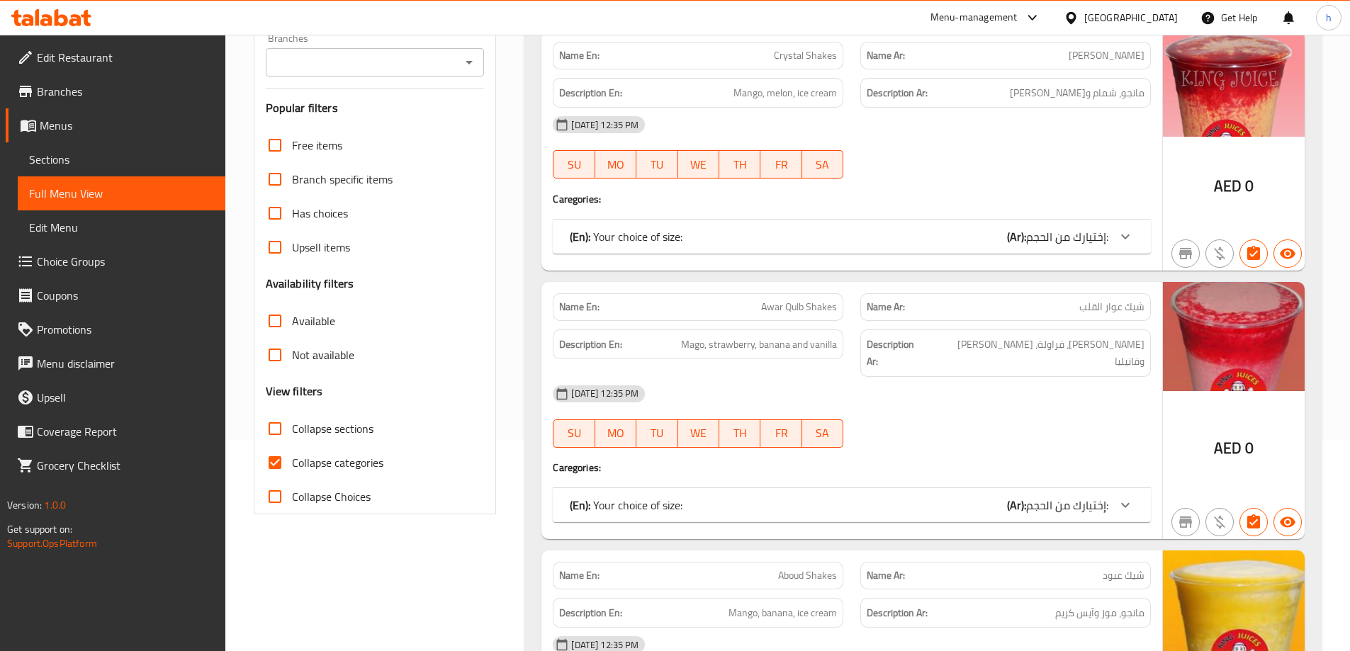
scroll to position [213, 0]
click at [274, 461] on input "Collapse categories" at bounding box center [275, 461] width 34 height 34
checkbox input "false"
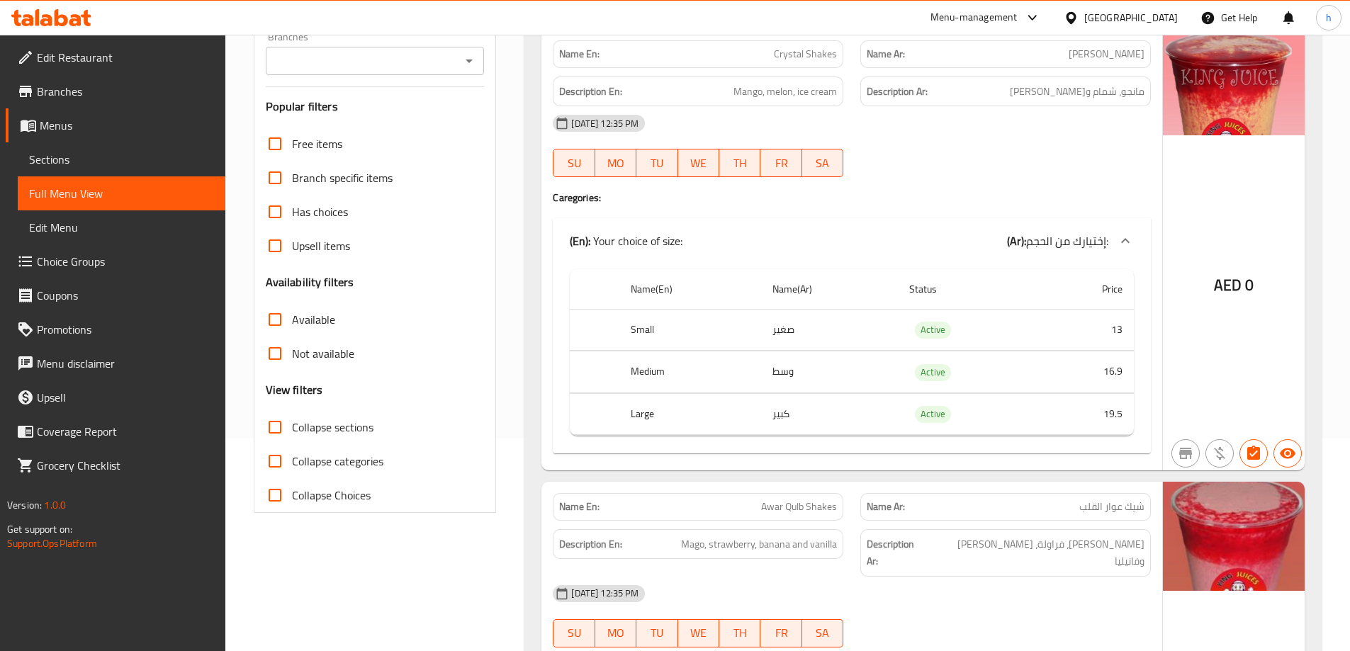
scroll to position [0, 0]
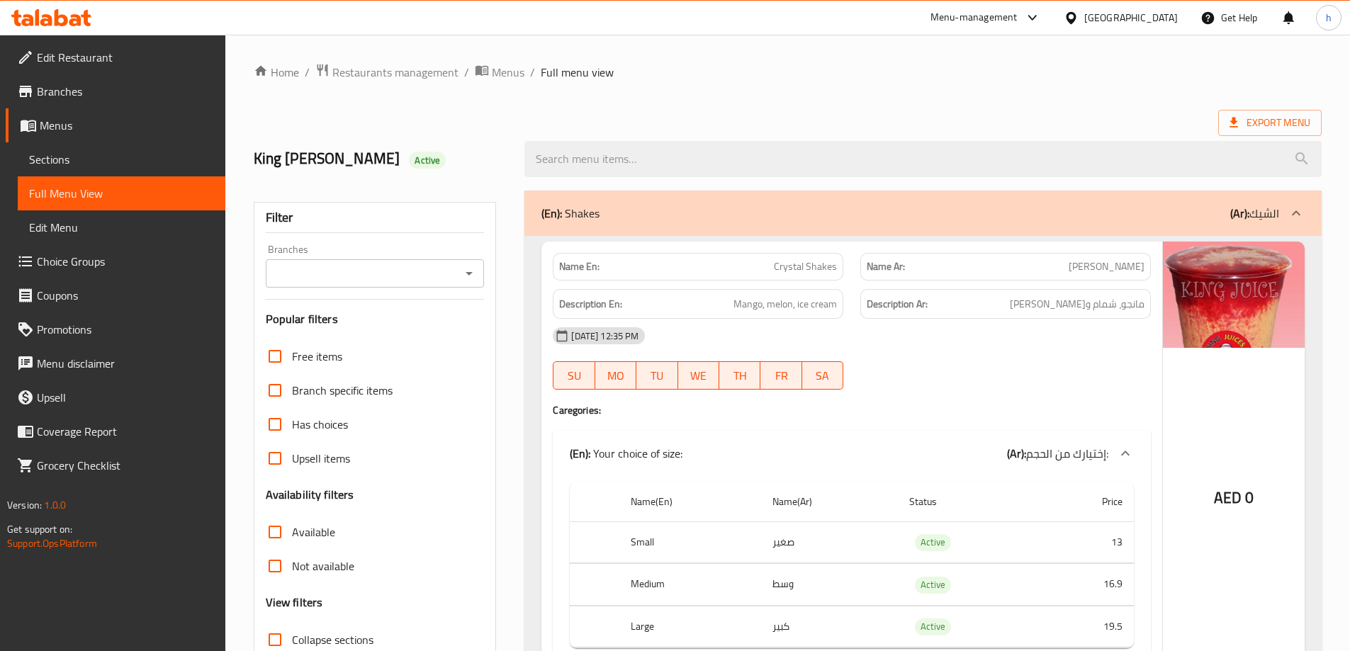
click at [794, 71] on ol "Home / Restaurants management / Menus / Full menu view" at bounding box center [788, 72] width 1068 height 18
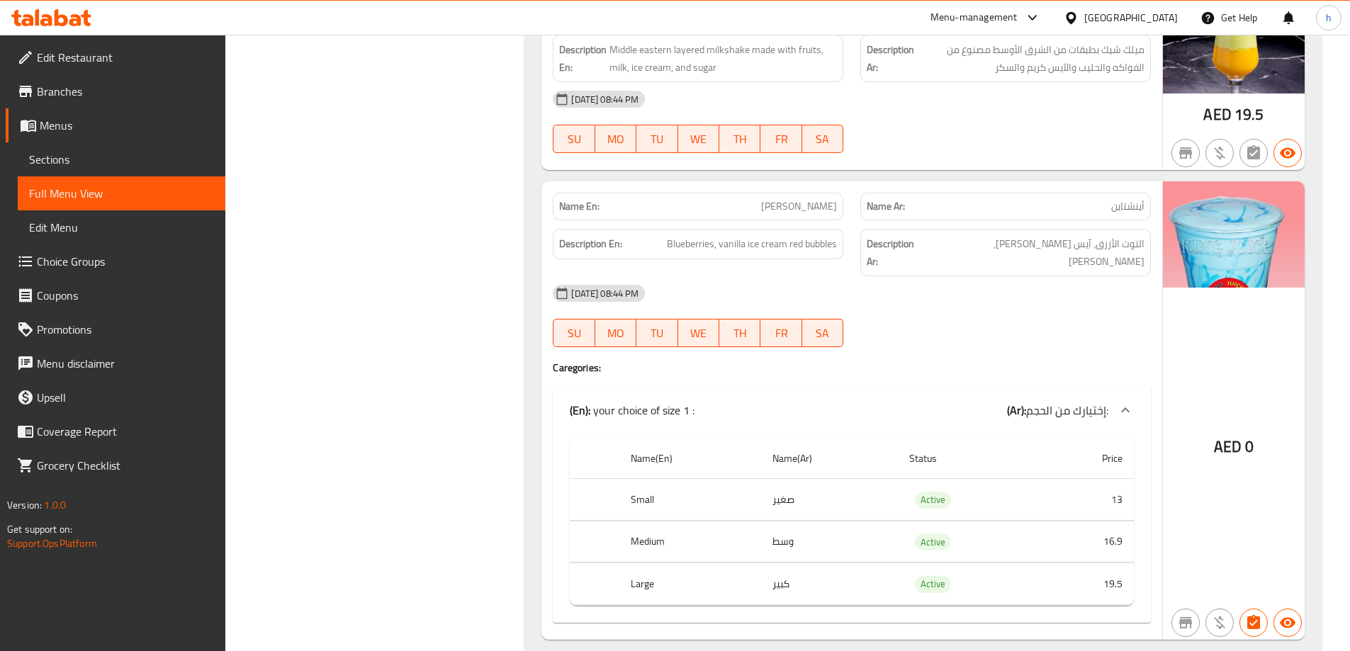
scroll to position [16399, 0]
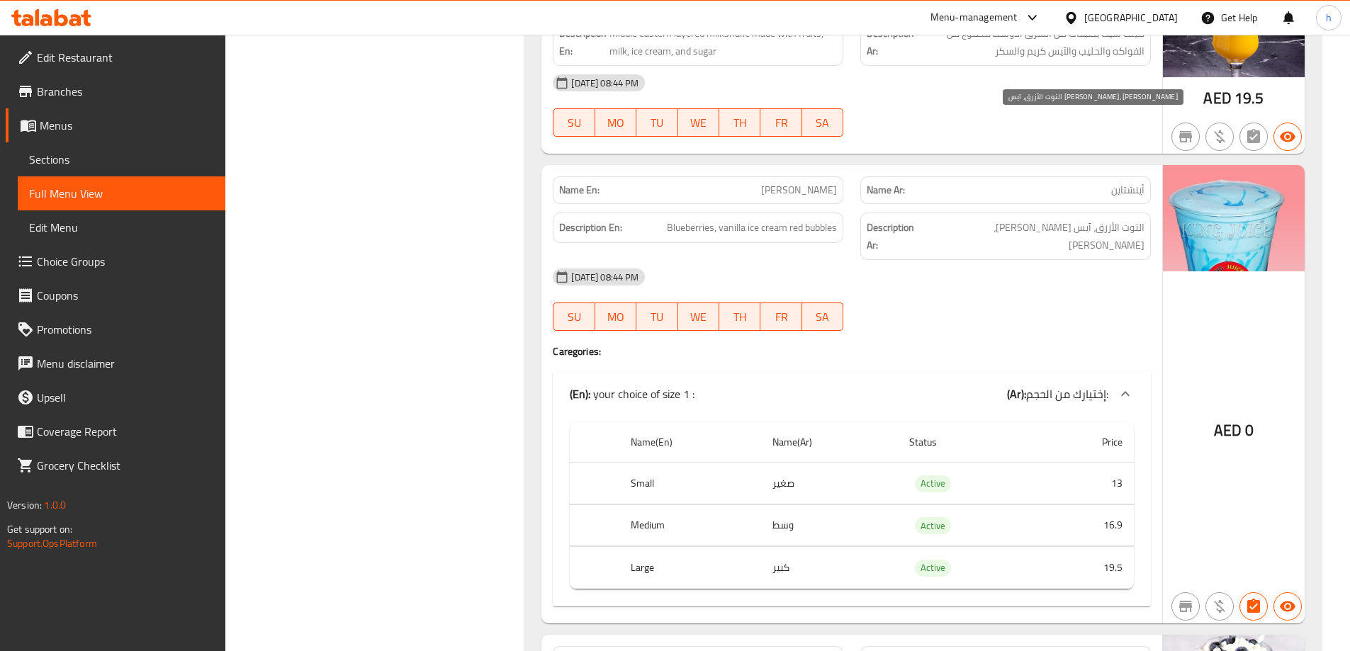
click at [1099, 219] on span "التوت الأزرق، آيس [PERSON_NAME]، [PERSON_NAME]" at bounding box center [1036, 236] width 217 height 35
copy div "التوت الأزرق، آيس [PERSON_NAME]، [PERSON_NAME]"
click at [935, 322] on div at bounding box center [1006, 330] width 308 height 17
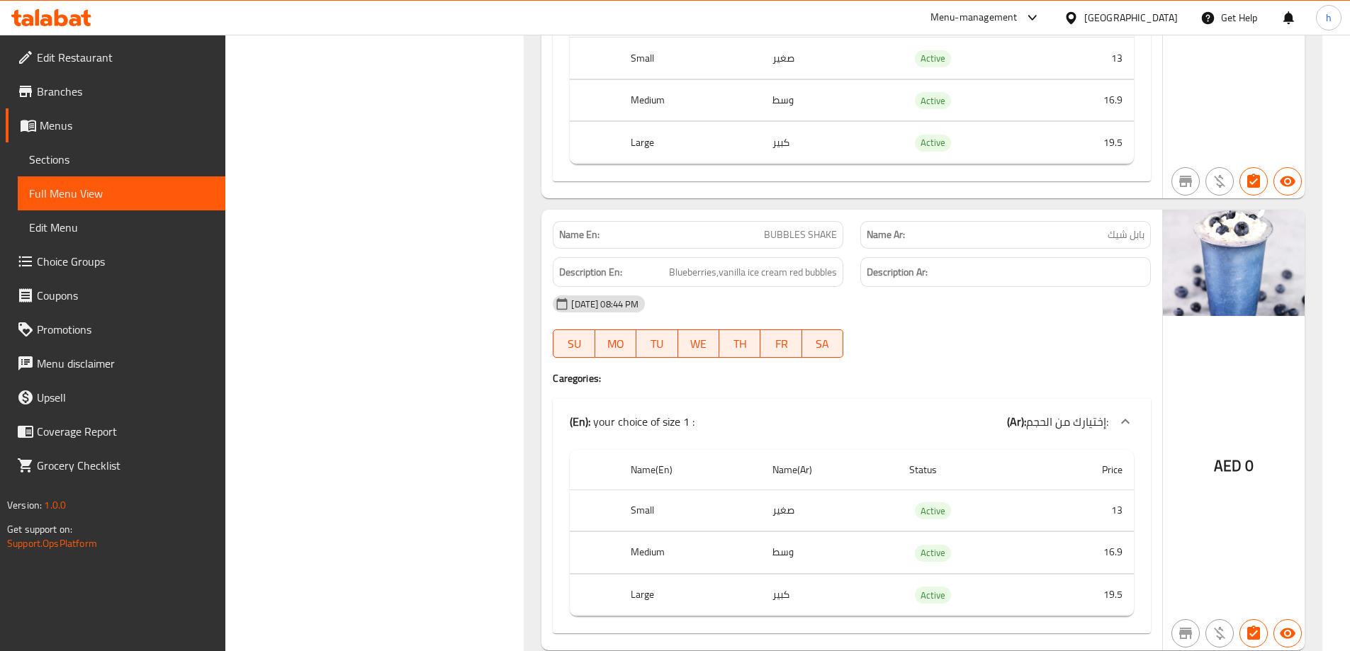
click at [1054, 287] on div "[DATE] 08:44 PM SU MO TU WE TH FR SA" at bounding box center [851, 326] width 615 height 79
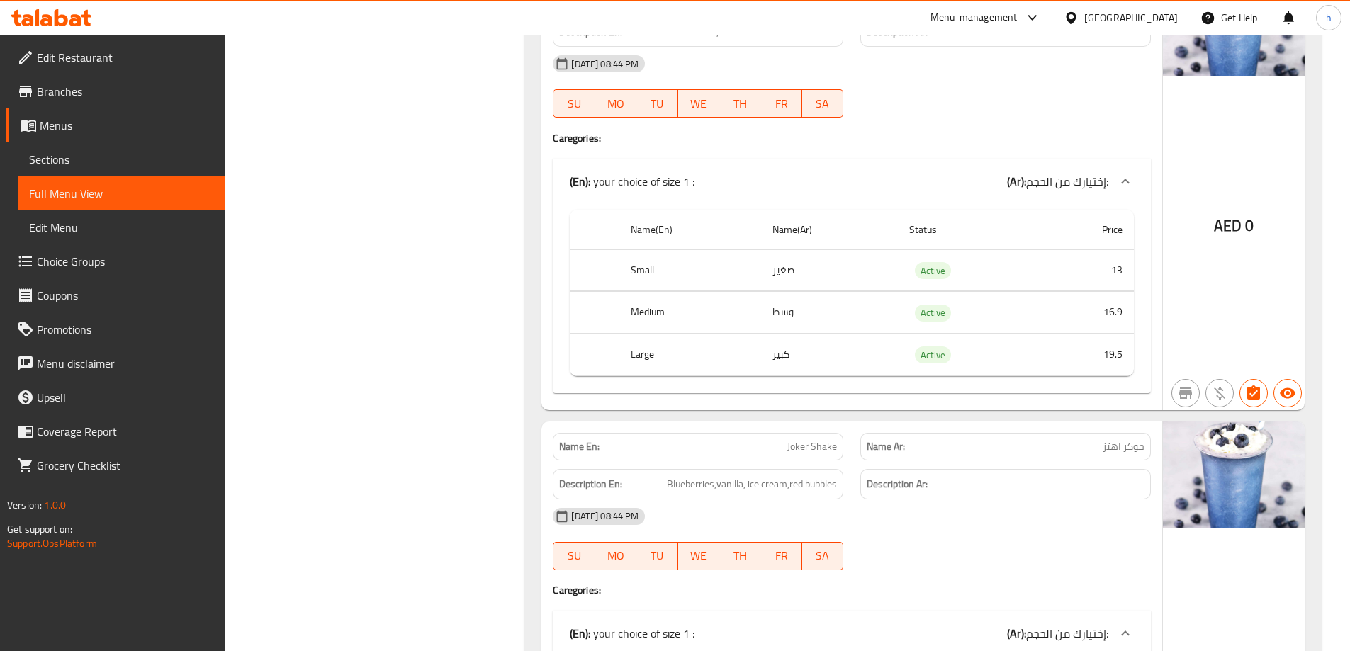
scroll to position [17107, 0]
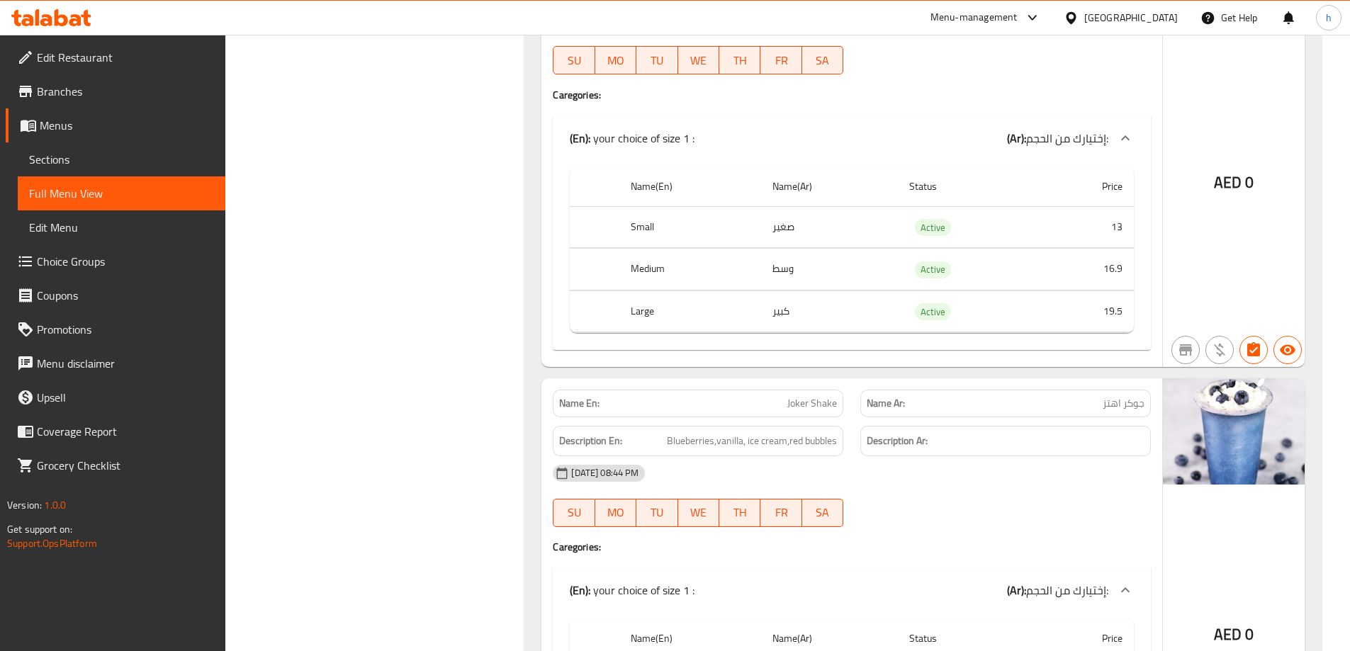
click at [824, 396] on span "Joker Shake" at bounding box center [812, 403] width 50 height 15
copy span "Joker Shake"
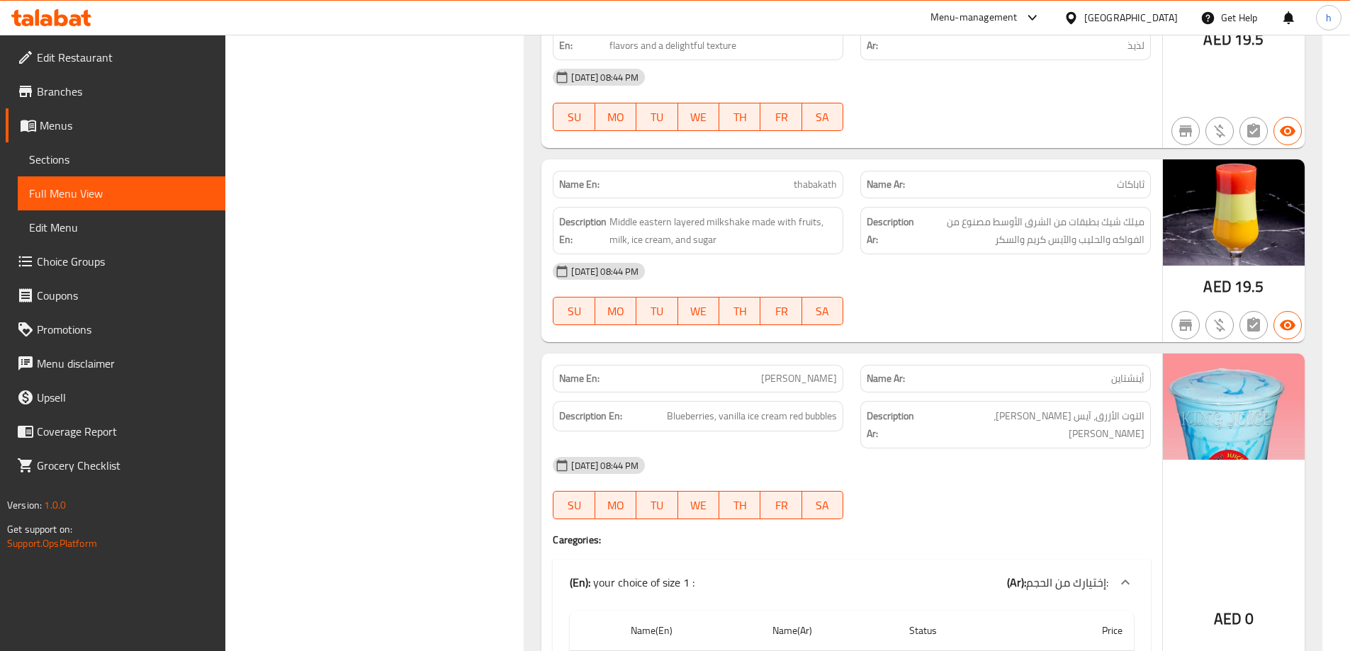
scroll to position [16186, 0]
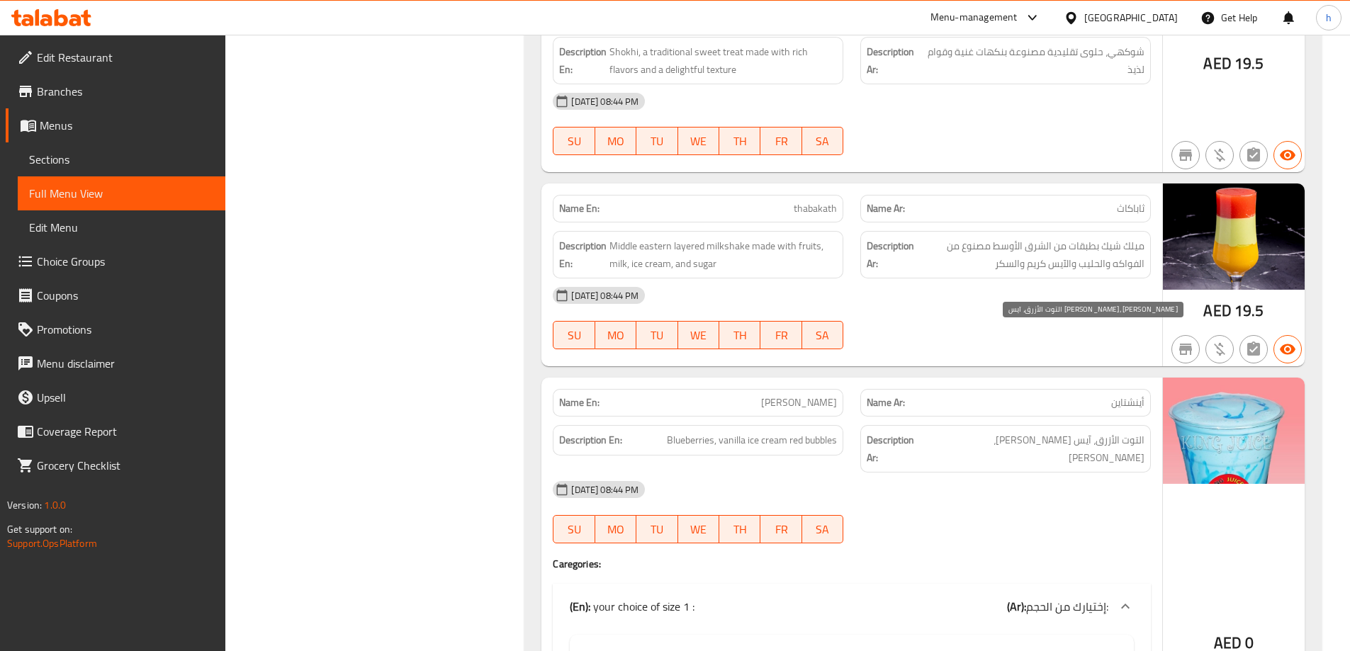
click at [1079, 432] on span "التوت الأزرق، آيس [PERSON_NAME]، [PERSON_NAME]" at bounding box center [1036, 449] width 217 height 35
copy div "التوت الأزرق، آيس [PERSON_NAME]، [PERSON_NAME]"
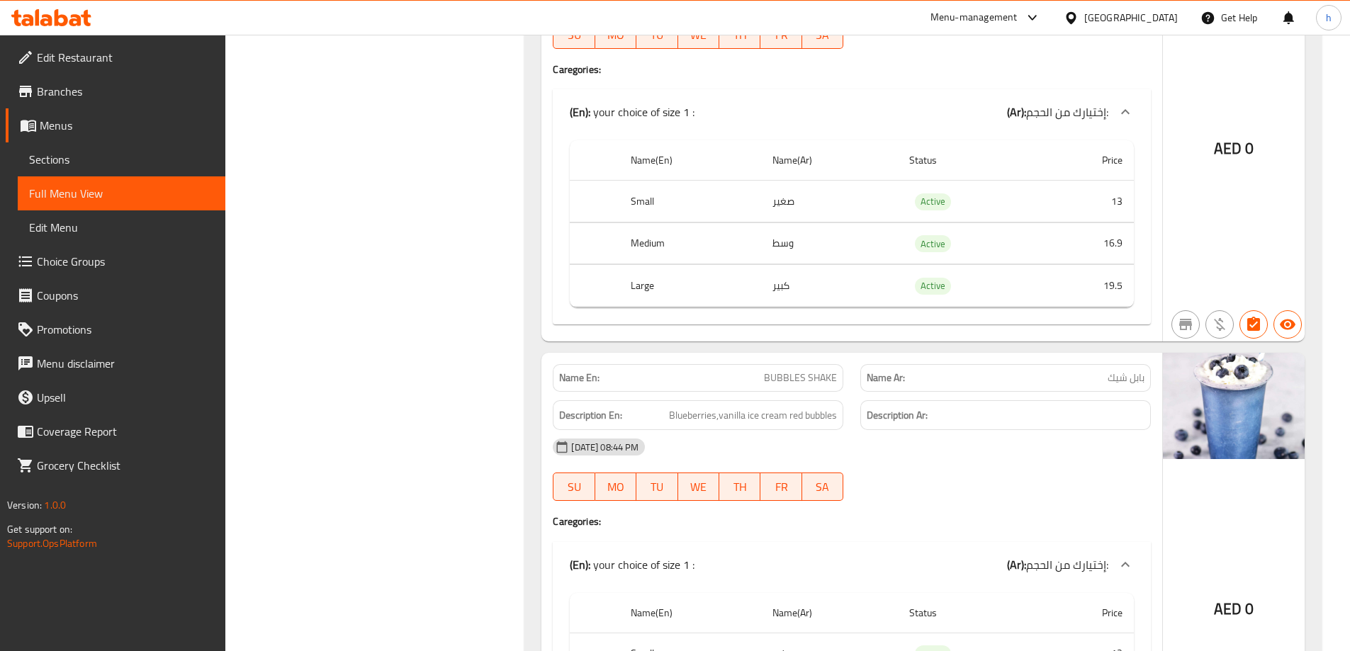
scroll to position [16682, 0]
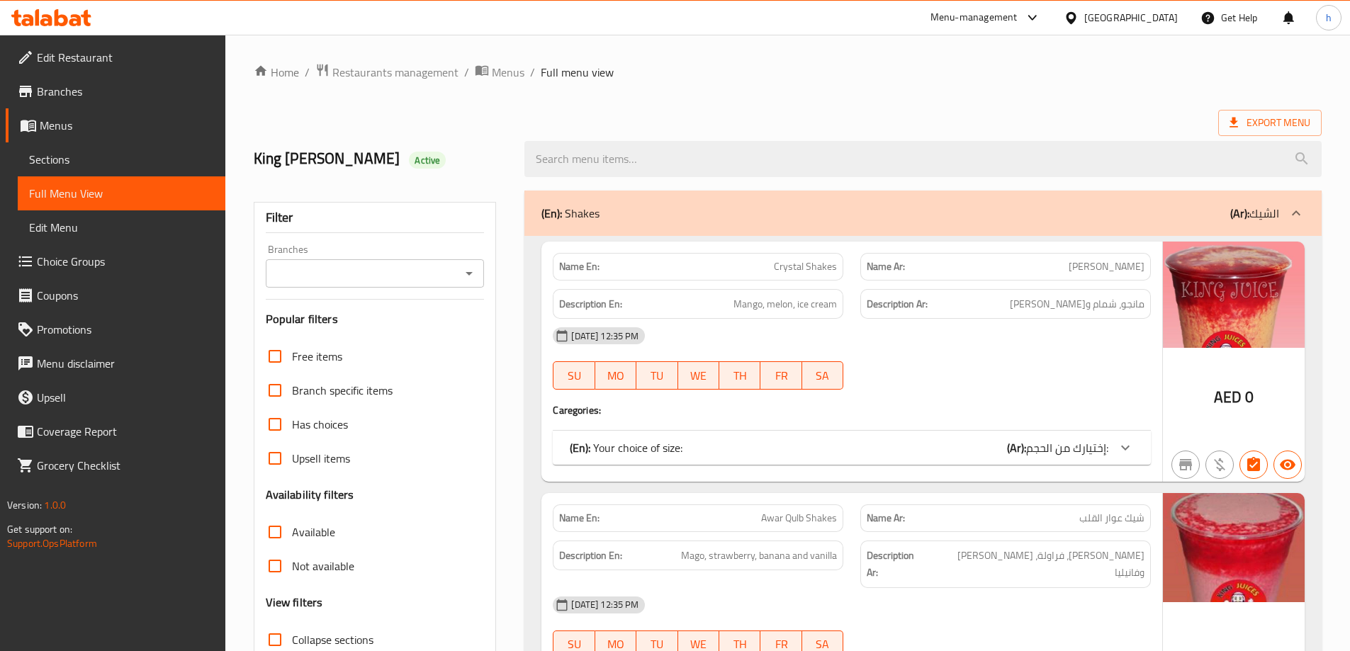
click at [821, 79] on ol "Home / Restaurants management / Menus / Full menu view" at bounding box center [788, 72] width 1068 height 18
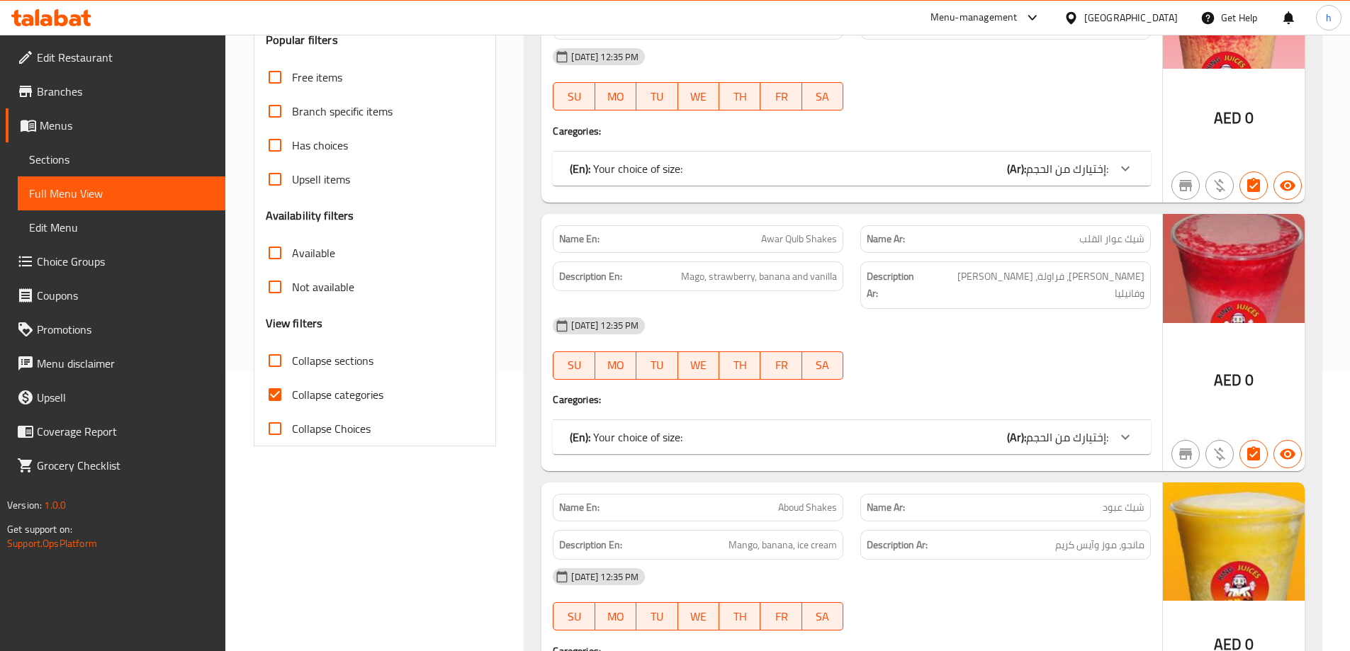
scroll to position [283, 0]
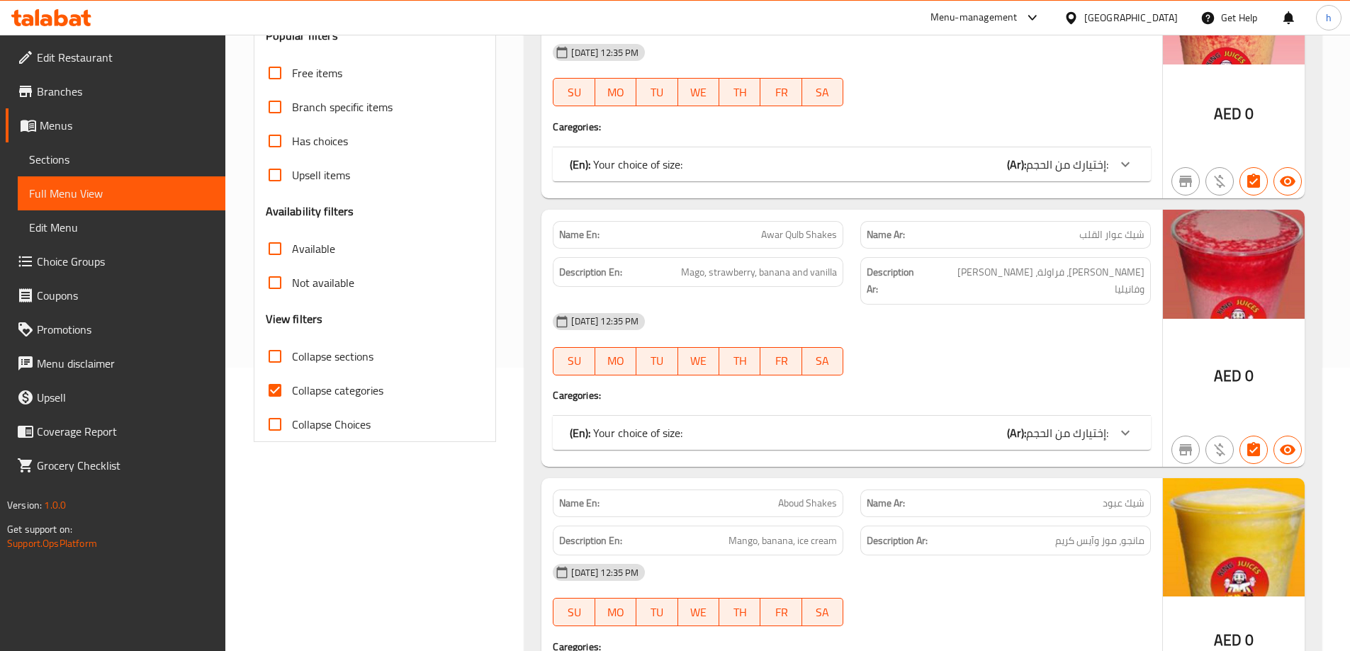
drag, startPoint x: 279, startPoint y: 392, endPoint x: 385, endPoint y: 370, distance: 108.5
click at [278, 393] on input "Collapse categories" at bounding box center [275, 390] width 34 height 34
checkbox input "false"
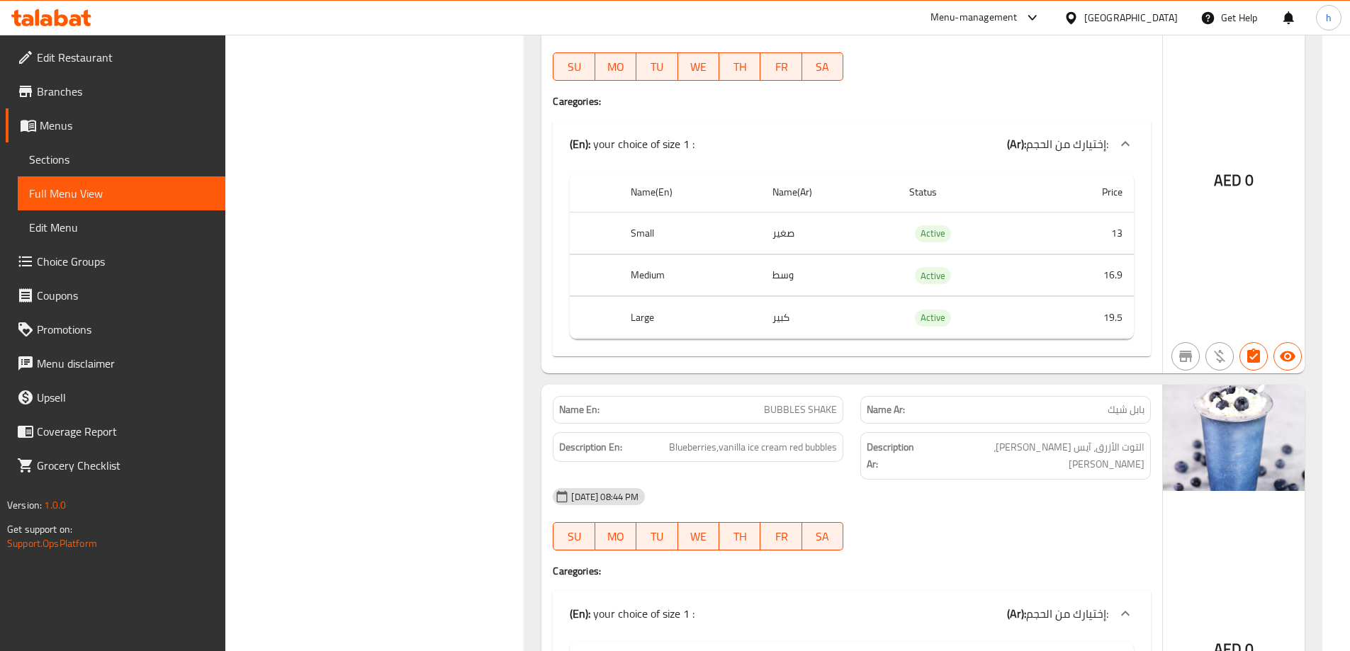
scroll to position [17101, 0]
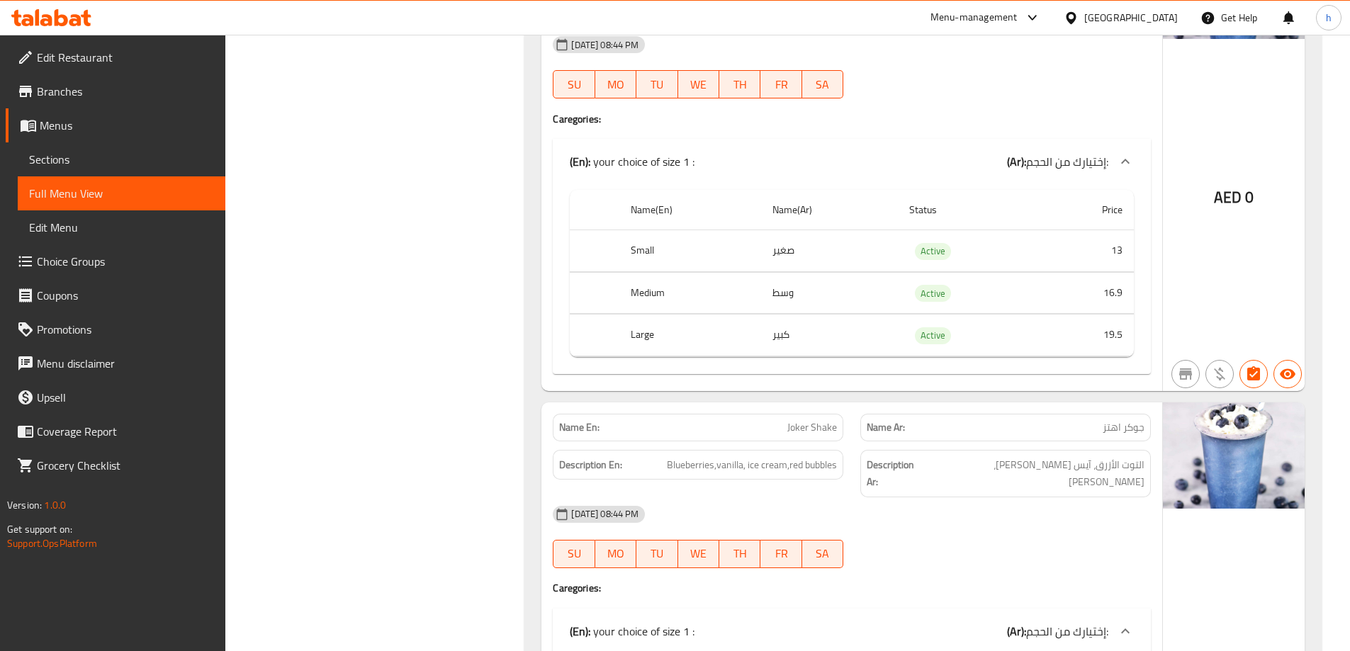
click at [1071, 497] on div "[DATE] 08:44 PM" at bounding box center [851, 514] width 615 height 34
click at [1101, 581] on h4 "Caregories:" at bounding box center [852, 588] width 598 height 14
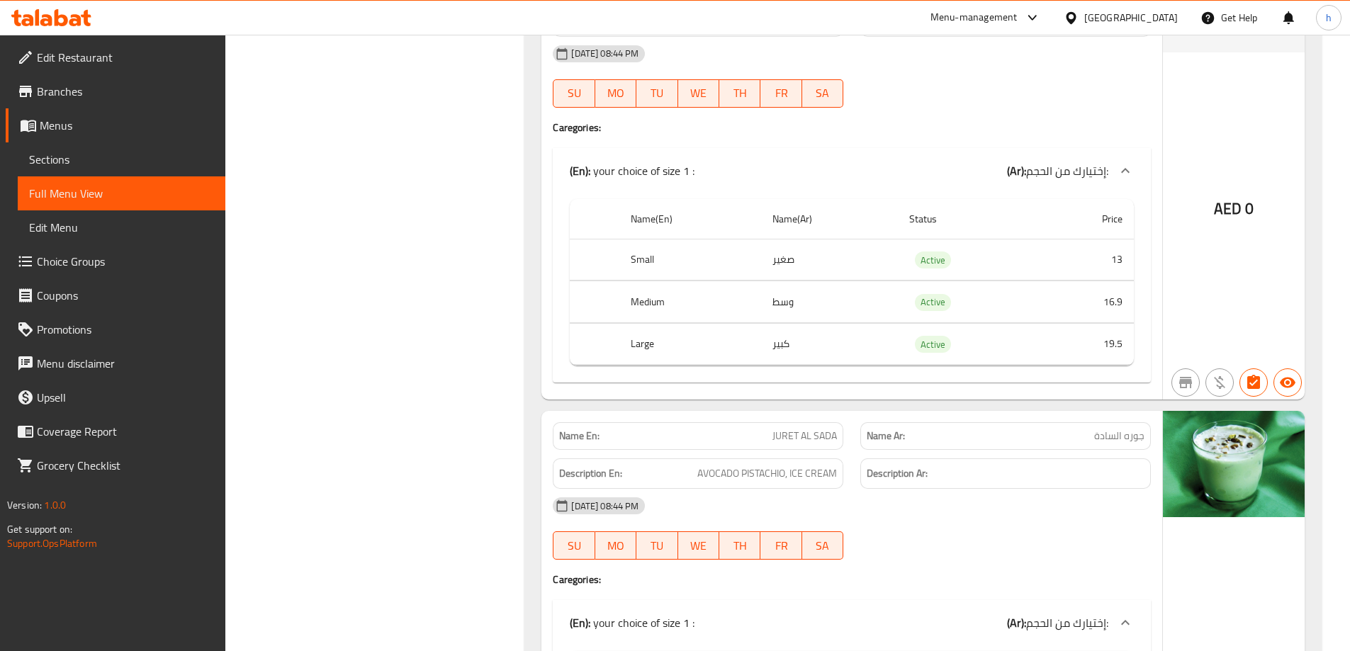
scroll to position [18518, 0]
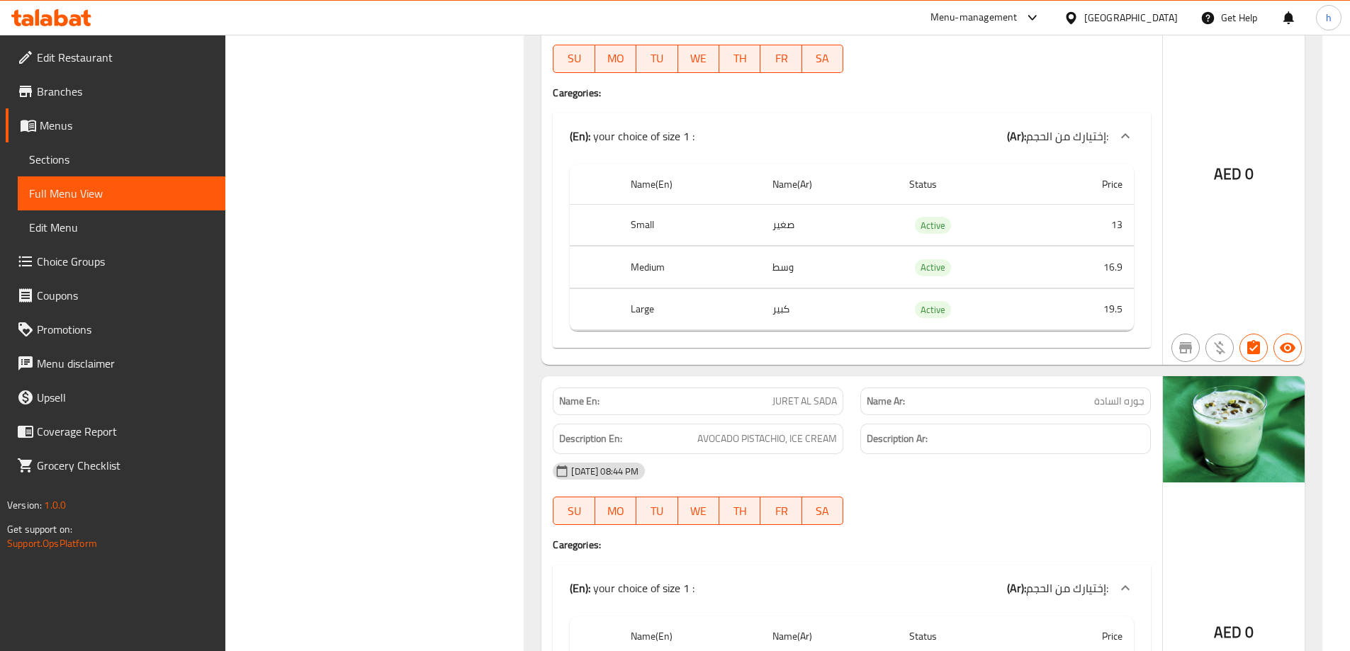
click at [789, 394] on span "JURET AL SADA" at bounding box center [804, 401] width 64 height 15
copy span "JURET AL SADA"
click at [980, 454] on div "25-05-2024 08:44 PM SU MO TU WE TH FR SA" at bounding box center [851, 493] width 615 height 79
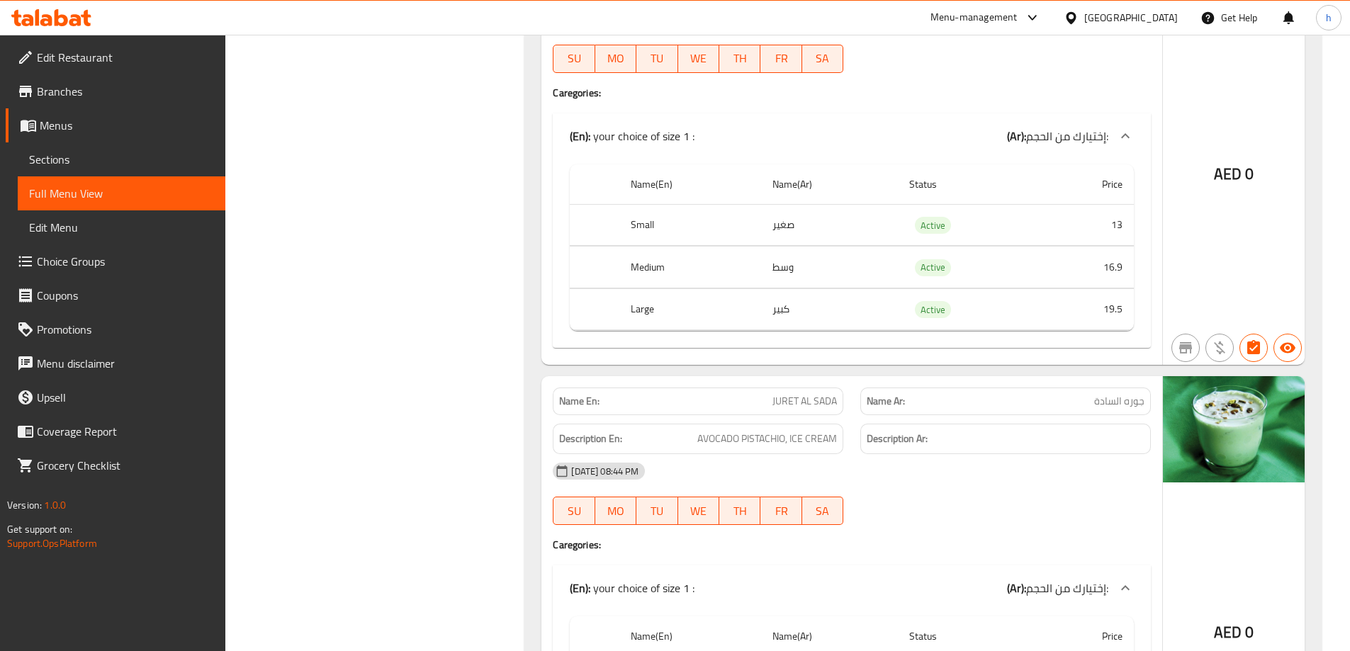
click at [787, 394] on span "JURET AL SADA" at bounding box center [804, 401] width 64 height 15
drag, startPoint x: 787, startPoint y: 248, endPoint x: 835, endPoint y: 246, distance: 48.9
click at [835, 394] on span "JURET AL SADA" at bounding box center [804, 401] width 64 height 15
copy span "JURET AL SADA"
click at [952, 454] on div "[DATE] 08:44 PM" at bounding box center [851, 471] width 615 height 34
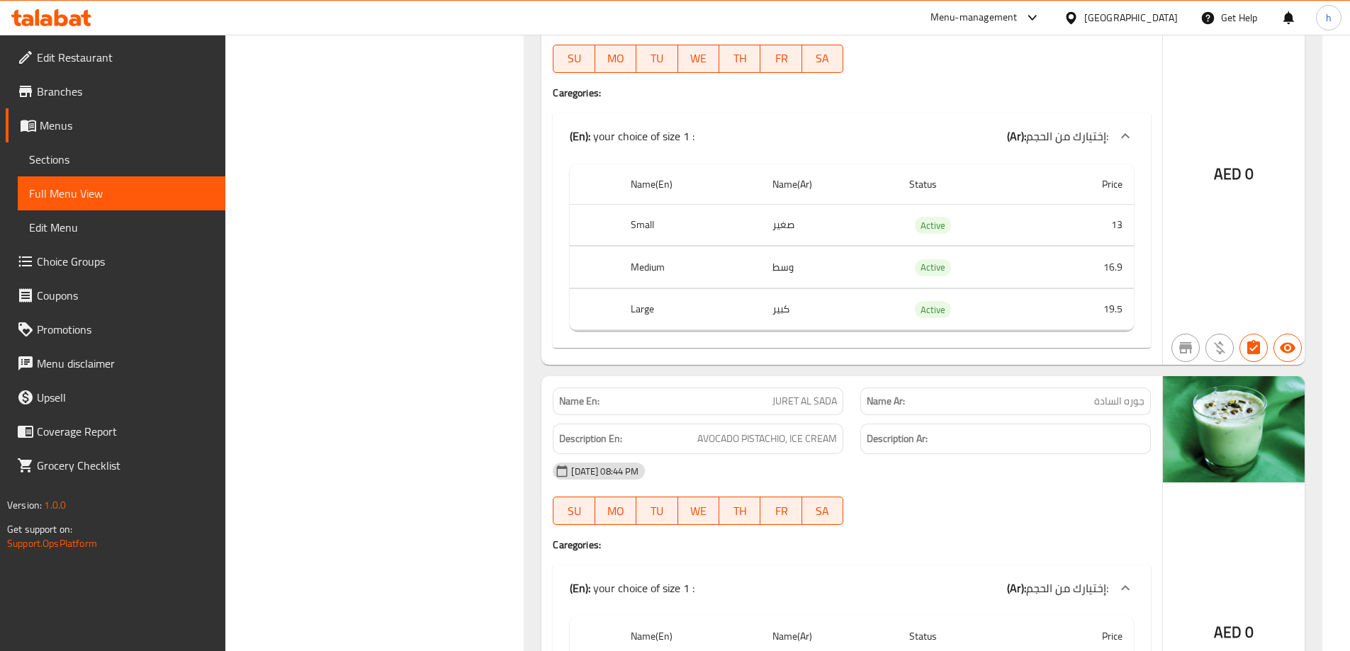
click at [822, 394] on span "JURET AL SADA" at bounding box center [804, 401] width 64 height 15
copy span "JURET AL SADA"
click at [767, 430] on span "AVOCADO PISTACHIO, ICE CREAM" at bounding box center [767, 439] width 140 height 18
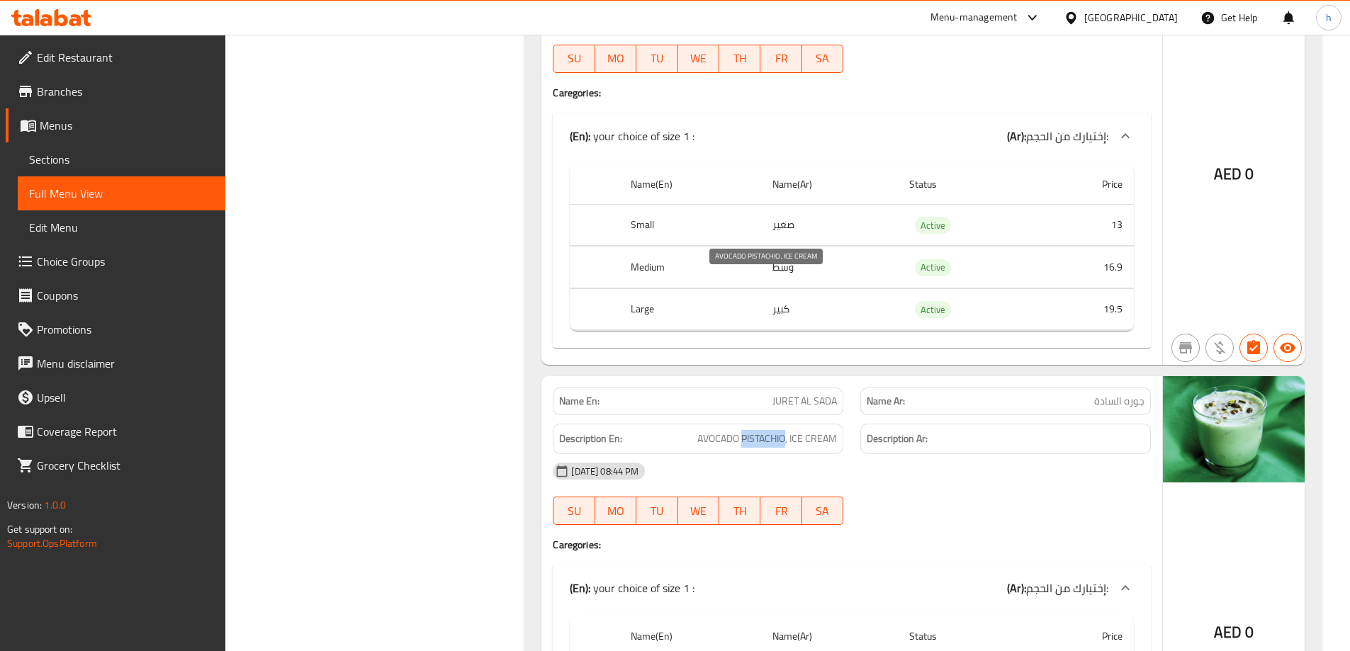
click at [767, 430] on span "AVOCADO PISTACHIO, ICE CREAM" at bounding box center [767, 439] width 140 height 18
copy span "AVOCADO PISTACHIO, ICE CREAM"
click at [463, 325] on div "Filter Branches Branches Popular filters Free items Branch specific items Has c…" at bounding box center [380, 624] width 271 height 37920
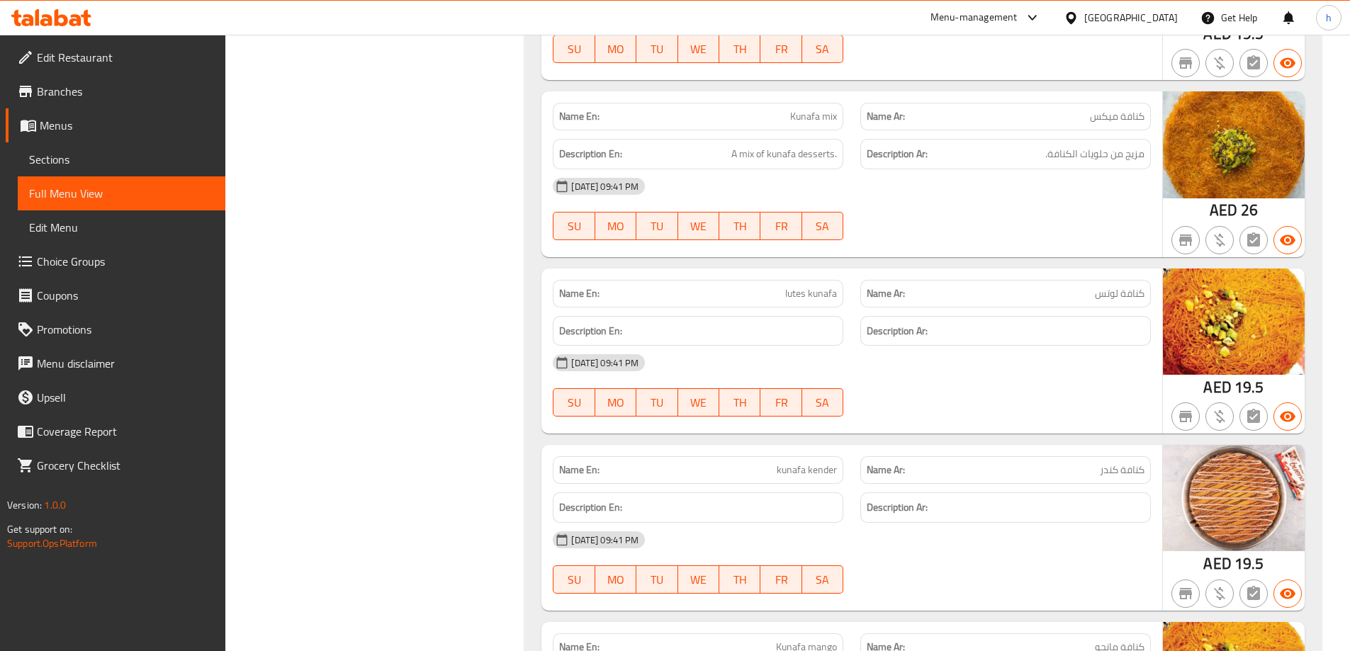
scroll to position [37307, 0]
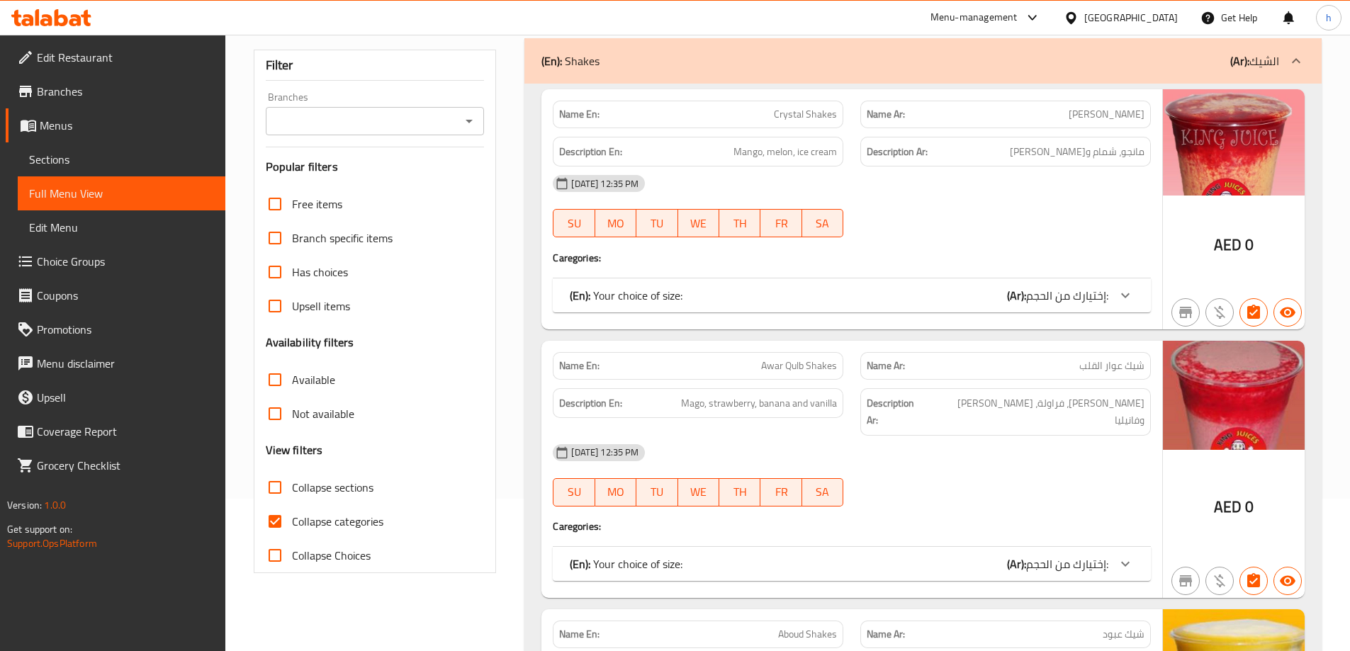
scroll to position [283, 0]
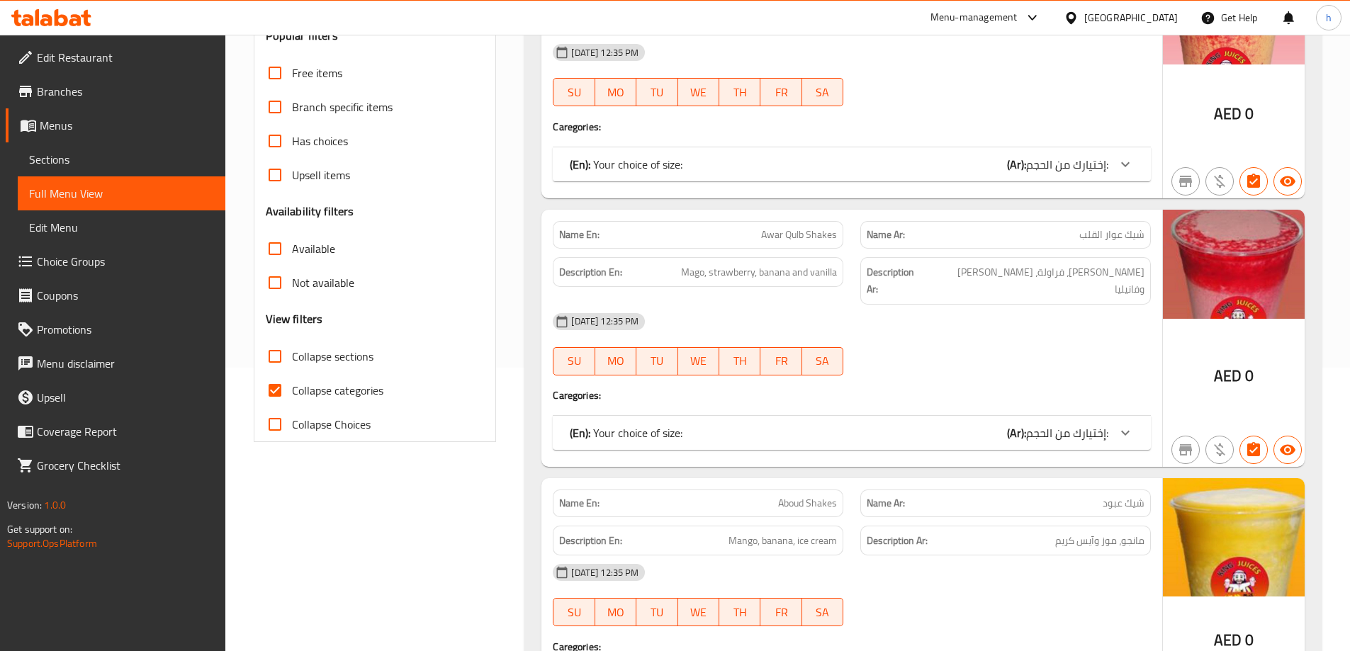
click at [269, 389] on input "Collapse categories" at bounding box center [275, 390] width 34 height 34
checkbox input "false"
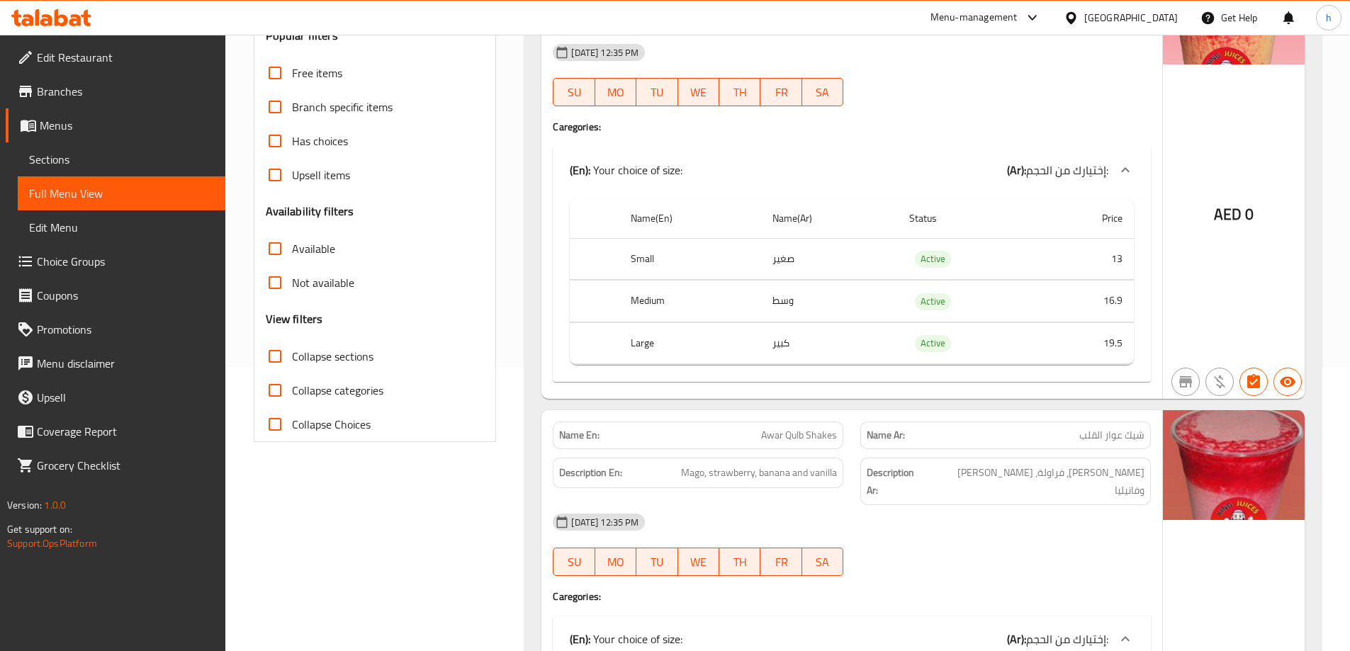
click at [272, 353] on input "Collapse sections" at bounding box center [275, 356] width 34 height 34
checkbox input "true"
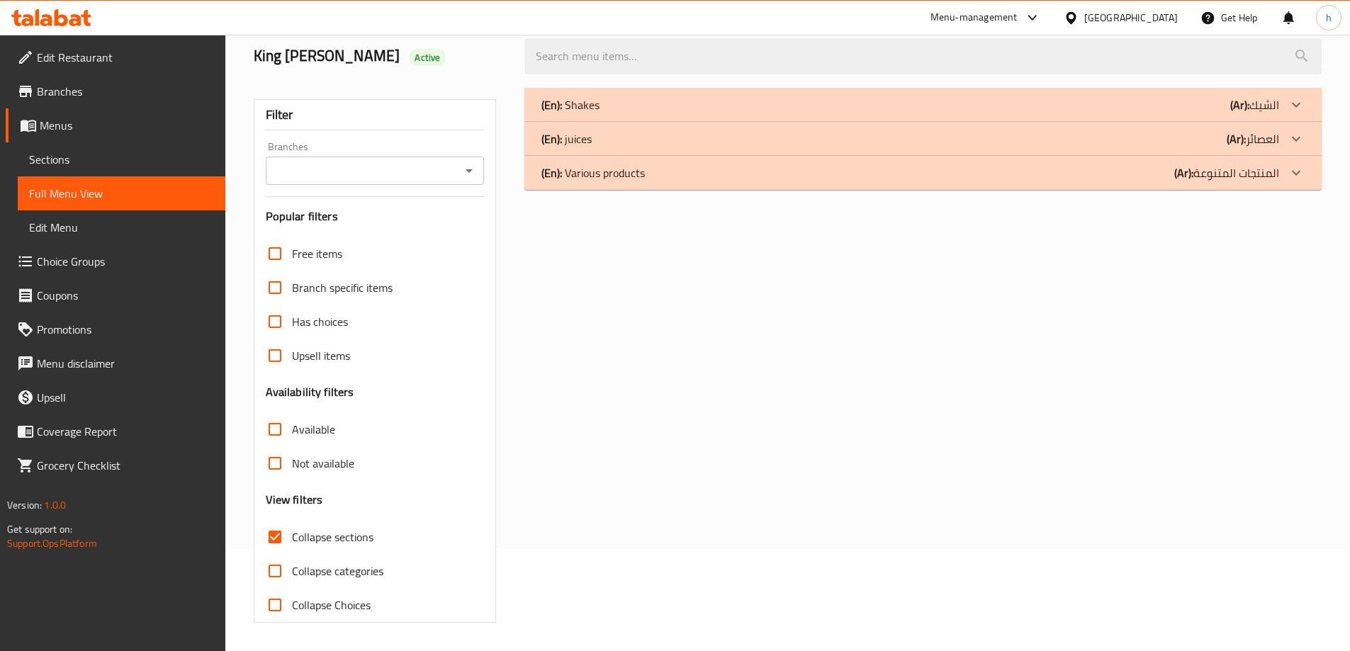
scroll to position [103, 0]
click at [996, 94] on div "(En): Shakes (Ar): الشيك" at bounding box center [922, 105] width 797 height 34
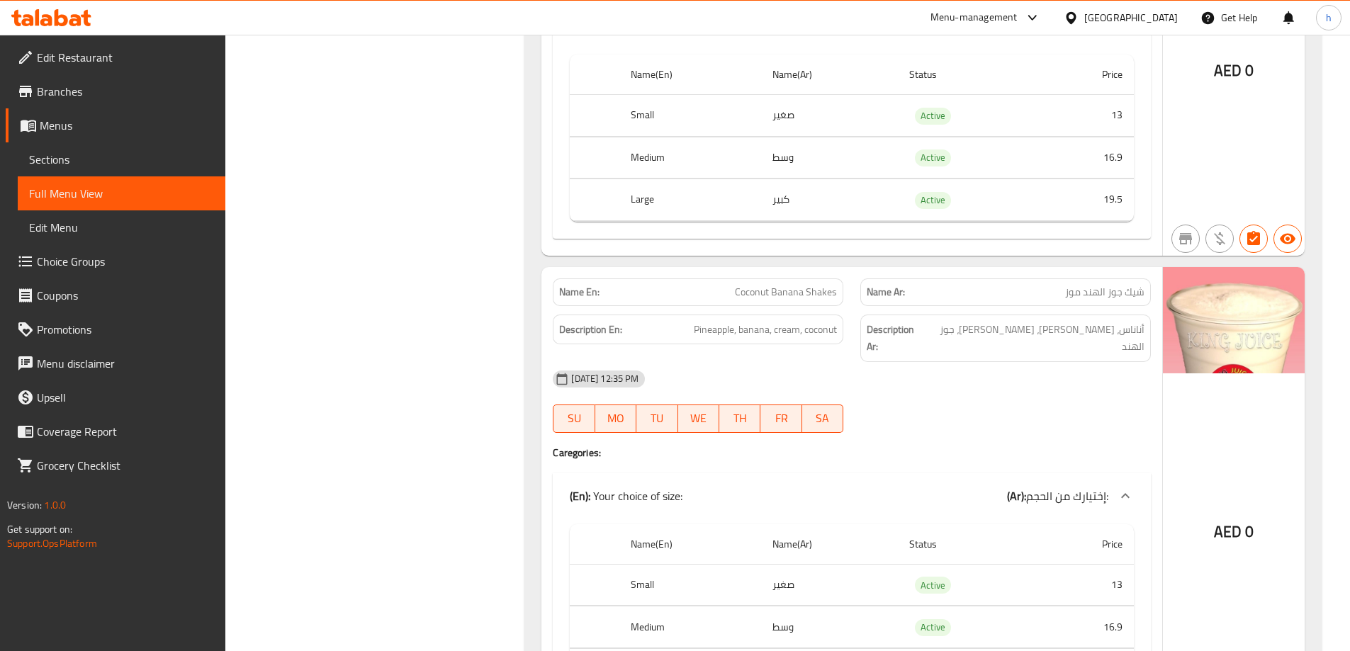
scroll to position [0, 0]
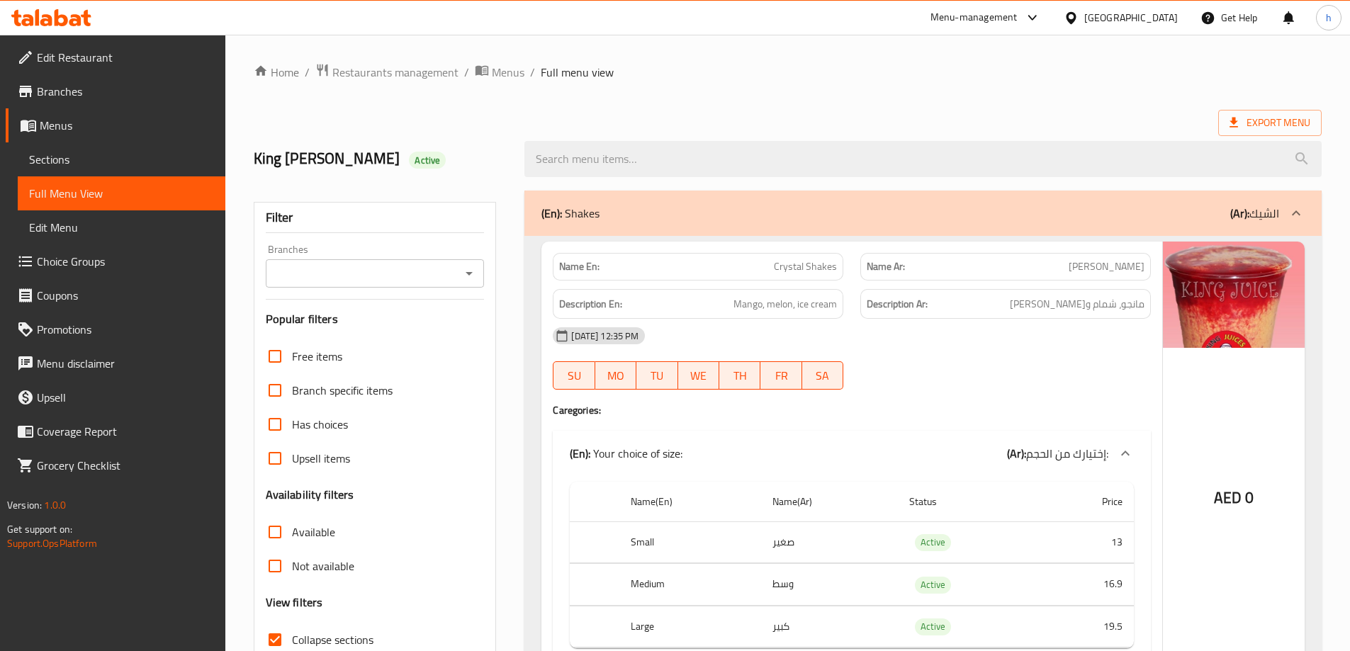
click at [1122, 207] on div "(En): Shakes (Ar): الشيك" at bounding box center [910, 213] width 738 height 17
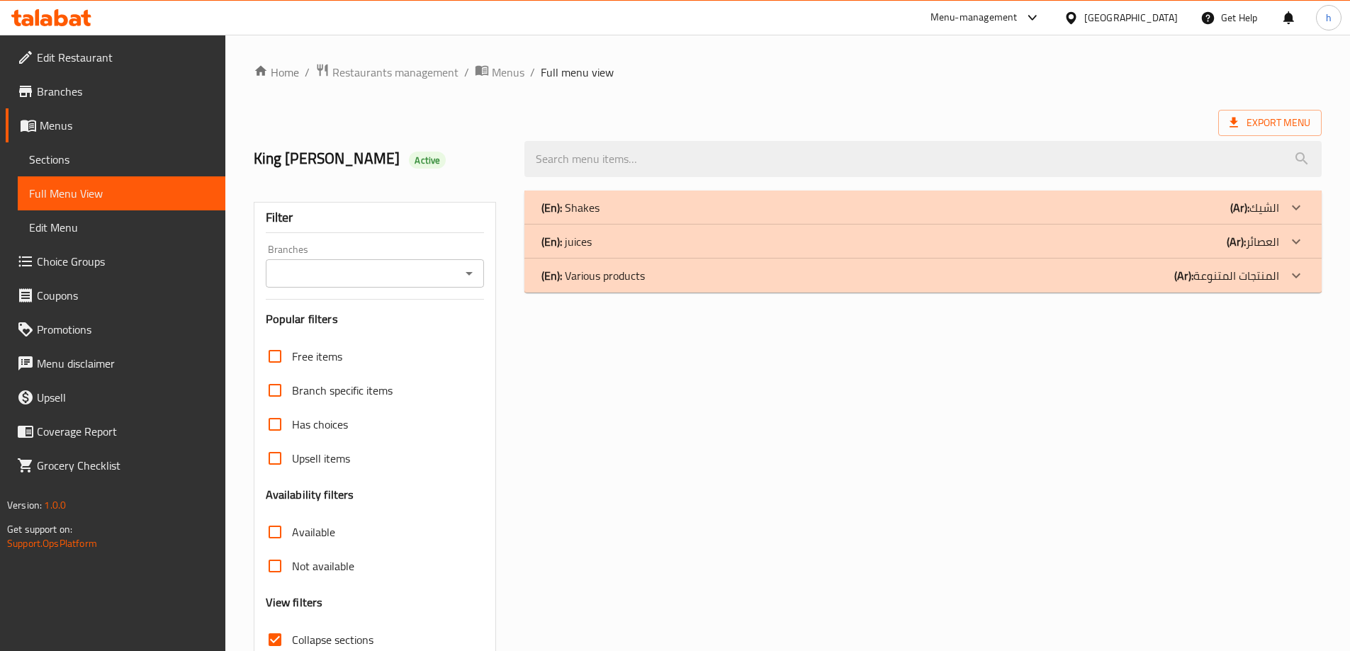
click at [1220, 216] on div "(En): juices (Ar): العصائر" at bounding box center [910, 207] width 738 height 17
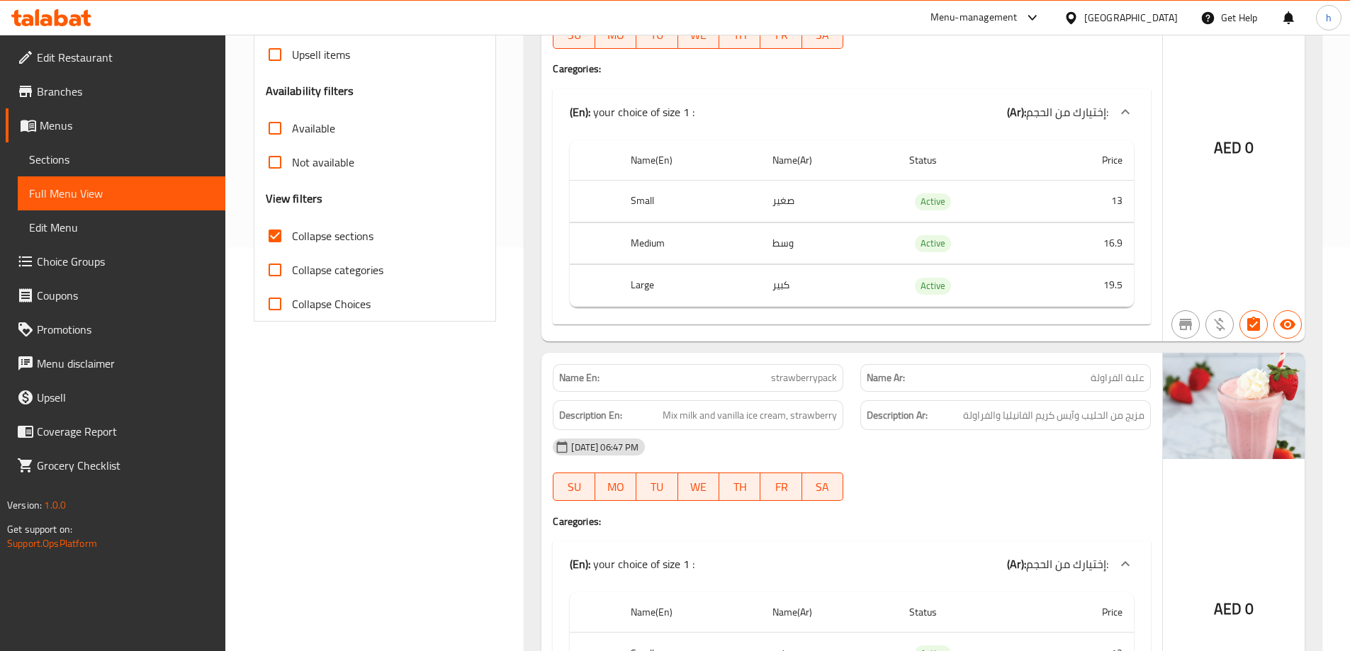
scroll to position [50, 0]
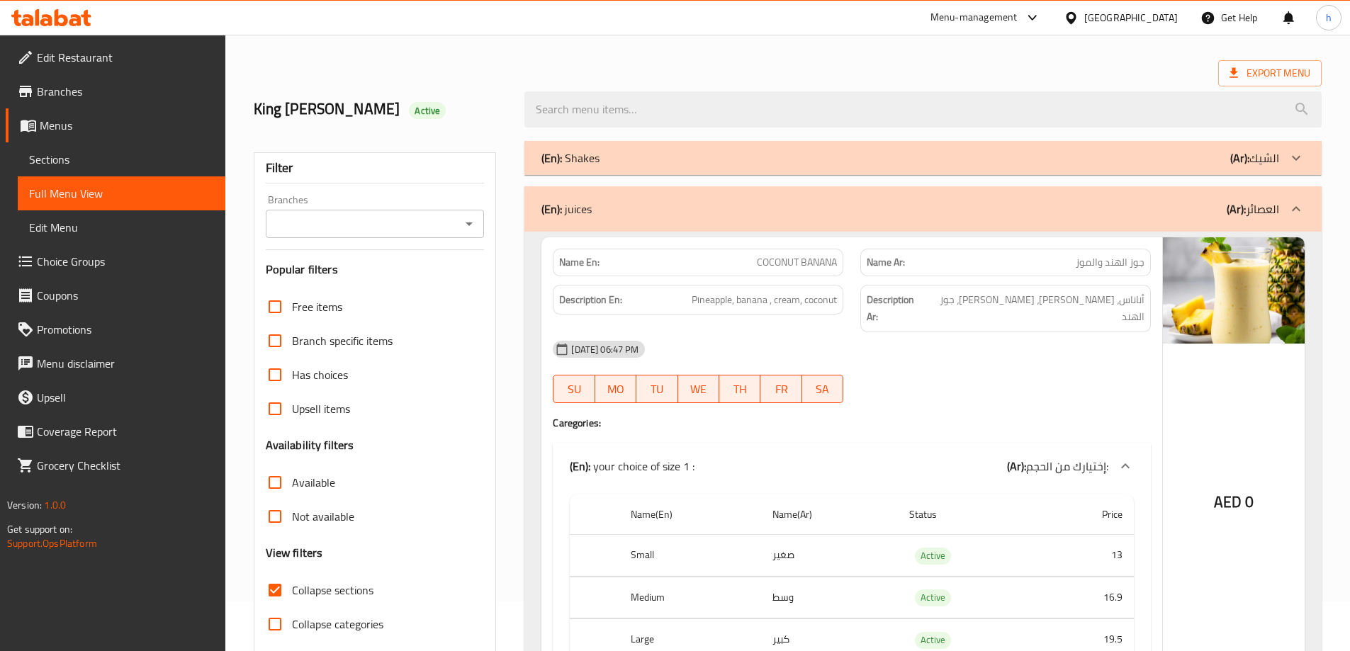
click at [1217, 214] on div "(En): juices (Ar): العصائر" at bounding box center [910, 209] width 738 height 17
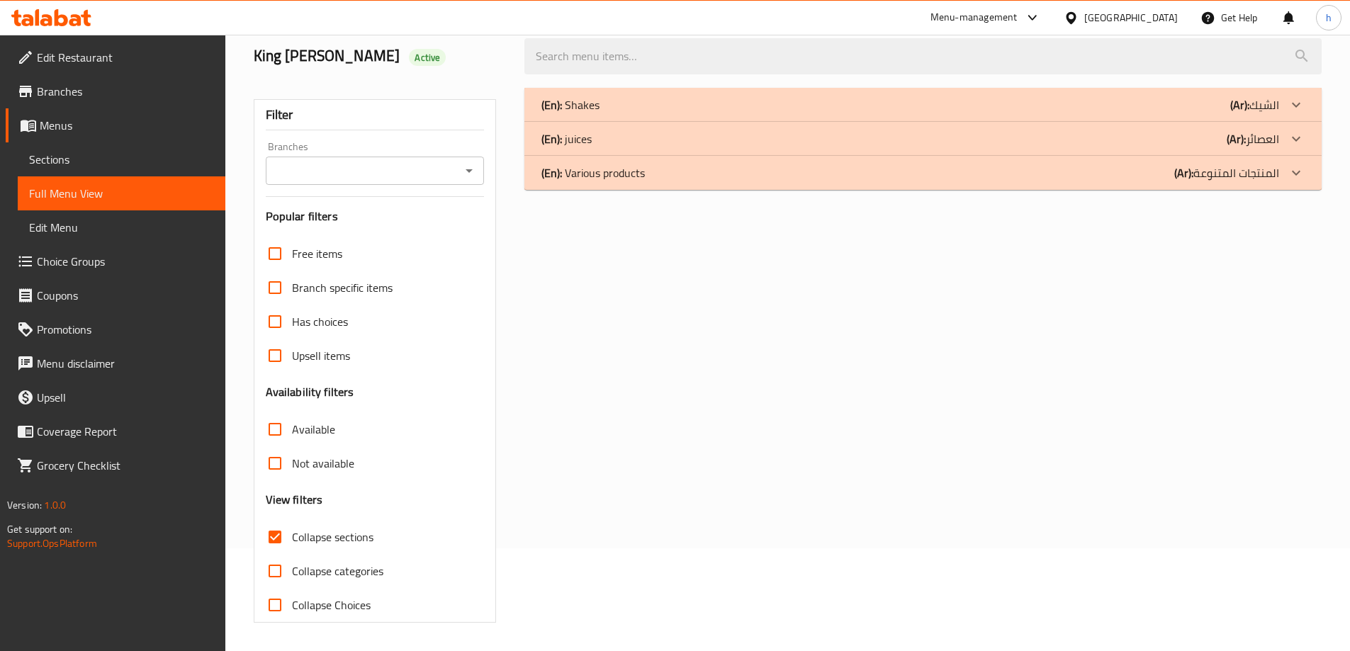
scroll to position [103, 0]
click at [1160, 113] on div "(En): Various products (Ar): المنتجات المتنوعة" at bounding box center [910, 104] width 738 height 17
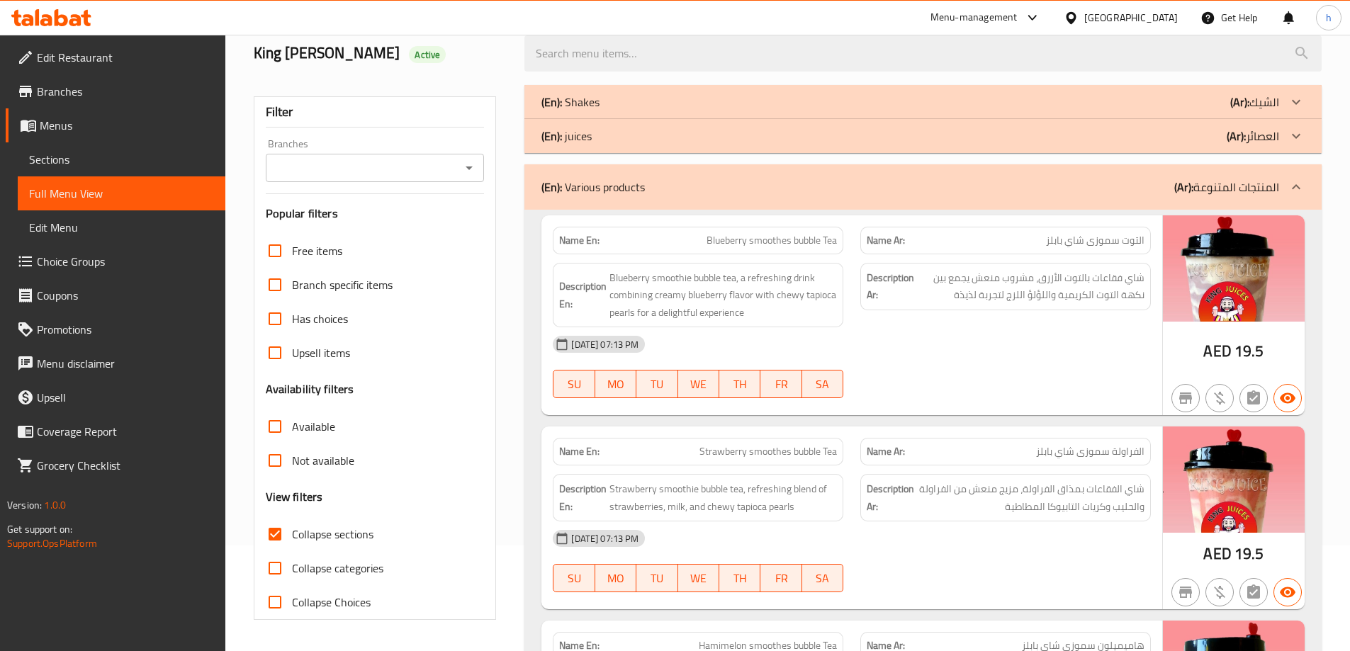
scroll to position [0, 0]
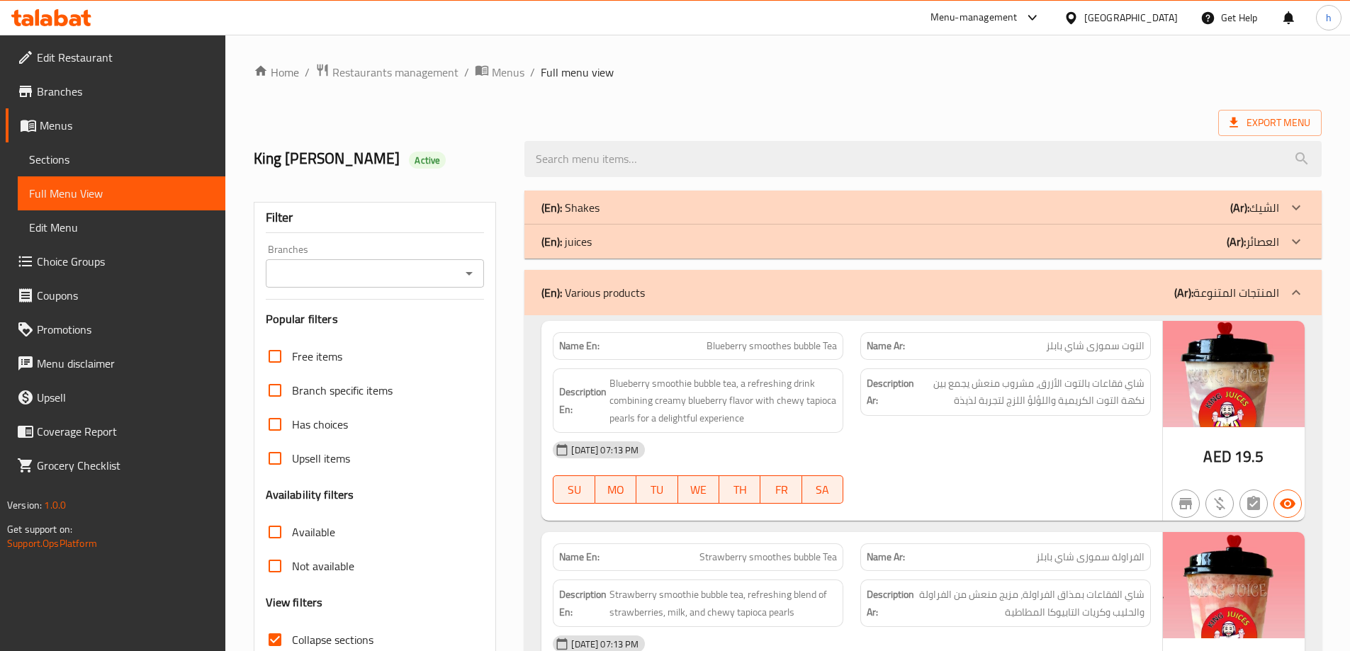
click at [1261, 298] on p "(Ar): المنتجات المتنوعة" at bounding box center [1226, 292] width 105 height 17
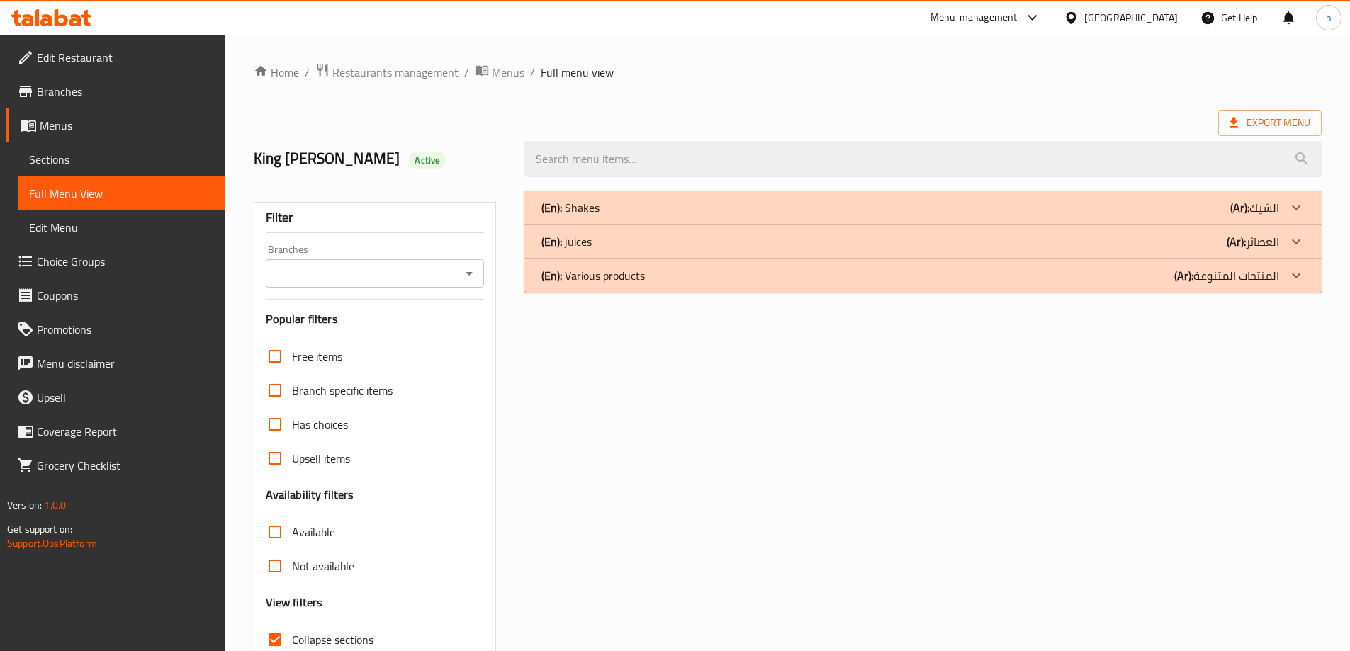
click at [1297, 216] on icon at bounding box center [1296, 207] width 17 height 17
click at [1291, 205] on icon at bounding box center [1296, 207] width 17 height 17
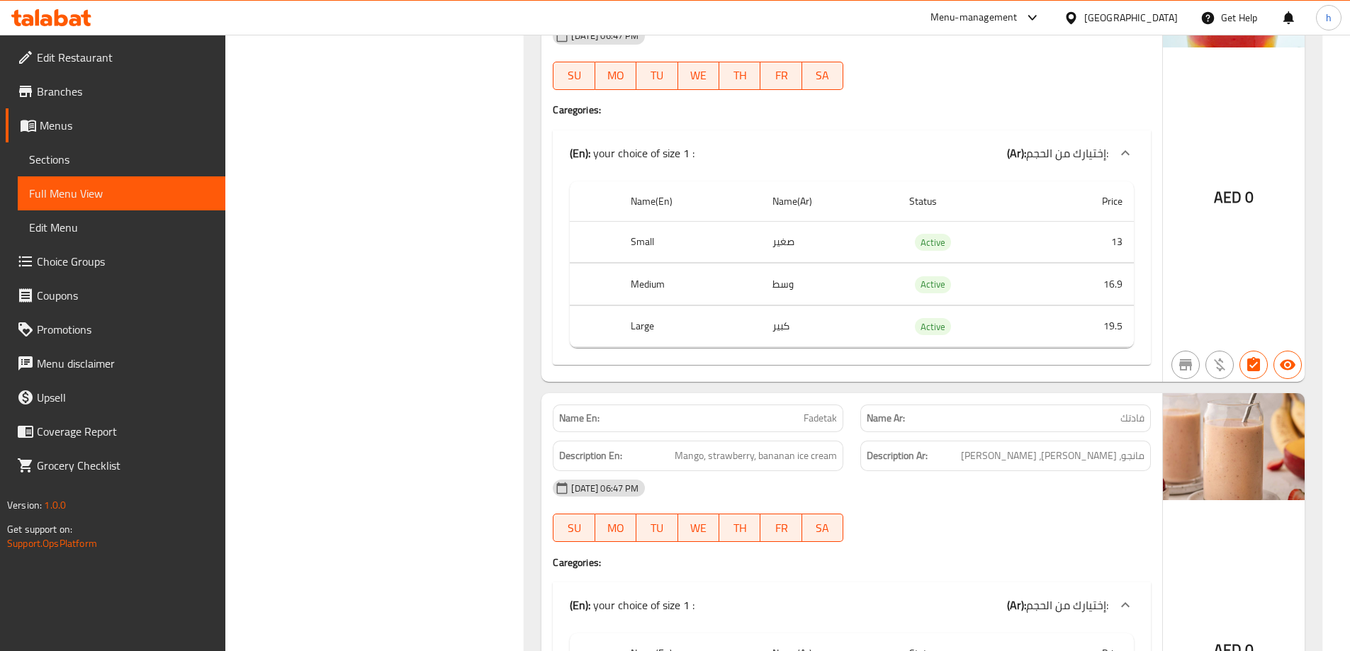
scroll to position [10827, 0]
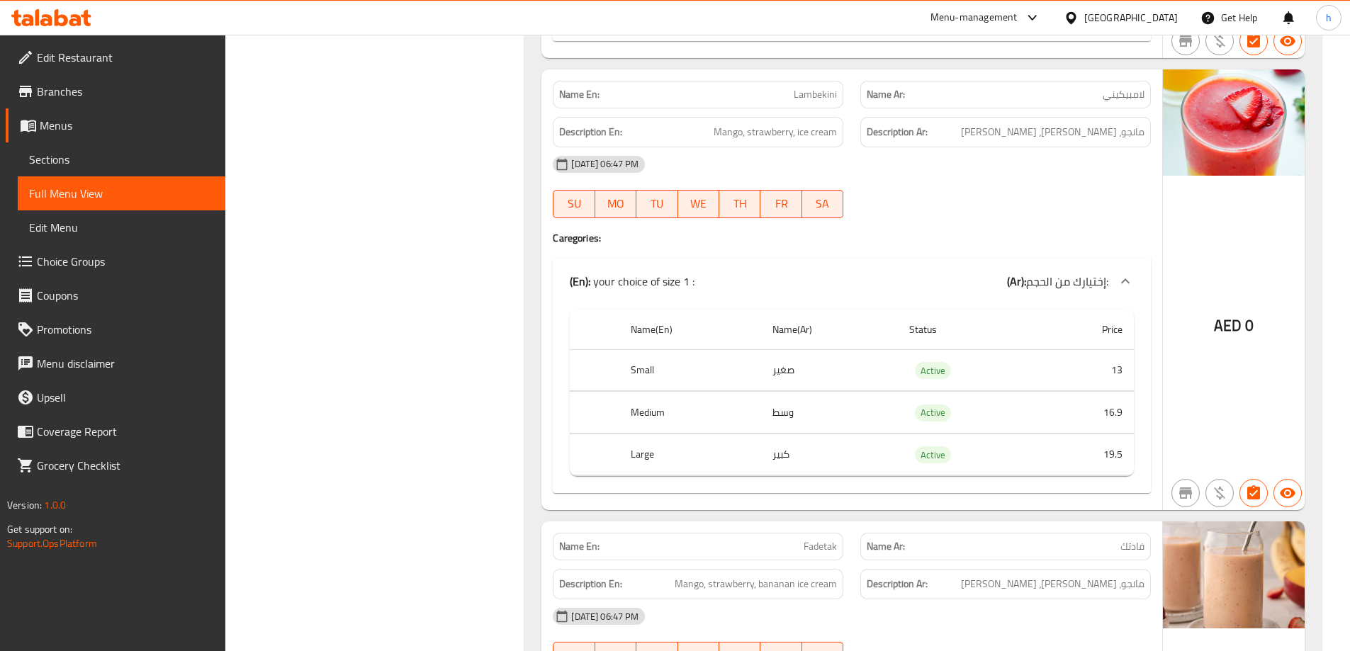
click at [108, 92] on span "Branches" at bounding box center [125, 91] width 177 height 17
